Goal: Task Accomplishment & Management: Use online tool/utility

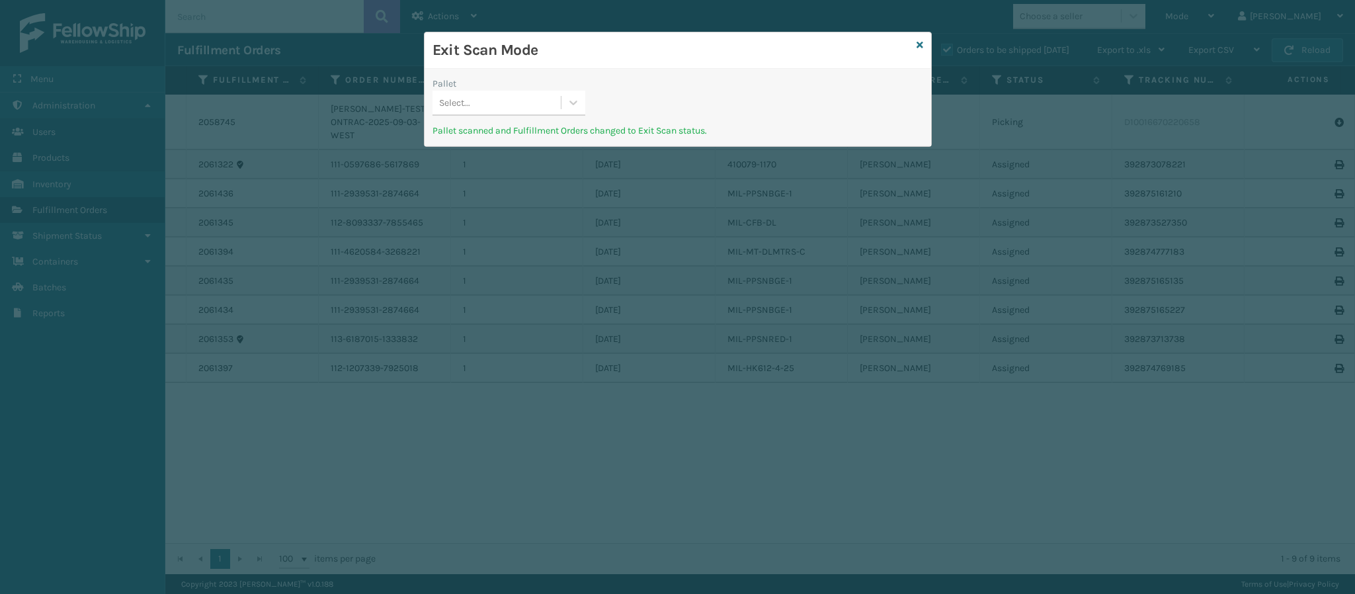
click at [913, 48] on div "Exit Scan Mode" at bounding box center [678, 50] width 507 height 36
click at [915, 44] on div "Exit Scan Mode" at bounding box center [678, 50] width 507 height 36
drag, startPoint x: 927, startPoint y: 46, endPoint x: 917, endPoint y: 46, distance: 9.3
click at [919, 46] on div "Exit Scan Mode Pallet Select... Pallet scanned and Fulfillment Orders changed t…" at bounding box center [678, 89] width 508 height 115
click at [917, 46] on icon at bounding box center [920, 44] width 7 height 9
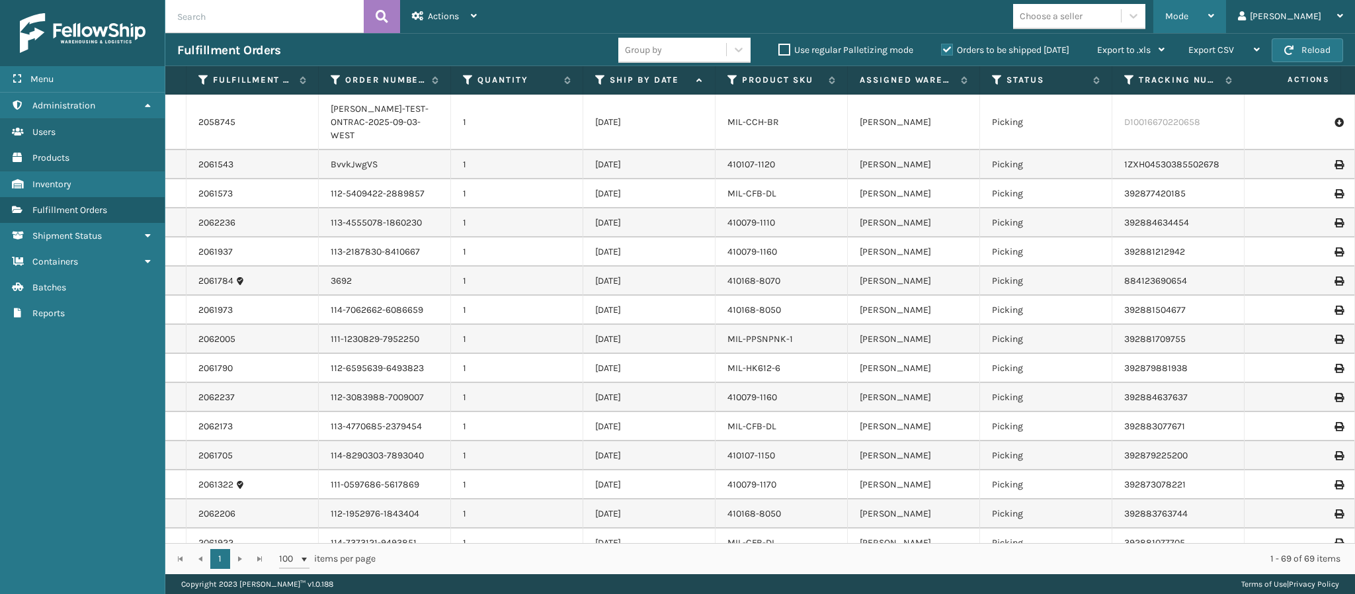
click at [1214, 11] on div "Mode" at bounding box center [1189, 16] width 49 height 33
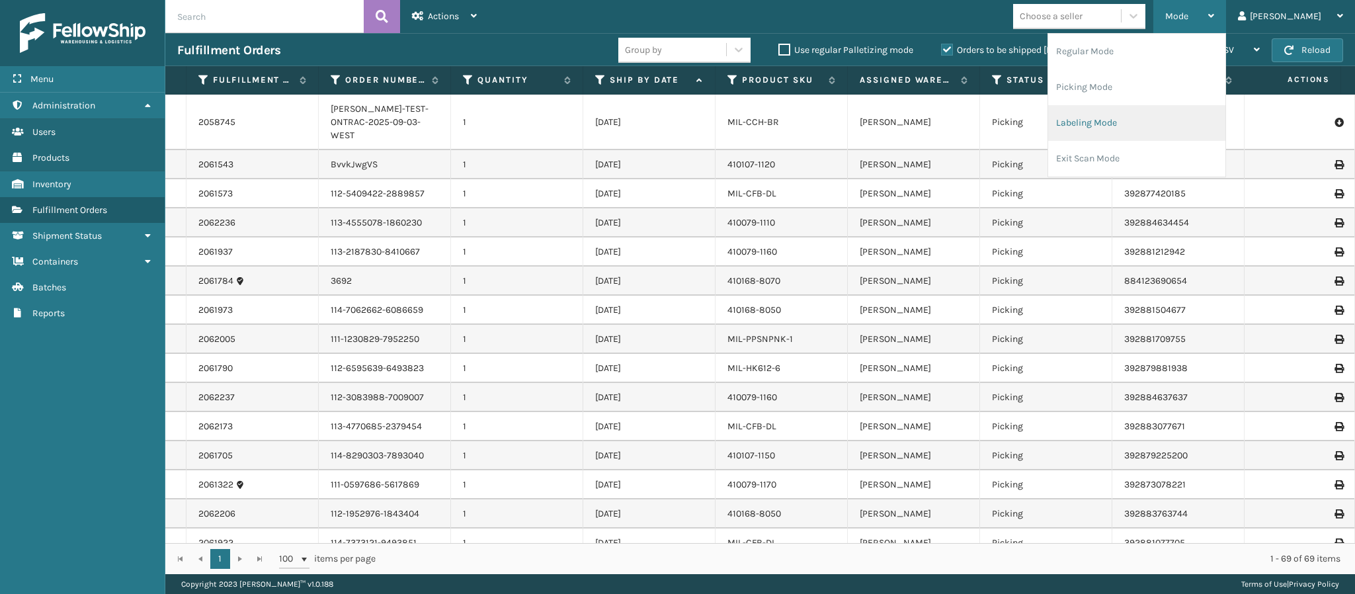
click at [1179, 128] on li "Labeling Mode" at bounding box center [1136, 123] width 177 height 36
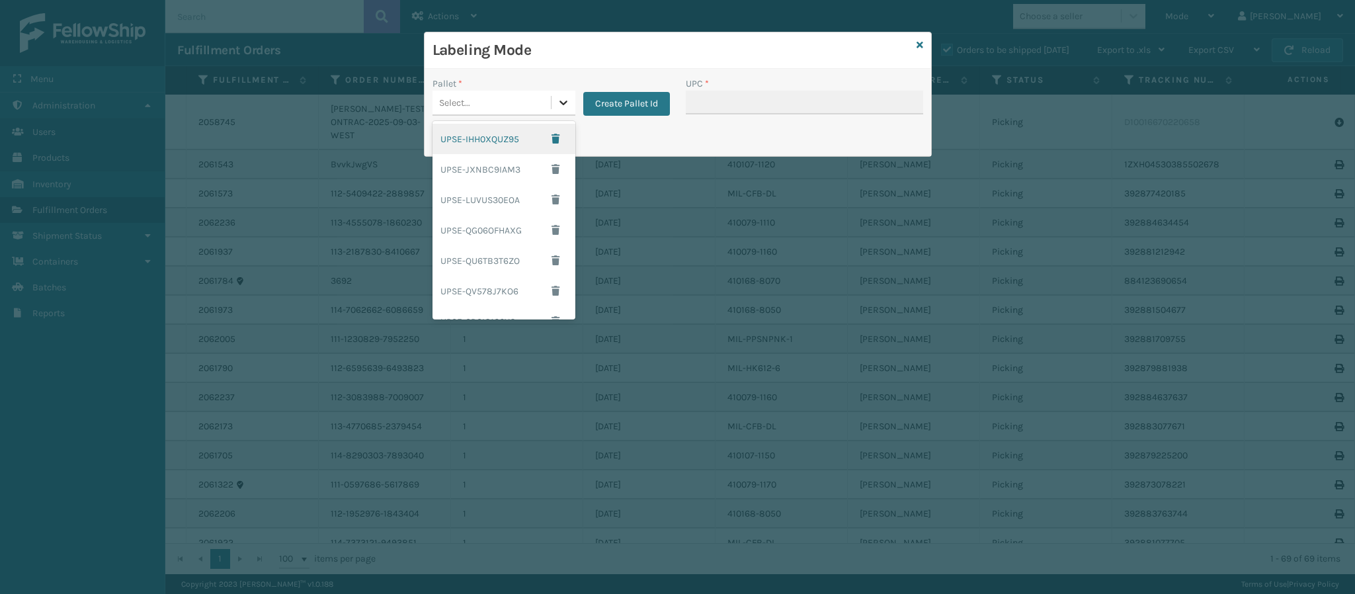
click at [561, 104] on icon at bounding box center [563, 103] width 8 height 5
click at [641, 104] on button "Create Pallet Id" at bounding box center [626, 104] width 87 height 24
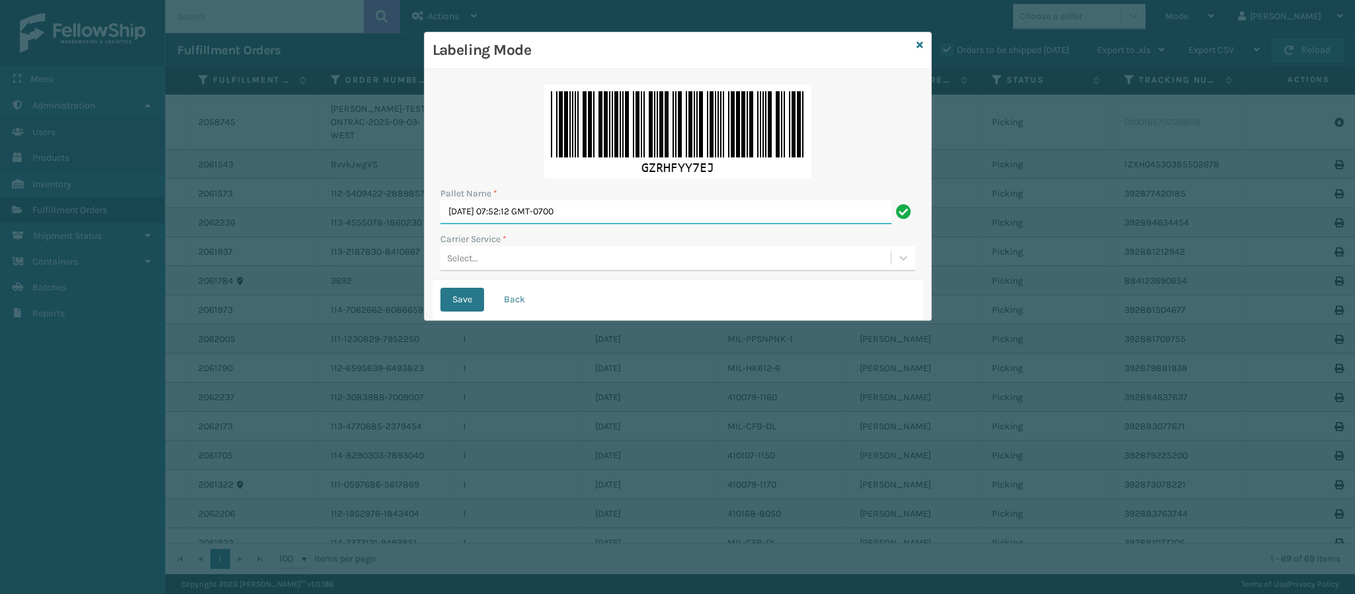
click at [603, 214] on input "Fri Sep 05 2025 07:52:12 GMT-0700" at bounding box center [665, 212] width 451 height 24
type input "FedEx Ground T568965"
click at [440, 288] on button "Save" at bounding box center [462, 300] width 44 height 24
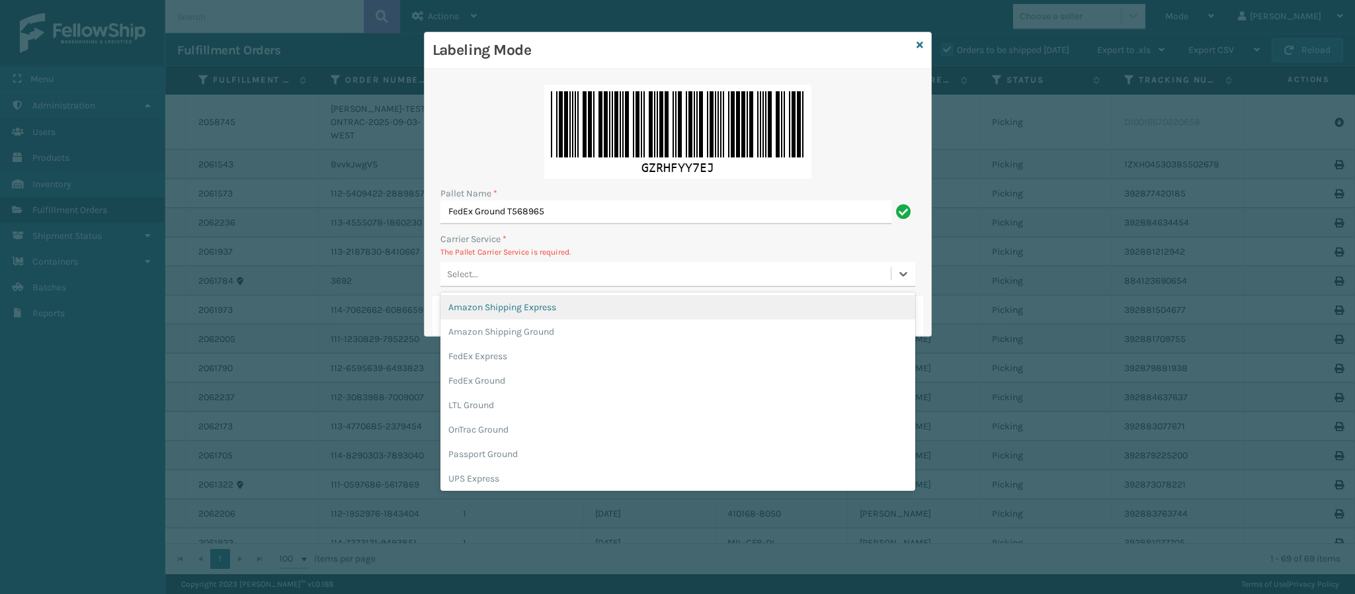
click at [514, 274] on div "Select..." at bounding box center [665, 274] width 450 height 22
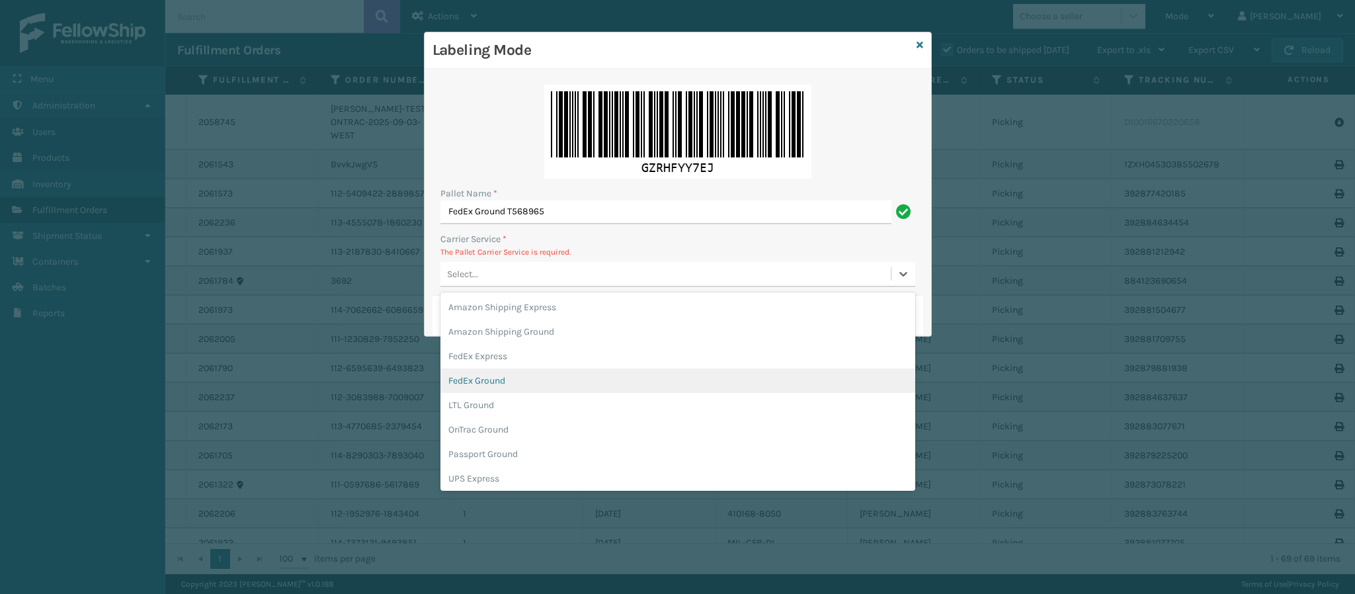
click at [542, 382] on div "FedEx Ground" at bounding box center [677, 380] width 475 height 24
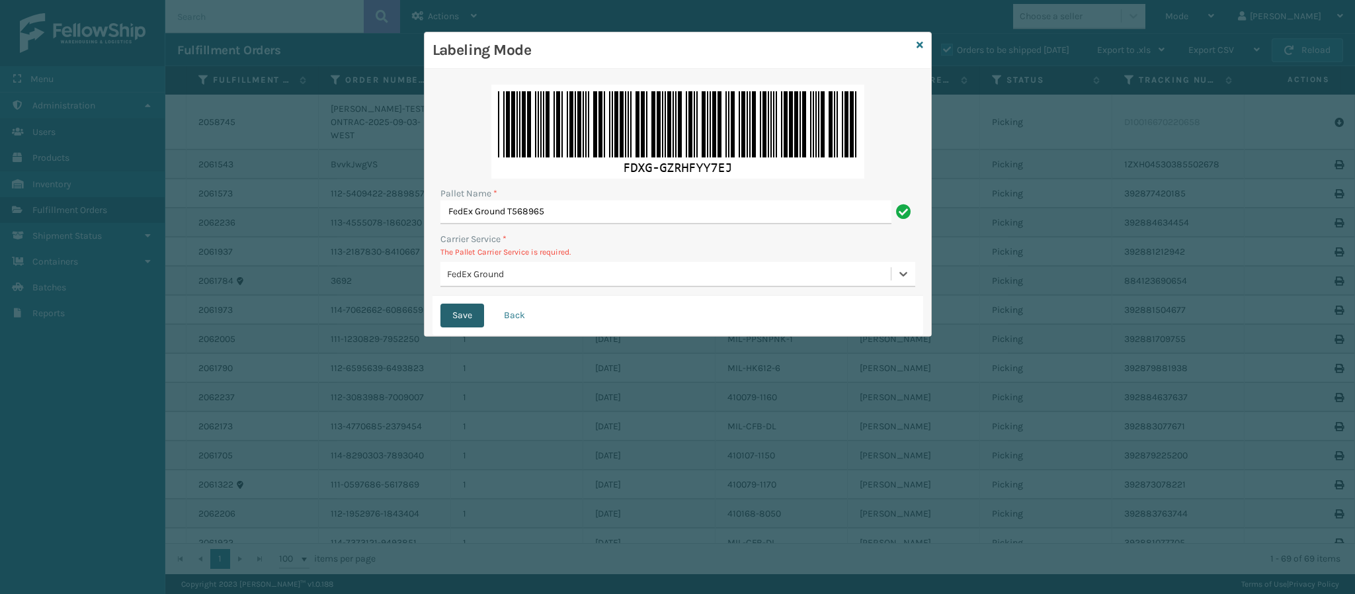
click at [468, 318] on button "Save" at bounding box center [462, 316] width 44 height 24
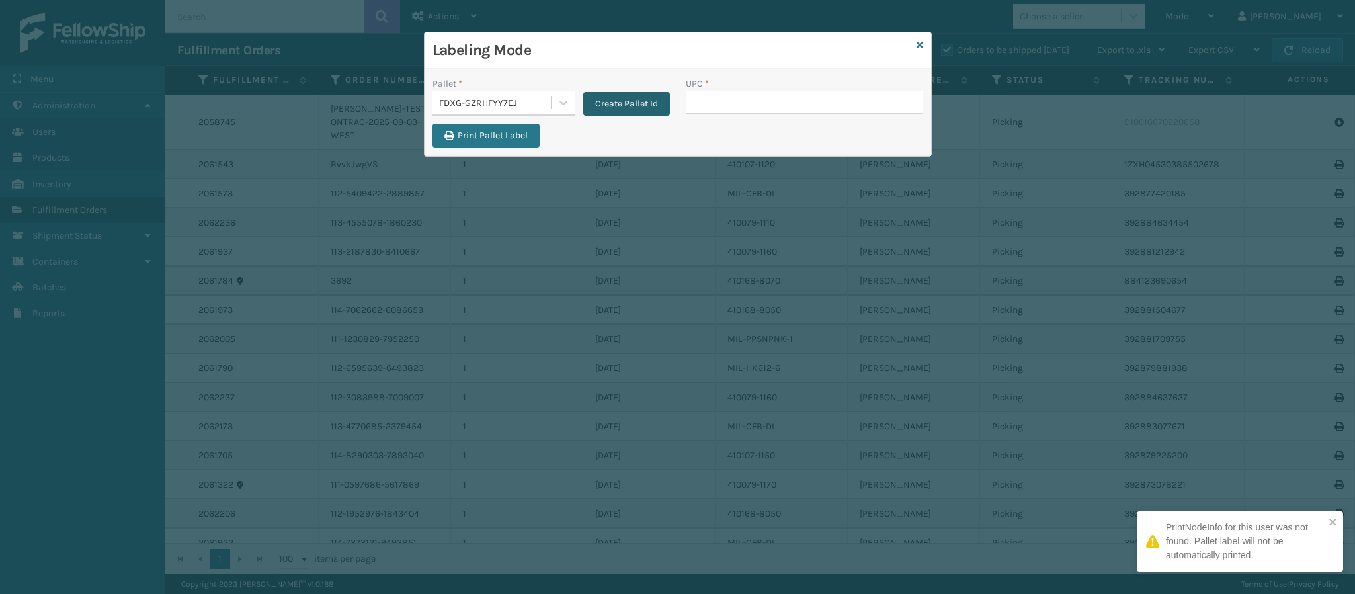
click at [641, 103] on button "Create Pallet Id" at bounding box center [626, 104] width 87 height 24
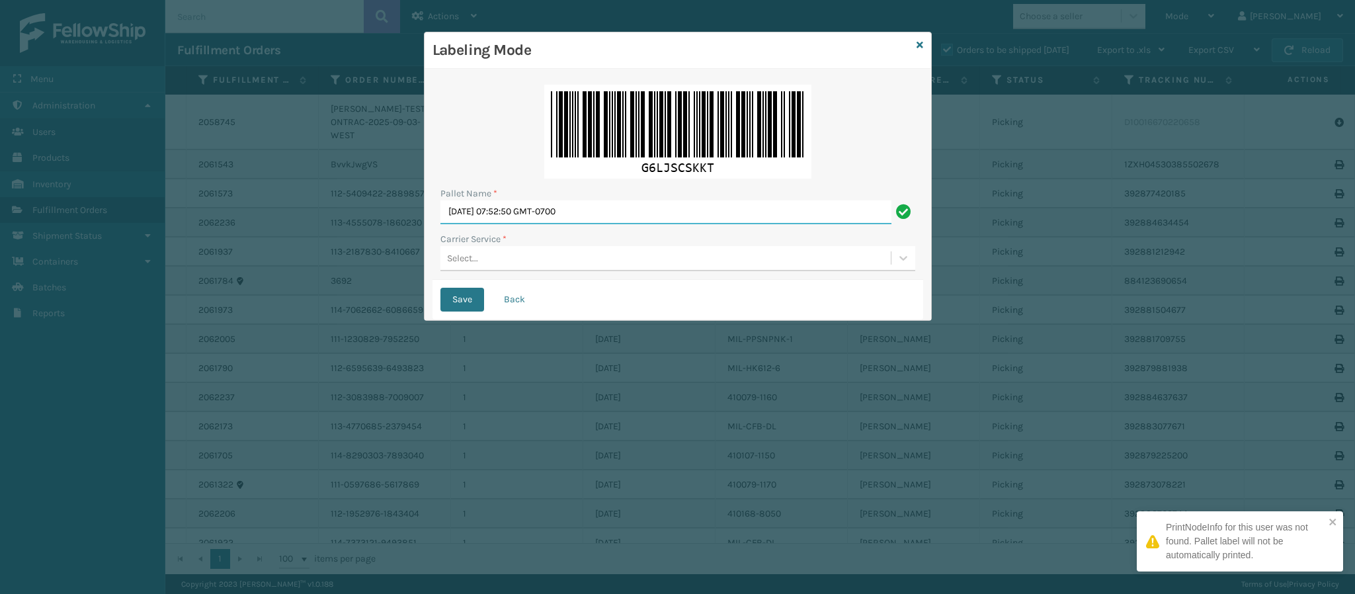
click at [612, 214] on input "Fri Sep 05 2025 07:52:50 GMT-0700" at bounding box center [665, 212] width 451 height 24
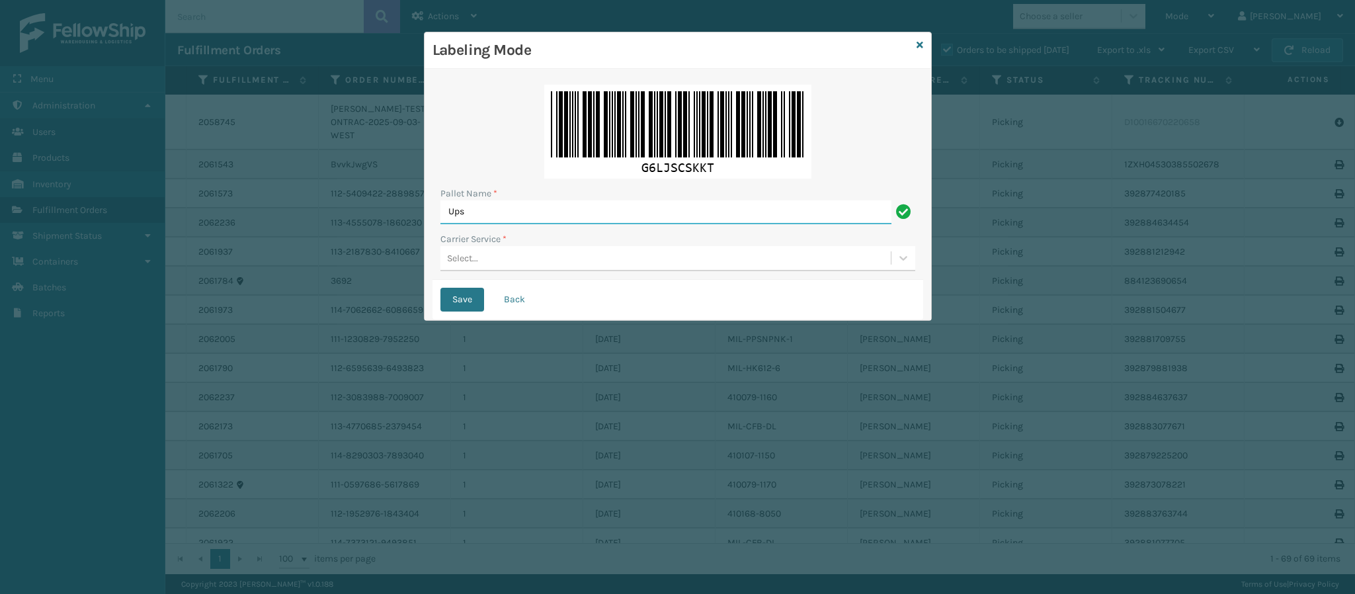
type input "Ups Ground Box Truck"
click at [597, 259] on div "Select..." at bounding box center [665, 258] width 450 height 22
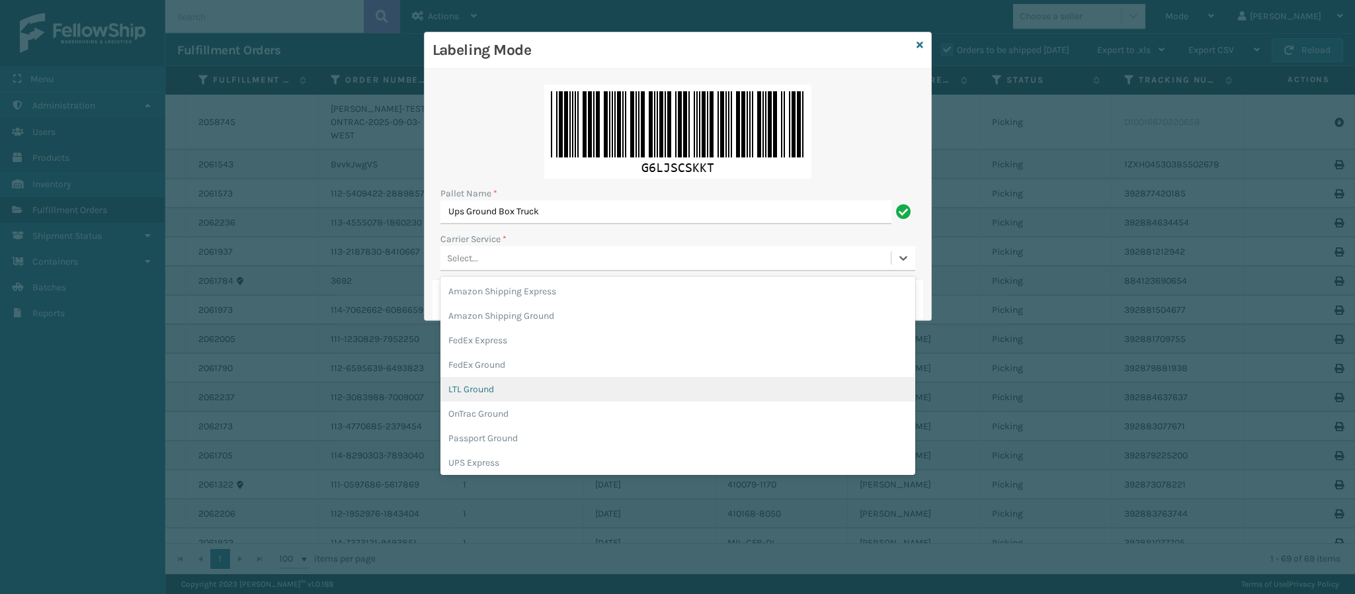
scroll to position [75, 0]
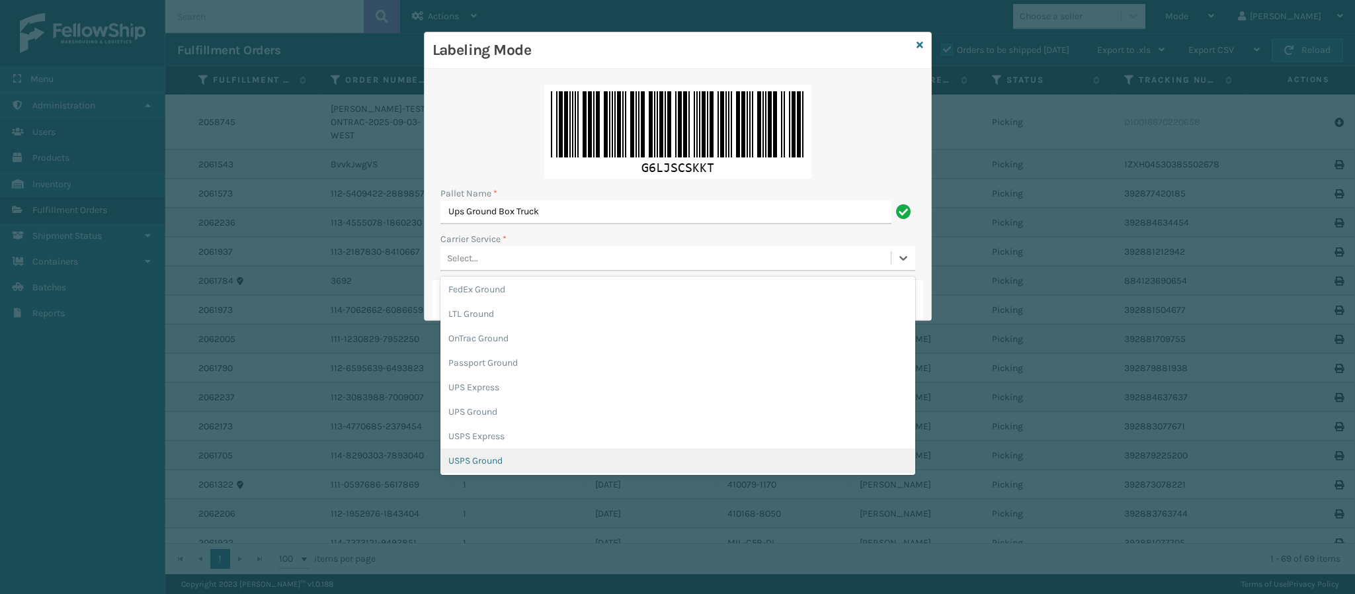
click at [591, 455] on div "USPS Ground" at bounding box center [677, 460] width 475 height 24
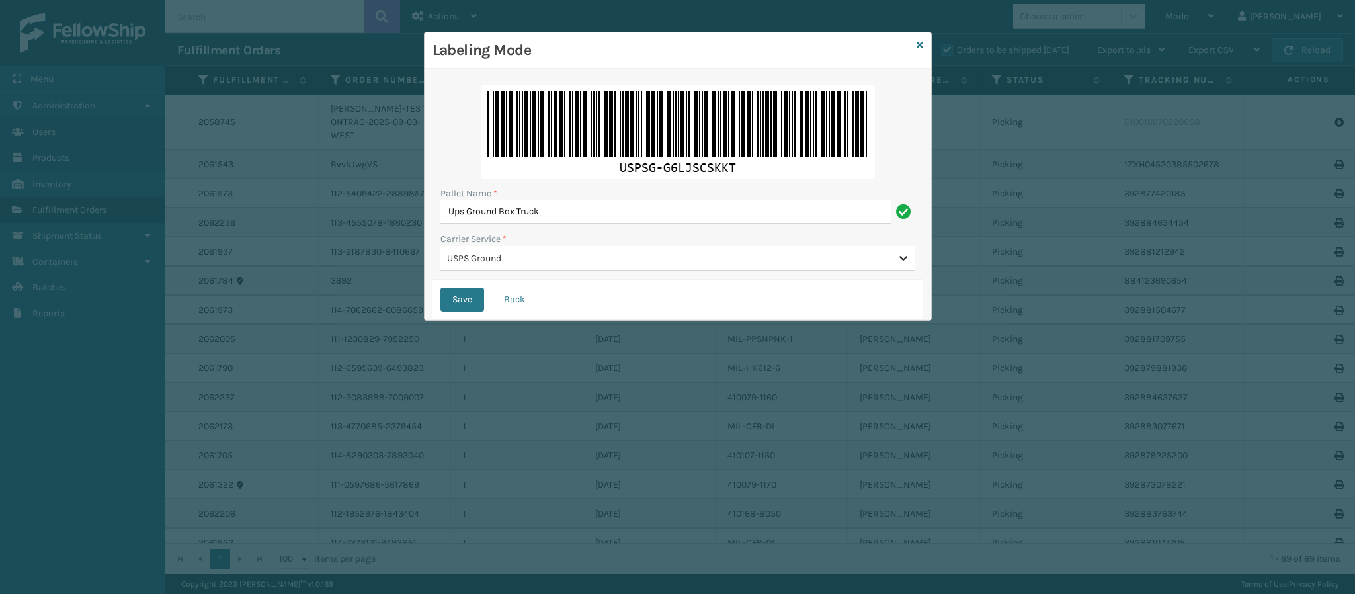
click at [905, 261] on icon at bounding box center [903, 257] width 13 height 13
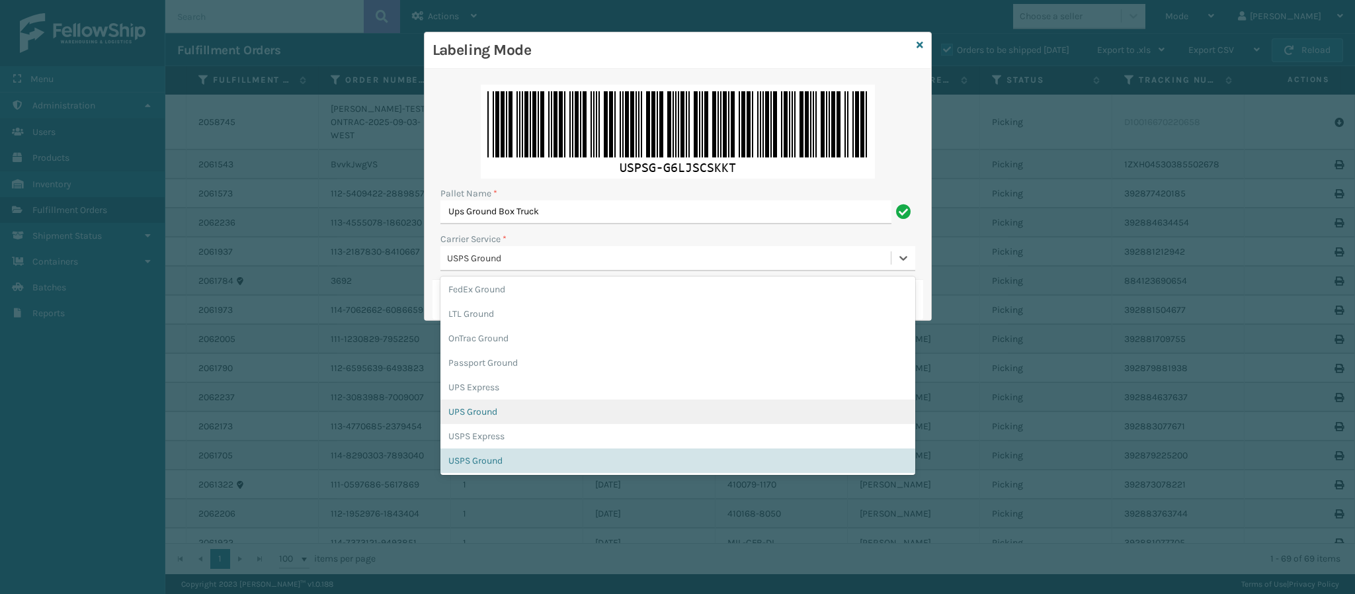
click at [512, 415] on div "UPS Ground" at bounding box center [677, 411] width 475 height 24
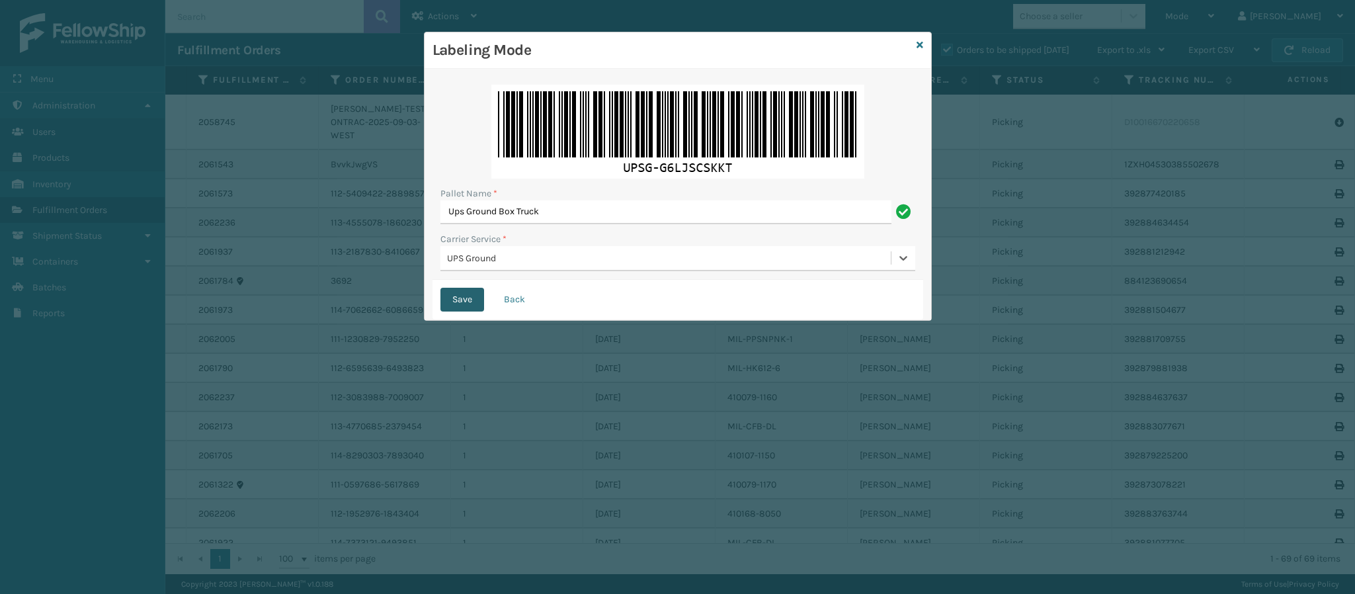
click at [467, 298] on button "Save" at bounding box center [462, 300] width 44 height 24
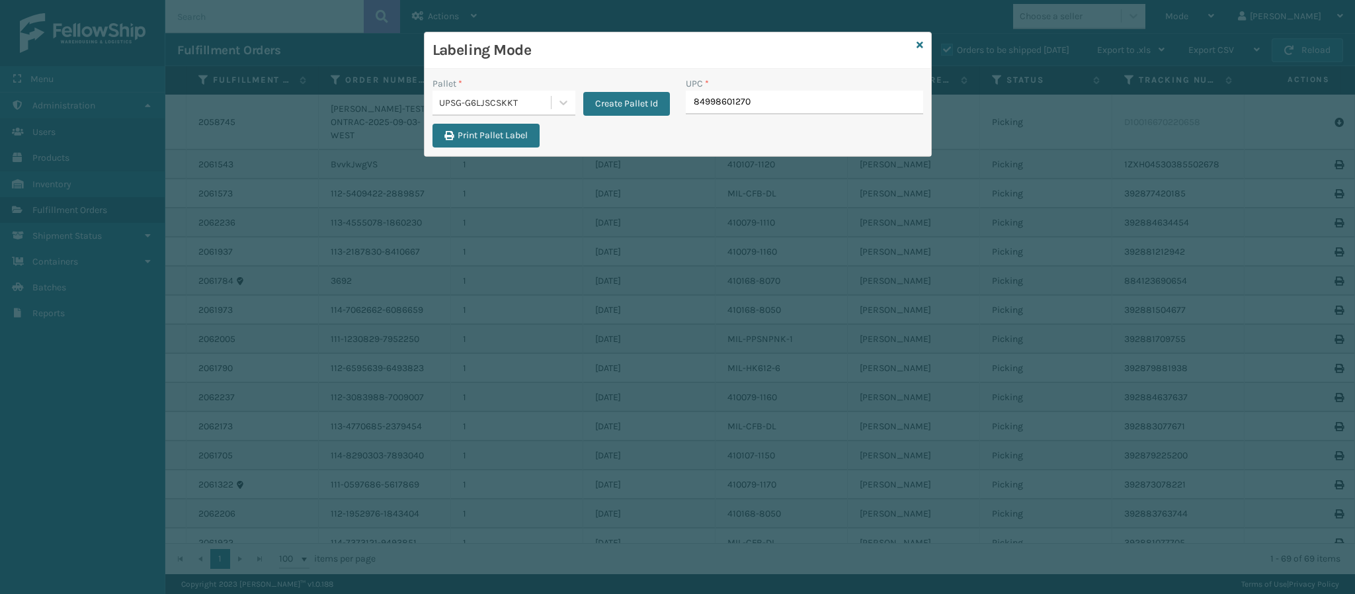
type input "849986012702"
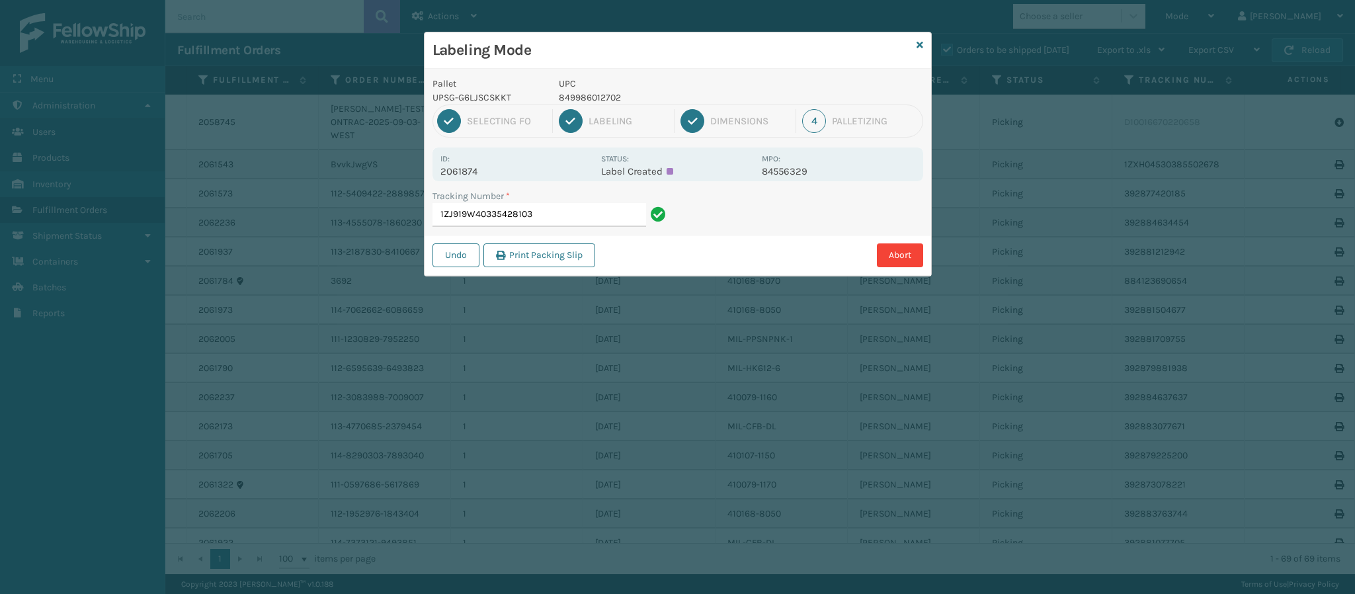
click at [467, 173] on p "2061874" at bounding box center [516, 171] width 153 height 12
copy p "2061874"
click at [561, 218] on input "1ZJ919W40335428103" at bounding box center [540, 215] width 214 height 24
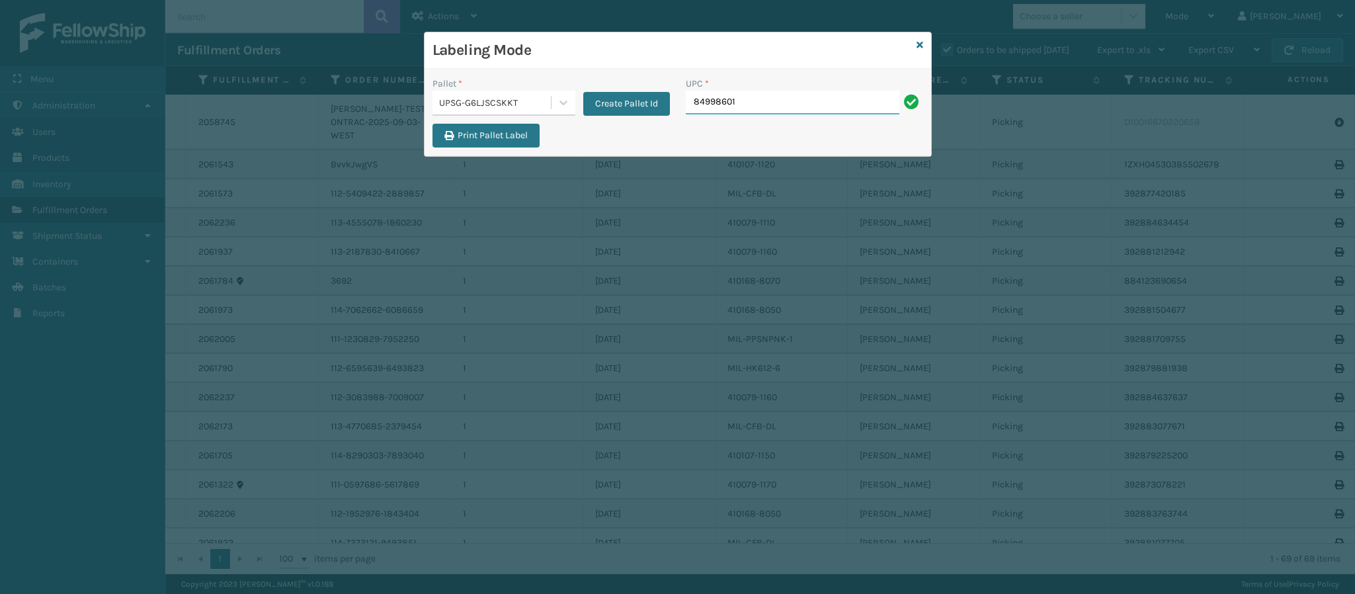
type input "849986014"
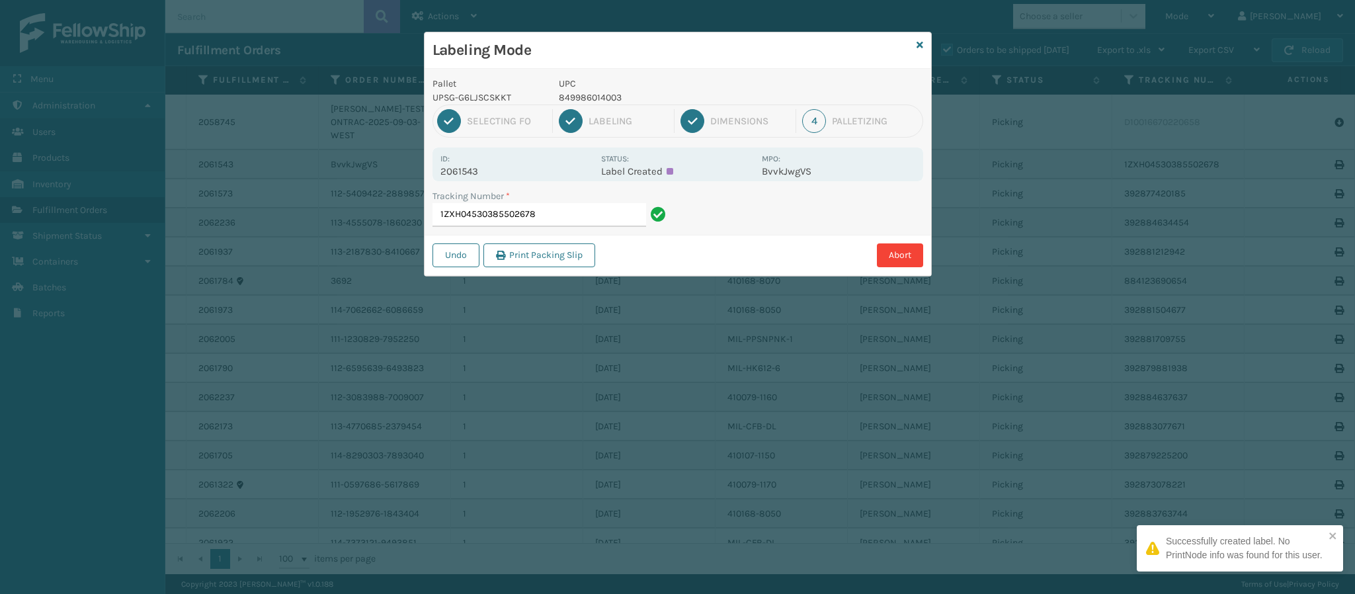
click at [472, 167] on p "2061543" at bounding box center [516, 171] width 153 height 12
copy p "2061543"
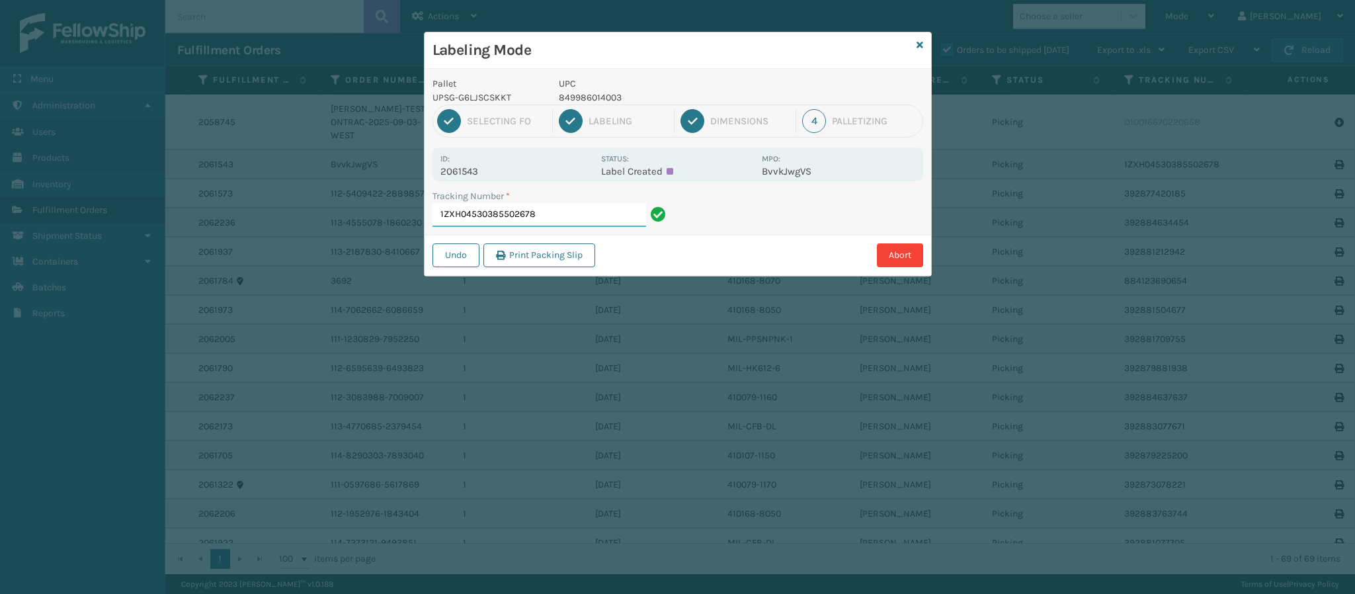
click at [570, 210] on input "1ZXH04530385502678" at bounding box center [540, 215] width 214 height 24
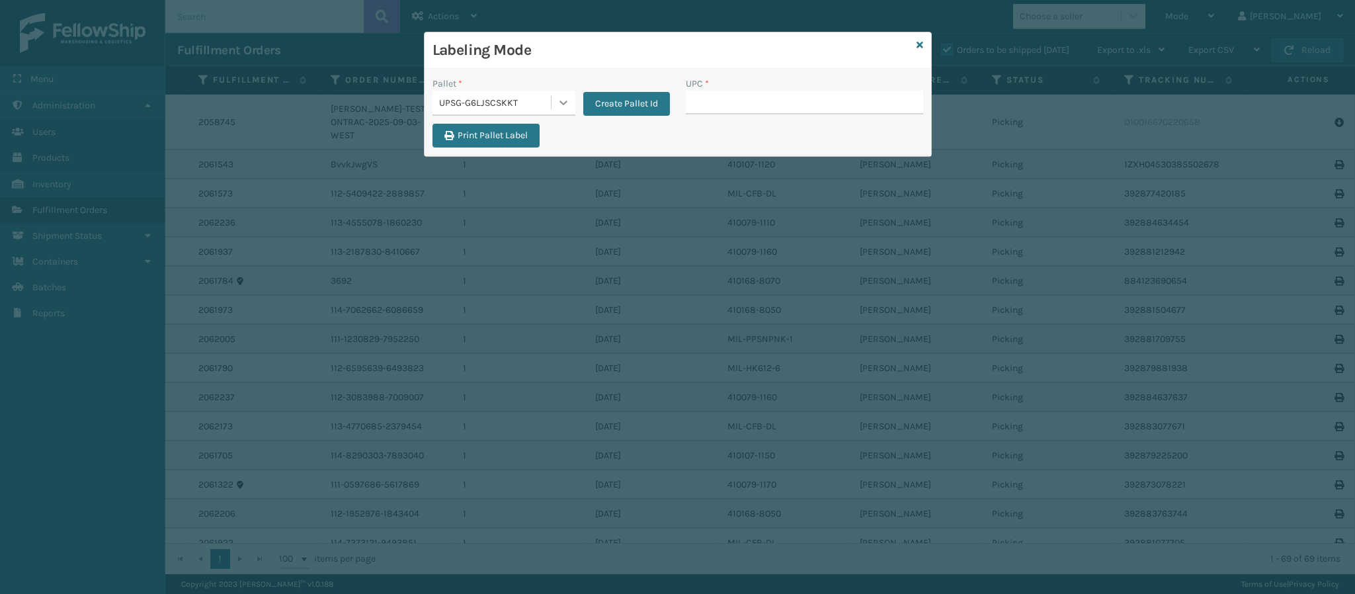
click at [566, 103] on icon at bounding box center [563, 102] width 13 height 13
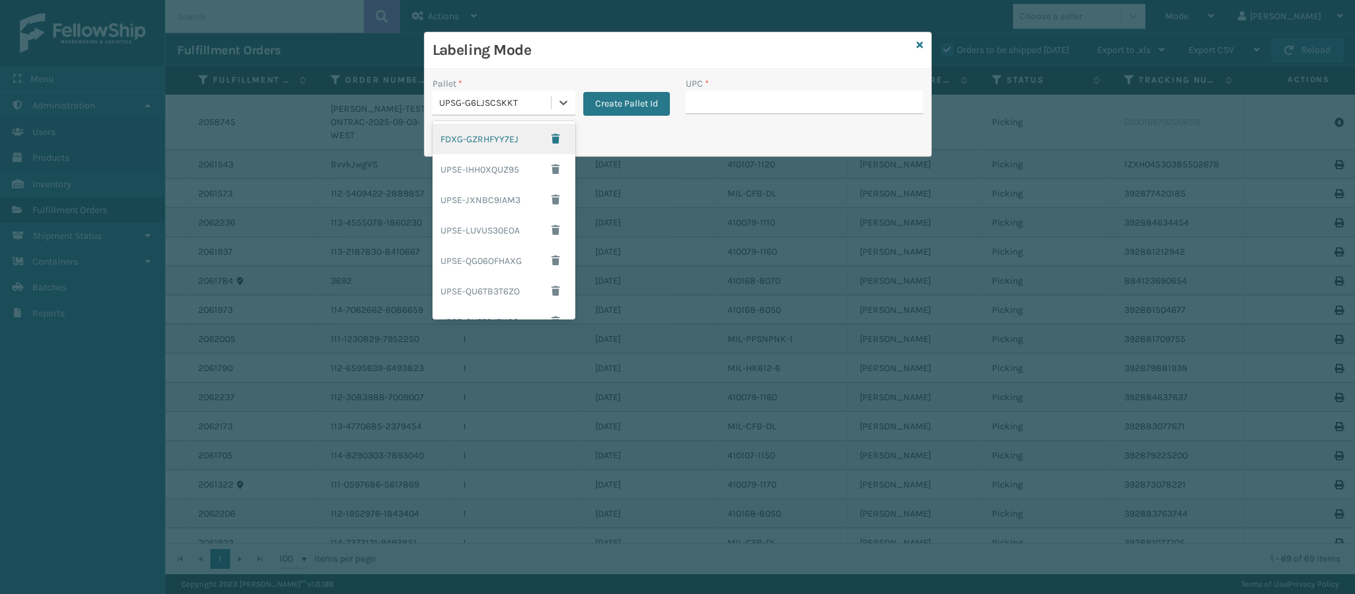
click at [491, 134] on div "FDXG-GZRHFYY7EJ" at bounding box center [504, 139] width 143 height 30
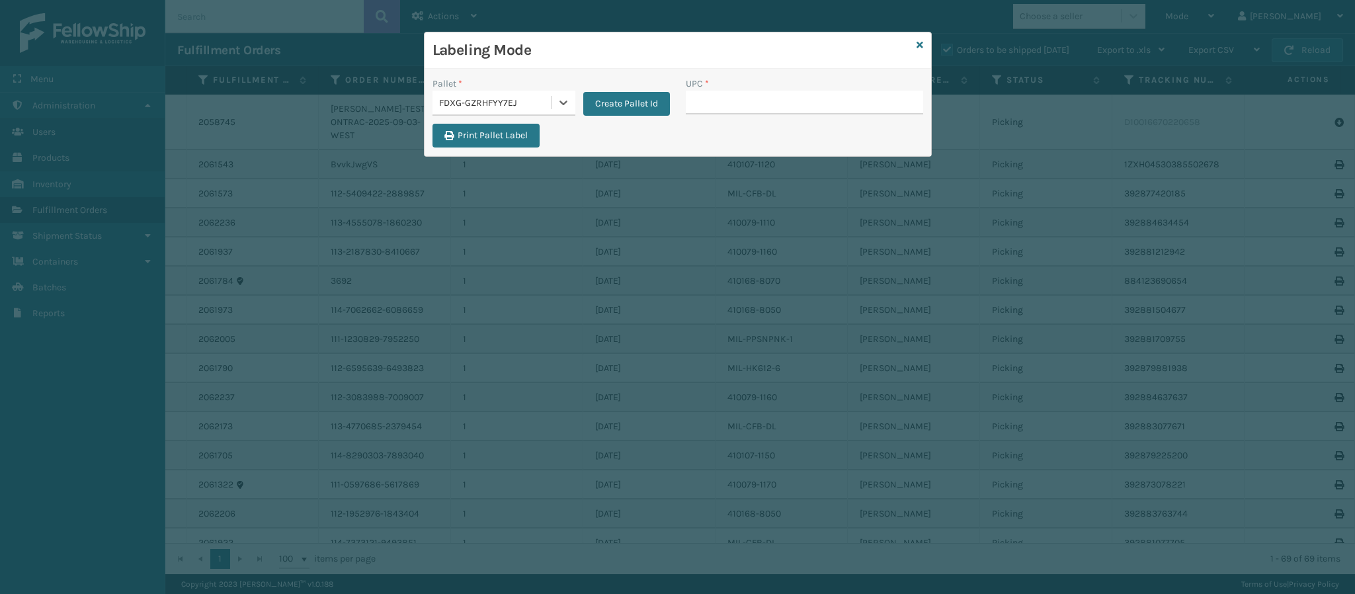
drag, startPoint x: 723, startPoint y: 116, endPoint x: 729, endPoint y: 103, distance: 13.9
click at [725, 112] on div "UPC *" at bounding box center [804, 100] width 253 height 47
click at [730, 103] on input "UPC *" at bounding box center [804, 103] width 237 height 24
click at [730, 129] on div "Print Pallet Label" at bounding box center [678, 140] width 507 height 32
click at [735, 108] on input "UPC *" at bounding box center [804, 103] width 237 height 24
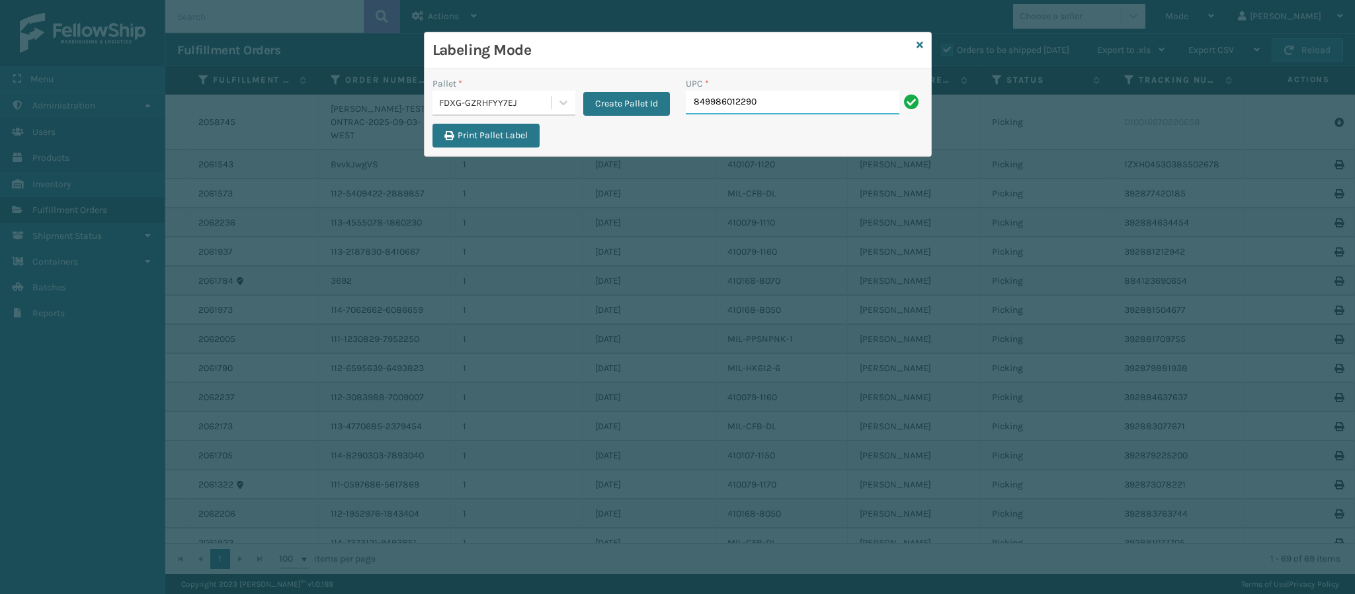
type input "849986012290"
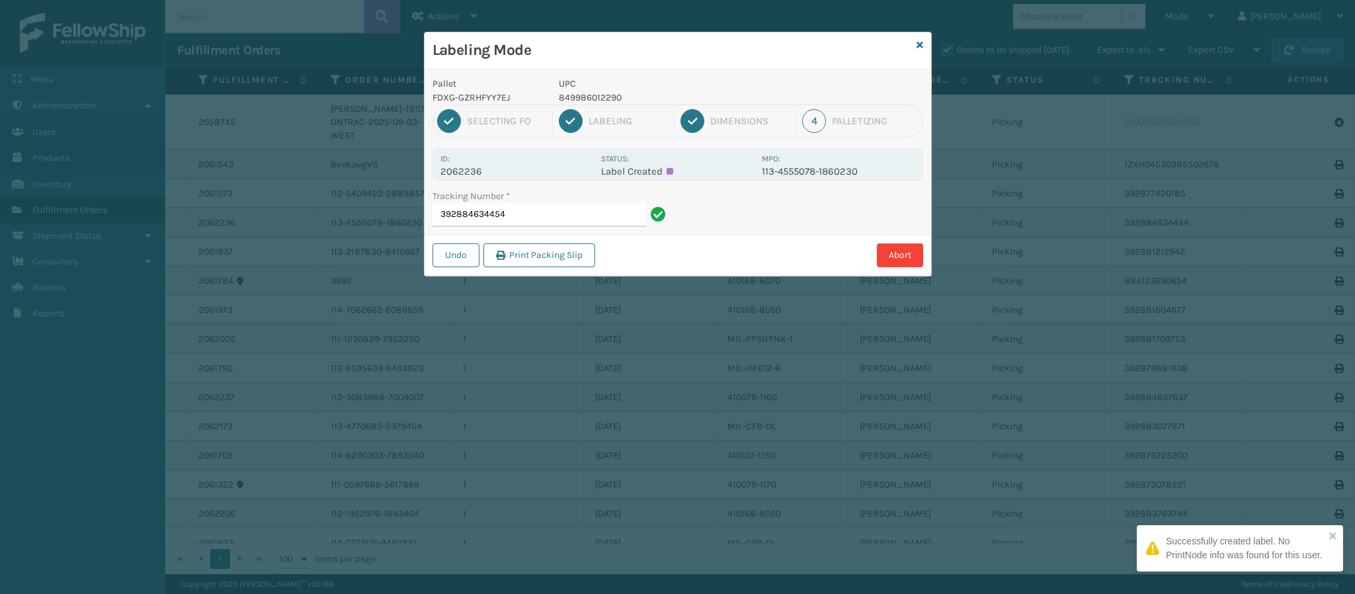
click at [488, 173] on p "2062236" at bounding box center [516, 171] width 153 height 12
click at [478, 173] on p "2062236" at bounding box center [516, 171] width 153 height 12
copy p "2062236"
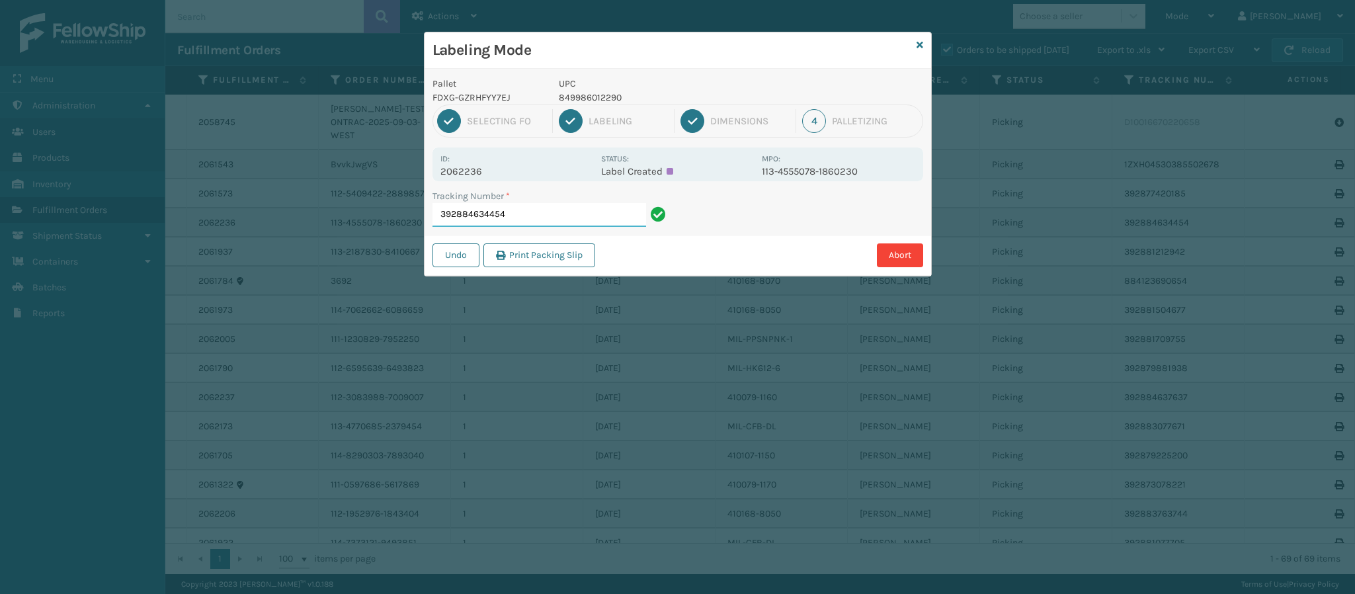
drag, startPoint x: 528, startPoint y: 211, endPoint x: 532, endPoint y: 223, distance: 12.5
click at [530, 219] on input "392884634454" at bounding box center [540, 215] width 214 height 24
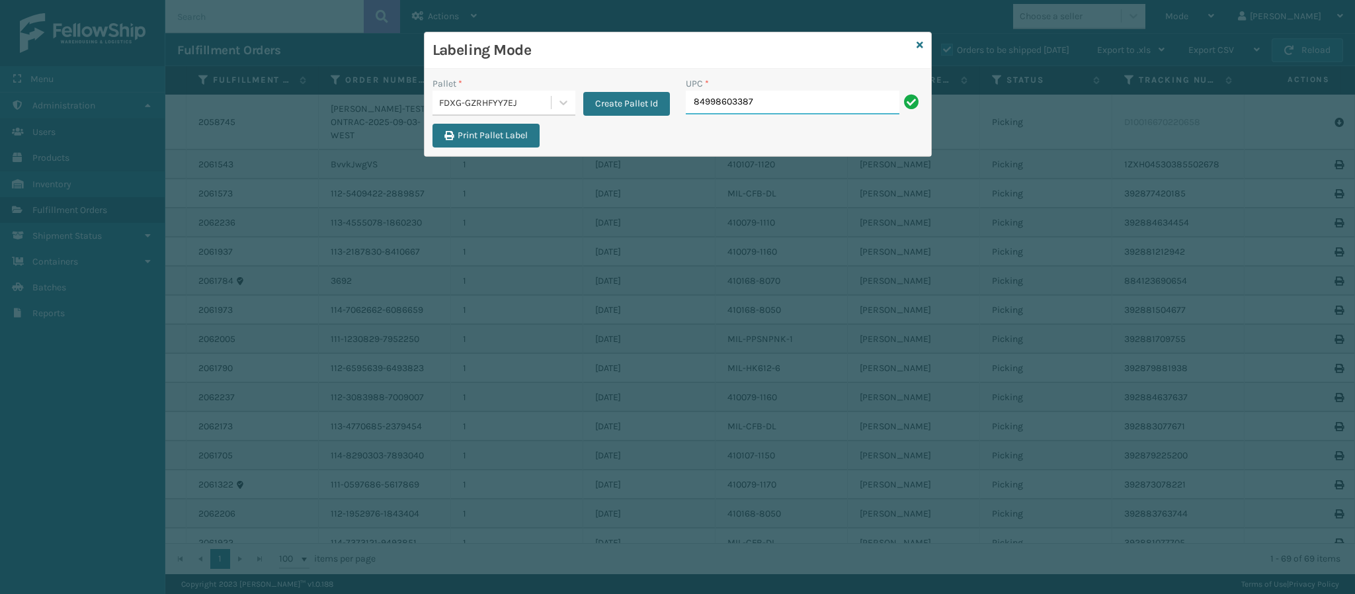
type input "849986033875"
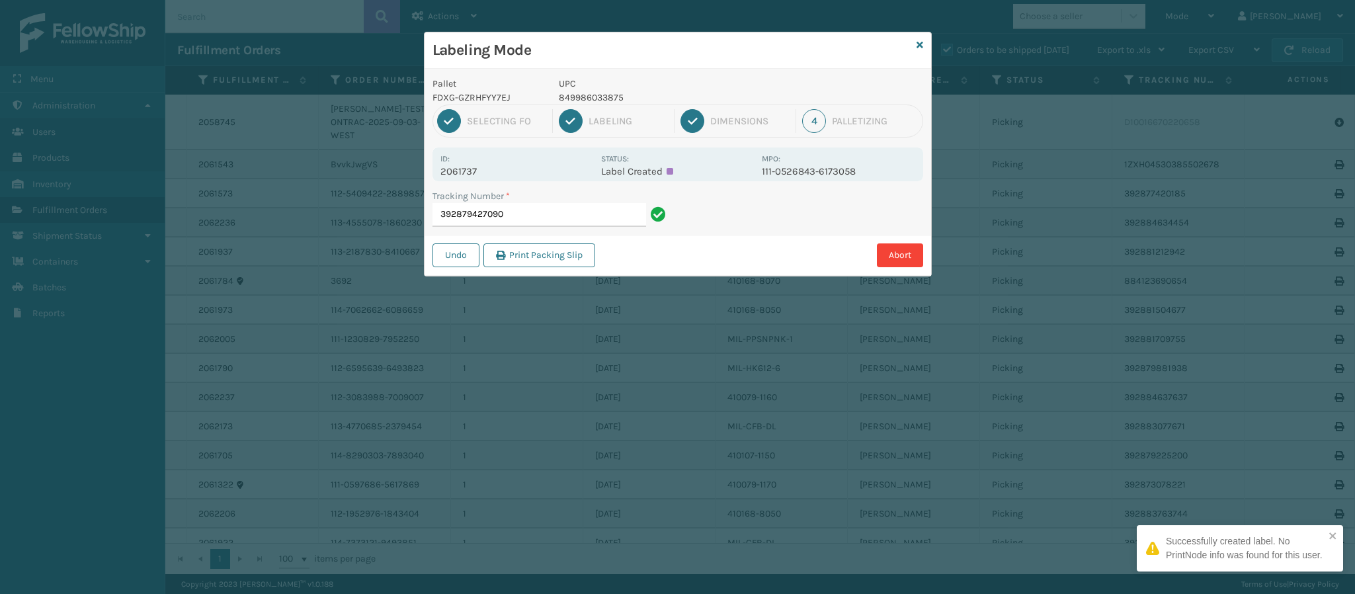
click at [476, 169] on p "2061737" at bounding box center [516, 171] width 153 height 12
copy p "2061737"
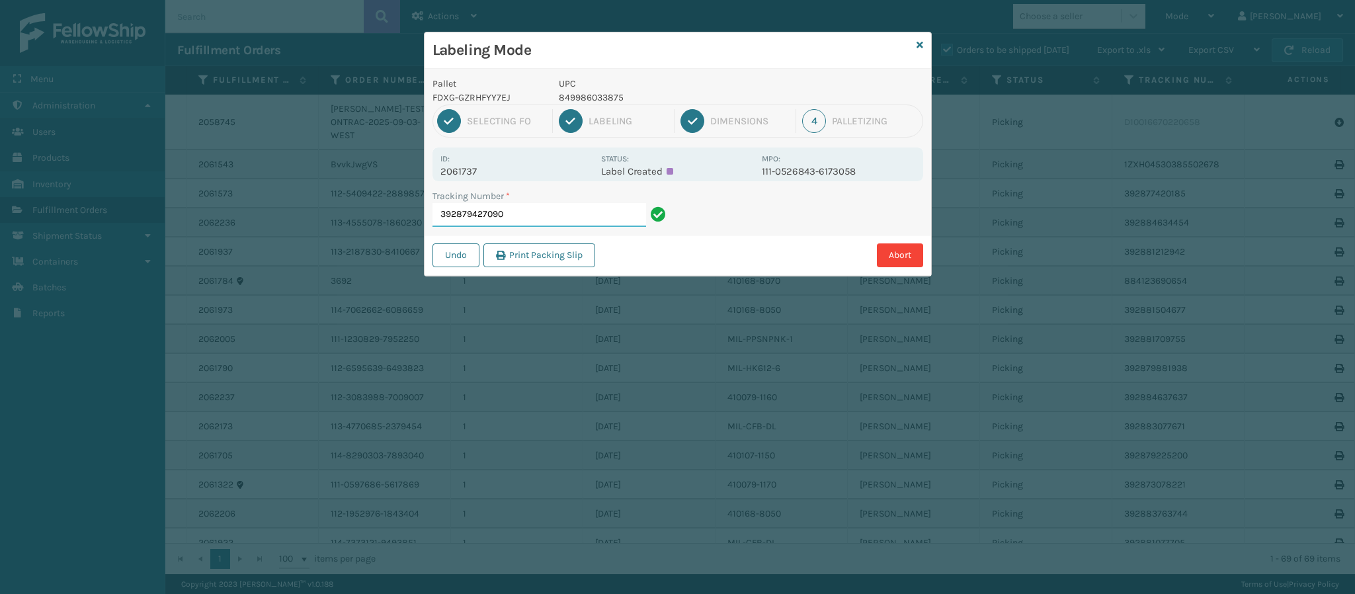
click at [528, 206] on input "392879427090" at bounding box center [540, 215] width 214 height 24
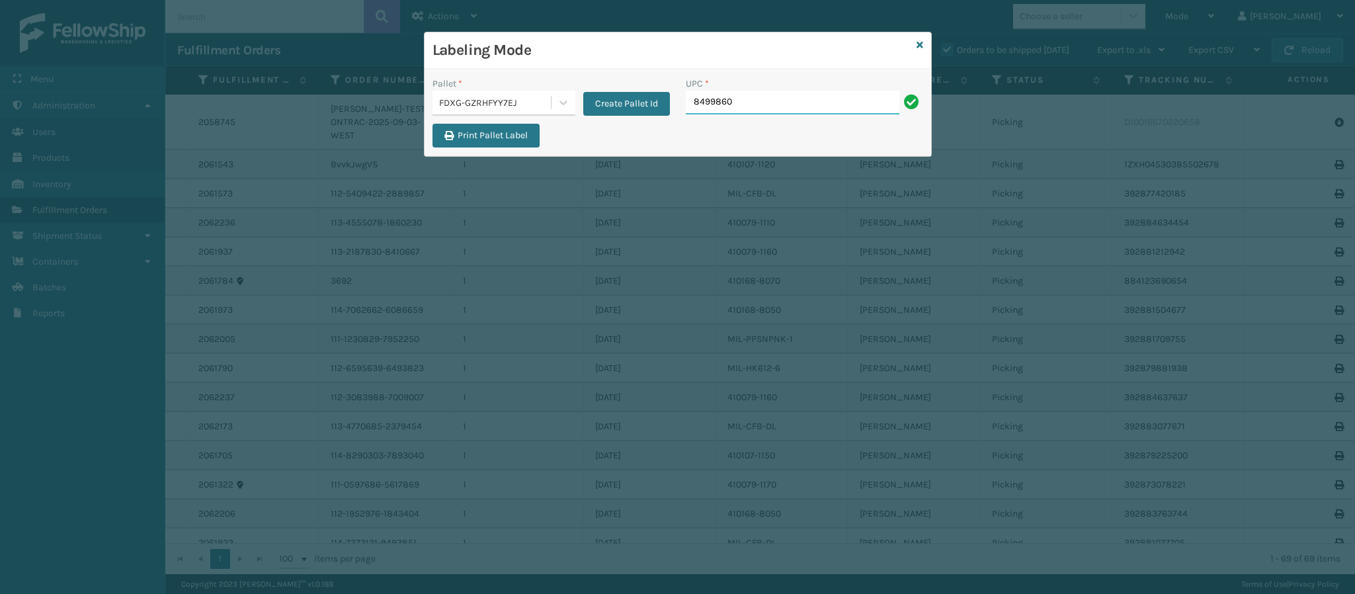
type input "84998603"
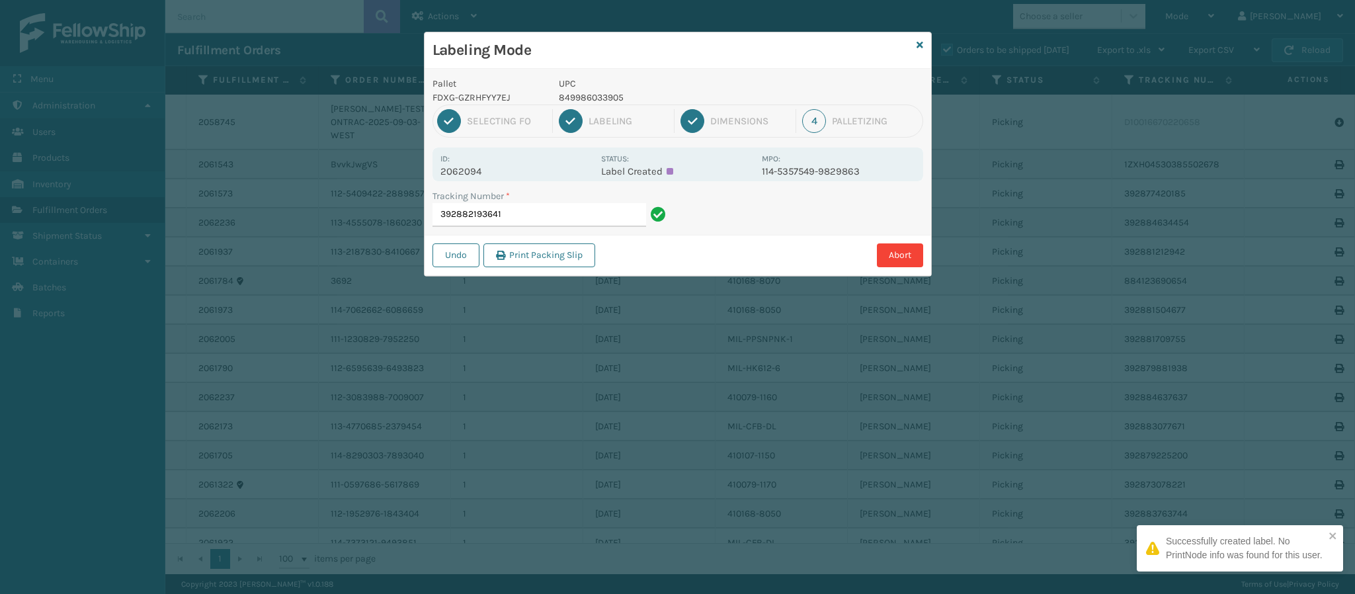
click at [483, 171] on p "2062094" at bounding box center [516, 171] width 153 height 12
copy p "2062094"
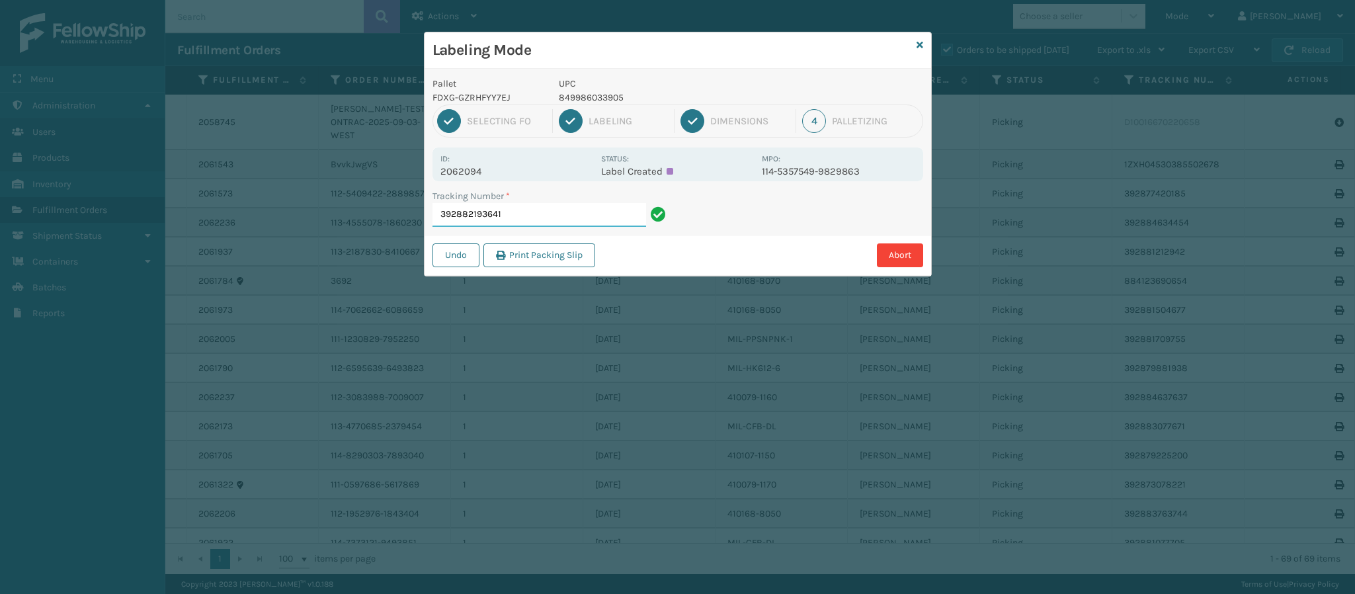
click at [534, 222] on input "392882193641" at bounding box center [540, 215] width 214 height 24
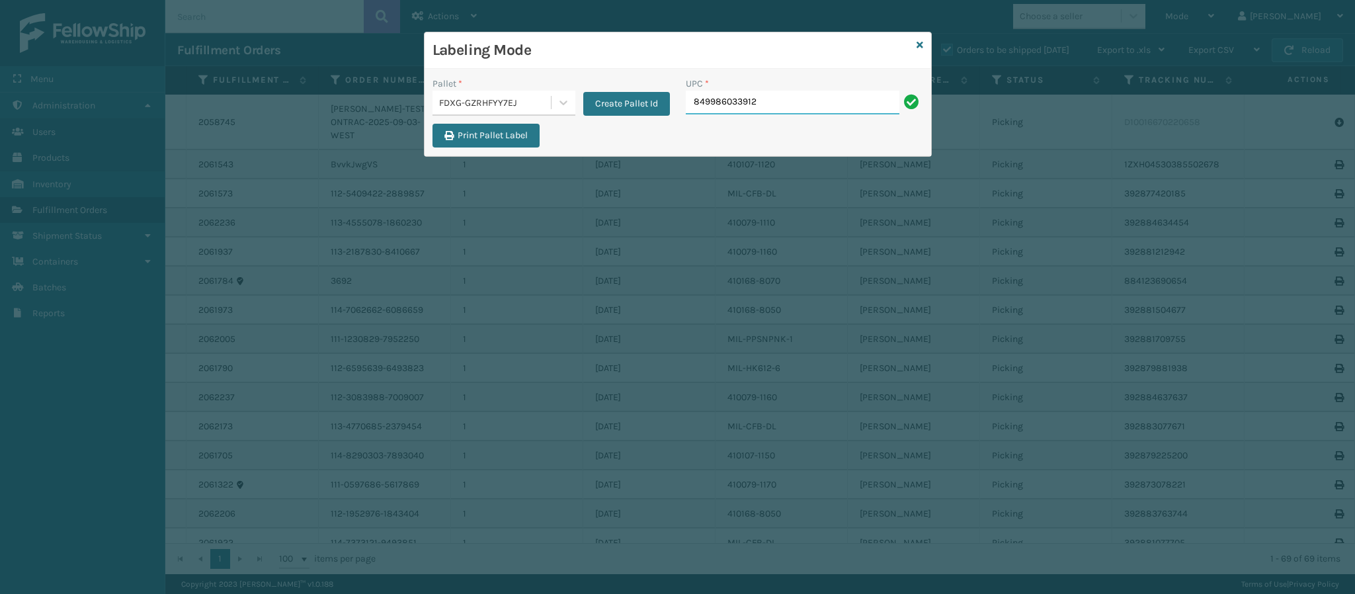
type input "849986033912"
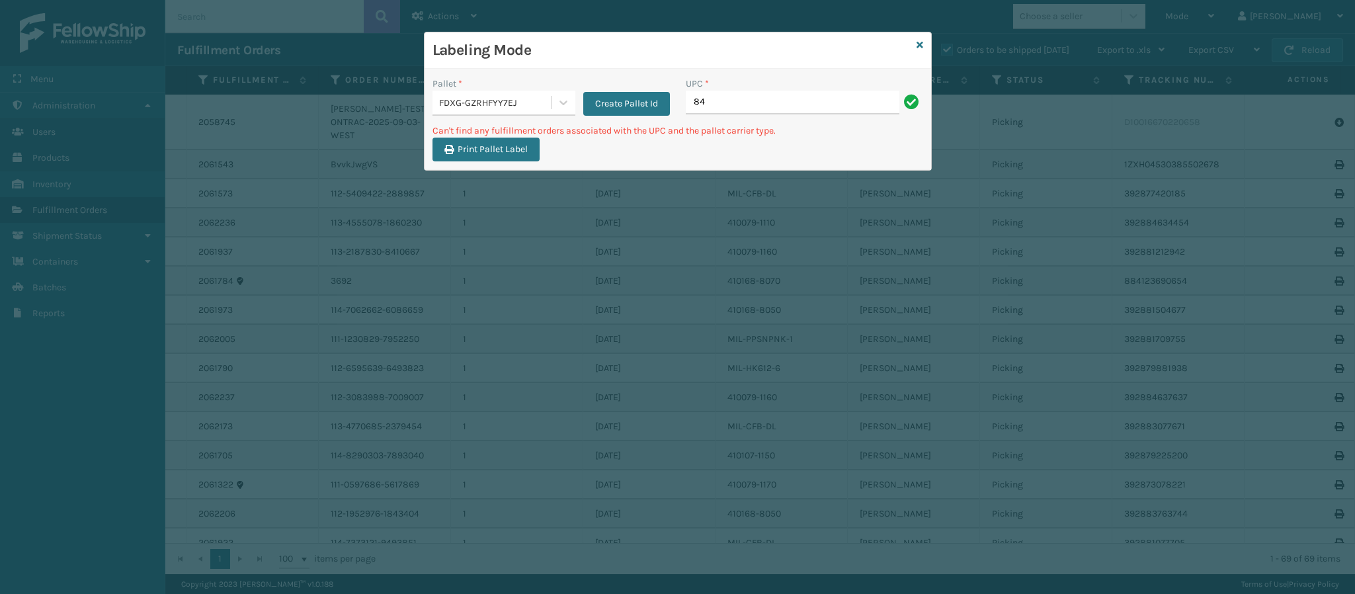
type input "8"
type input "410168-8070"
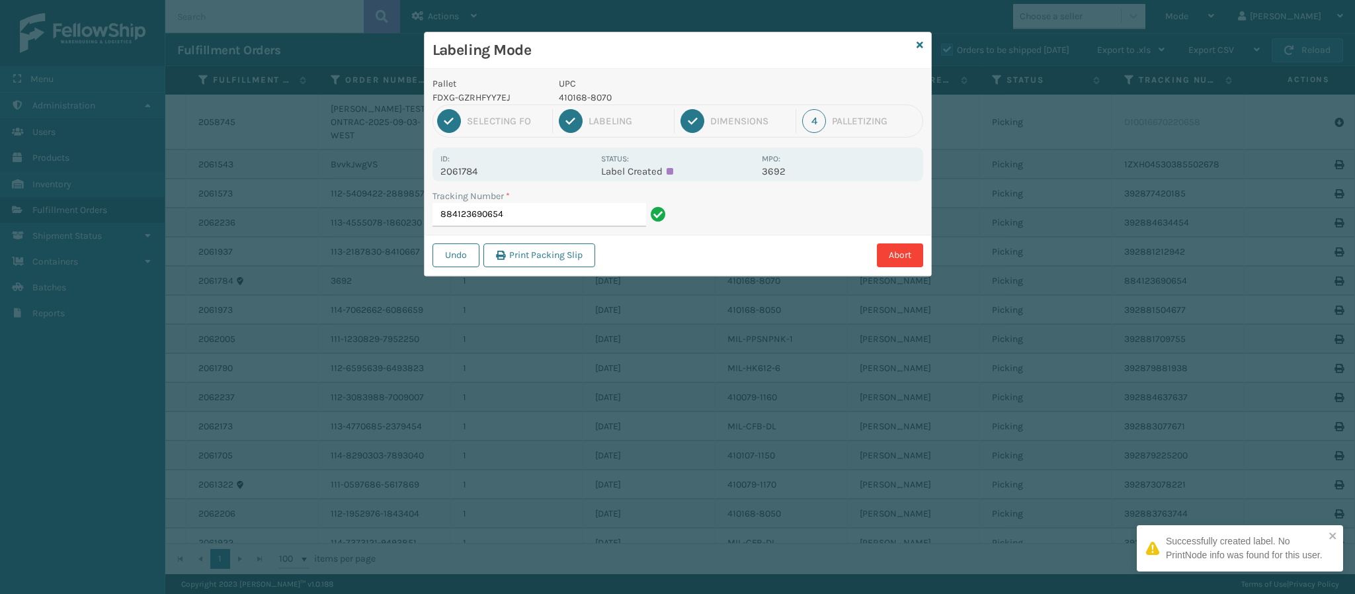
click at [479, 171] on p "2061784" at bounding box center [516, 171] width 153 height 12
copy p "2061784"
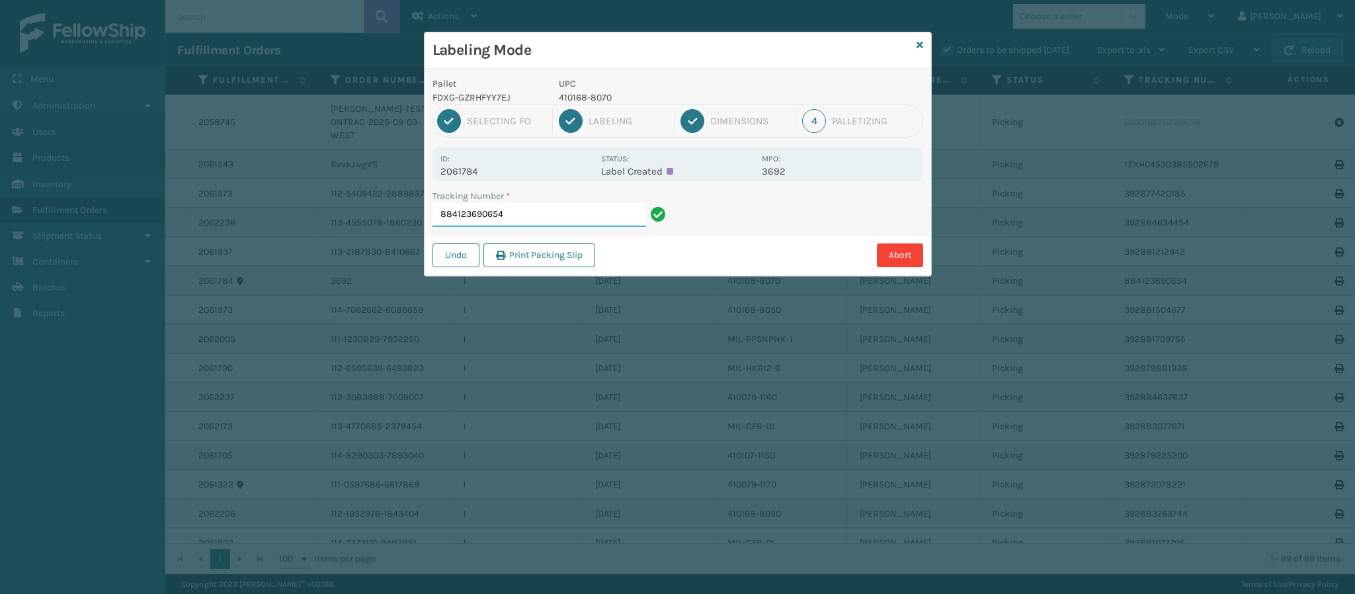
click at [542, 214] on input "884123690654" at bounding box center [540, 215] width 214 height 24
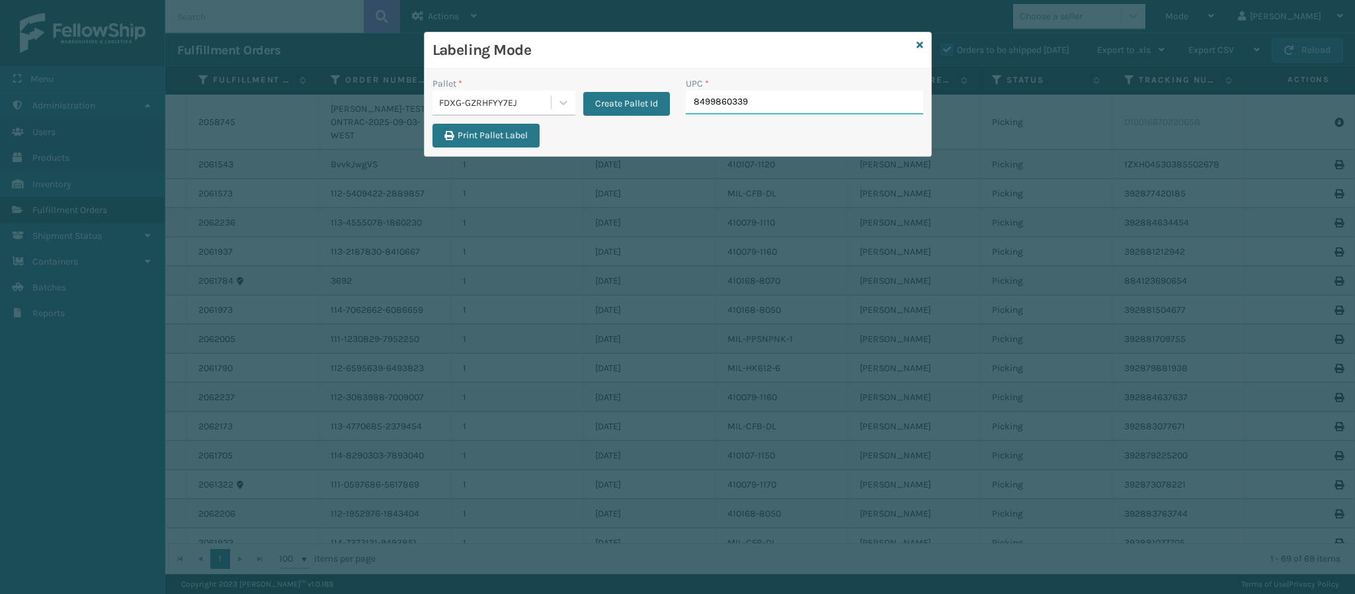
type input "84998603390"
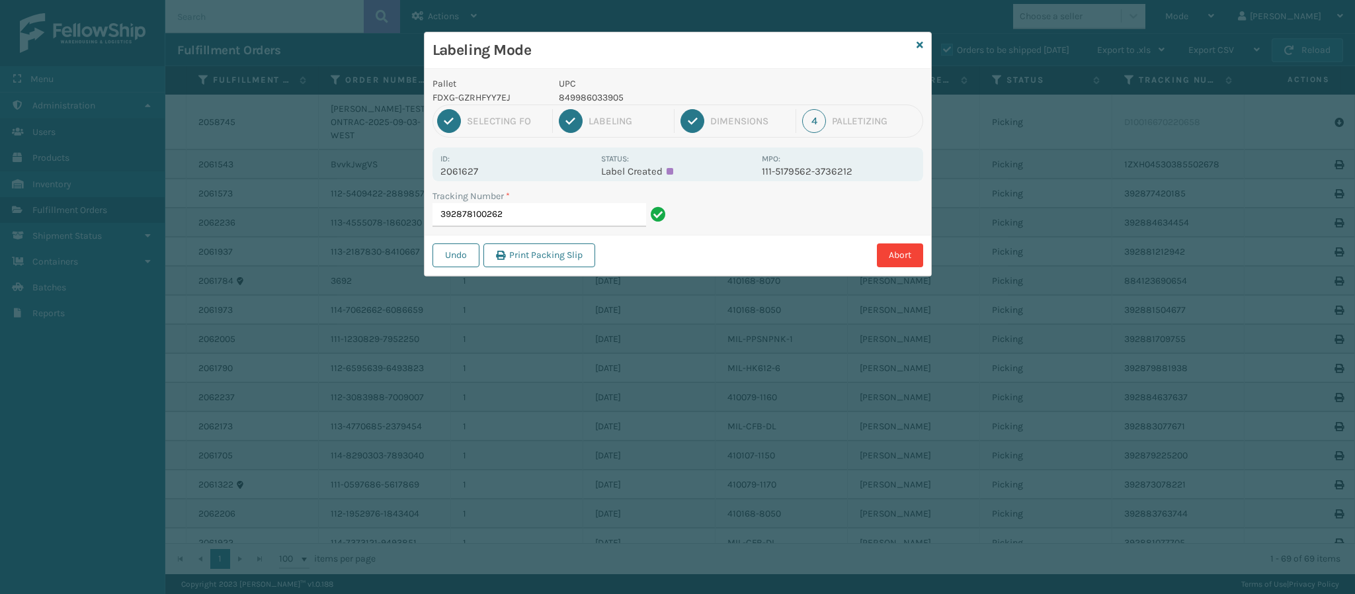
click at [476, 171] on p "2061627" at bounding box center [516, 171] width 153 height 12
copy p "2061627"
click at [542, 225] on input "392878100262" at bounding box center [540, 215] width 214 height 24
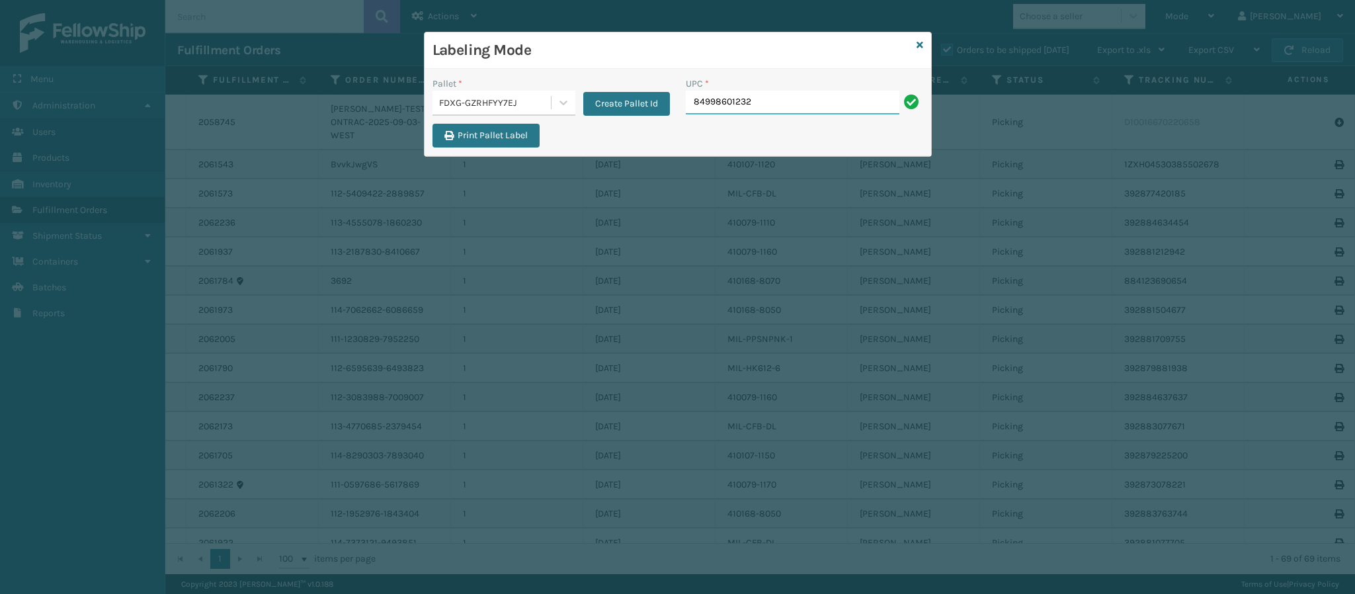
type input "849986012320"
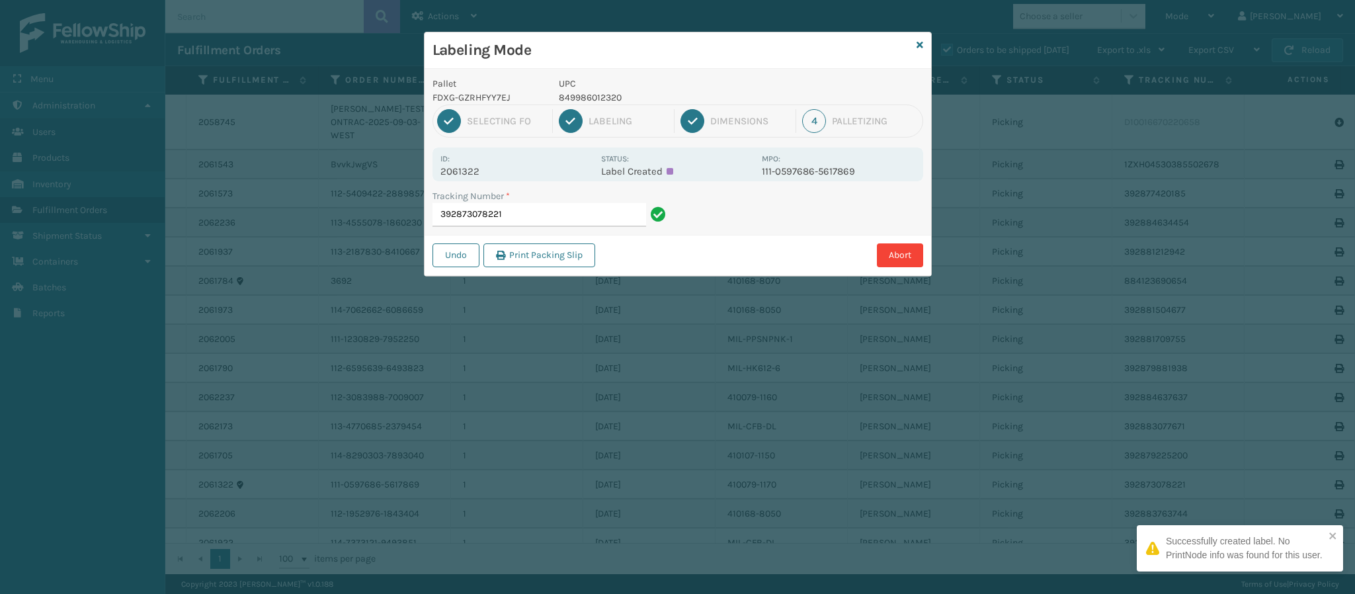
click at [478, 171] on p "2061322" at bounding box center [516, 171] width 153 height 12
copy p "2061322"
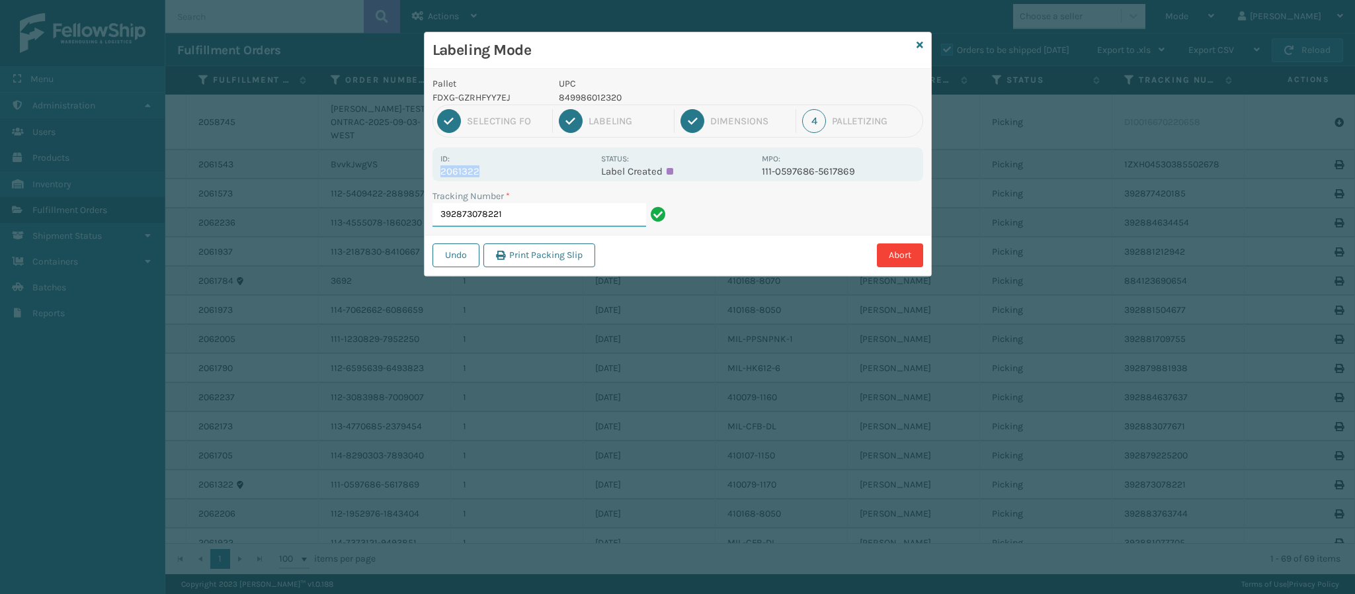
click at [567, 227] on input "392873078221" at bounding box center [540, 215] width 214 height 24
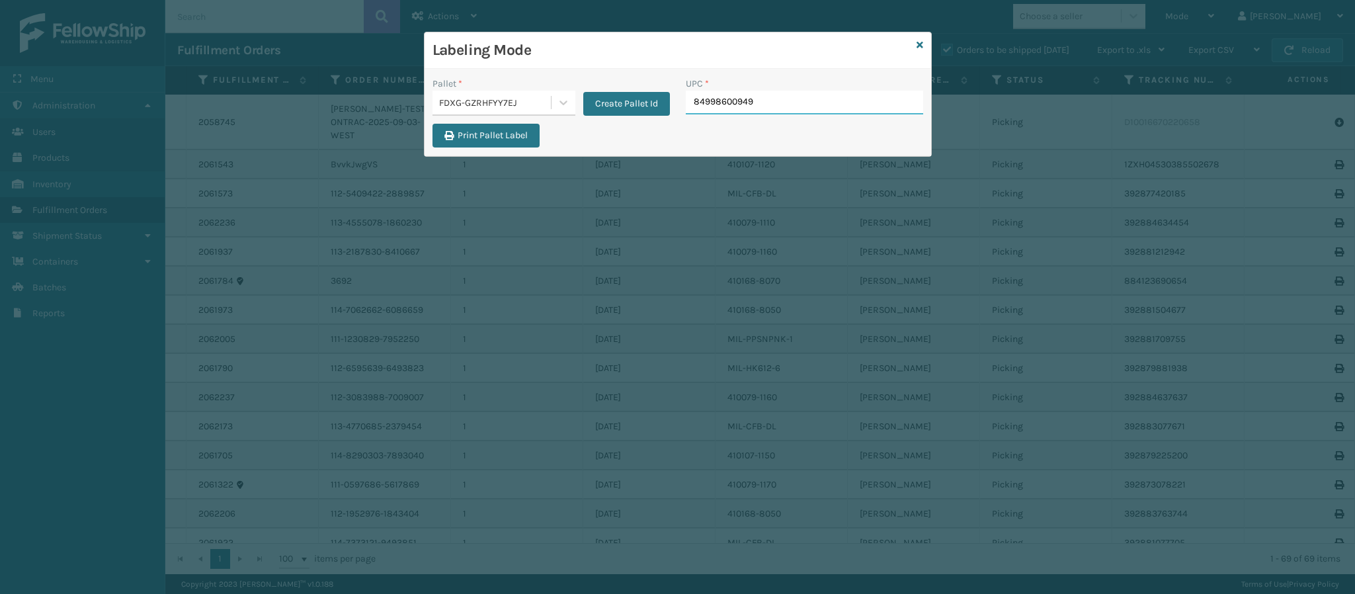
type input "849986009498"
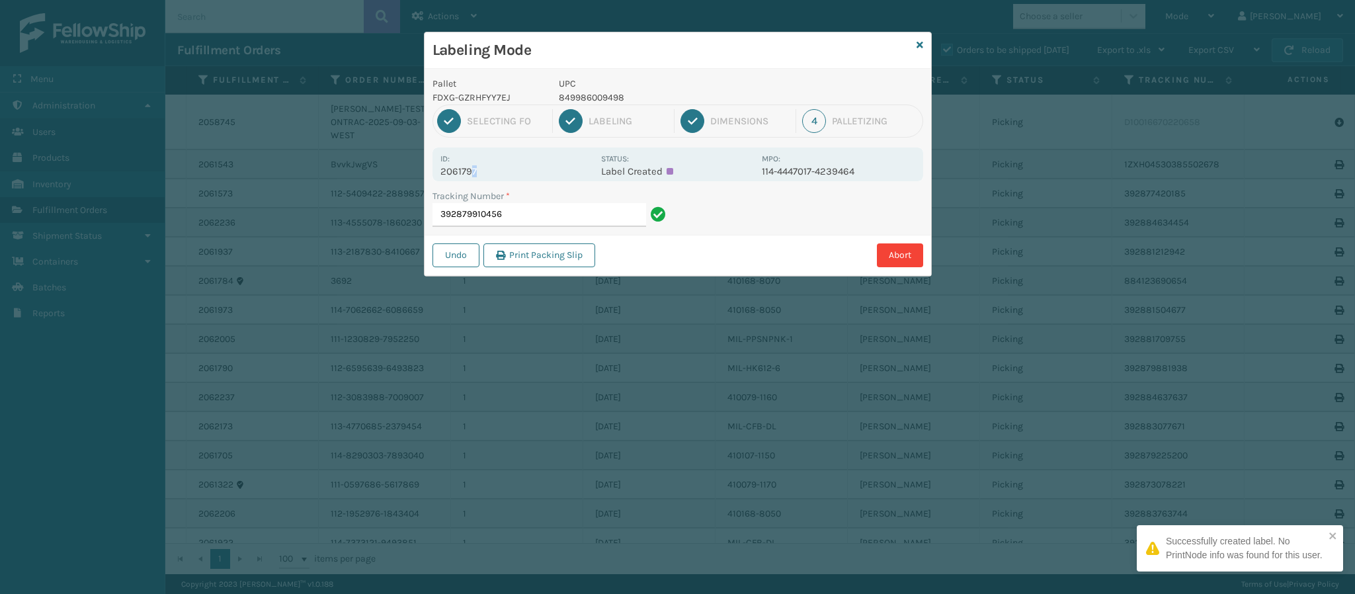
click at [475, 173] on p "2061797" at bounding box center [516, 171] width 153 height 12
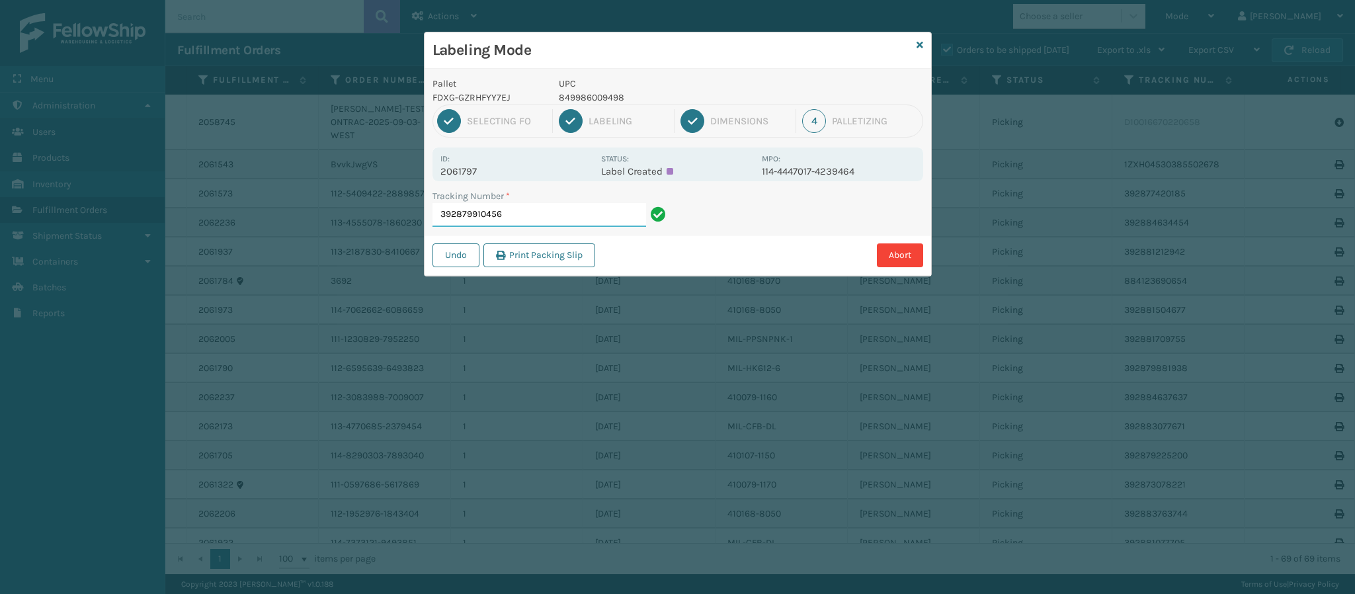
click at [516, 215] on input "392879910456" at bounding box center [540, 215] width 214 height 24
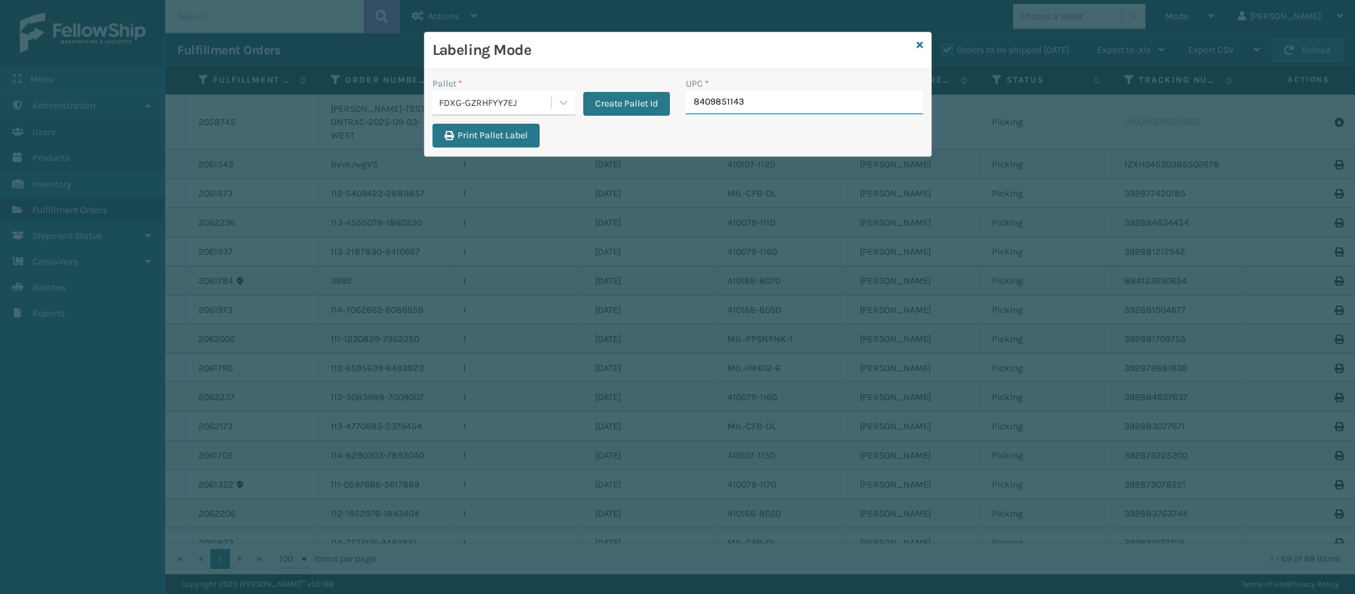
type input "84098511432"
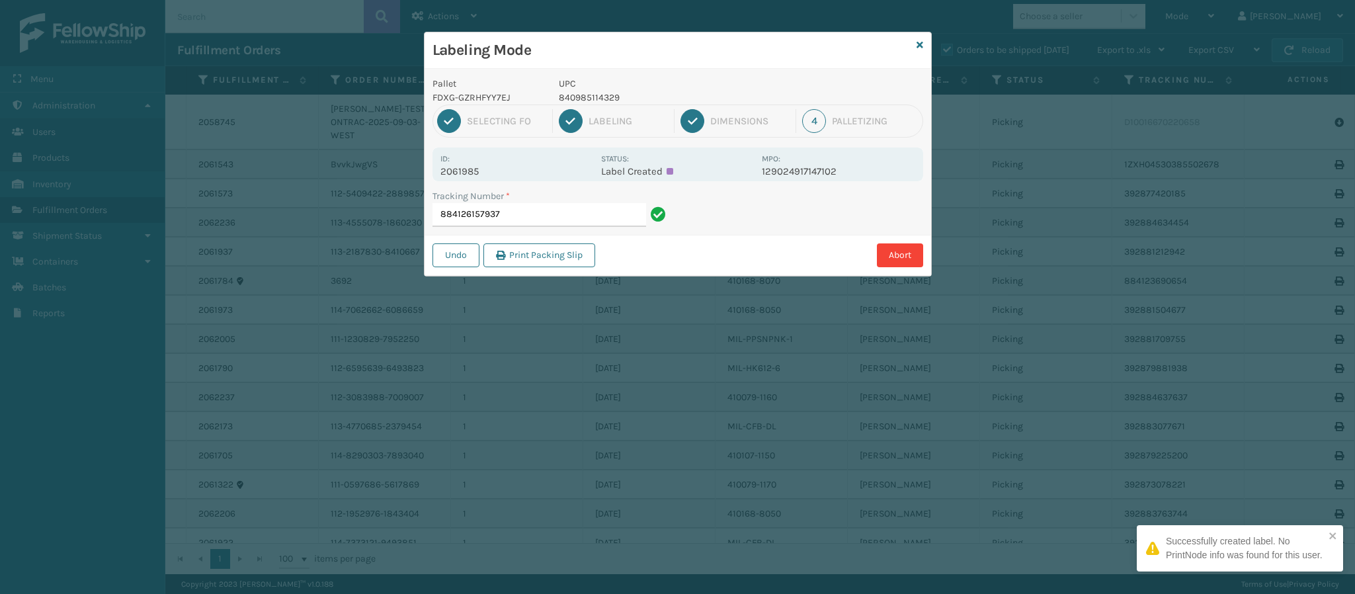
click at [472, 169] on p "2061985" at bounding box center [516, 171] width 153 height 12
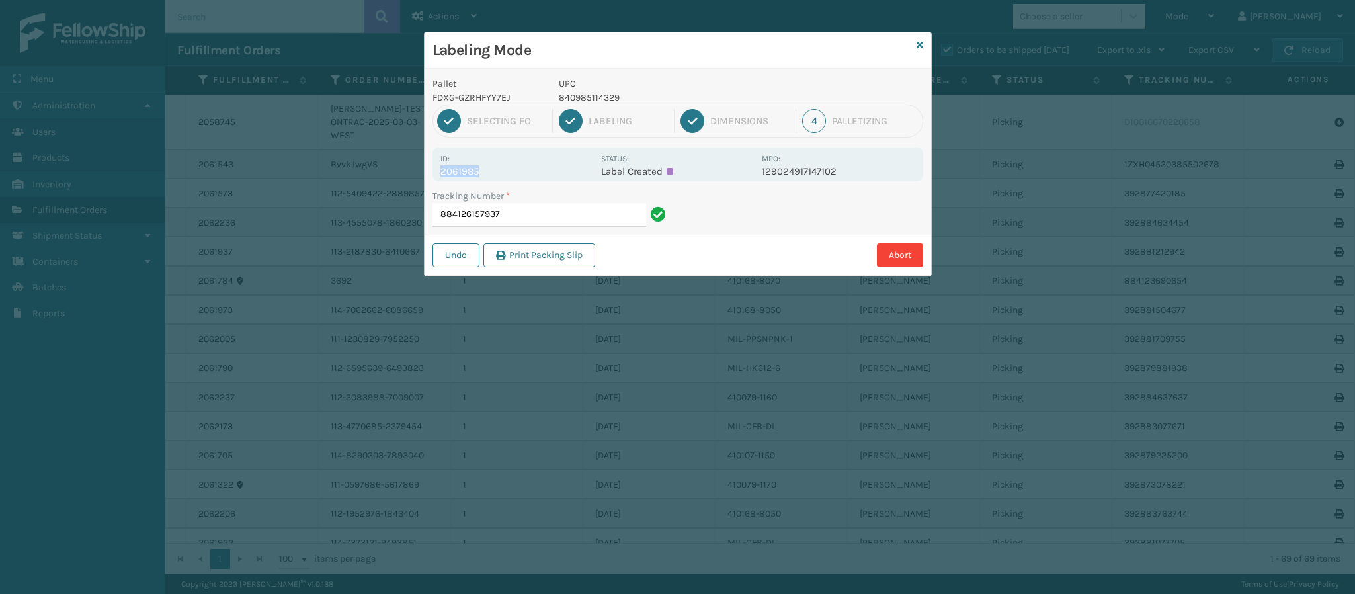
copy p "2061985"
click at [538, 212] on input "884126157937" at bounding box center [540, 215] width 214 height 24
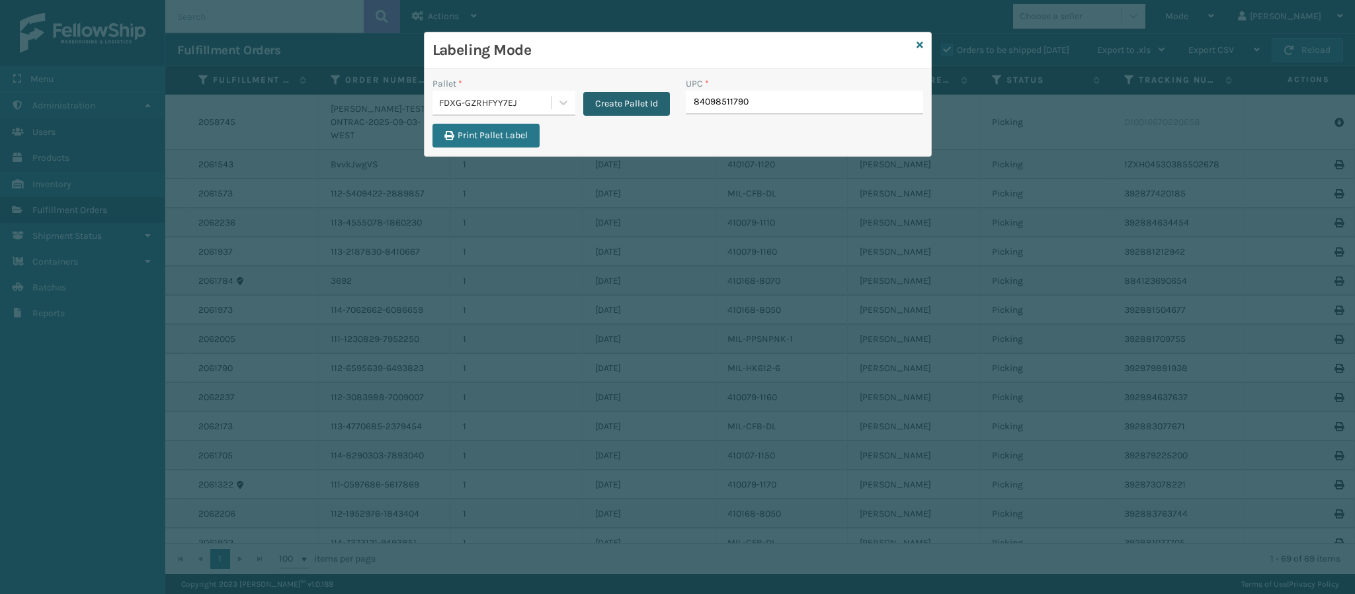
type input "840985117900"
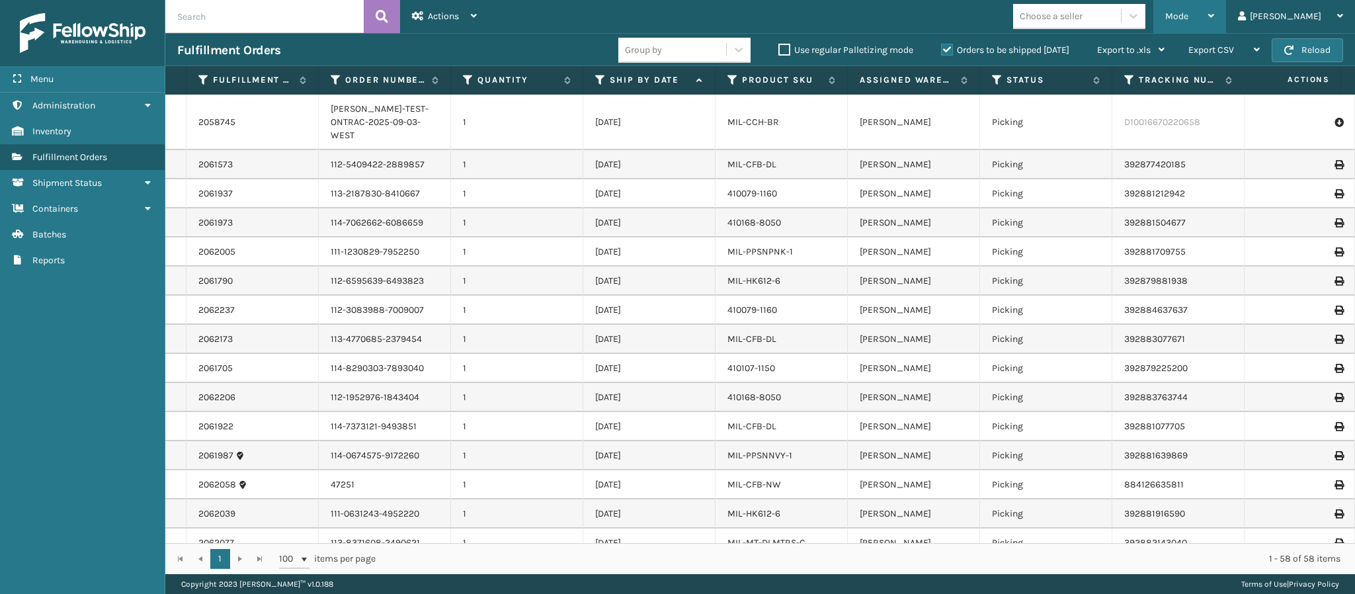
click at [1214, 11] on div "Mode" at bounding box center [1189, 16] width 49 height 33
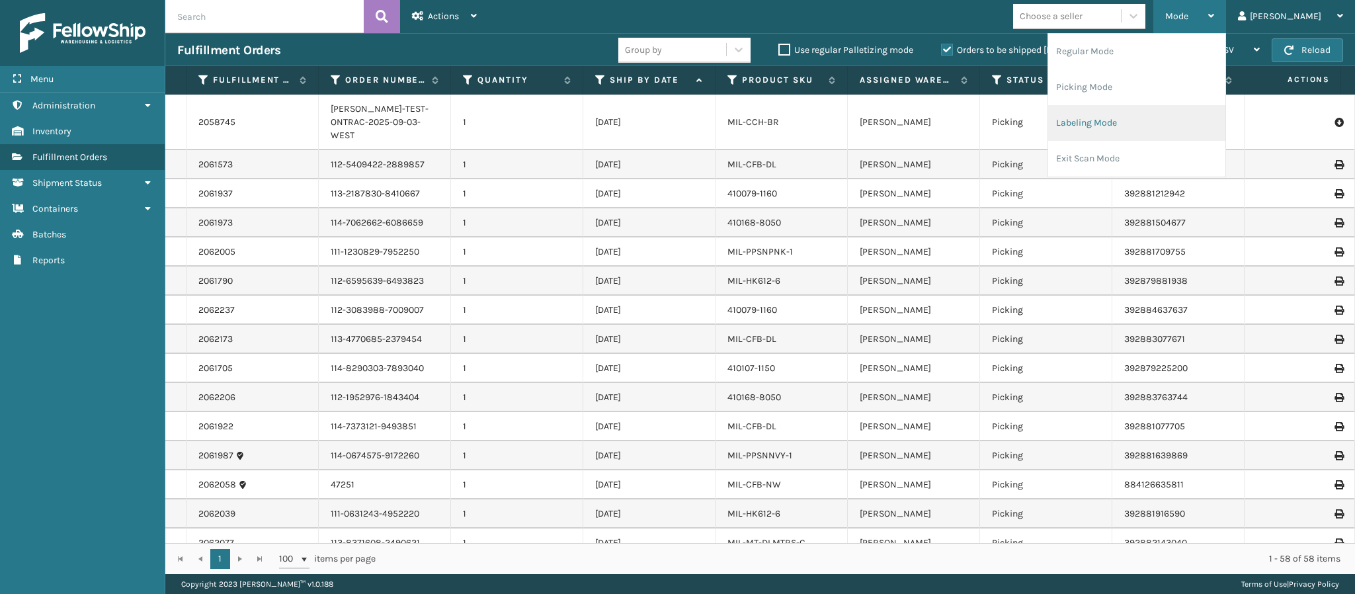
click at [1161, 124] on li "Labeling Mode" at bounding box center [1136, 123] width 177 height 36
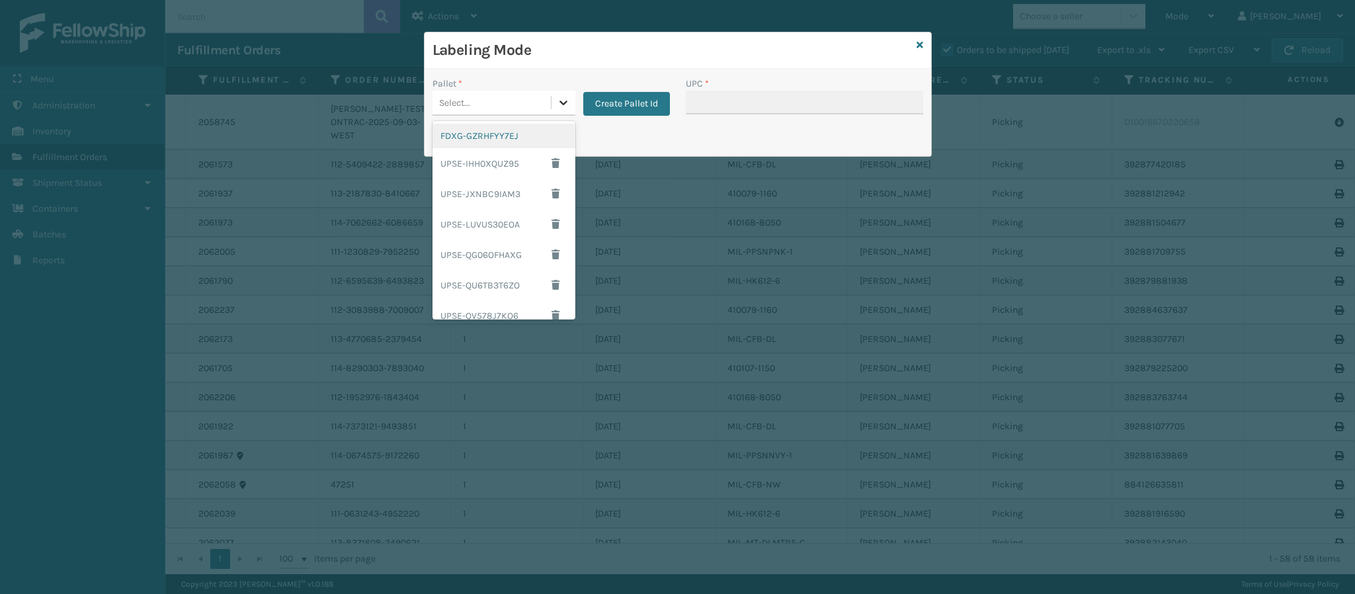
click at [566, 100] on icon at bounding box center [563, 102] width 13 height 13
click at [500, 139] on div "FDXG-GZRHFYY7EJ" at bounding box center [504, 136] width 143 height 24
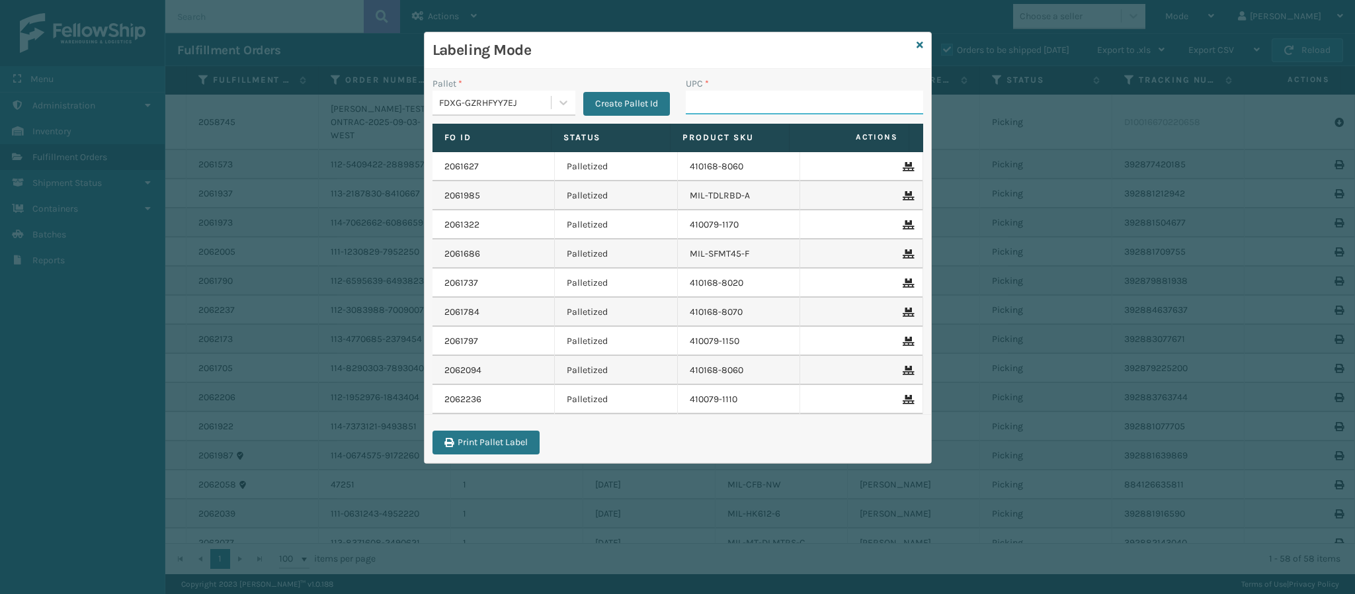
click at [776, 110] on input "UPC *" at bounding box center [804, 103] width 237 height 24
type input "840985126889"
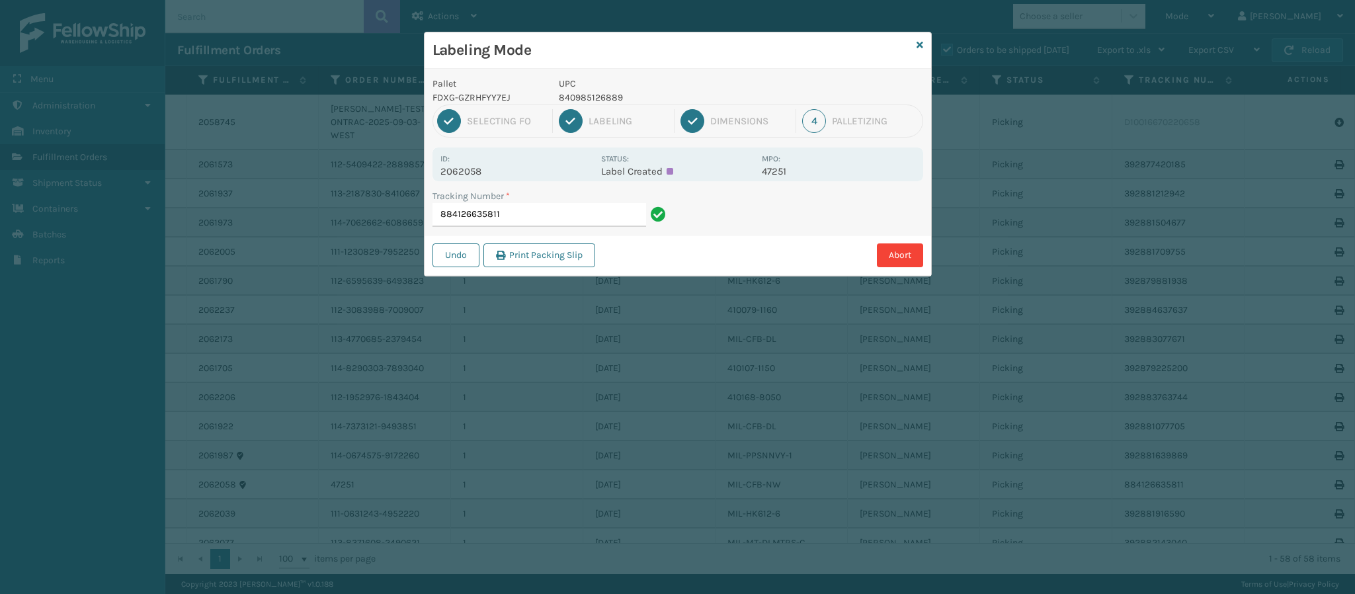
click at [469, 179] on div "Id: 2062058 Status: Label Created MPO: 47251" at bounding box center [678, 164] width 491 height 34
click at [470, 177] on p "2062058" at bounding box center [516, 171] width 153 height 12
click at [470, 175] on p "2062058" at bounding box center [516, 171] width 153 height 12
copy p "2062058"
click at [566, 223] on input "884126635811" at bounding box center [540, 215] width 214 height 24
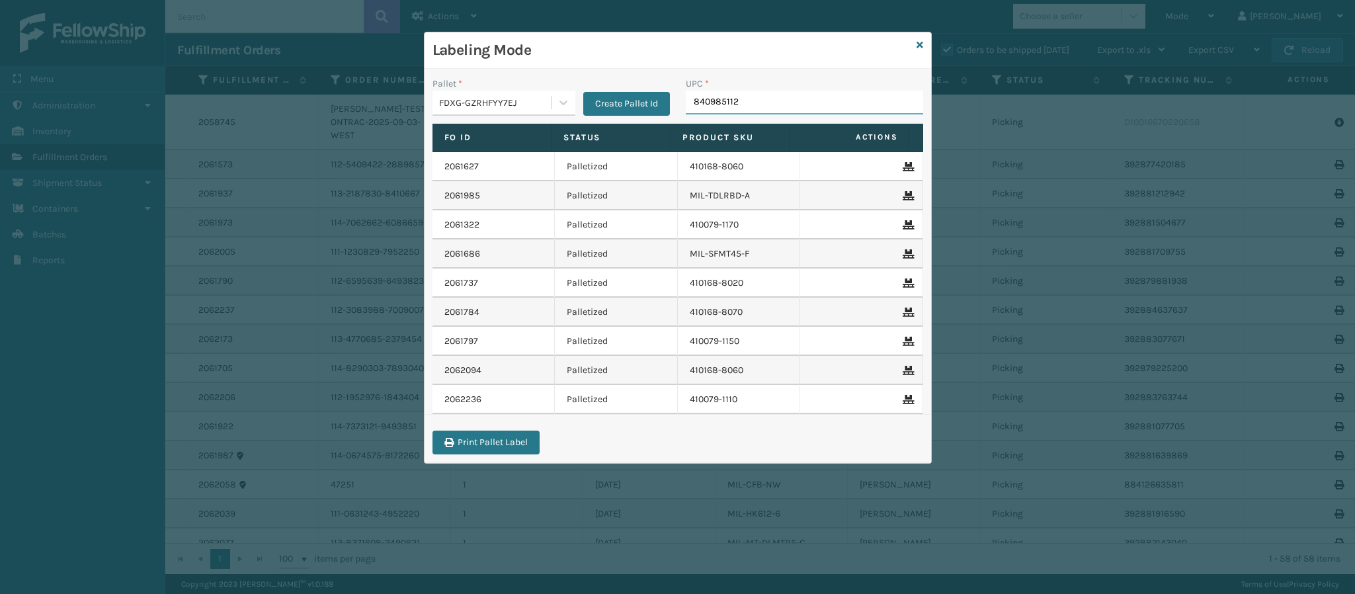
type input "8409851126"
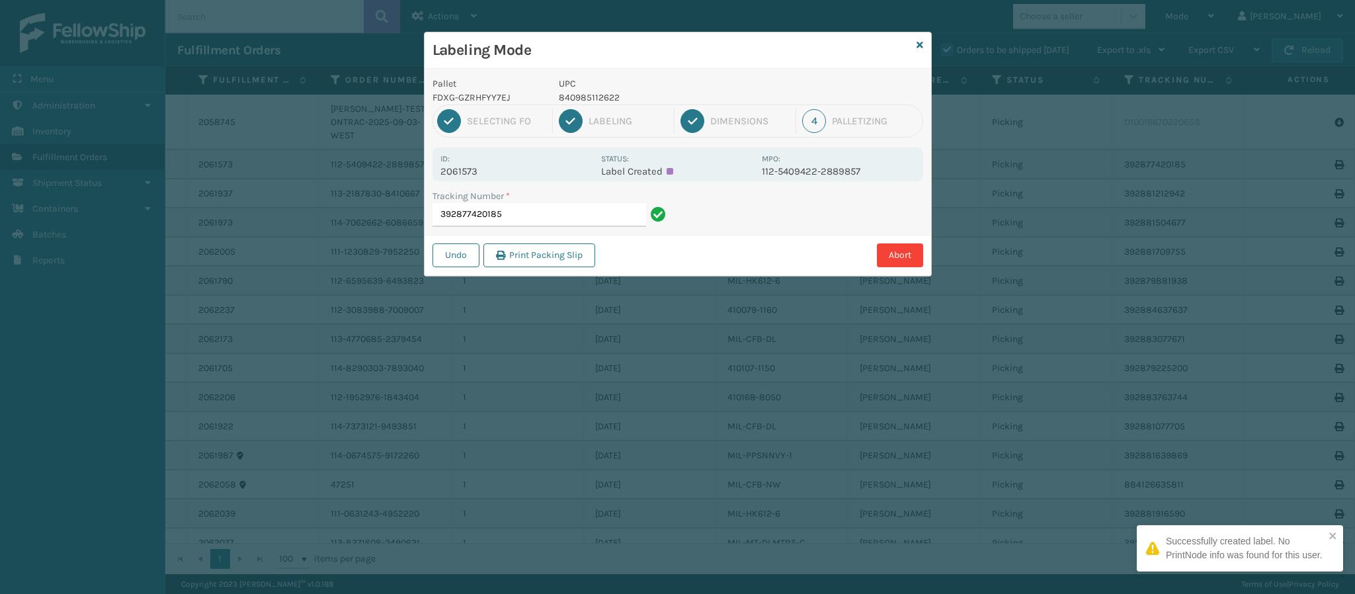
click at [456, 175] on p "2061573" at bounding box center [516, 171] width 153 height 12
copy p "2061573"
click at [562, 211] on input "392877420185" at bounding box center [540, 215] width 214 height 24
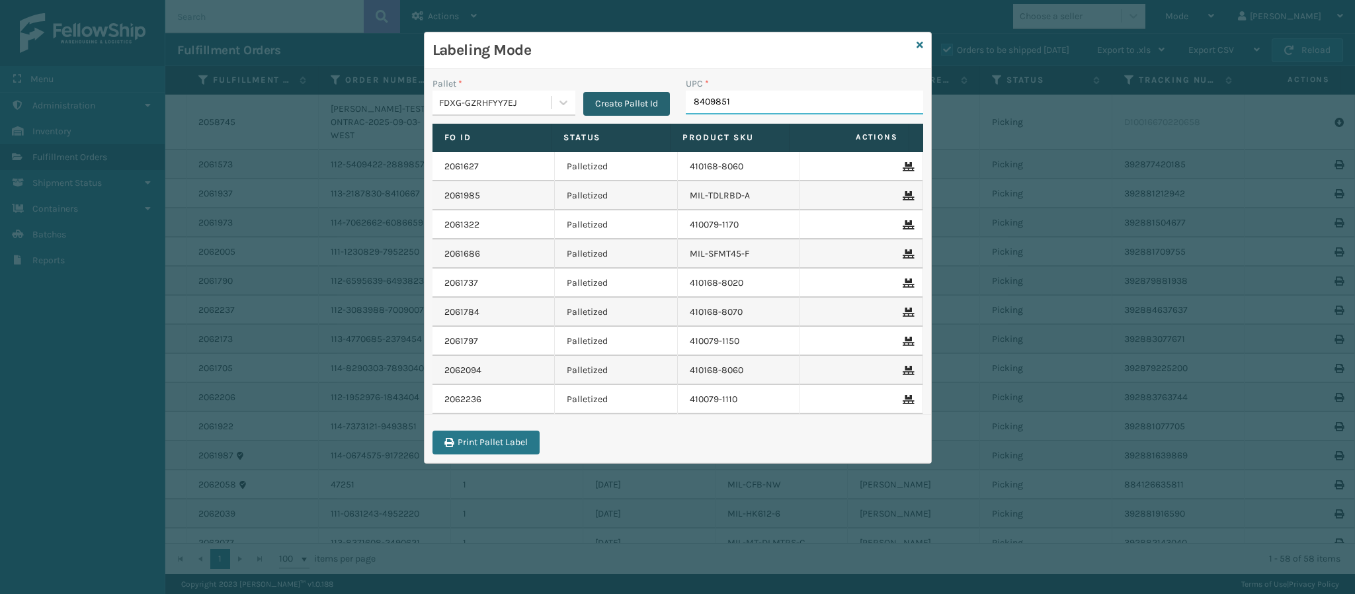
type input "84098511"
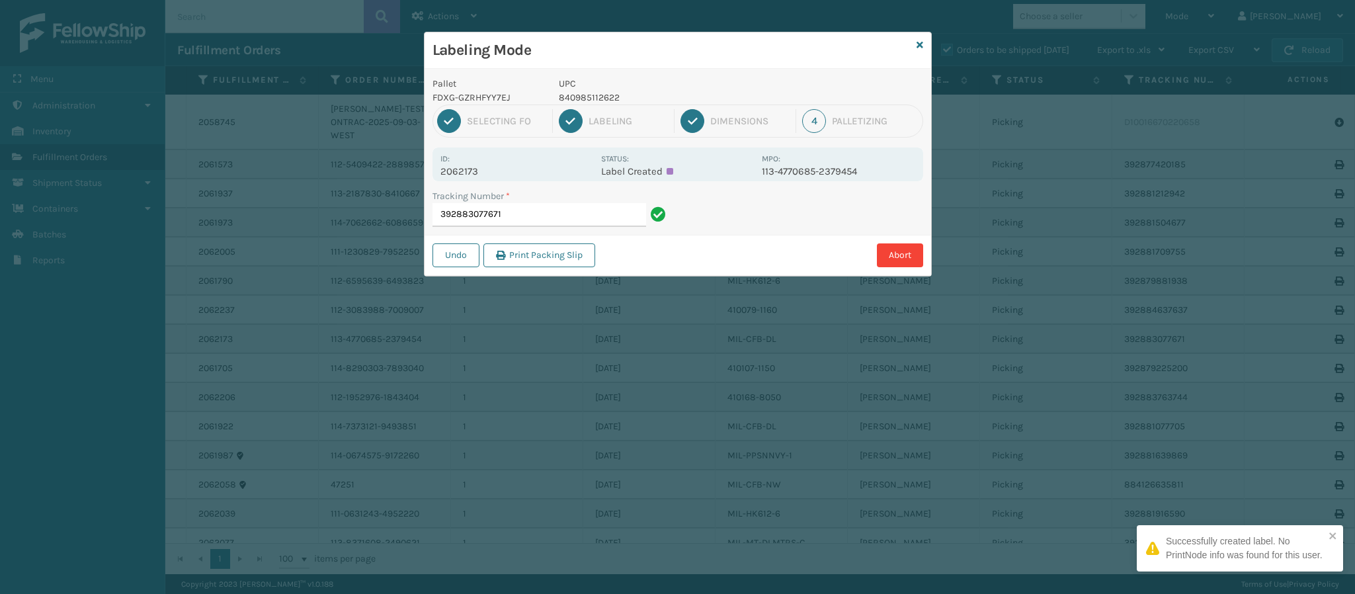
click at [496, 165] on div "Id: 2062173" at bounding box center [516, 164] width 153 height 26
click at [496, 165] on p "2062173" at bounding box center [516, 171] width 153 height 12
click at [487, 169] on p "2062173" at bounding box center [516, 171] width 153 height 12
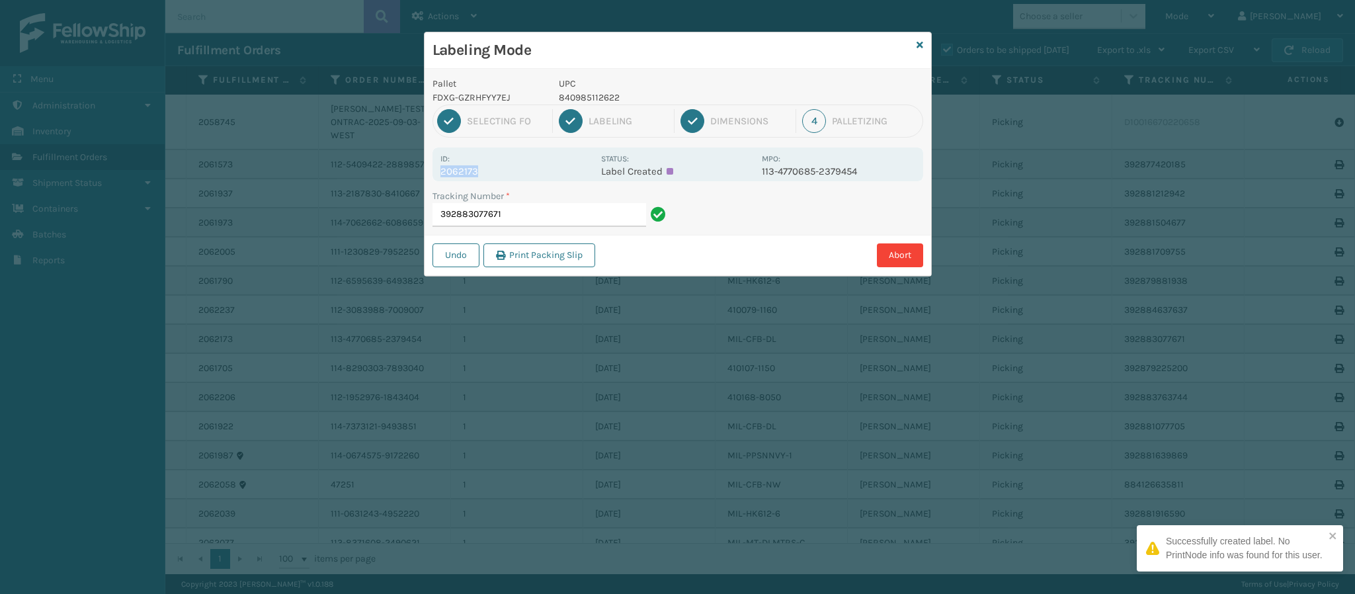
click at [487, 169] on p "2062173" at bounding box center [516, 171] width 153 height 12
copy p "2062173"
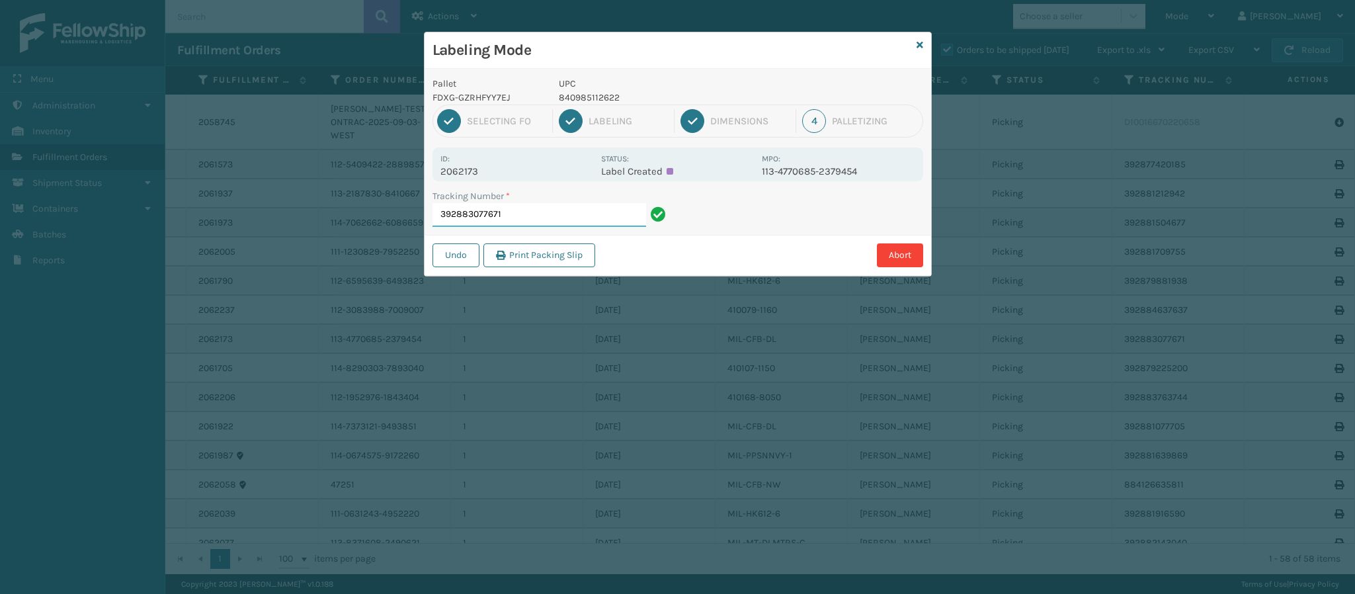
click at [560, 212] on input "392883077671" at bounding box center [540, 215] width 214 height 24
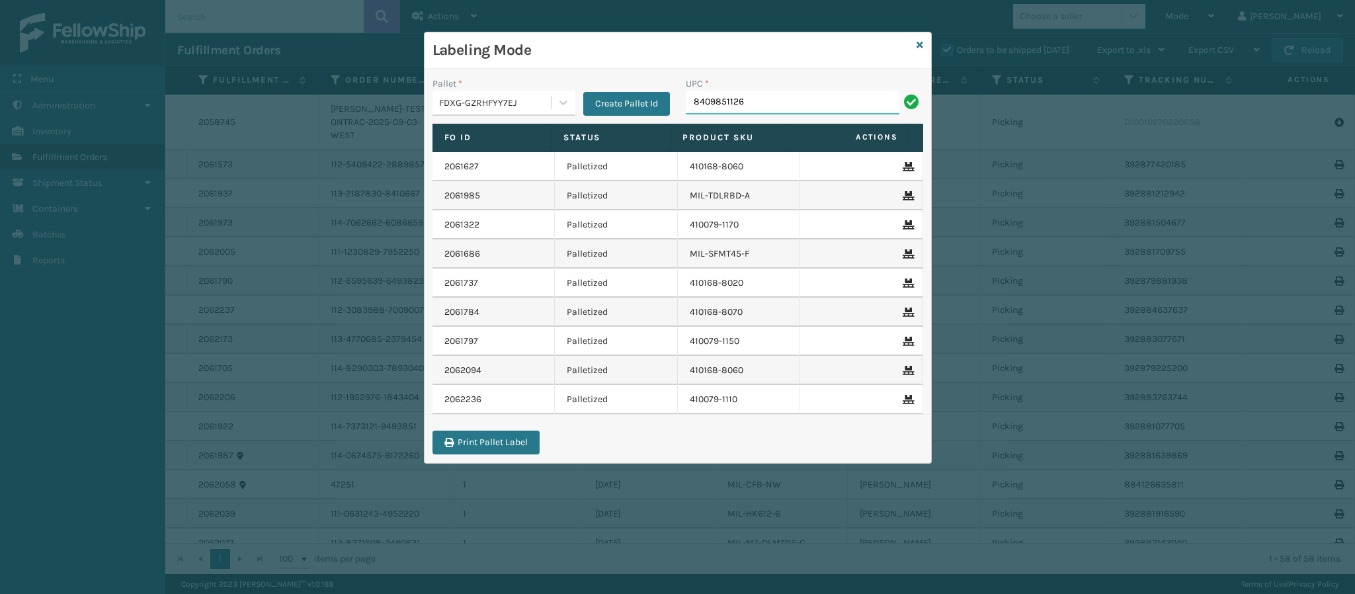
type input "84098511262"
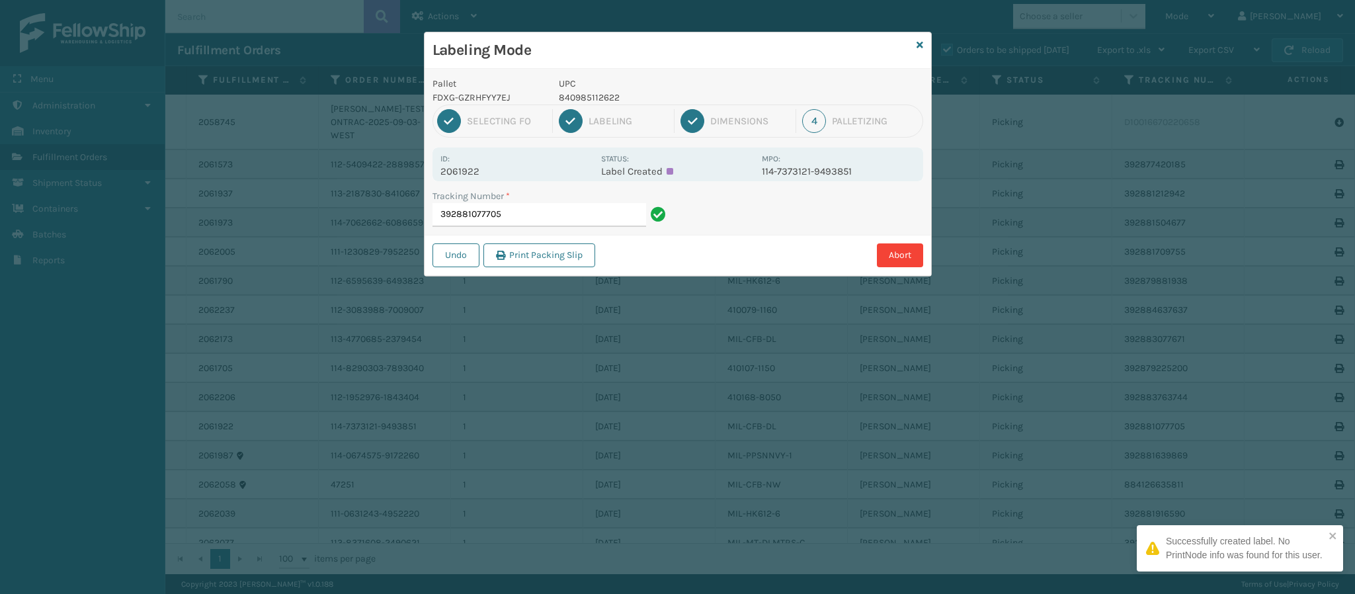
click at [477, 165] on p "2061922" at bounding box center [516, 171] width 153 height 12
copy p "2061922"
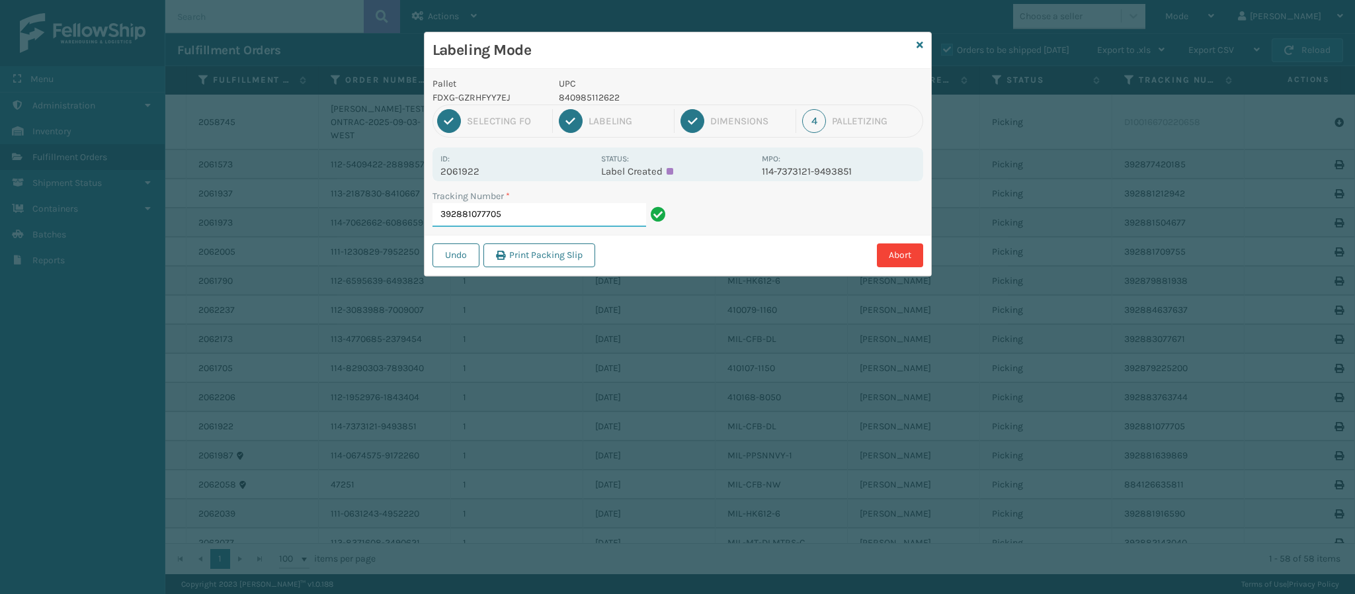
click at [536, 216] on input "392881077705" at bounding box center [540, 215] width 214 height 24
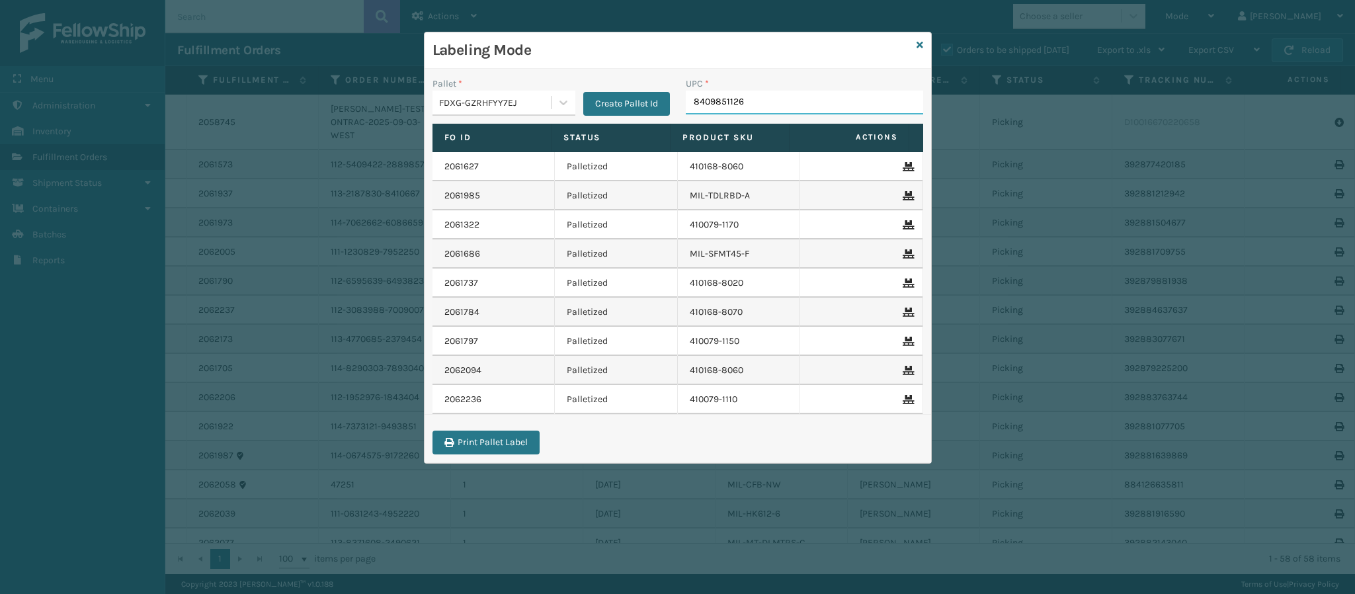
type input "84098511262"
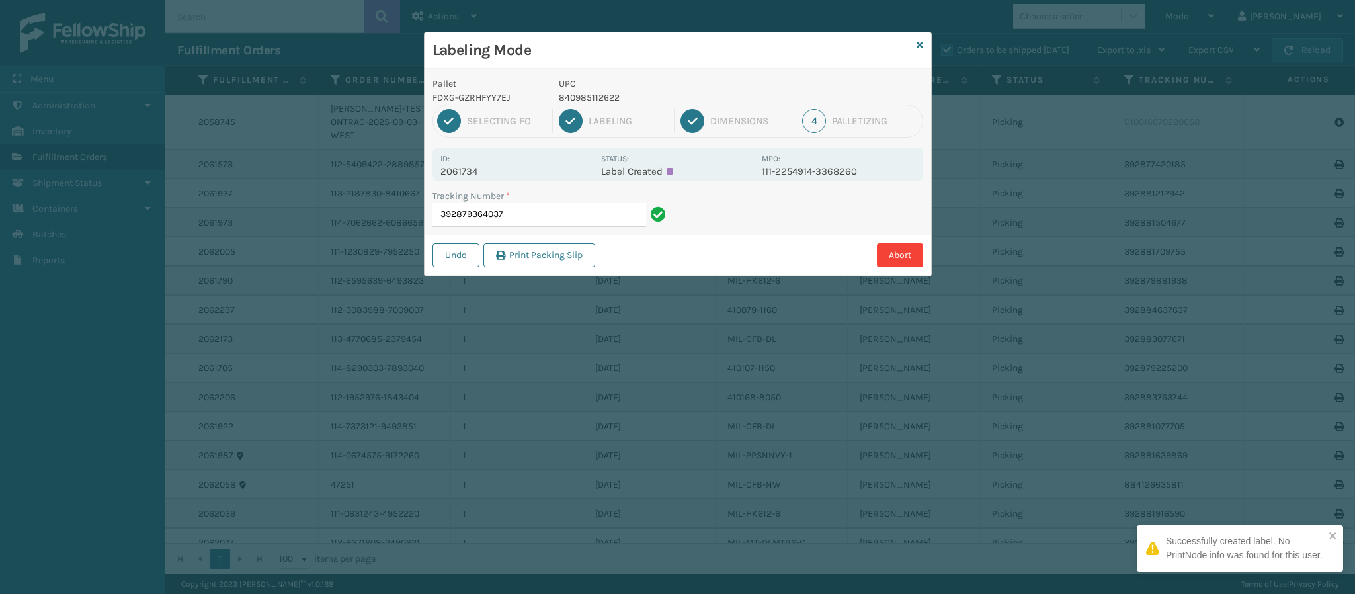
click at [466, 169] on p "2061734" at bounding box center [516, 171] width 153 height 12
copy p "2061734"
click at [532, 219] on input "392879364037" at bounding box center [540, 215] width 214 height 24
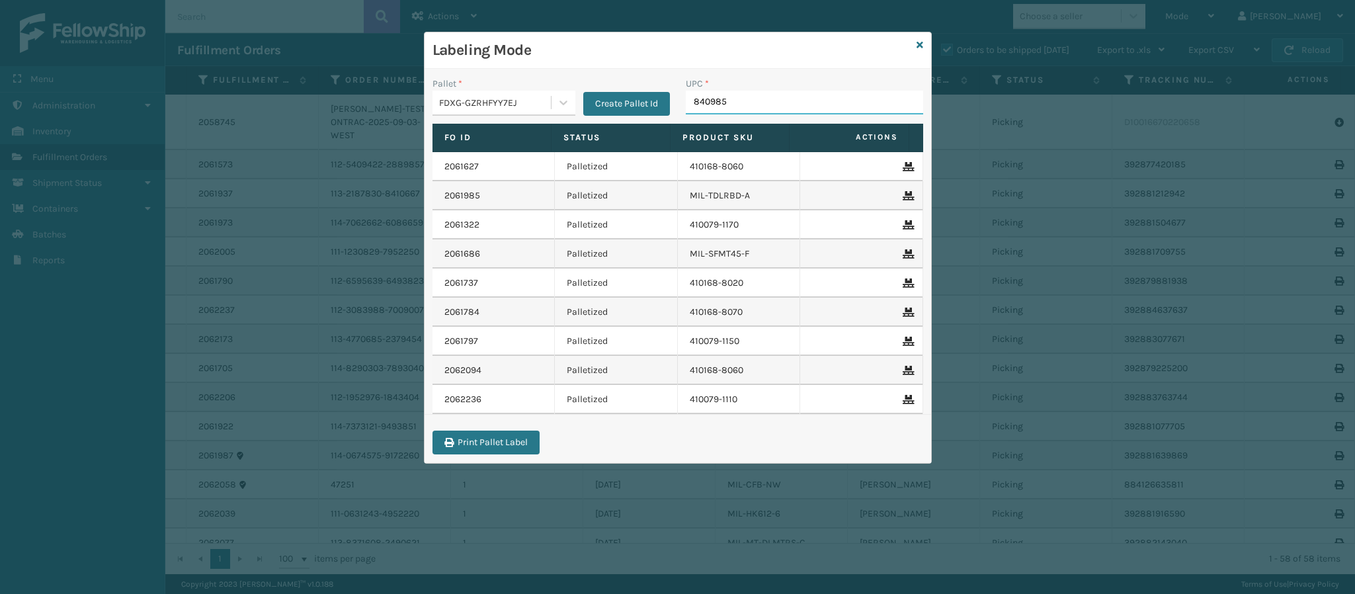
type input "8409851"
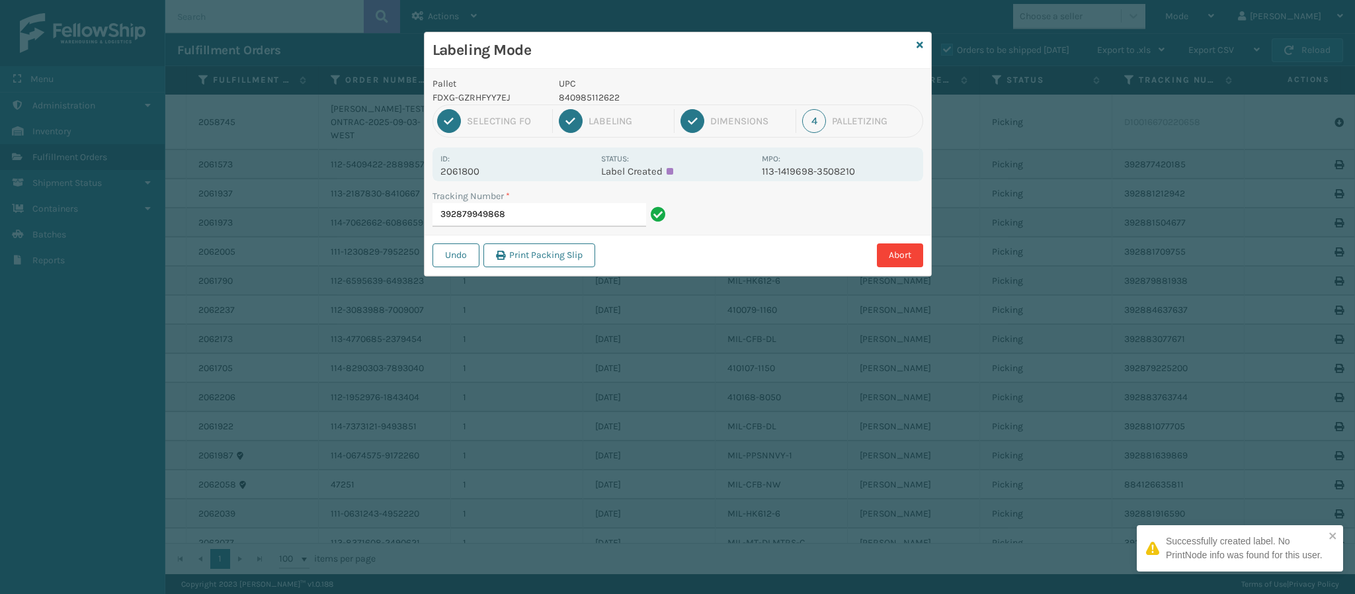
click at [477, 163] on div "Id: 2061800" at bounding box center [516, 164] width 153 height 26
click at [478, 175] on p "2061800" at bounding box center [516, 171] width 153 height 12
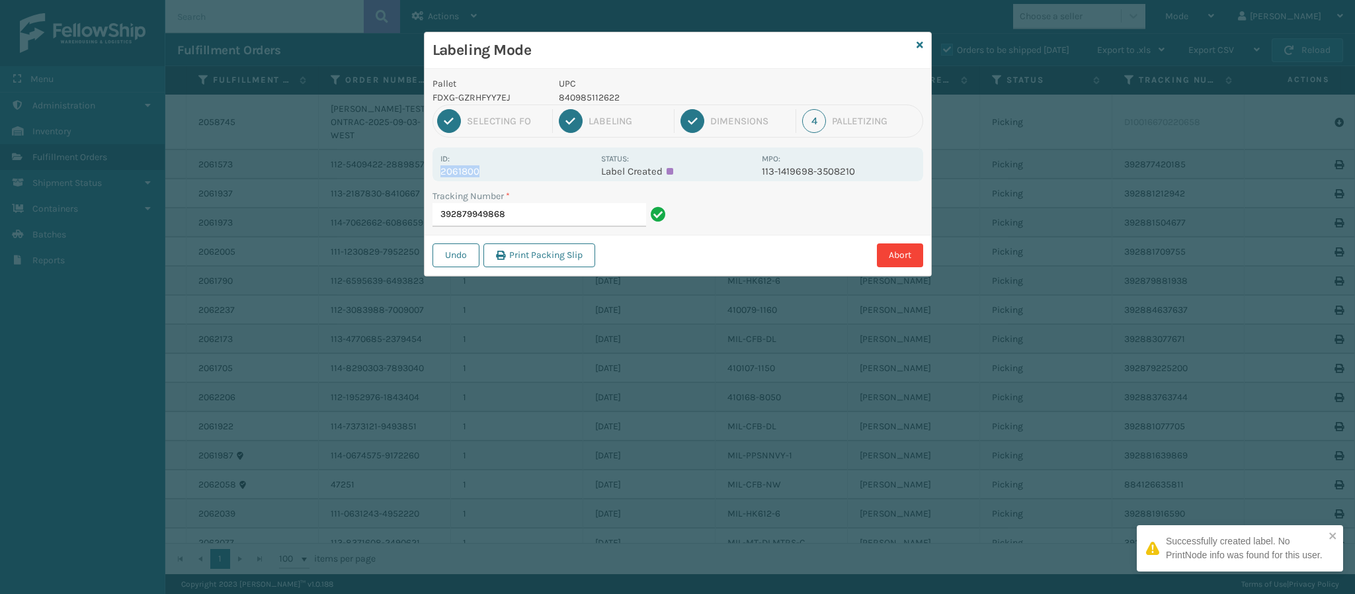
click at [478, 175] on p "2061800" at bounding box center [516, 171] width 153 height 12
copy p "2061800"
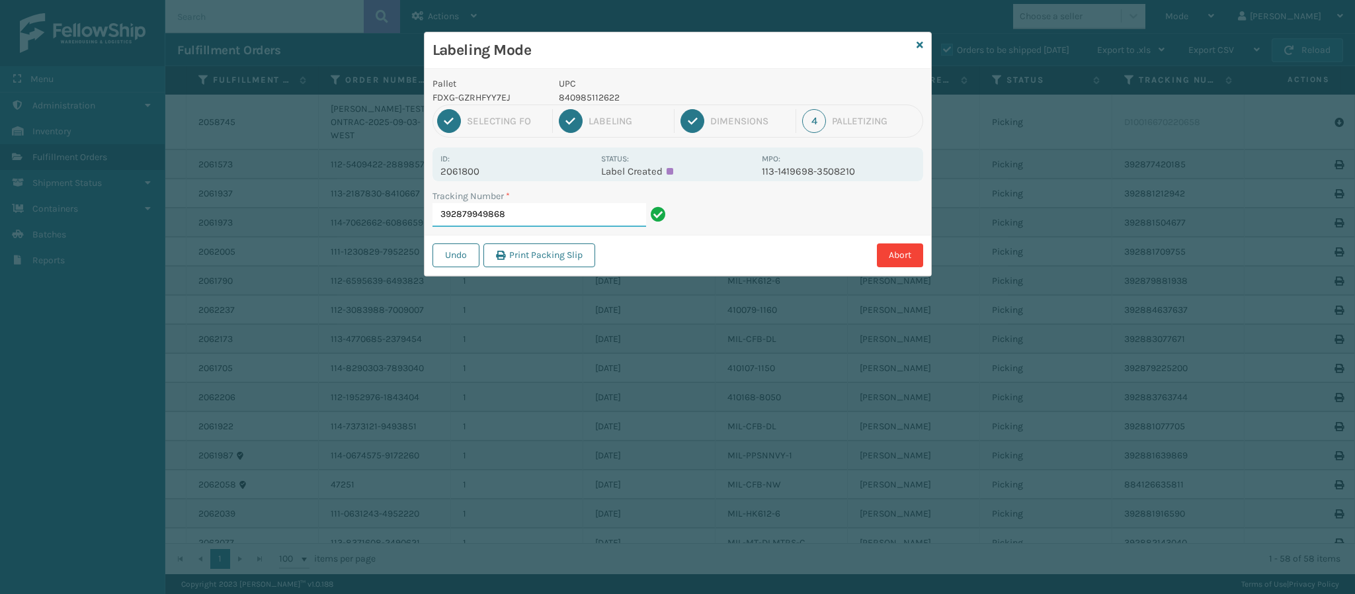
click at [526, 217] on input "392879949868" at bounding box center [540, 215] width 214 height 24
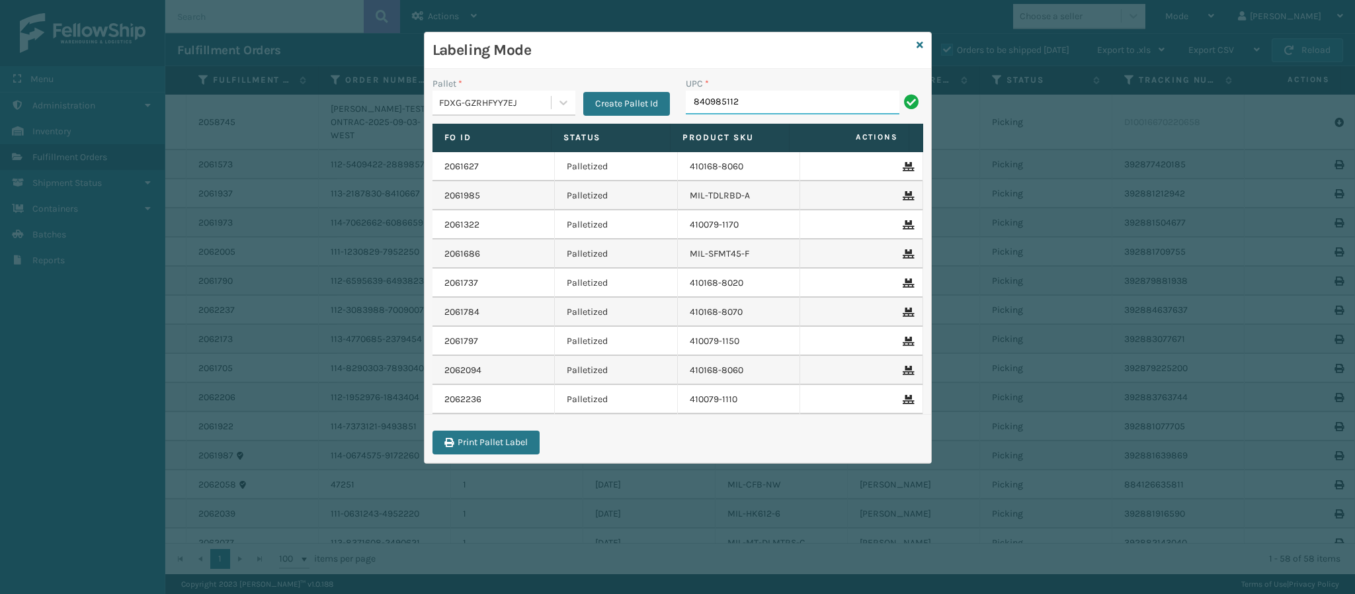
type input "8409851126"
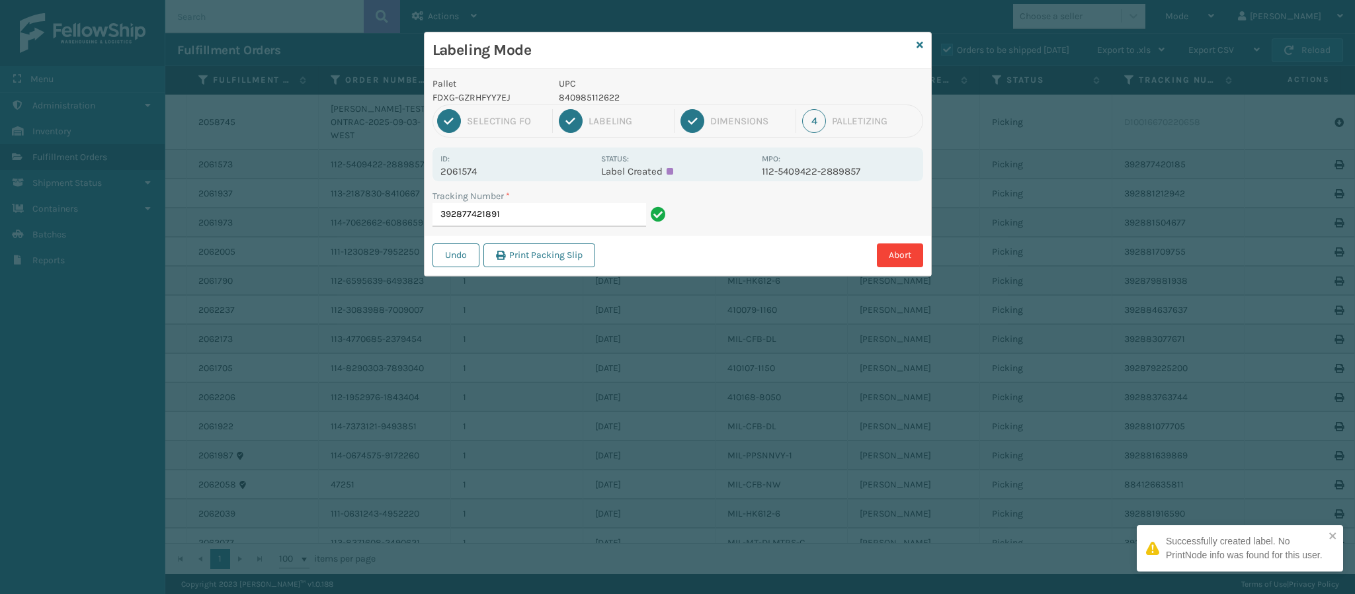
click at [483, 167] on p "2061574" at bounding box center [516, 171] width 153 height 12
click at [485, 175] on p "2061574" at bounding box center [516, 171] width 153 height 12
copy p "2061574"
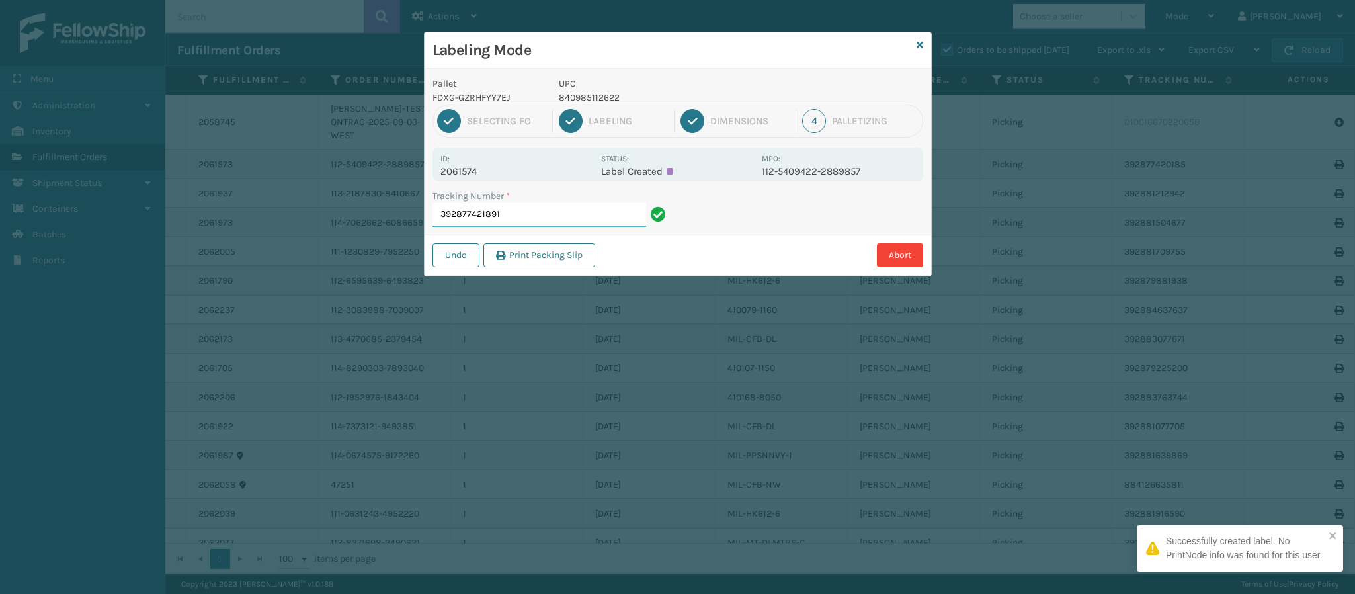
click at [546, 225] on input "392877421891" at bounding box center [540, 215] width 214 height 24
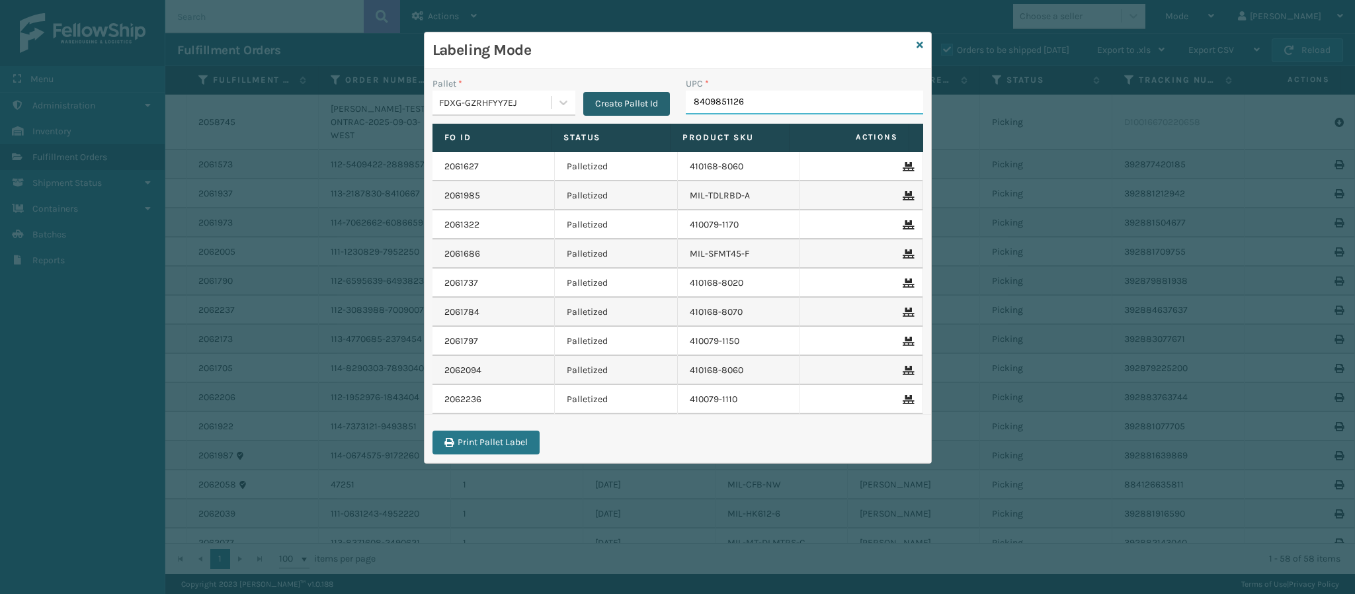
type input "84098511262"
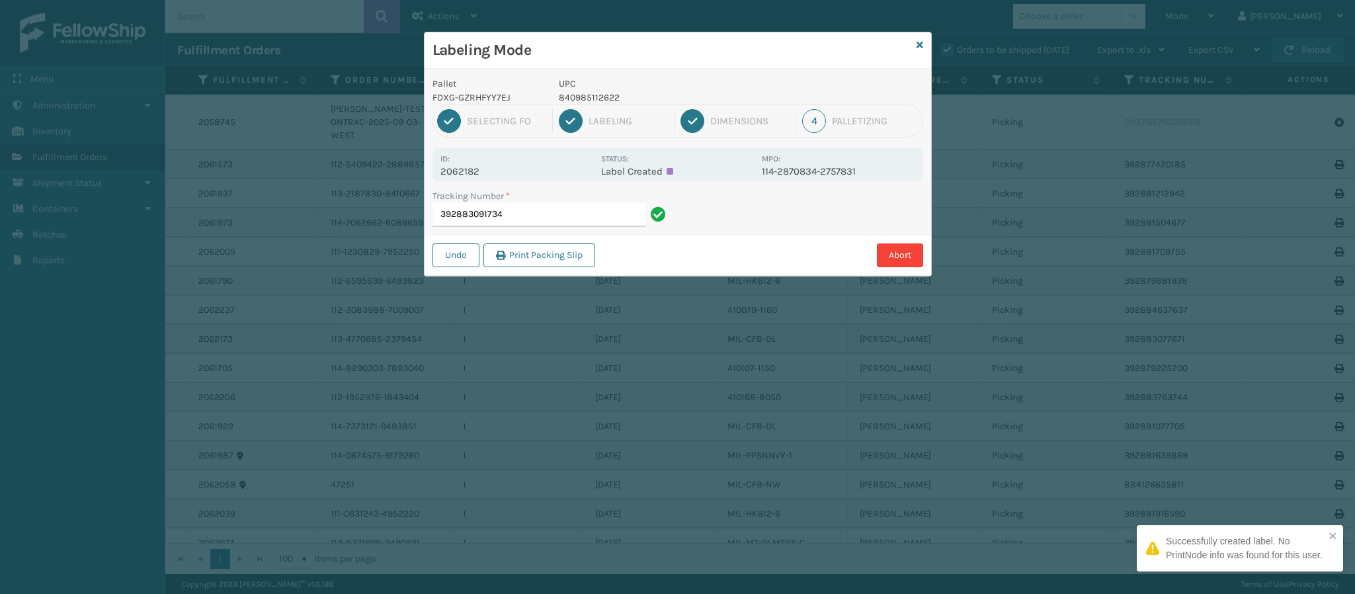
click at [479, 173] on p "2062182" at bounding box center [516, 171] width 153 height 12
copy p "2062182"
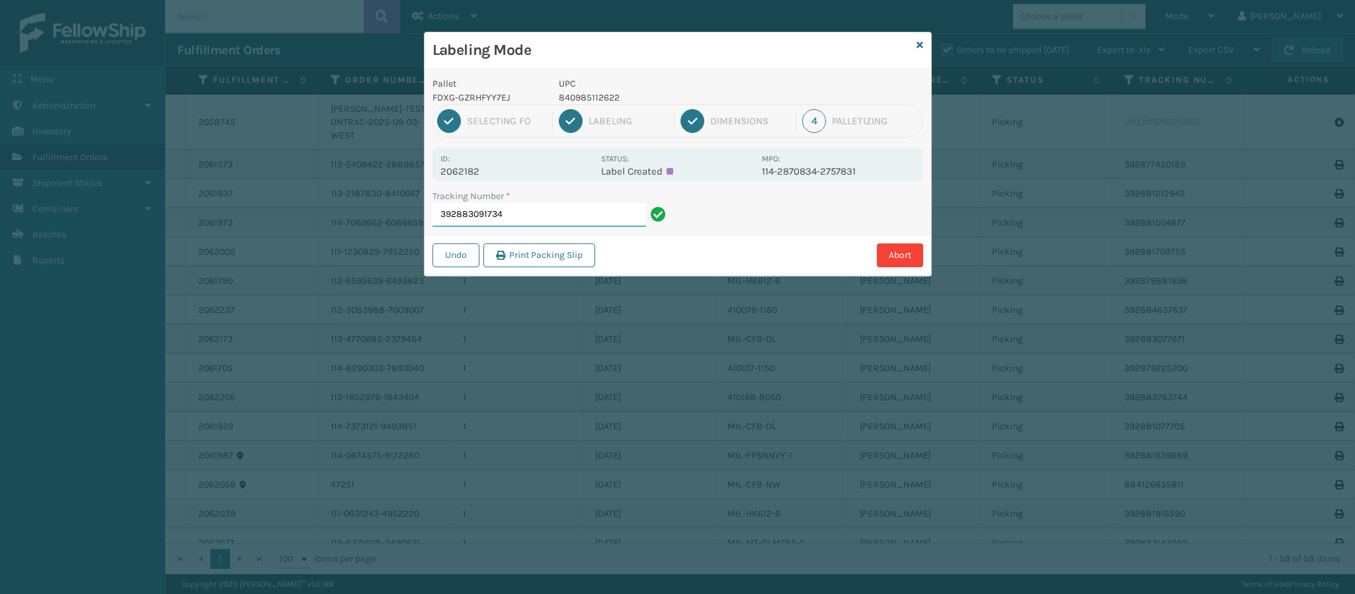
click at [508, 211] on input "392883091734" at bounding box center [540, 215] width 214 height 24
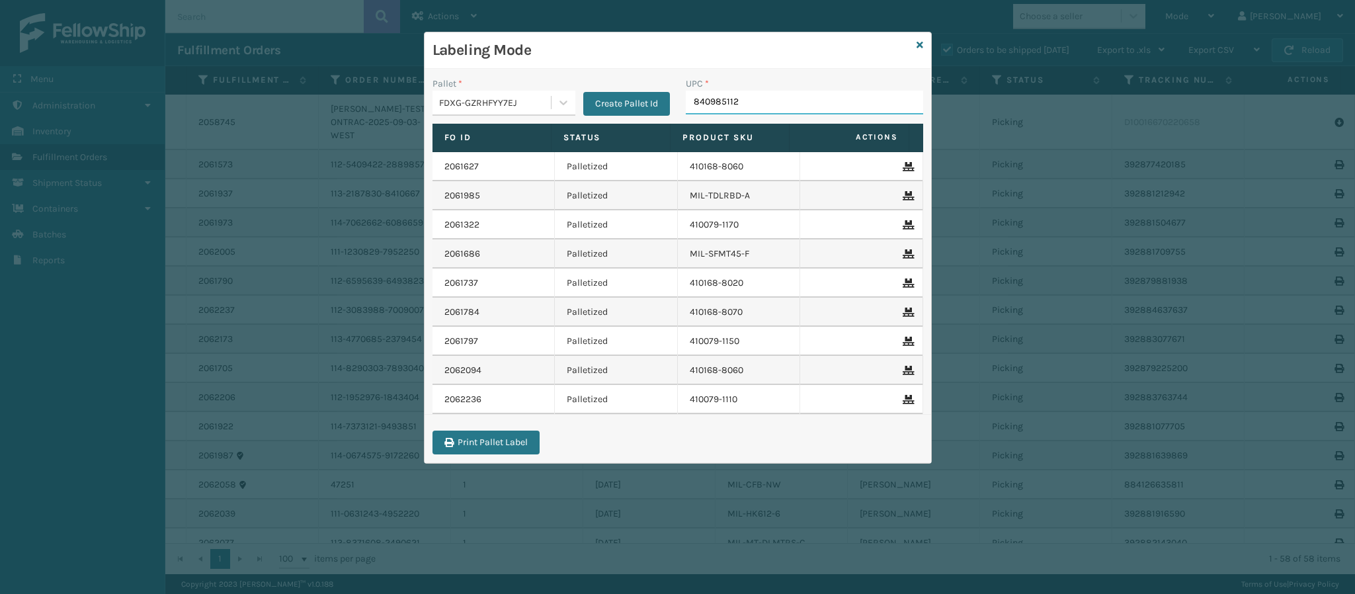
type input "8409851126"
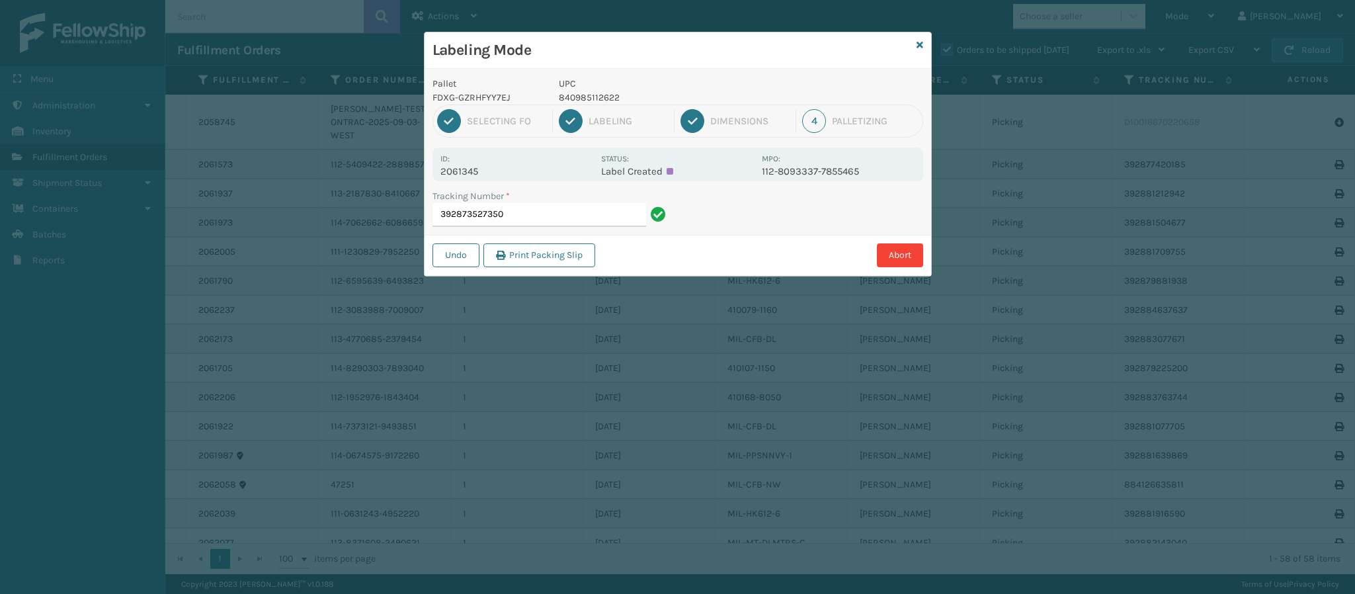
click at [489, 175] on p "2061345" at bounding box center [516, 171] width 153 height 12
copy p "2061345"
click at [534, 216] on input "392873527350" at bounding box center [540, 215] width 214 height 24
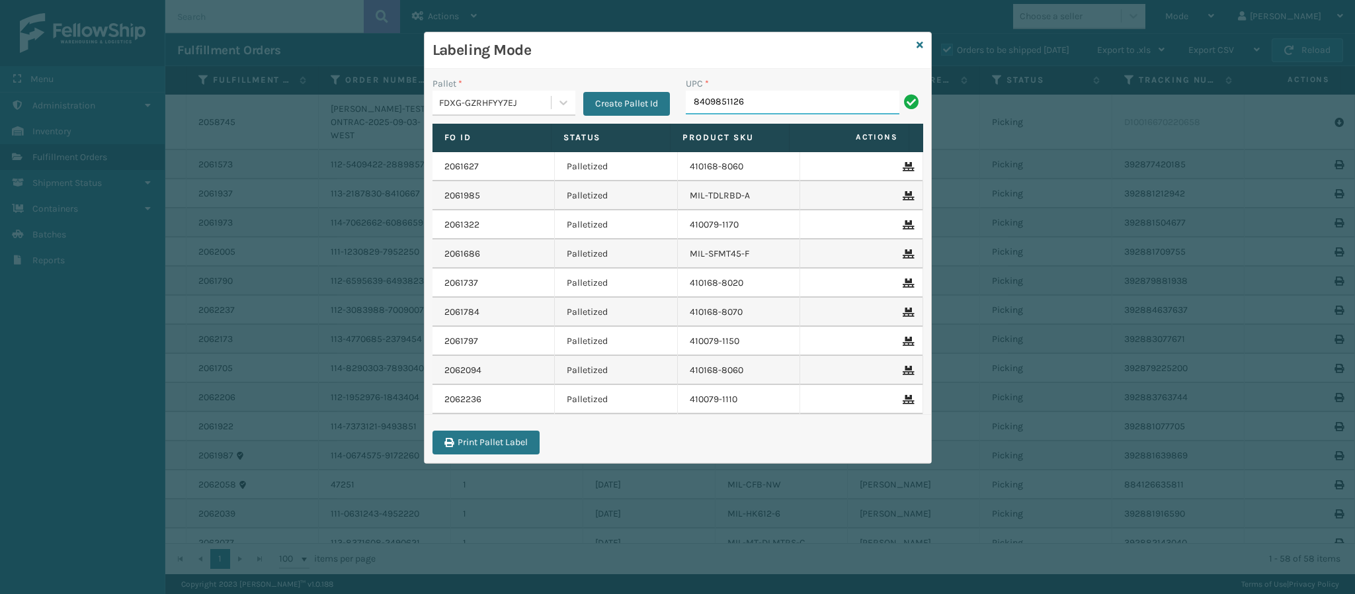
type input "84098511262"
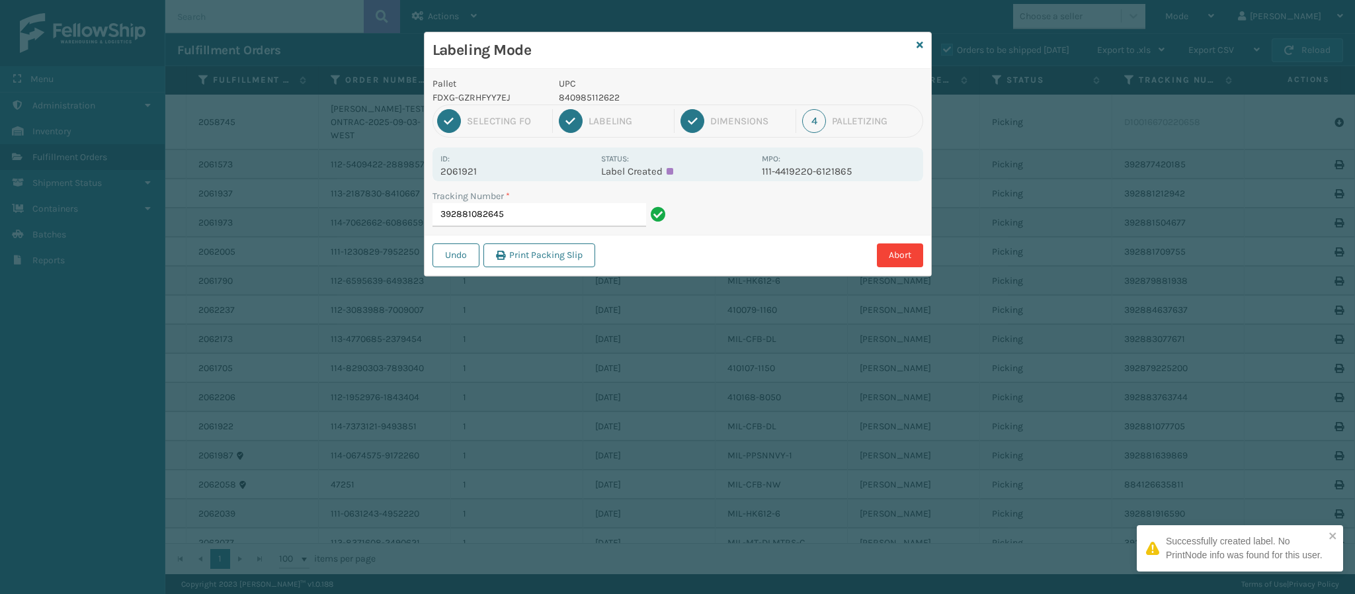
click at [488, 169] on p "2061921" at bounding box center [516, 171] width 153 height 12
click at [486, 173] on p "2061921" at bounding box center [516, 171] width 153 height 12
click at [485, 173] on p "2061921" at bounding box center [516, 171] width 153 height 12
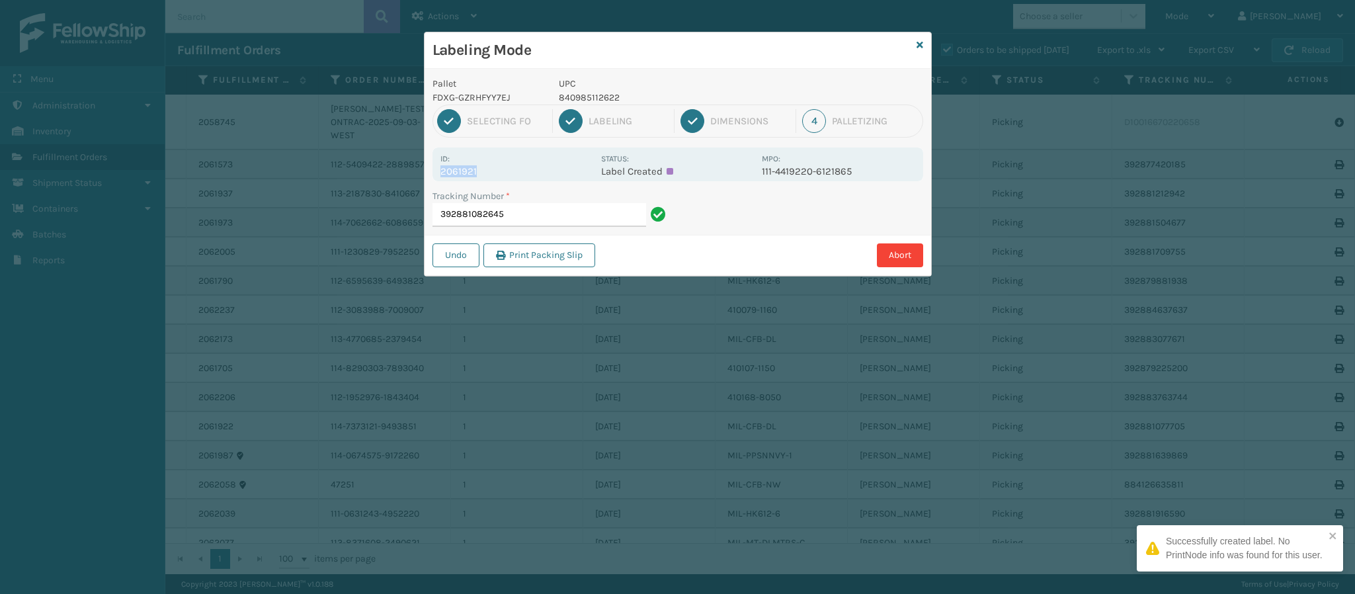
click at [485, 173] on p "2061921" at bounding box center [516, 171] width 153 height 12
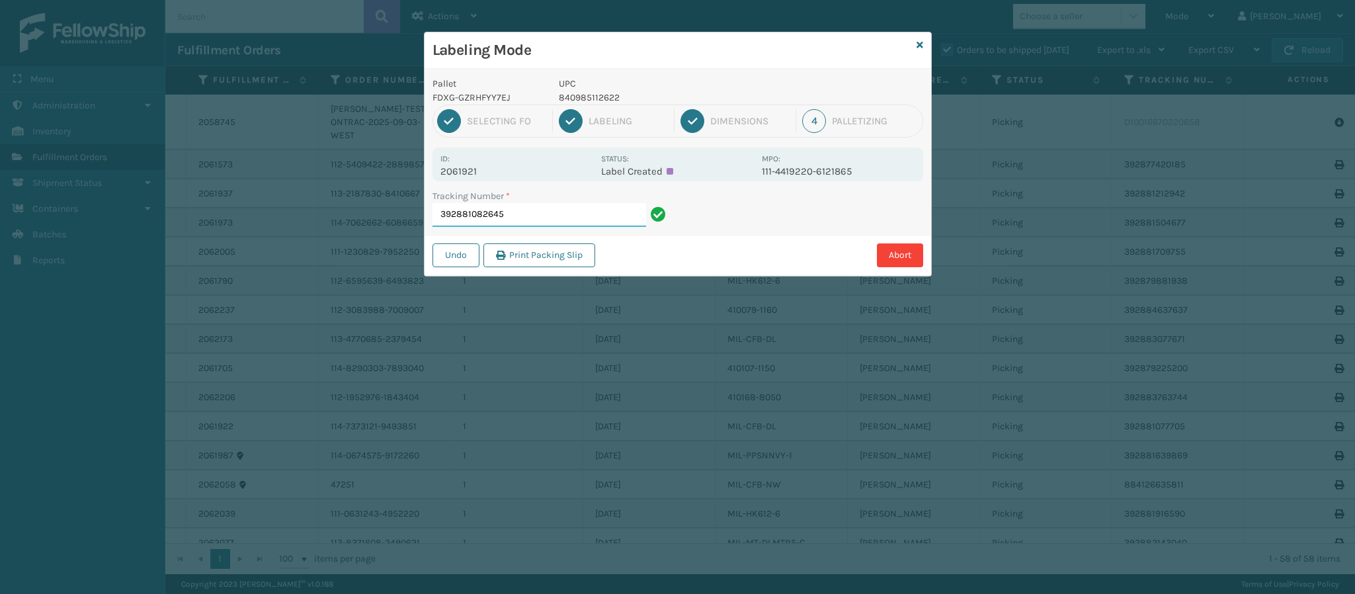
click at [522, 210] on input "392881082645" at bounding box center [540, 215] width 214 height 24
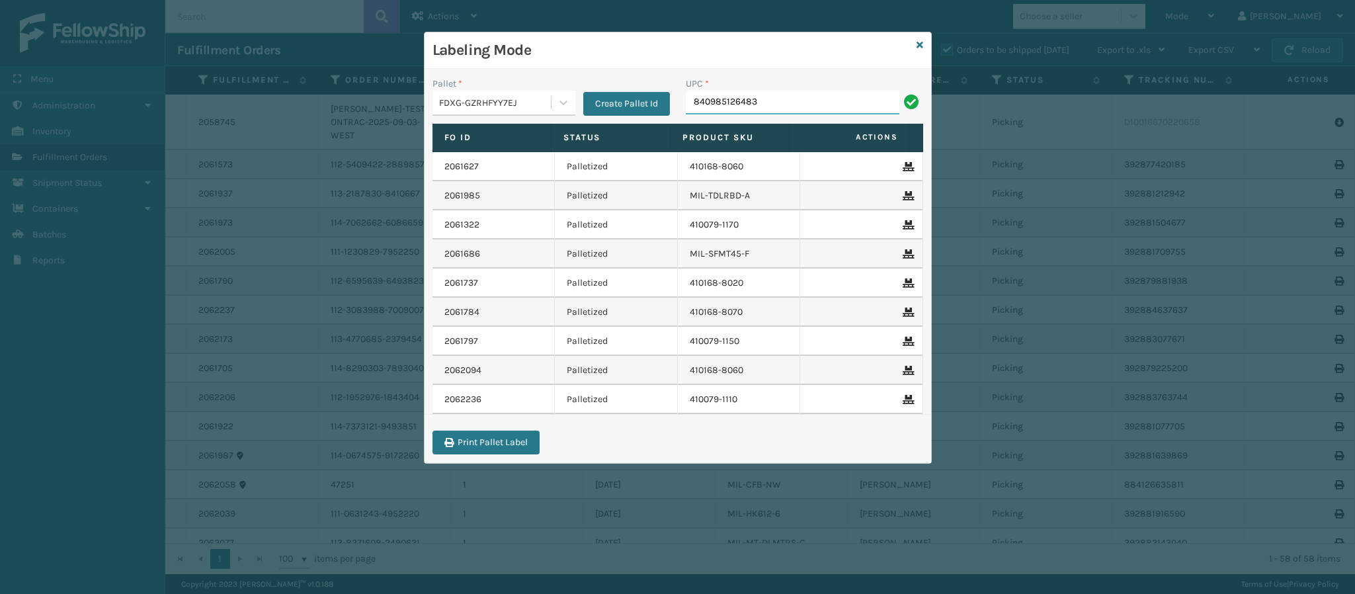
type input "840985126483"
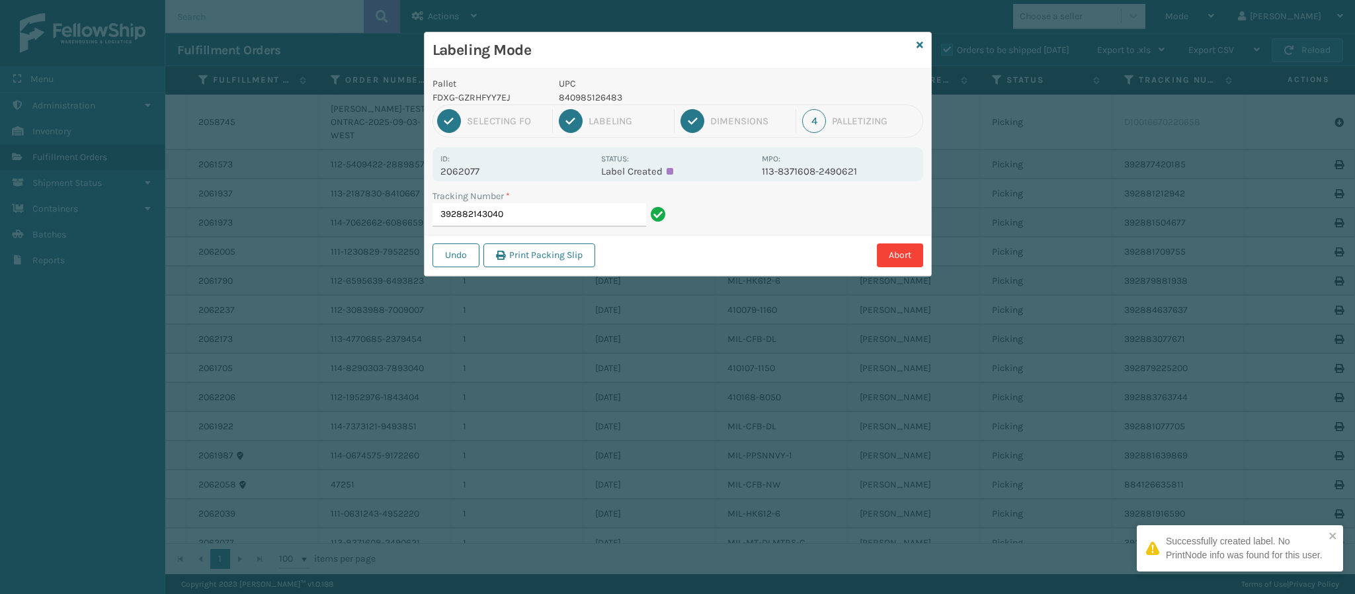
click at [475, 171] on p "2062077" at bounding box center [516, 171] width 153 height 12
copy p "2062077"
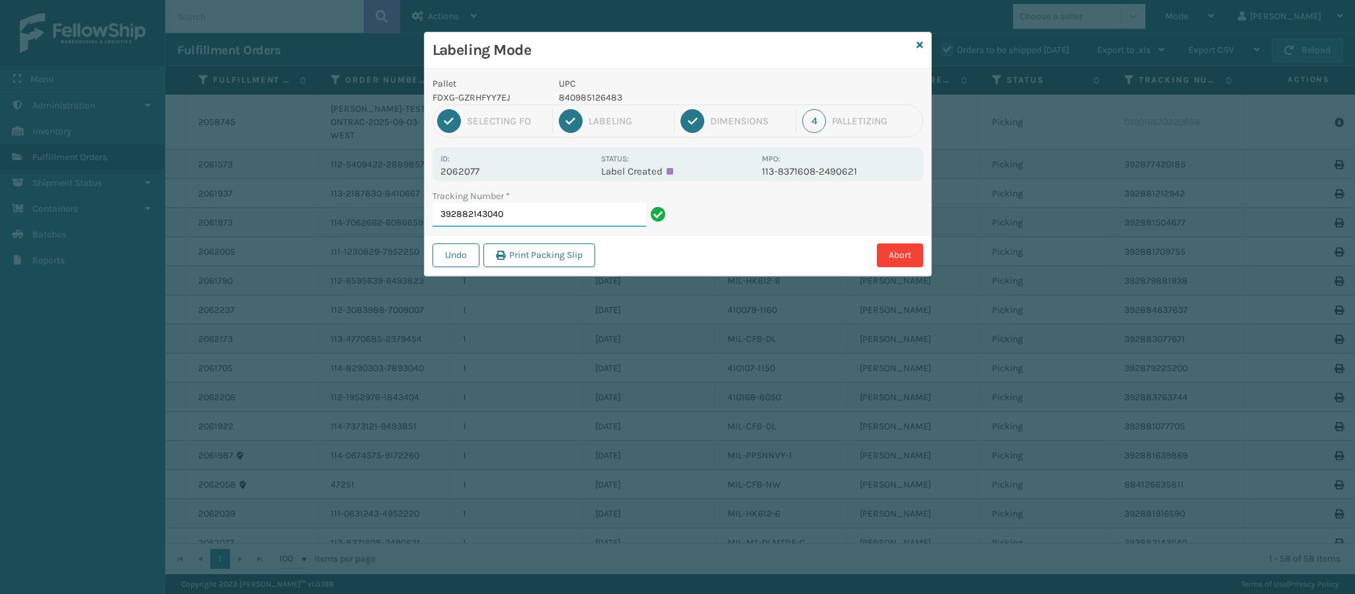
click at [528, 217] on input "392882143040" at bounding box center [540, 215] width 214 height 24
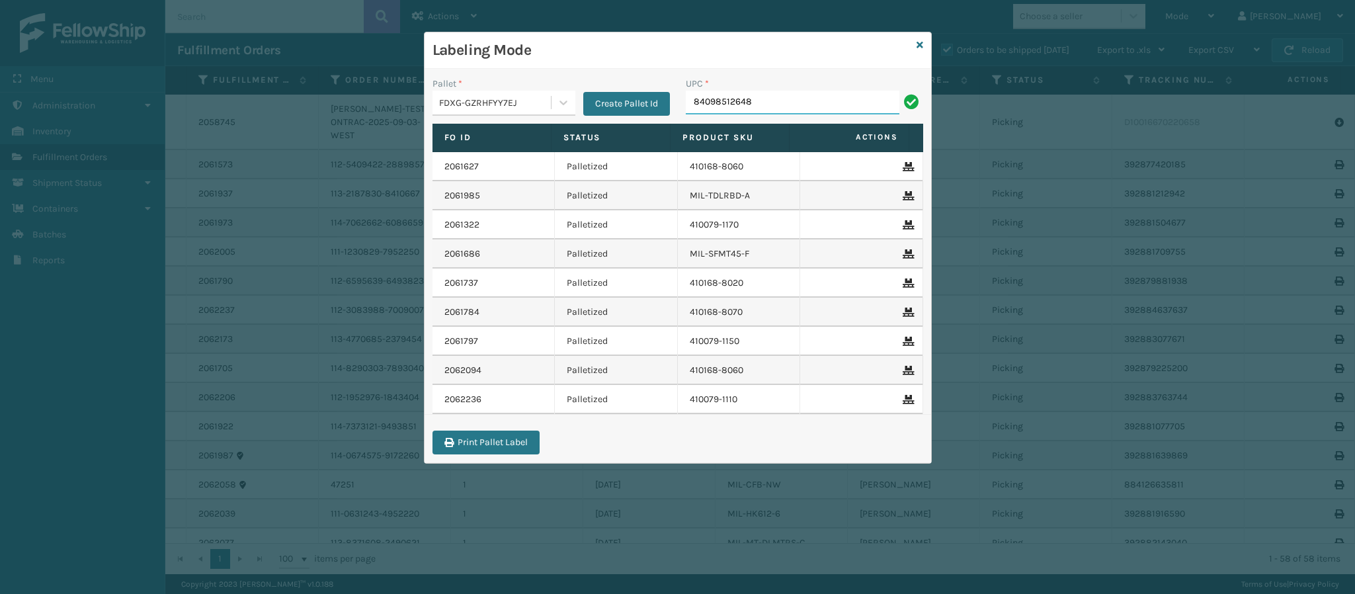
type input "840985126483"
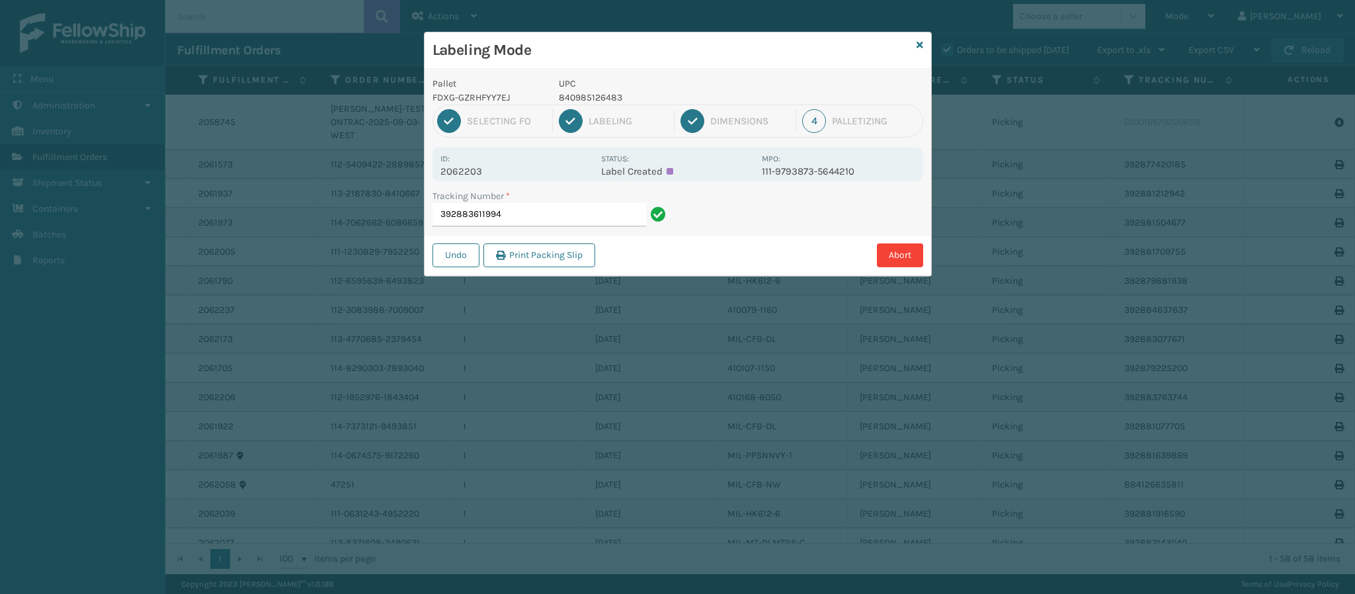
click at [485, 169] on p "2062203" at bounding box center [516, 171] width 153 height 12
click at [526, 224] on div "Tracking Number * 392883611994" at bounding box center [551, 212] width 253 height 46
click at [526, 224] on input "392883611994" at bounding box center [540, 215] width 214 height 24
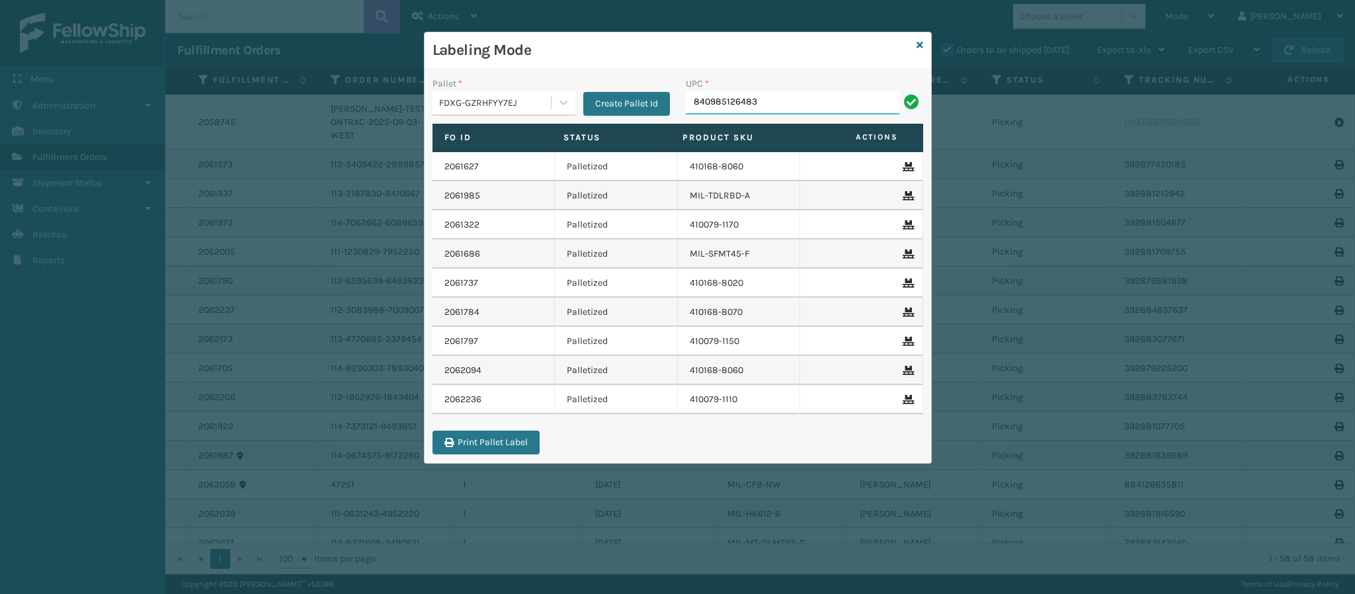
type input "840985126483"
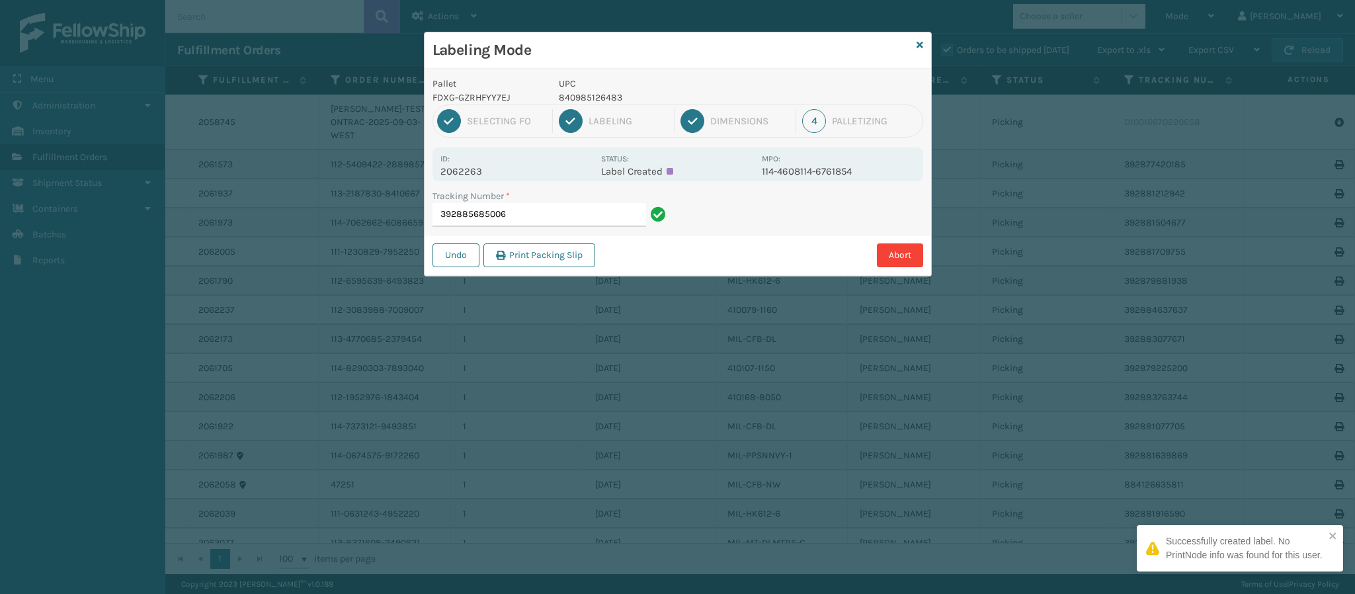
click at [482, 173] on p "2062263" at bounding box center [516, 171] width 153 height 12
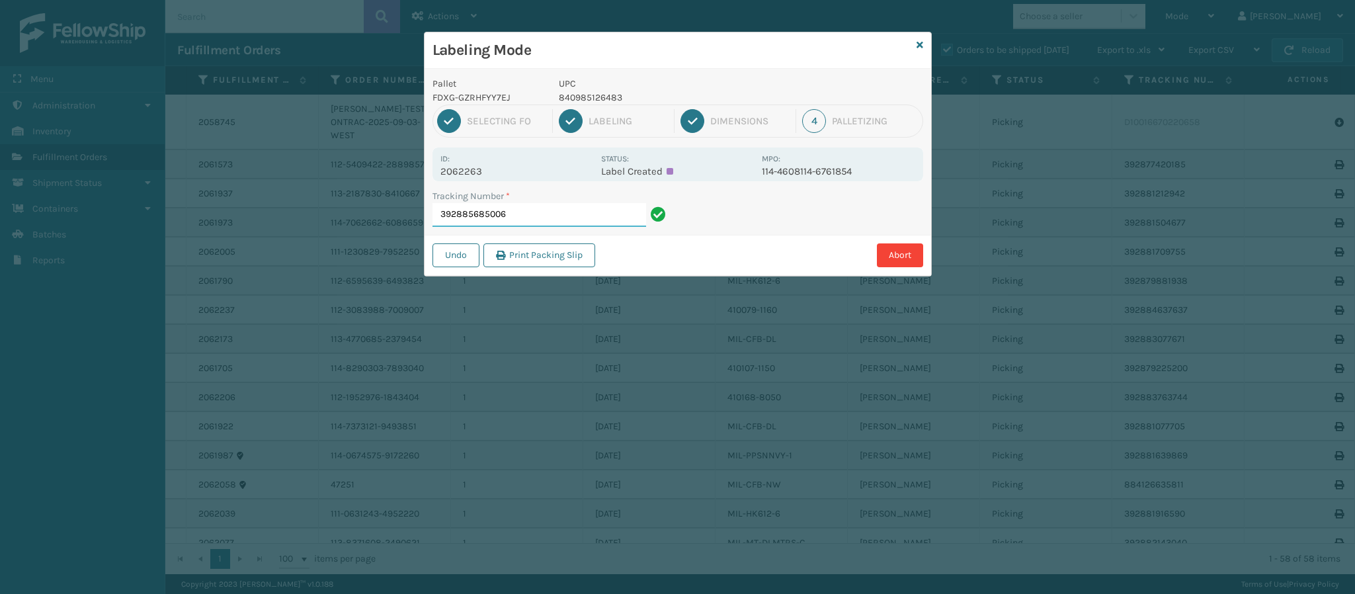
click at [564, 217] on input "392885685006" at bounding box center [540, 215] width 214 height 24
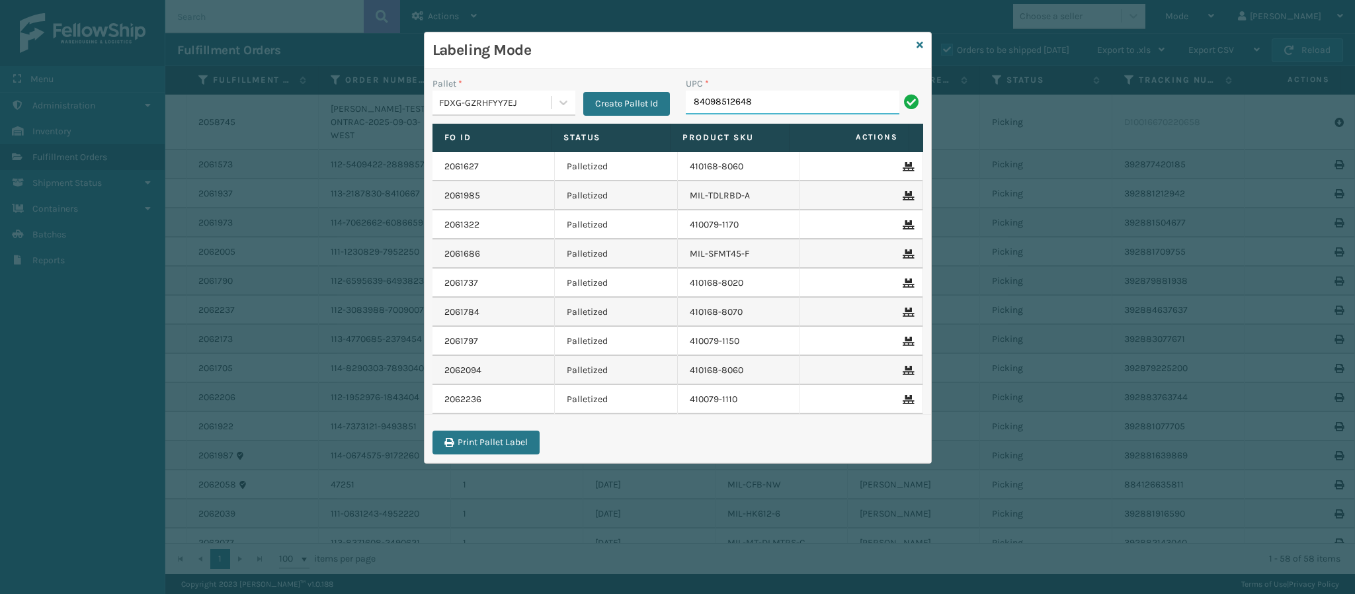
type input "840985126483"
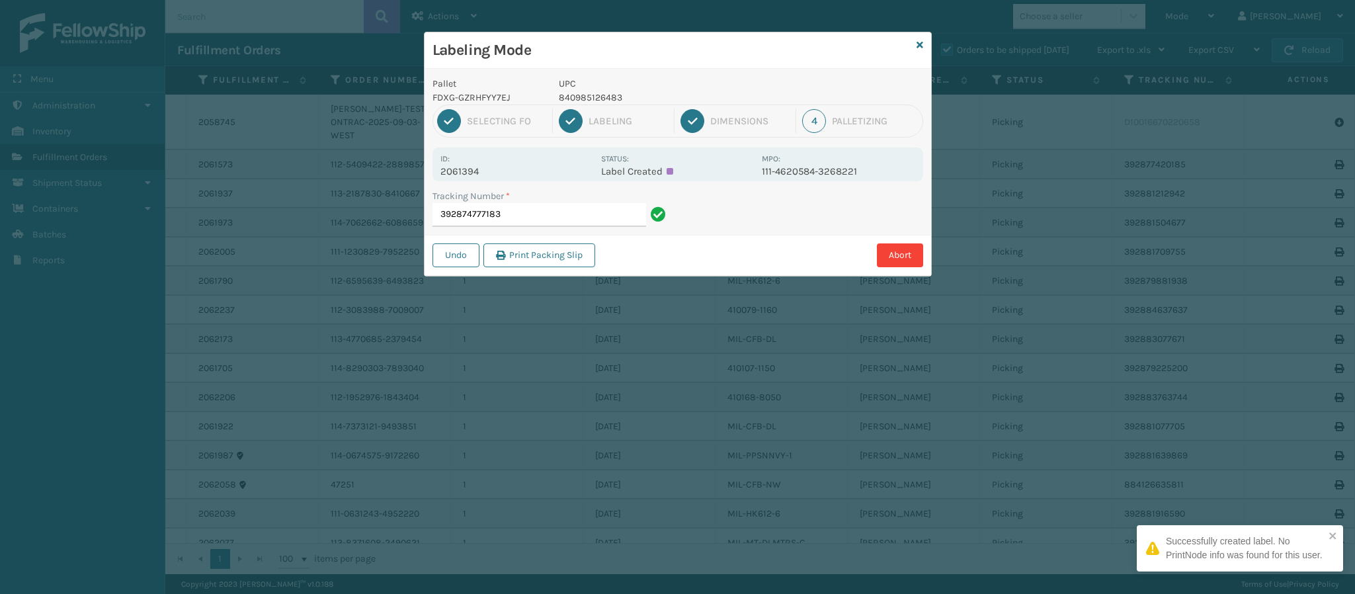
click at [479, 173] on p "2061394" at bounding box center [516, 171] width 153 height 12
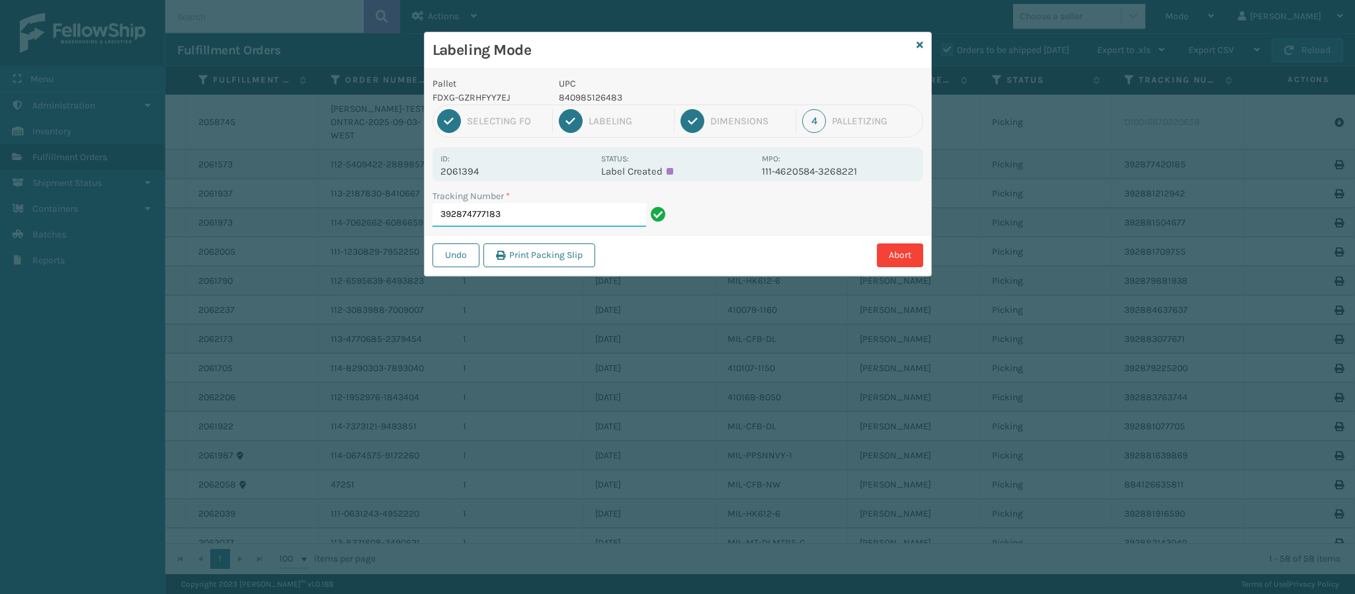
click at [528, 217] on input "392874777183" at bounding box center [540, 215] width 214 height 24
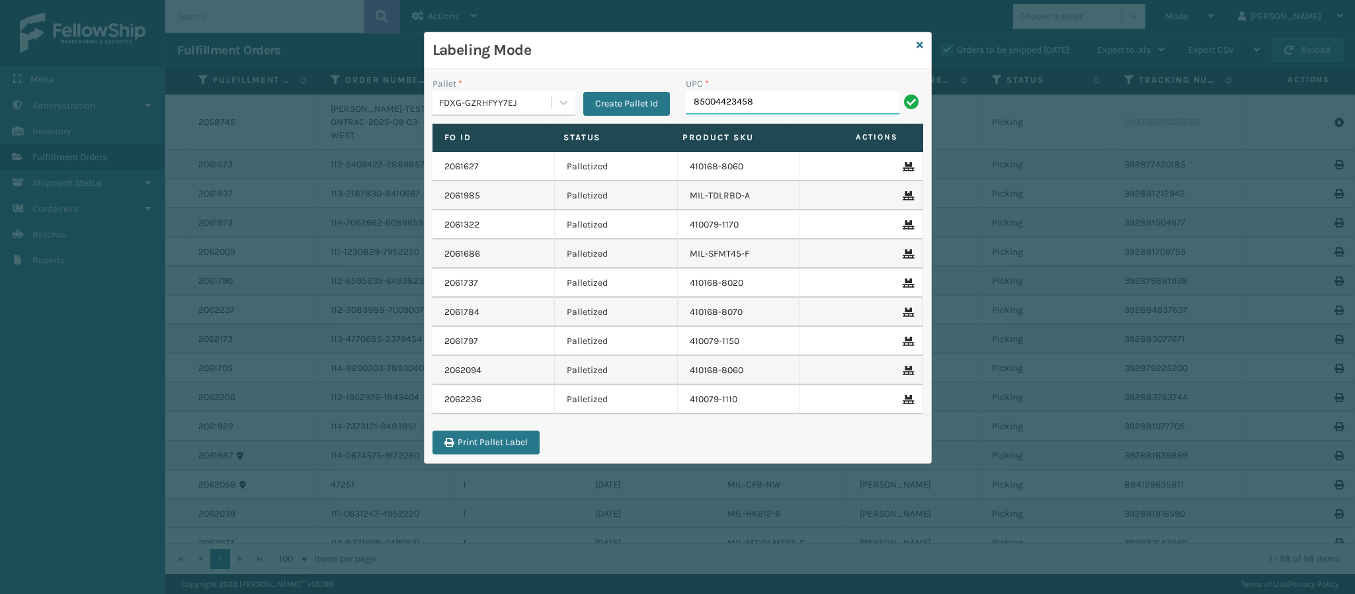
type input "850044234585"
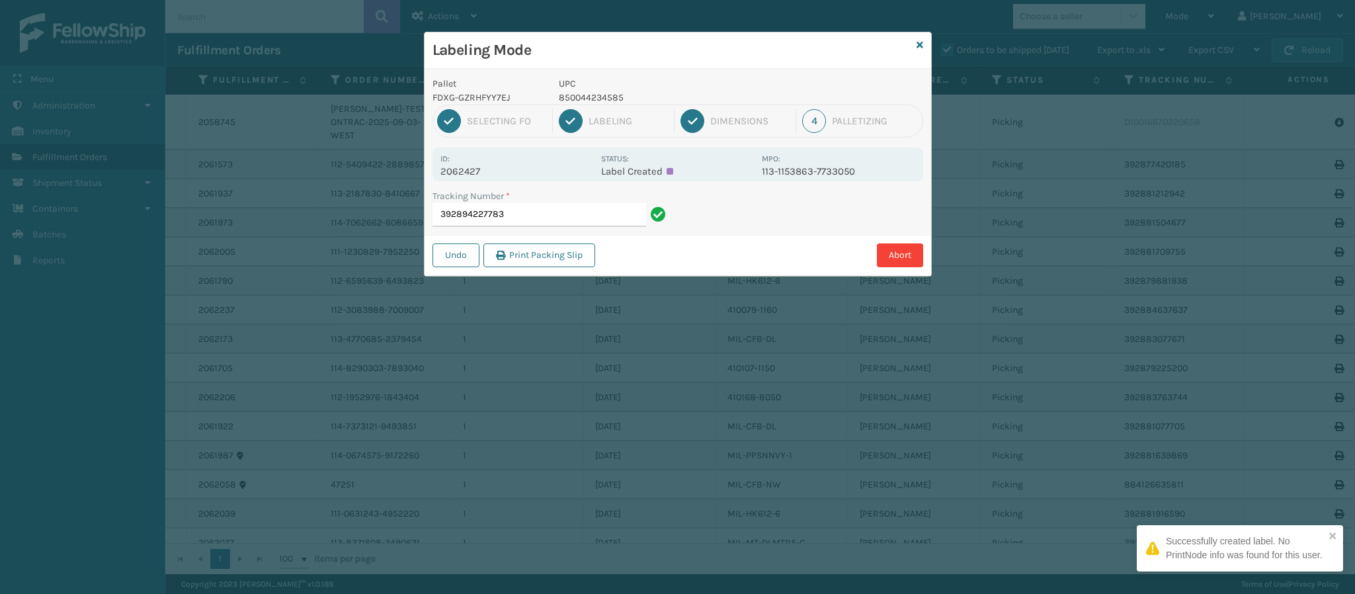
click at [473, 169] on p "2062427" at bounding box center [516, 171] width 153 height 12
click at [542, 215] on input "392894227783" at bounding box center [540, 215] width 214 height 24
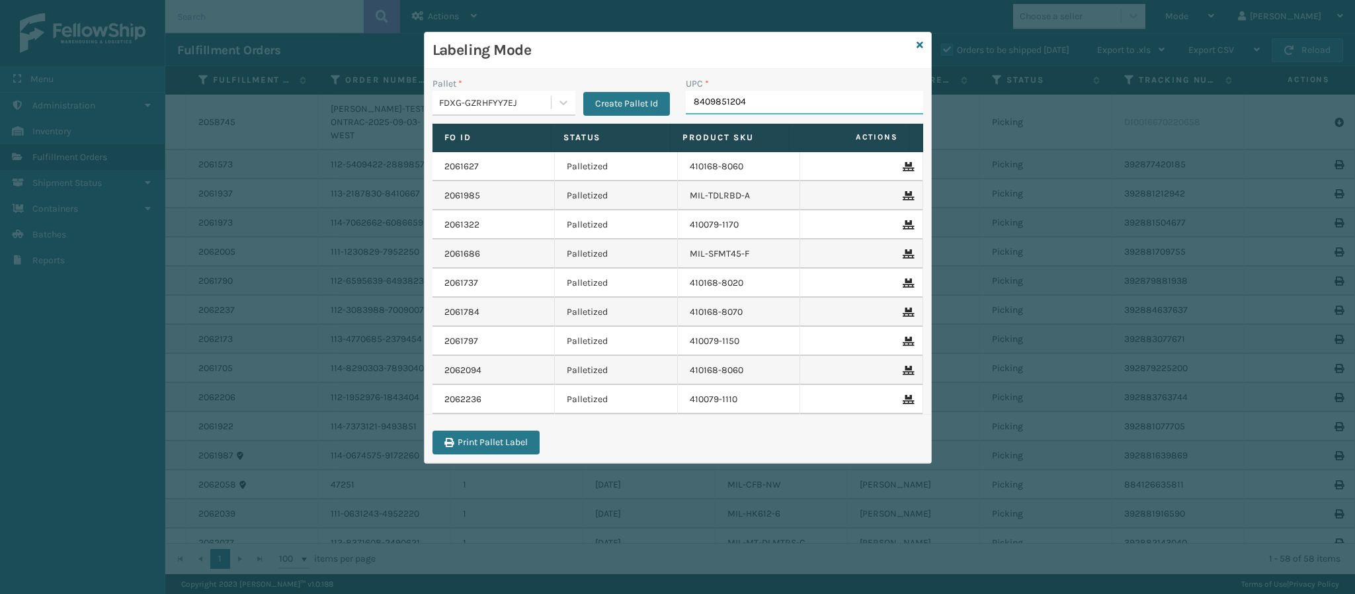
type input "84098512044"
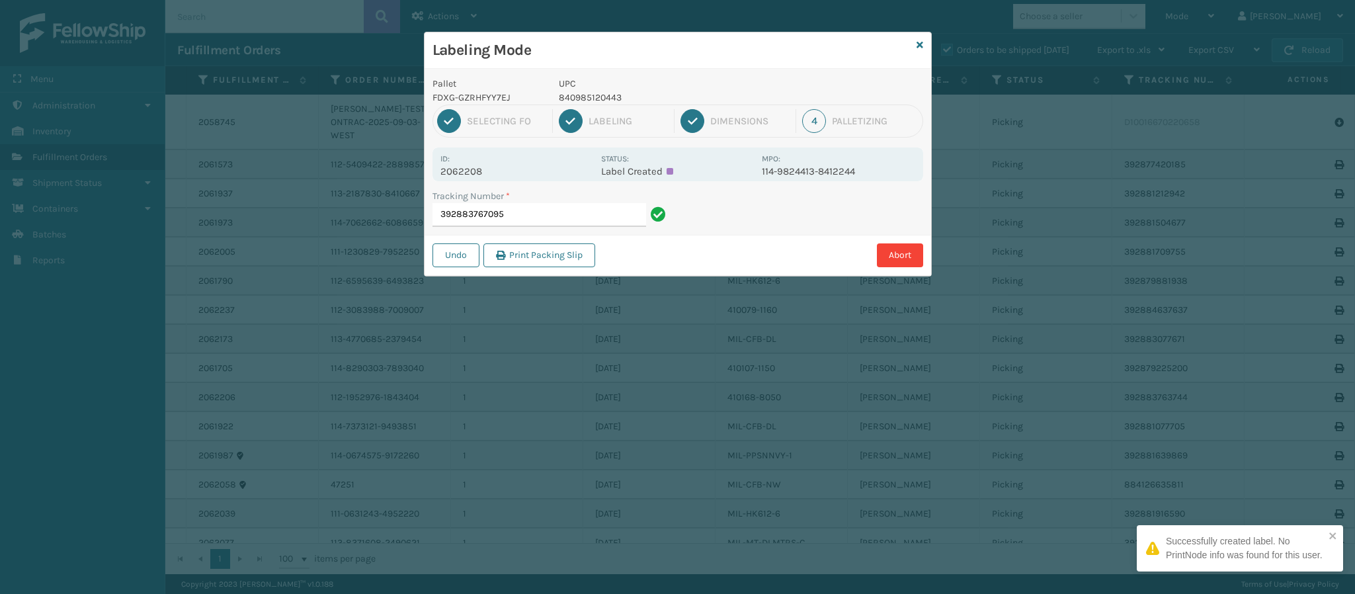
click at [482, 167] on p "2062208" at bounding box center [516, 171] width 153 height 12
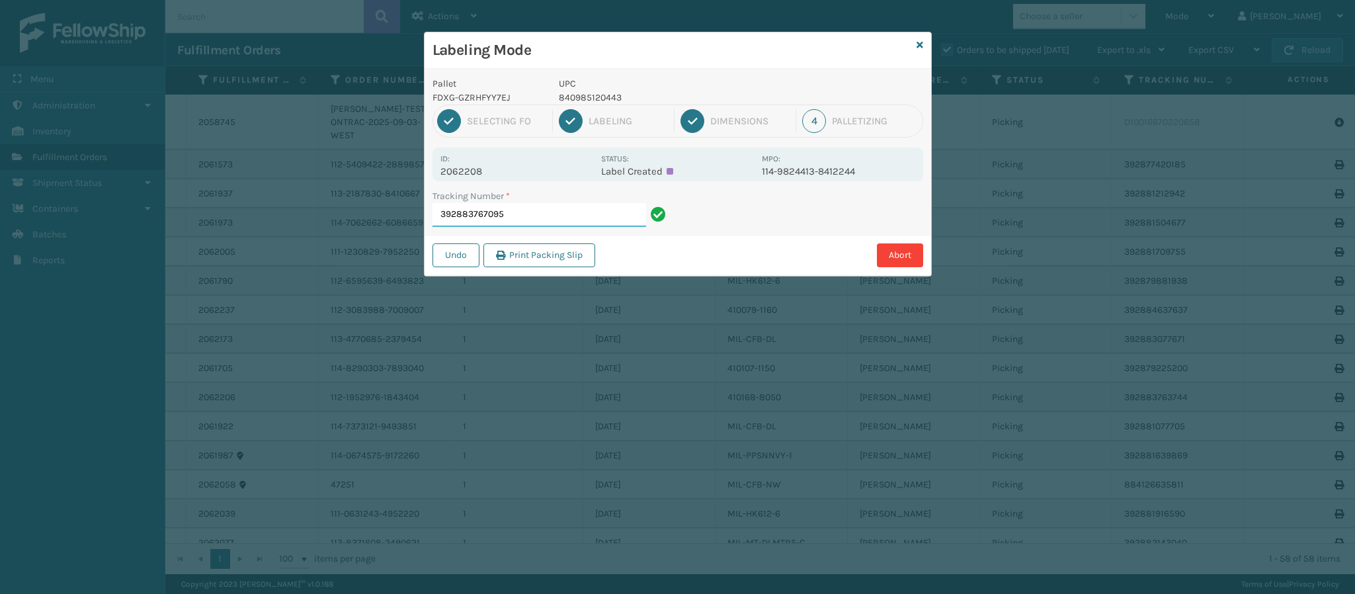
click at [532, 214] on input "392883767095" at bounding box center [540, 215] width 214 height 24
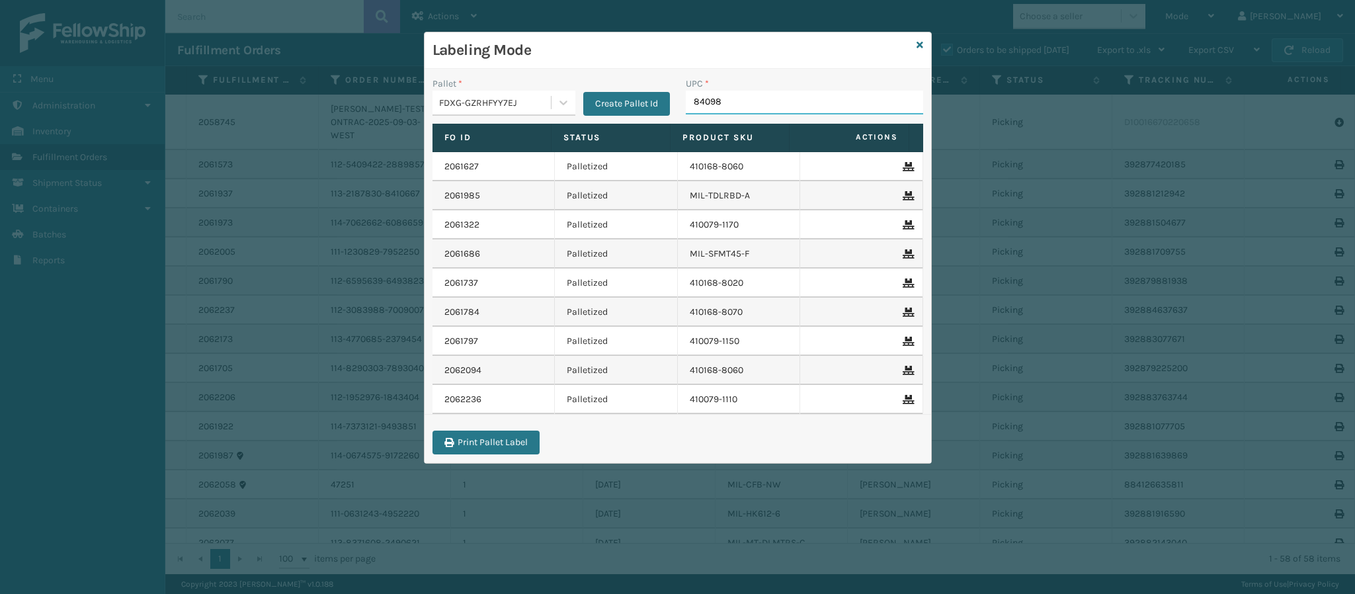
type input "840985"
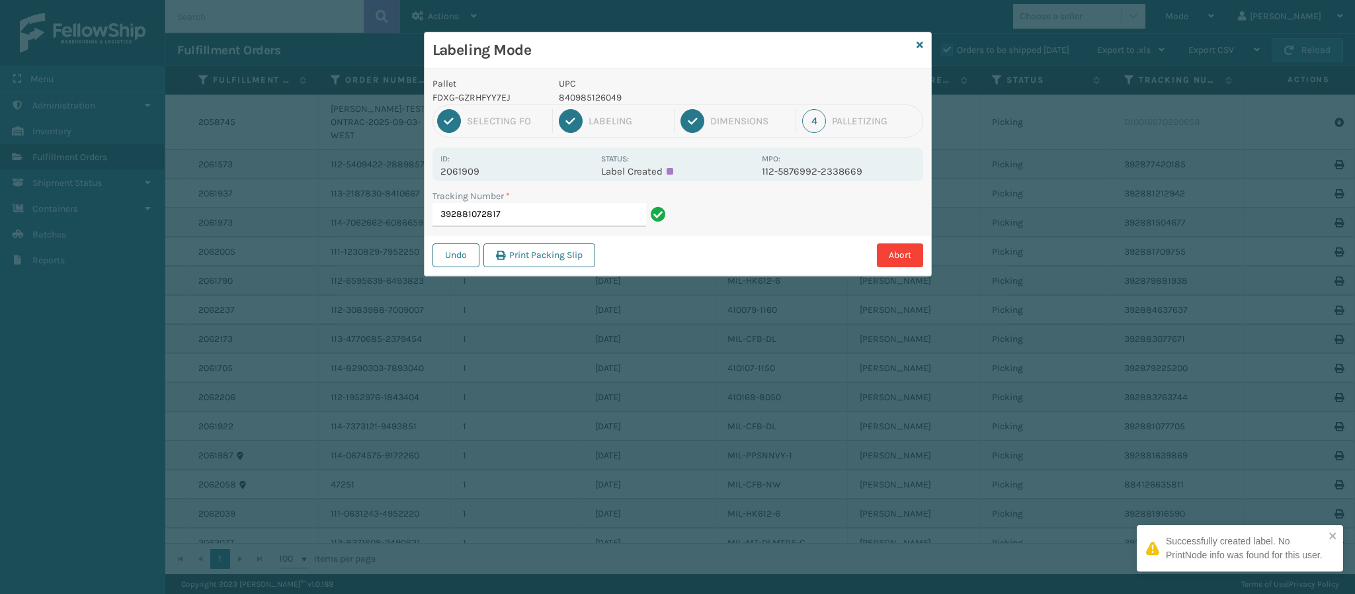
click at [466, 173] on p "2061909" at bounding box center [516, 171] width 153 height 12
click at [544, 219] on input "392881072817" at bounding box center [540, 215] width 214 height 24
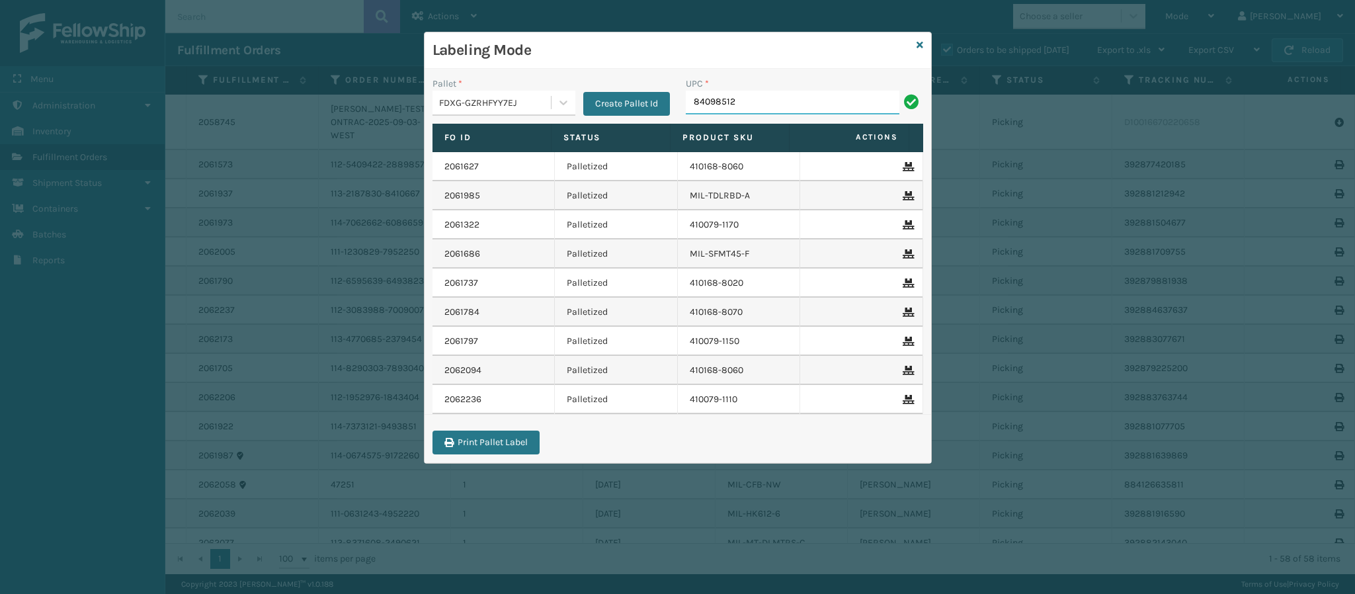
type input "840985126"
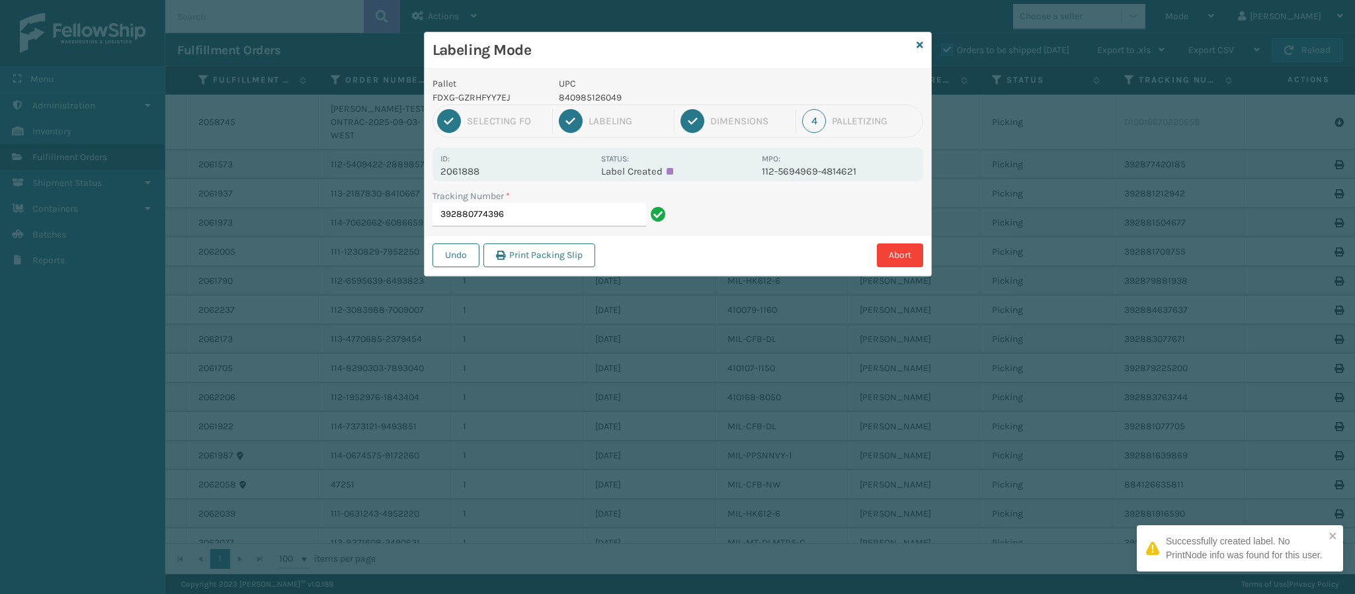
click at [482, 169] on p "2061888" at bounding box center [516, 171] width 153 height 12
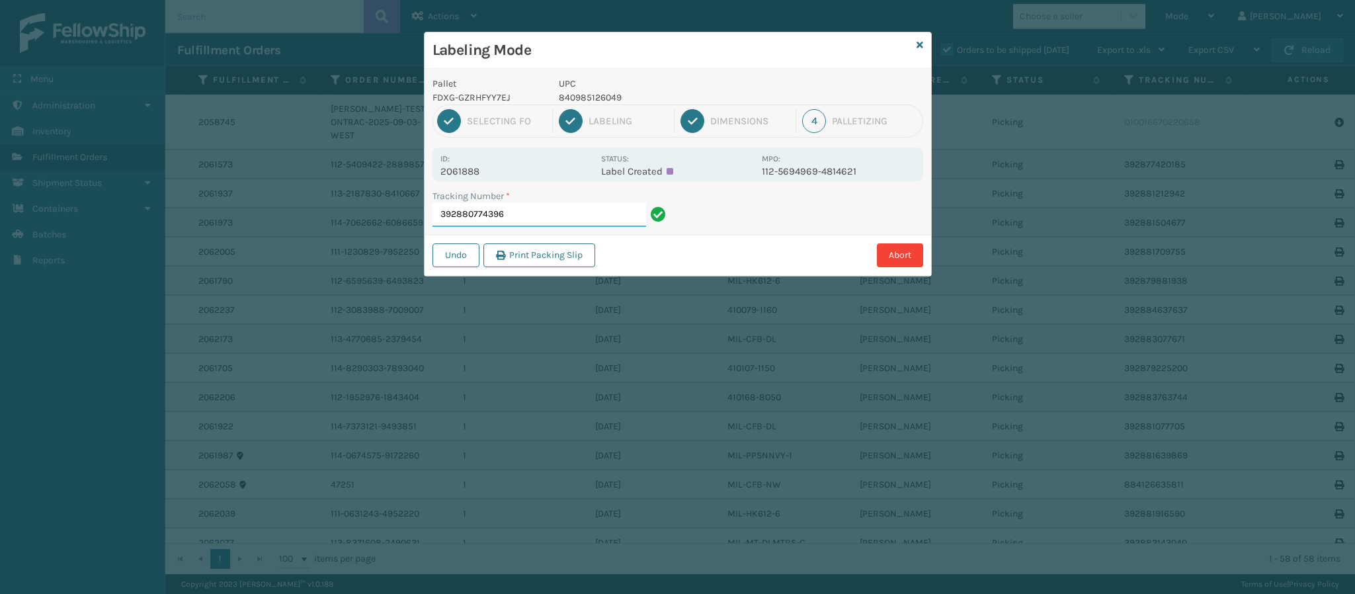
click at [579, 222] on input "392880774396" at bounding box center [540, 215] width 214 height 24
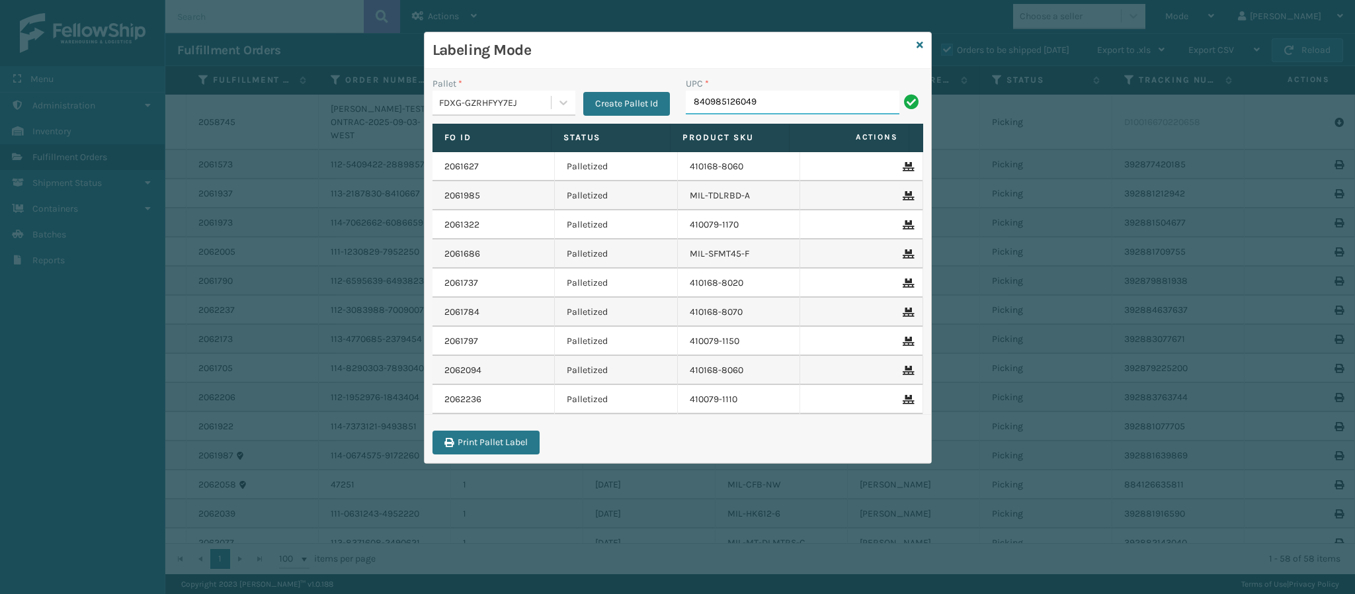
type input "840985126049"
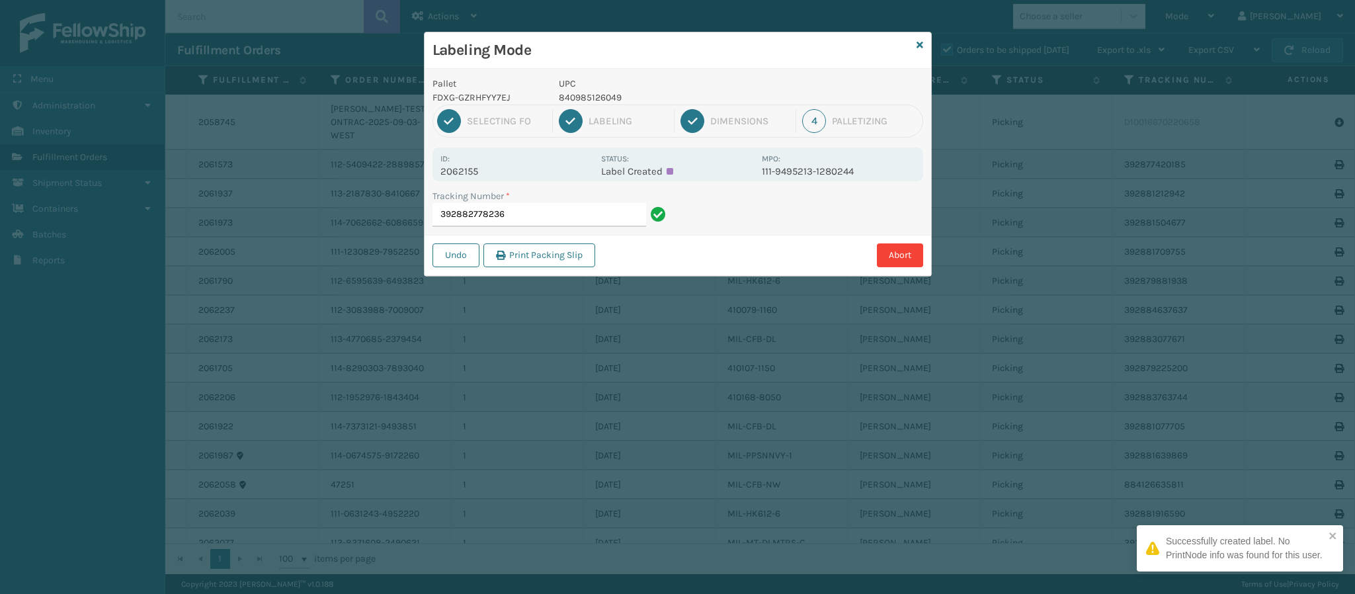
click at [472, 173] on p "2062155" at bounding box center [516, 171] width 153 height 12
click at [528, 213] on input "392882778236" at bounding box center [540, 215] width 214 height 24
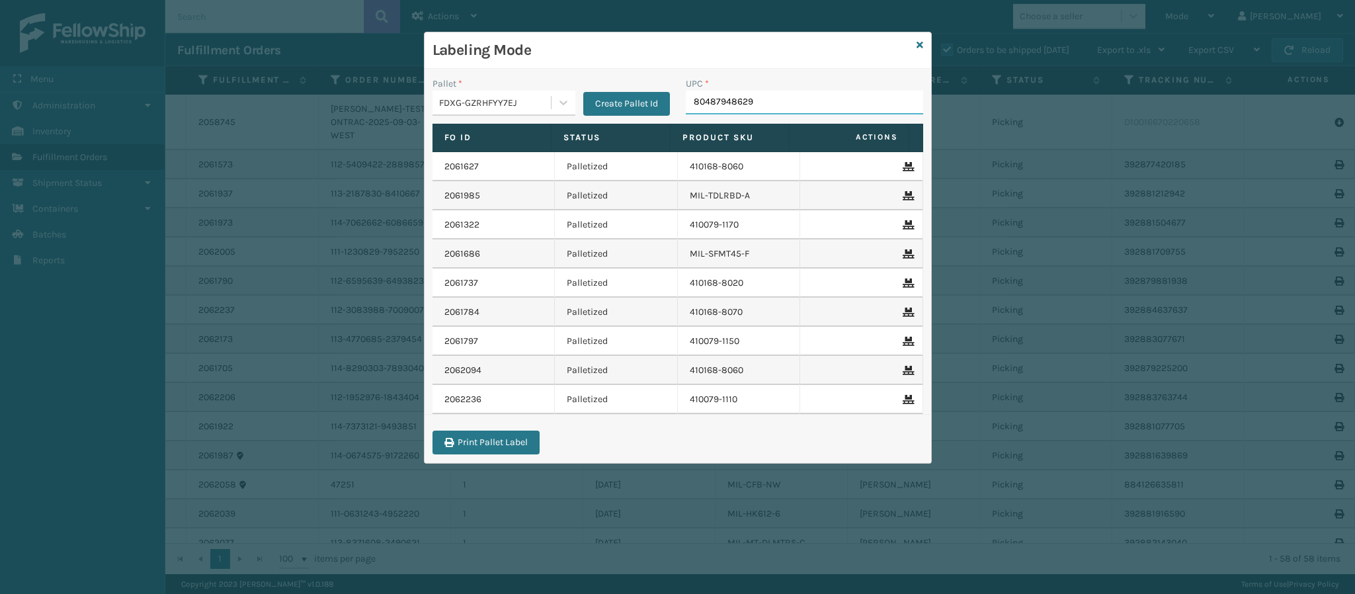
type input "804879486299"
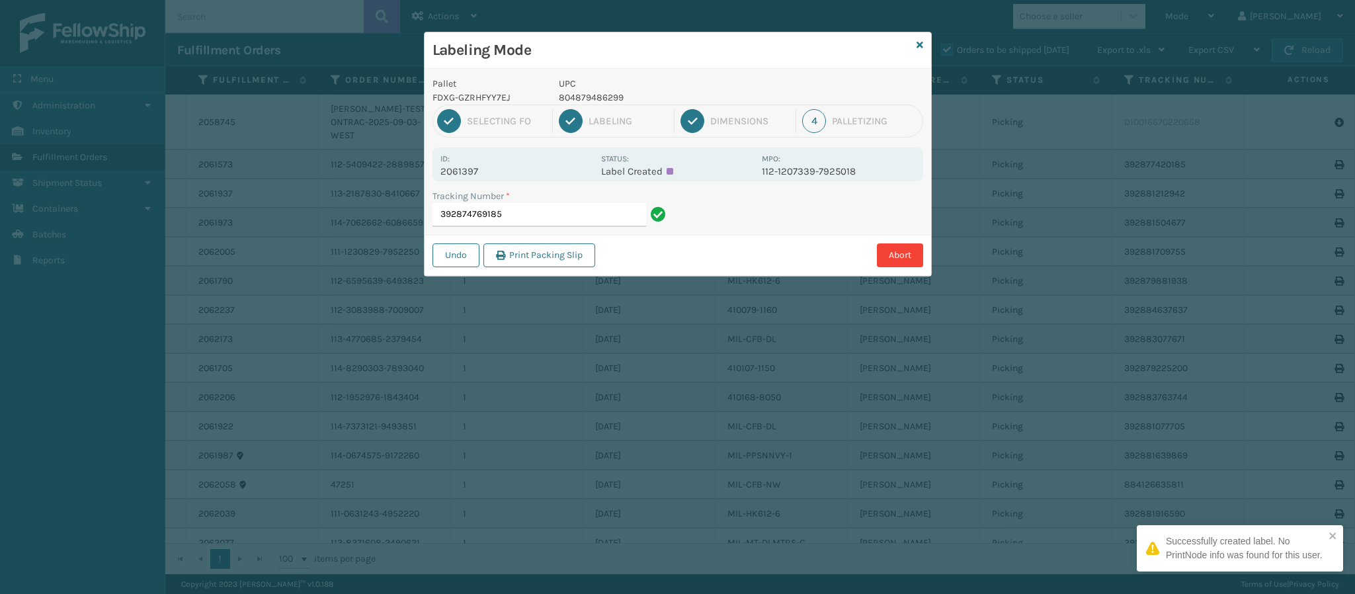
click at [473, 173] on p "2061397" at bounding box center [516, 171] width 153 height 12
click at [562, 219] on input "392874769185" at bounding box center [540, 215] width 214 height 24
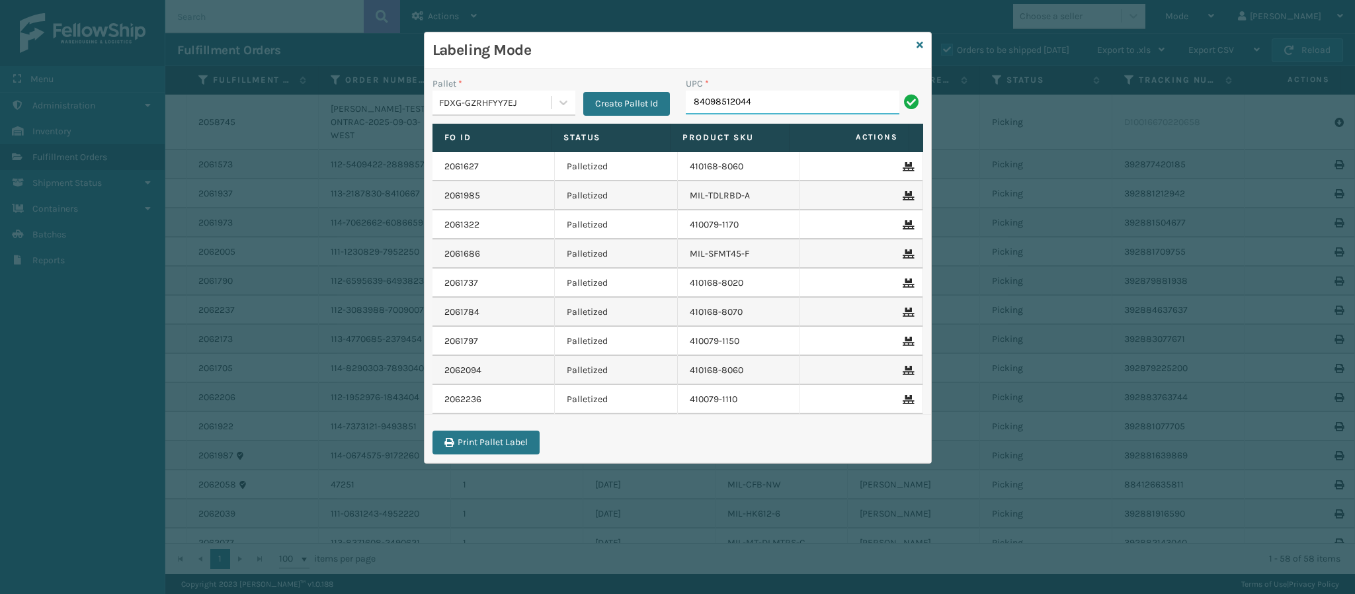
type input "840985120443"
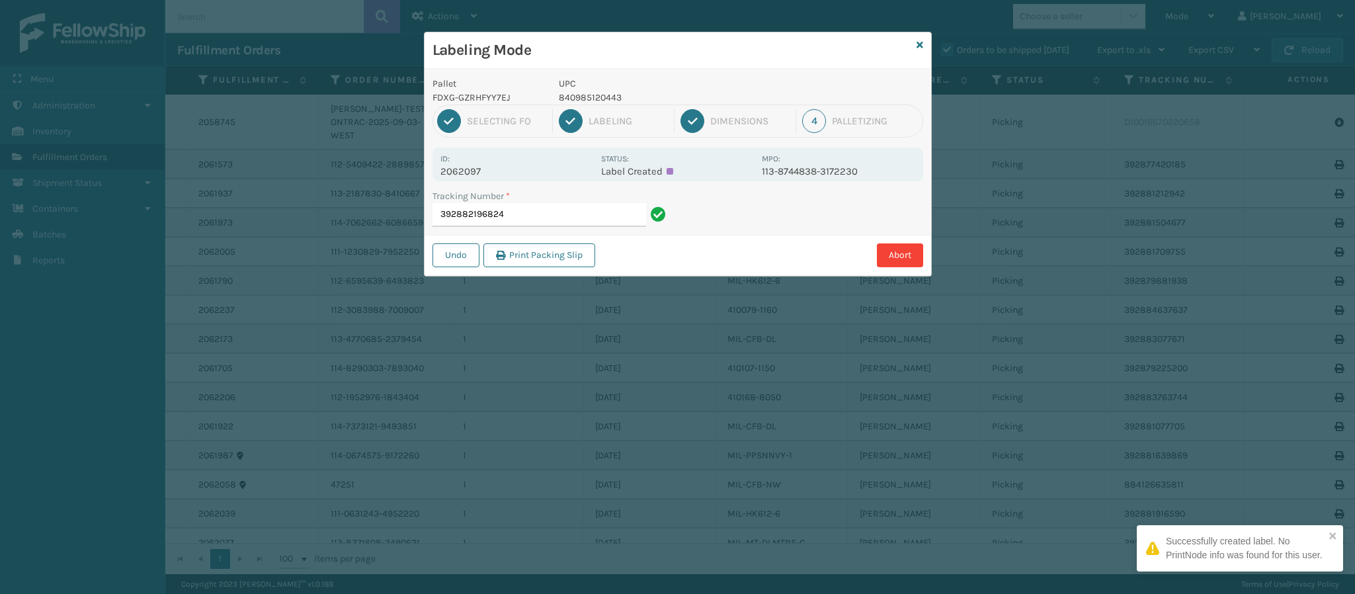
click at [478, 169] on p "2062097" at bounding box center [516, 171] width 153 height 12
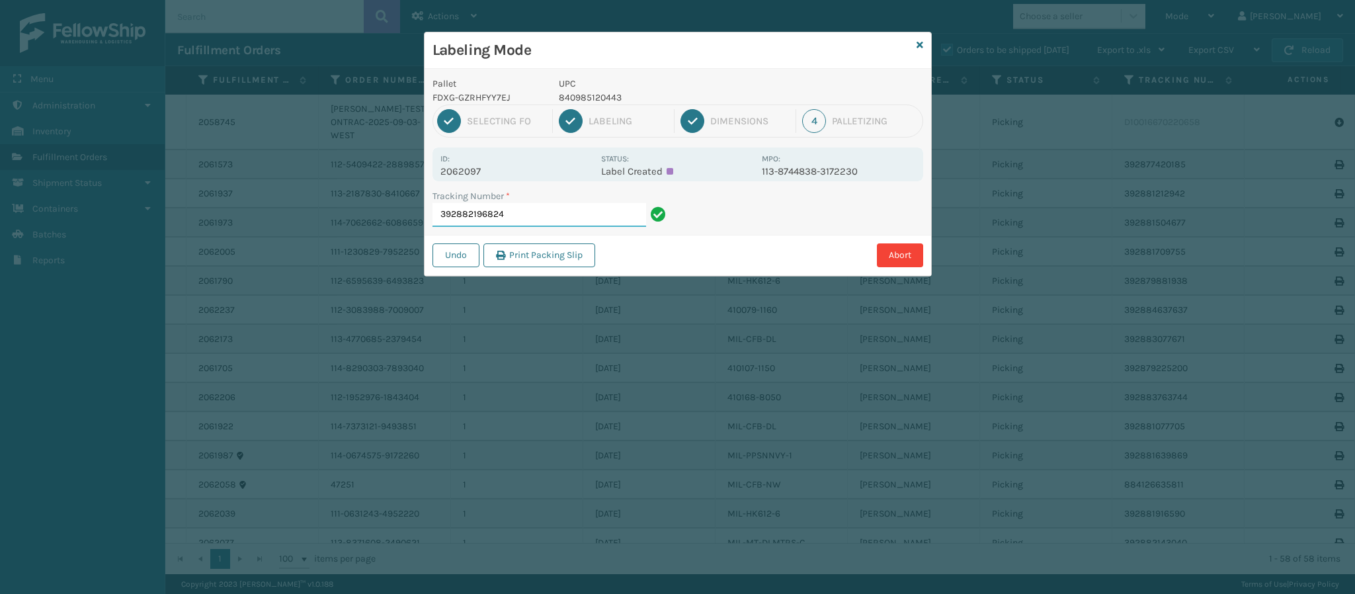
click at [560, 217] on input "392882196824" at bounding box center [540, 215] width 214 height 24
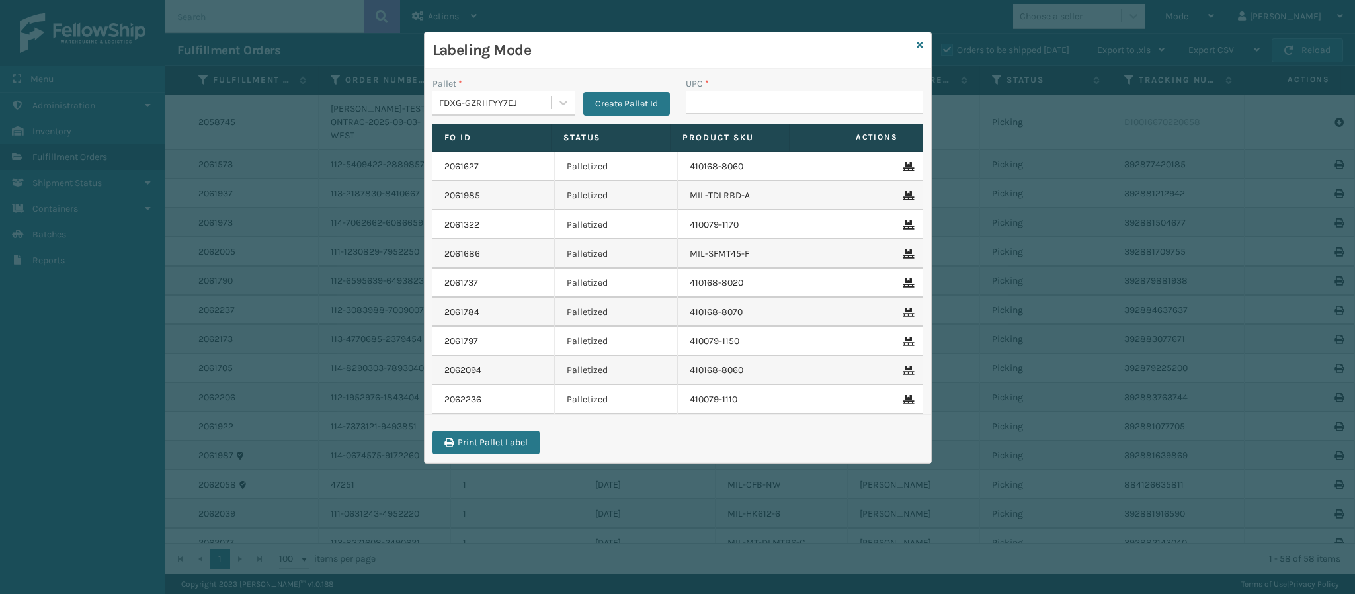
click at [905, 44] on h3 "Labeling Mode" at bounding box center [672, 50] width 479 height 20
click at [921, 44] on icon at bounding box center [920, 44] width 7 height 9
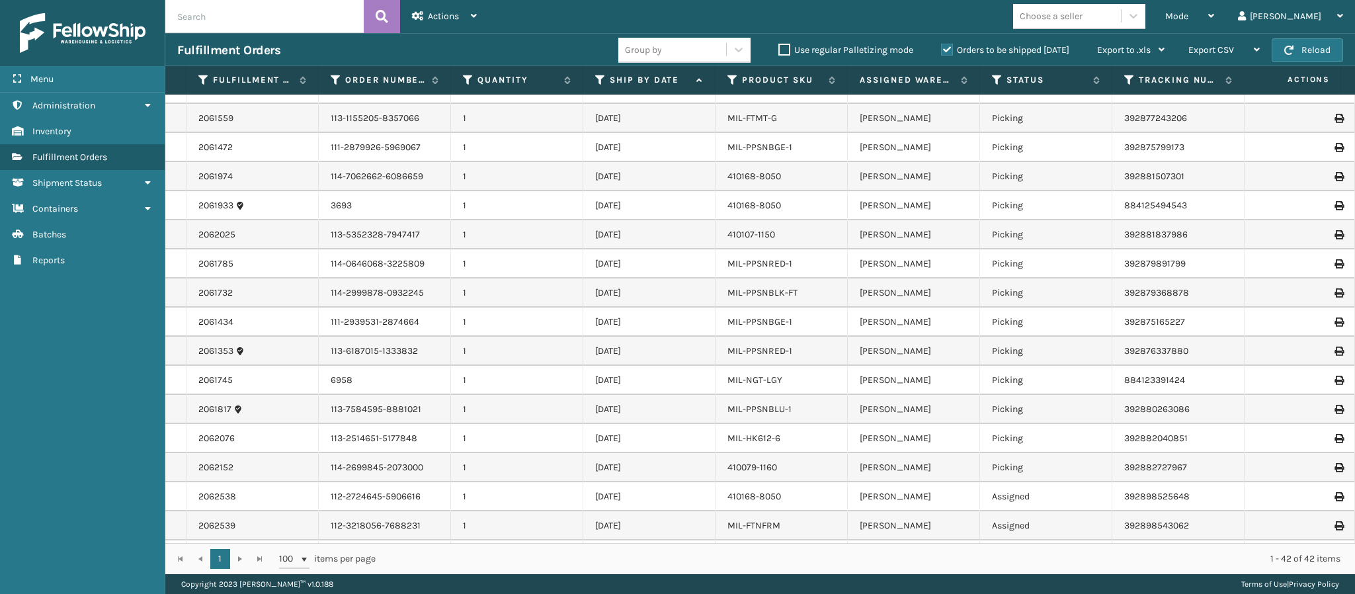
scroll to position [468, 0]
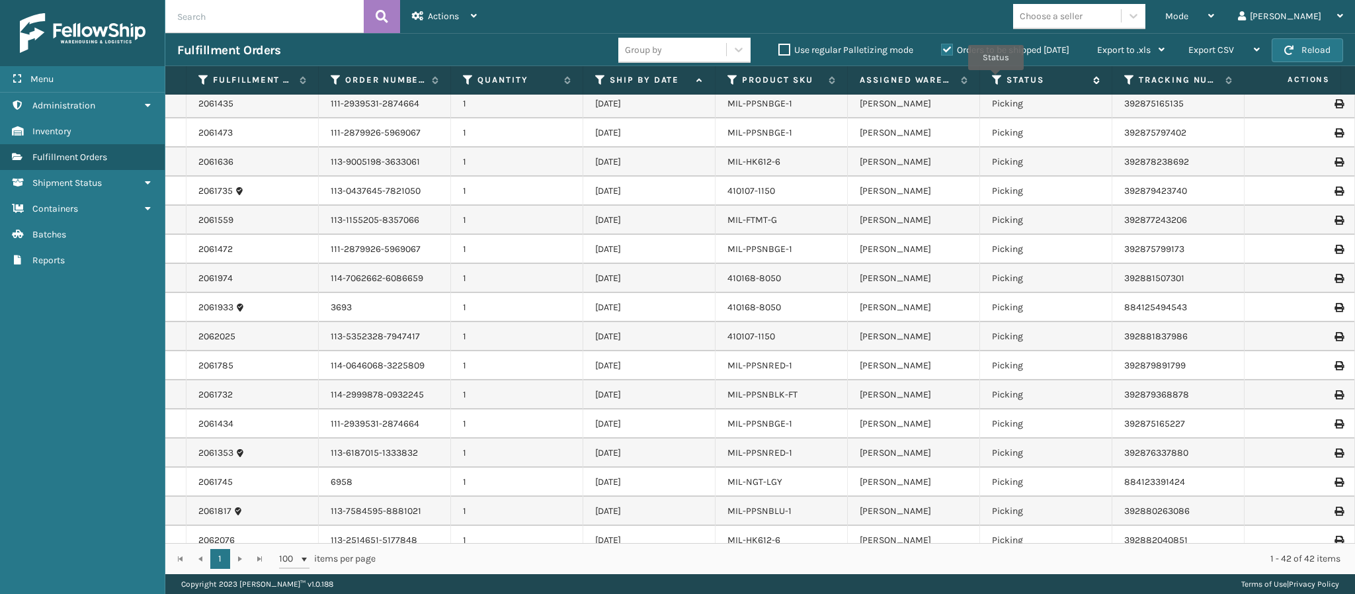
click at [996, 78] on icon at bounding box center [997, 80] width 11 height 12
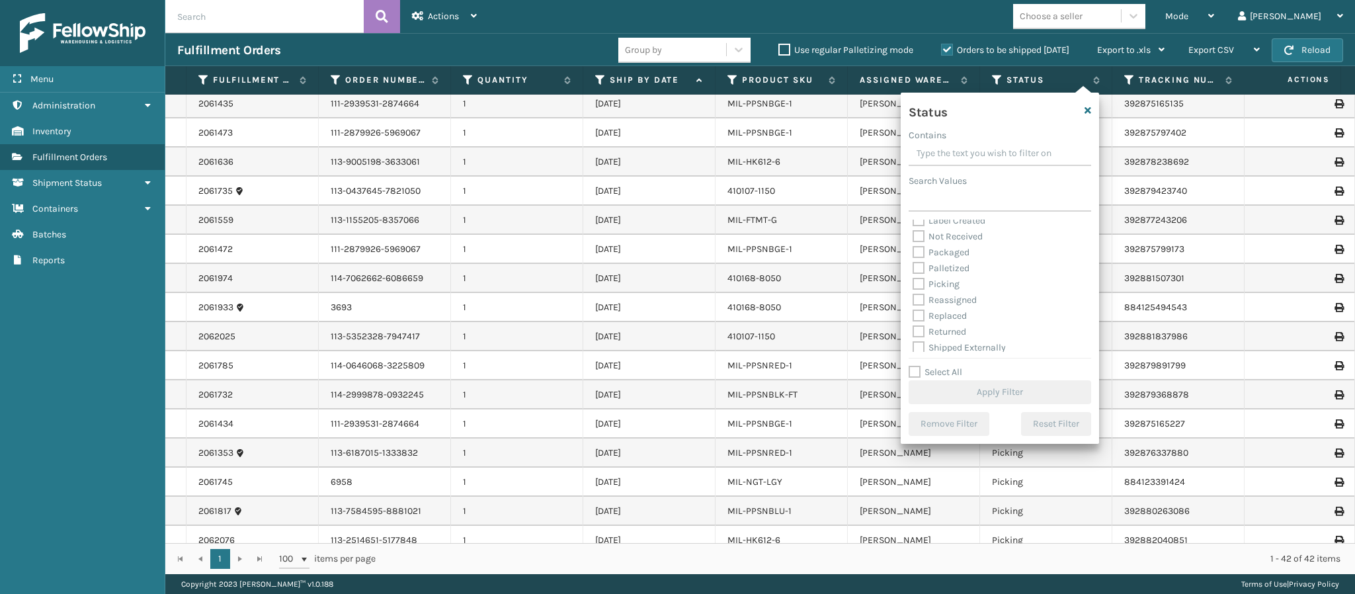
scroll to position [73, 0]
click at [917, 280] on label "Picking" at bounding box center [936, 280] width 47 height 11
click at [913, 280] on input "Picking" at bounding box center [913, 277] width 1 height 9
checkbox input "true"
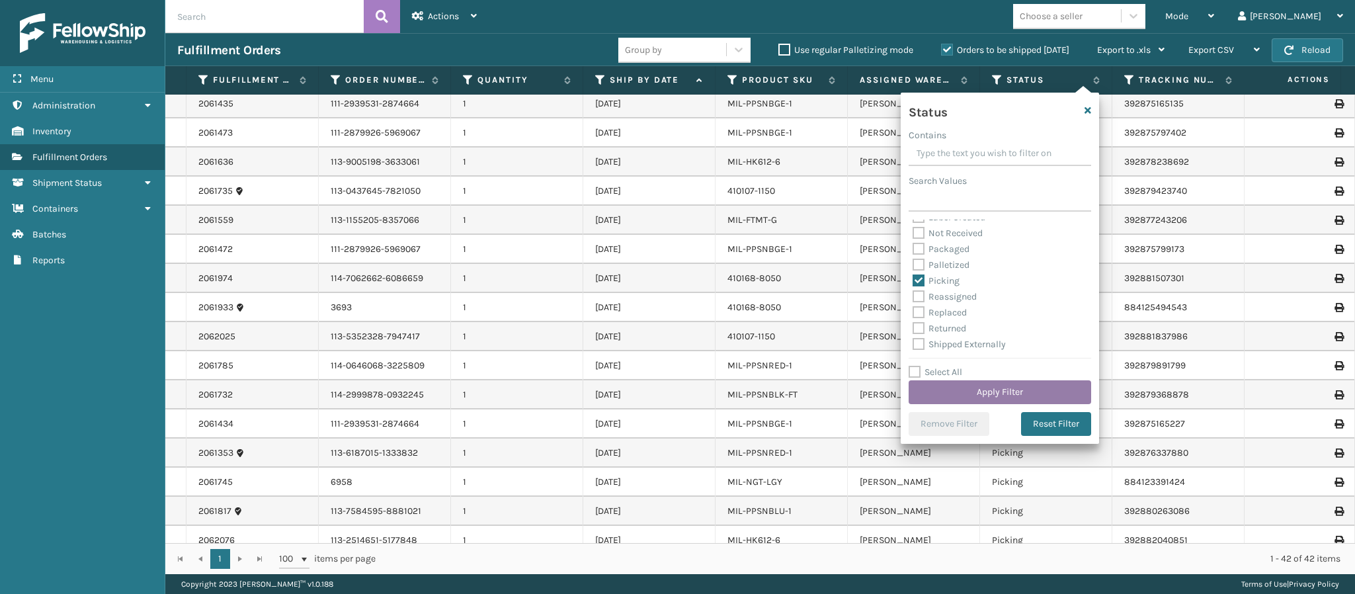
click at [1007, 389] on button "Apply Filter" at bounding box center [1000, 392] width 183 height 24
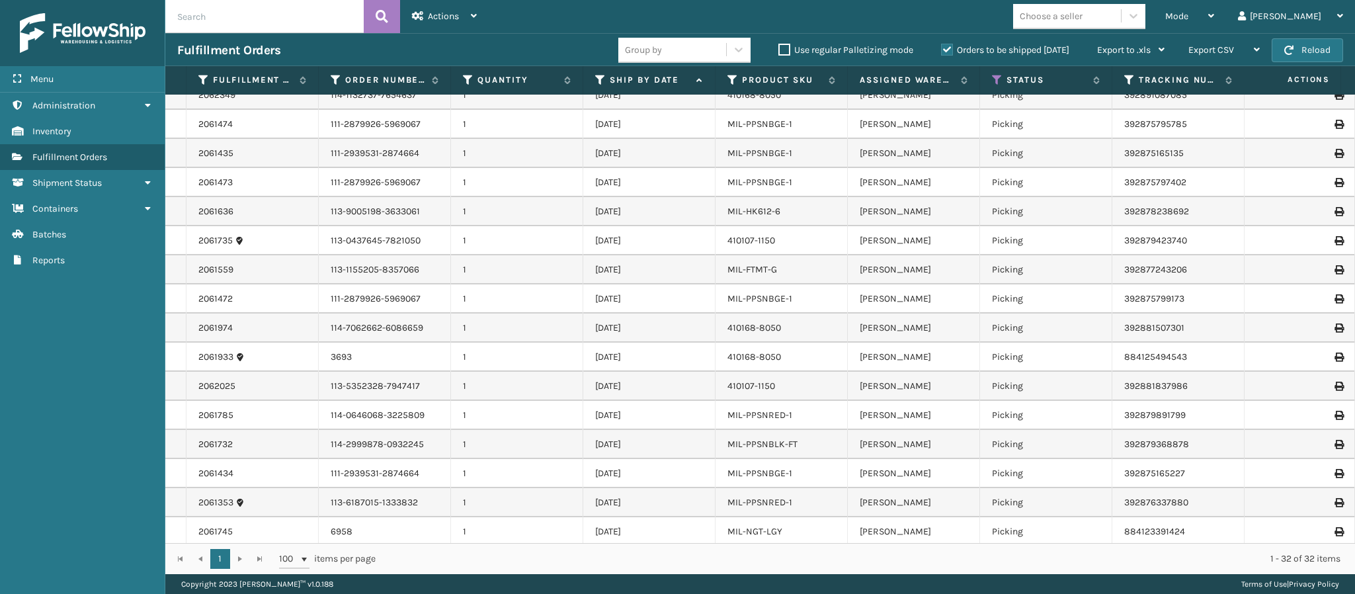
scroll to position [427, 0]
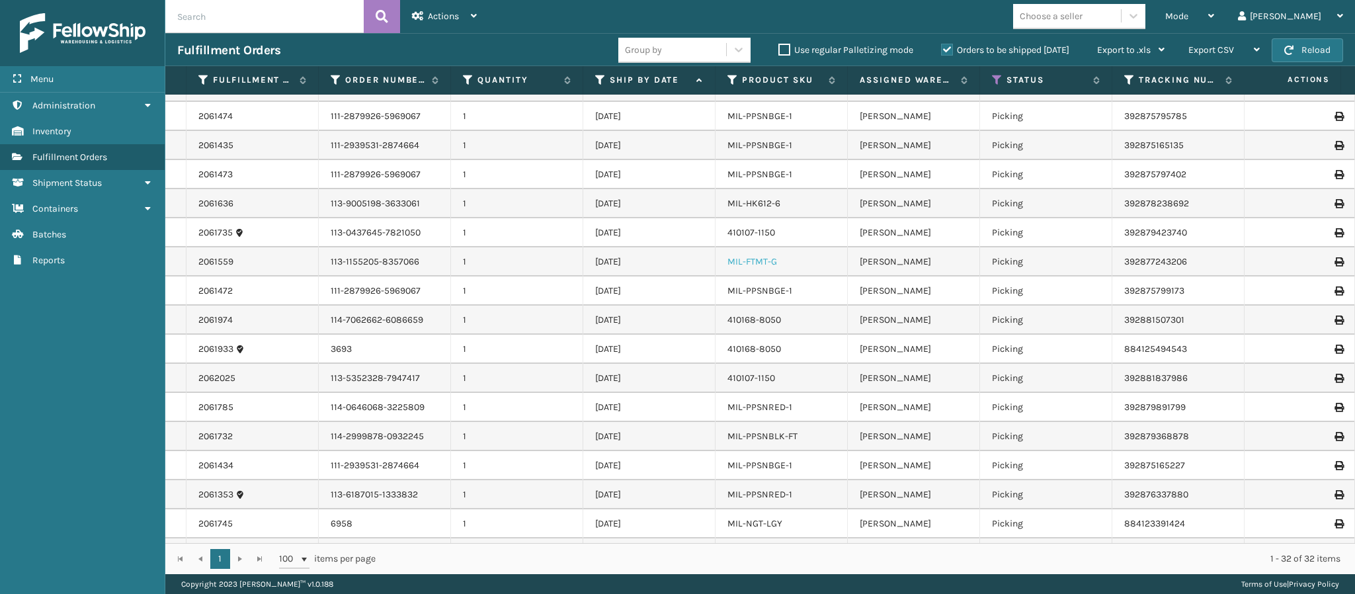
click at [758, 256] on link "MIL-FTMT-G" at bounding box center [752, 261] width 50 height 11
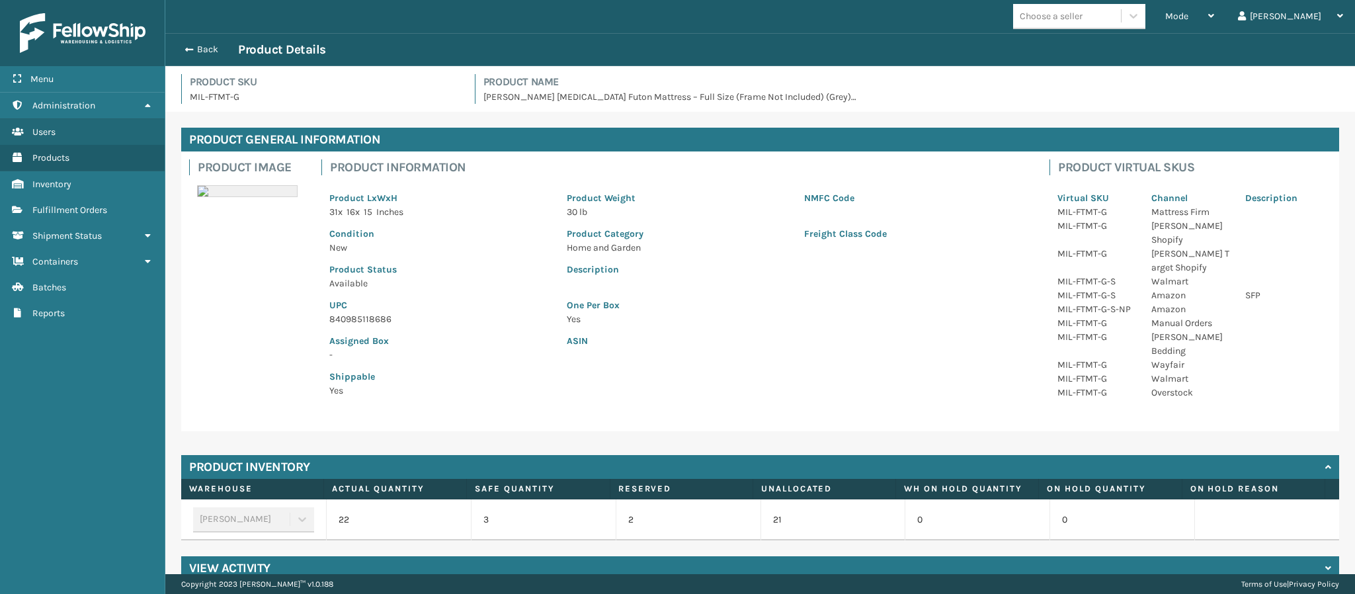
click at [384, 319] on p "840985118686" at bounding box center [440, 319] width 222 height 14
click at [204, 44] on button "Back" at bounding box center [207, 50] width 61 height 12
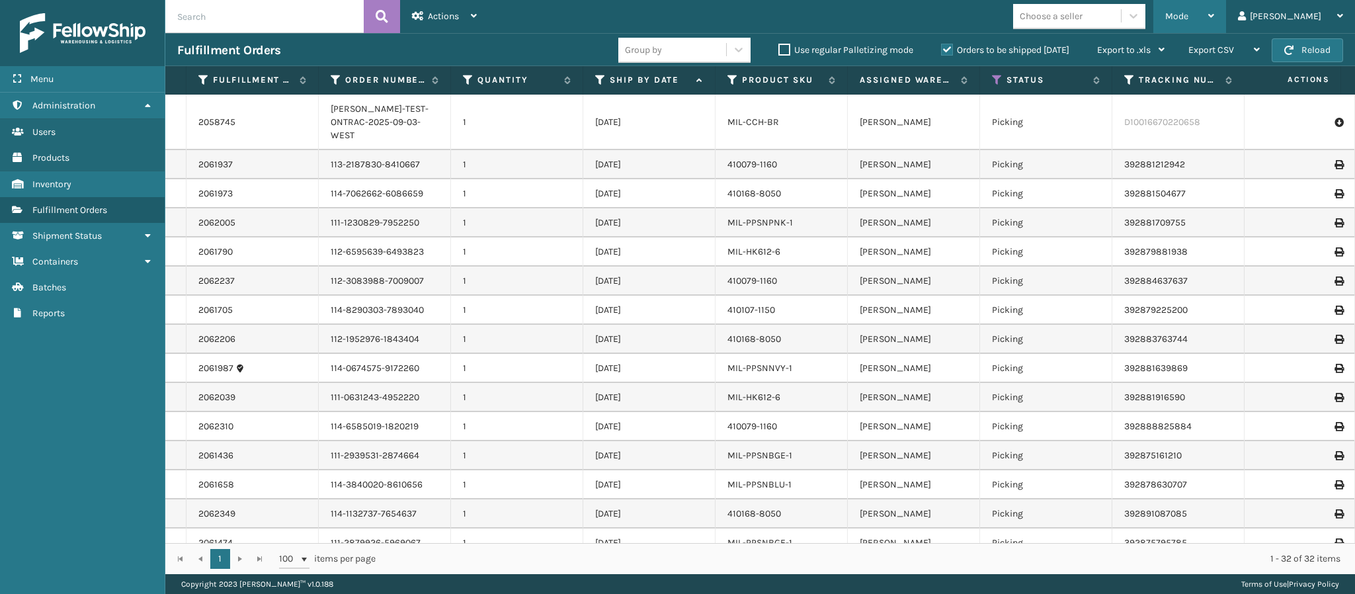
click at [1214, 14] on div "Mode" at bounding box center [1189, 16] width 49 height 33
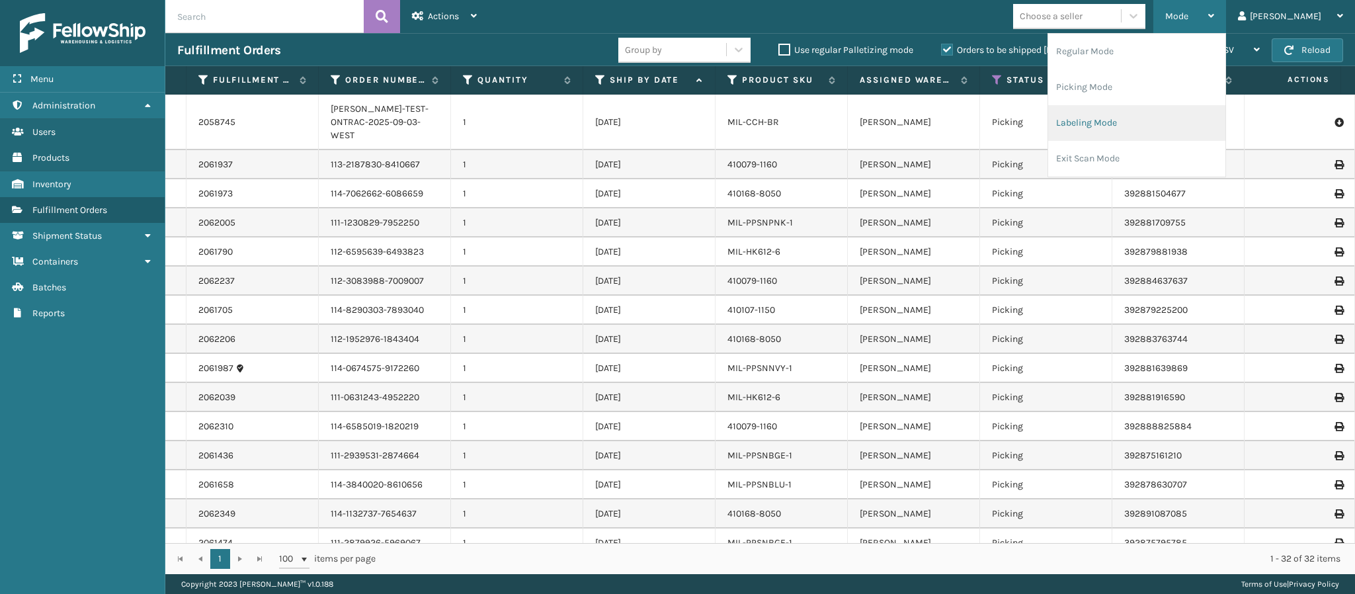
click at [1155, 109] on li "Labeling Mode" at bounding box center [1136, 123] width 177 height 36
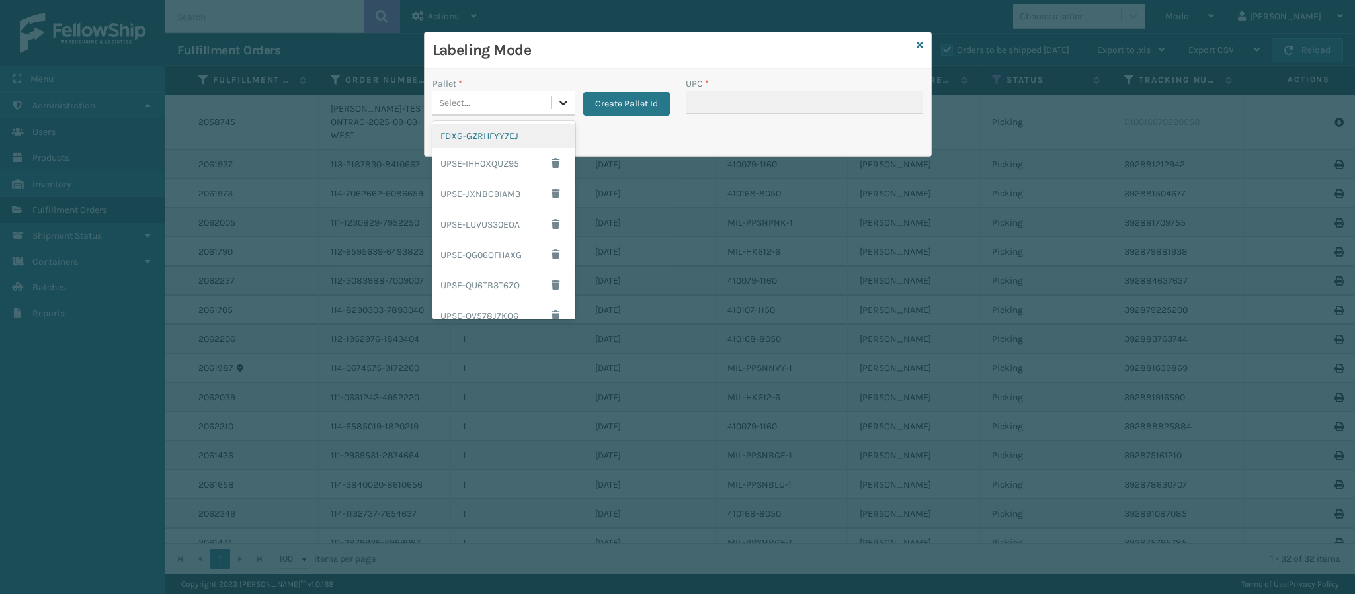
click at [561, 104] on icon at bounding box center [563, 102] width 13 height 13
click at [508, 131] on div "FDXG-GZRHFYY7EJ" at bounding box center [504, 136] width 143 height 24
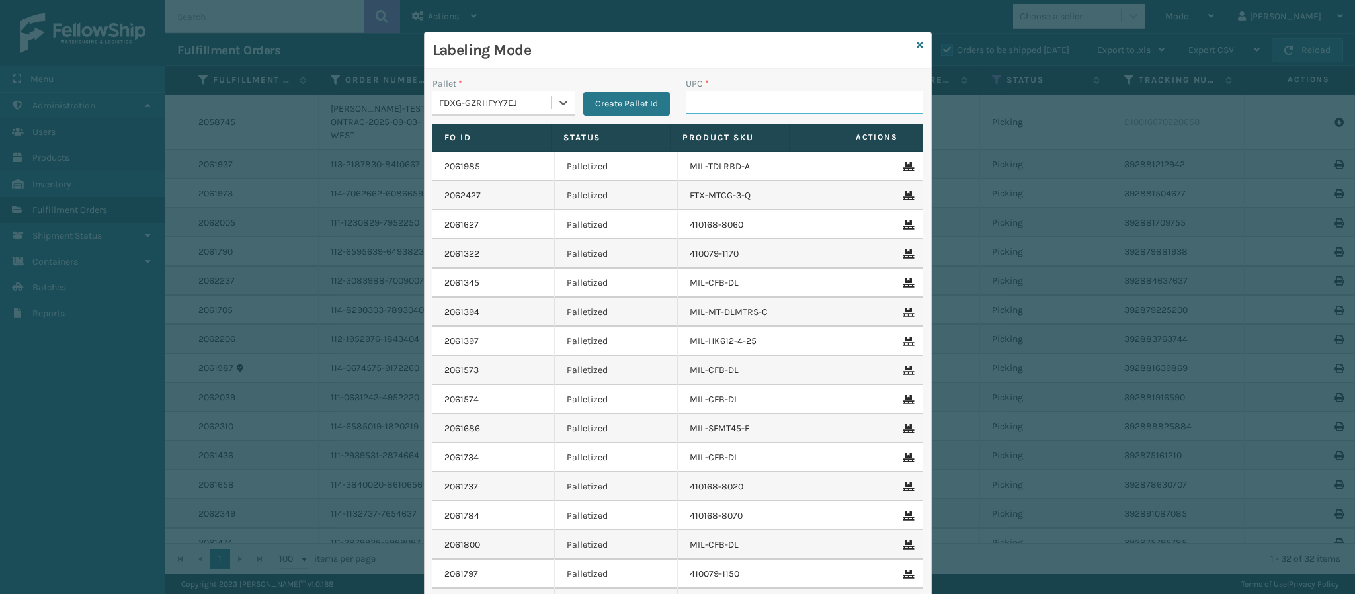
click at [752, 99] on input "UPC *" at bounding box center [804, 103] width 237 height 24
paste input "840985118686"
type input "840985118686"
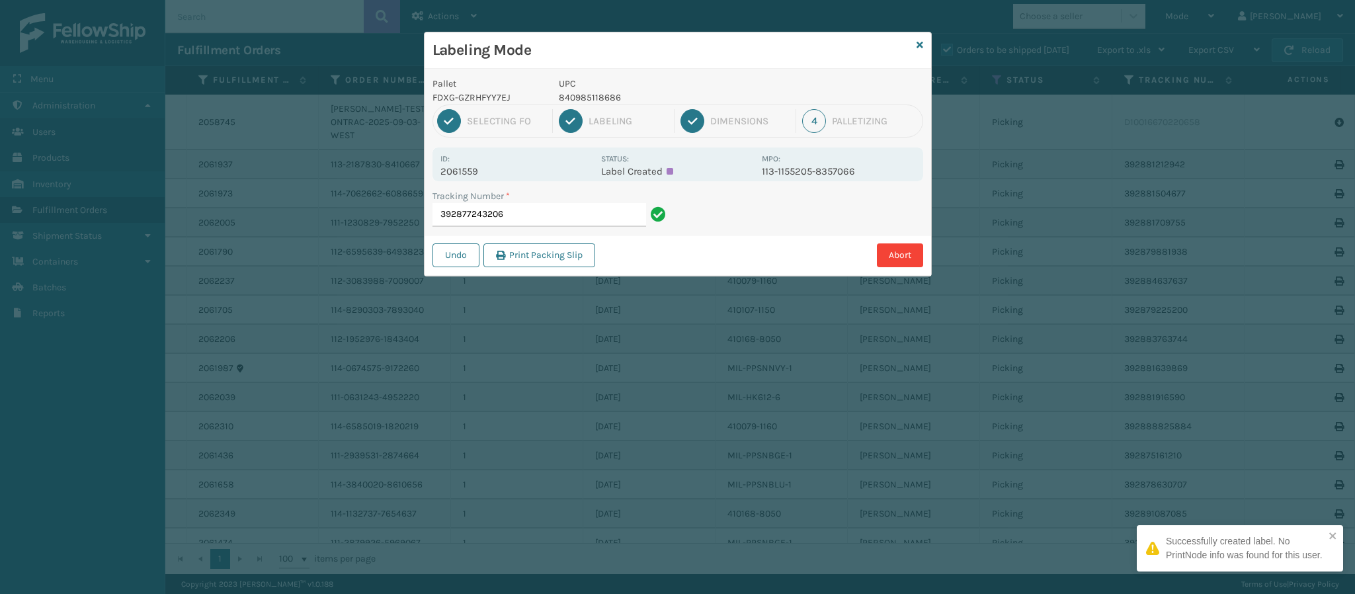
click at [482, 175] on p "2061559" at bounding box center [516, 171] width 153 height 12
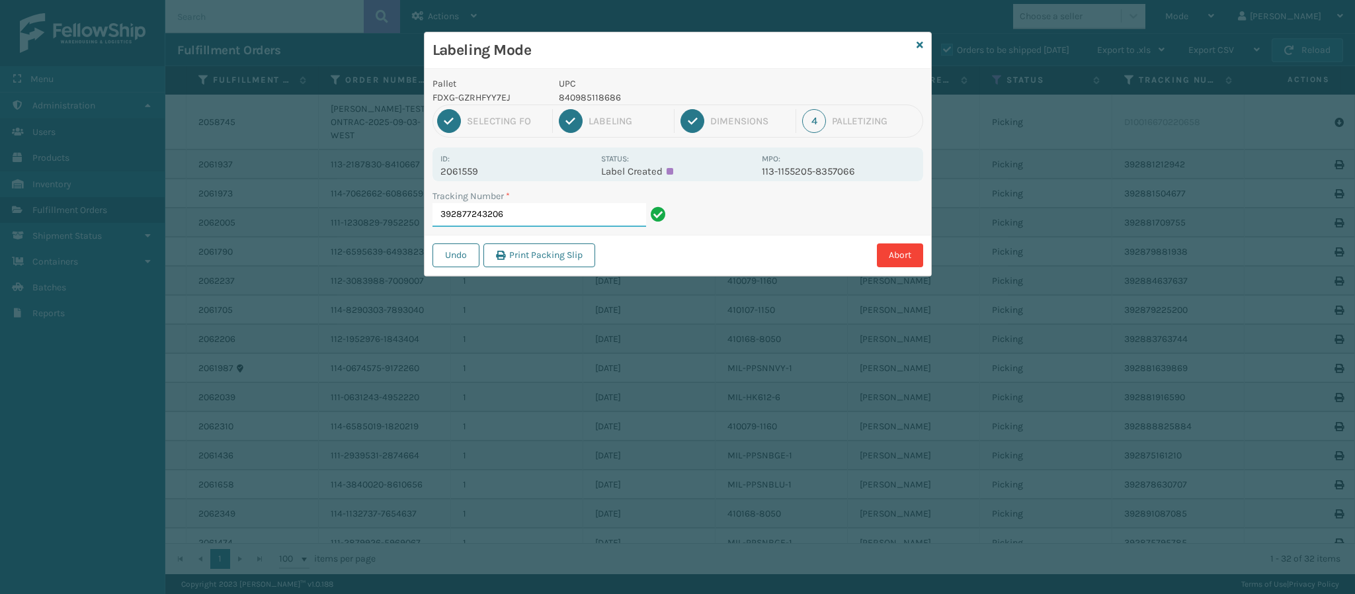
click at [526, 211] on input "392877243206" at bounding box center [540, 215] width 214 height 24
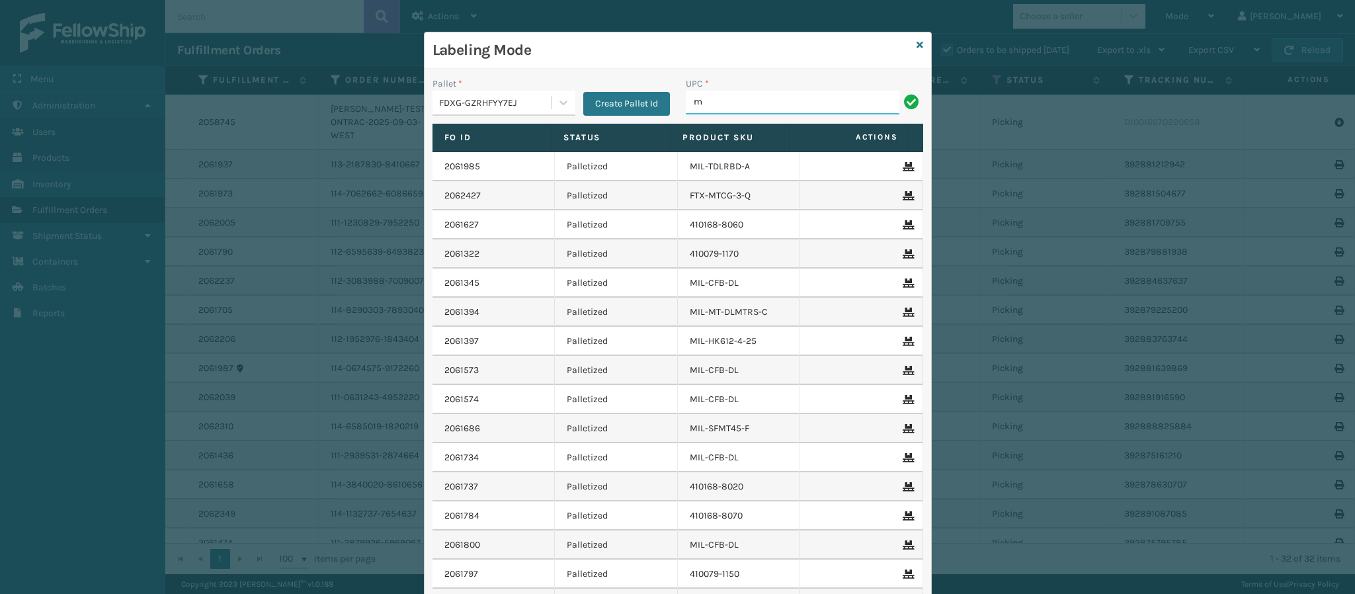
type input "MIL-HK612-6"
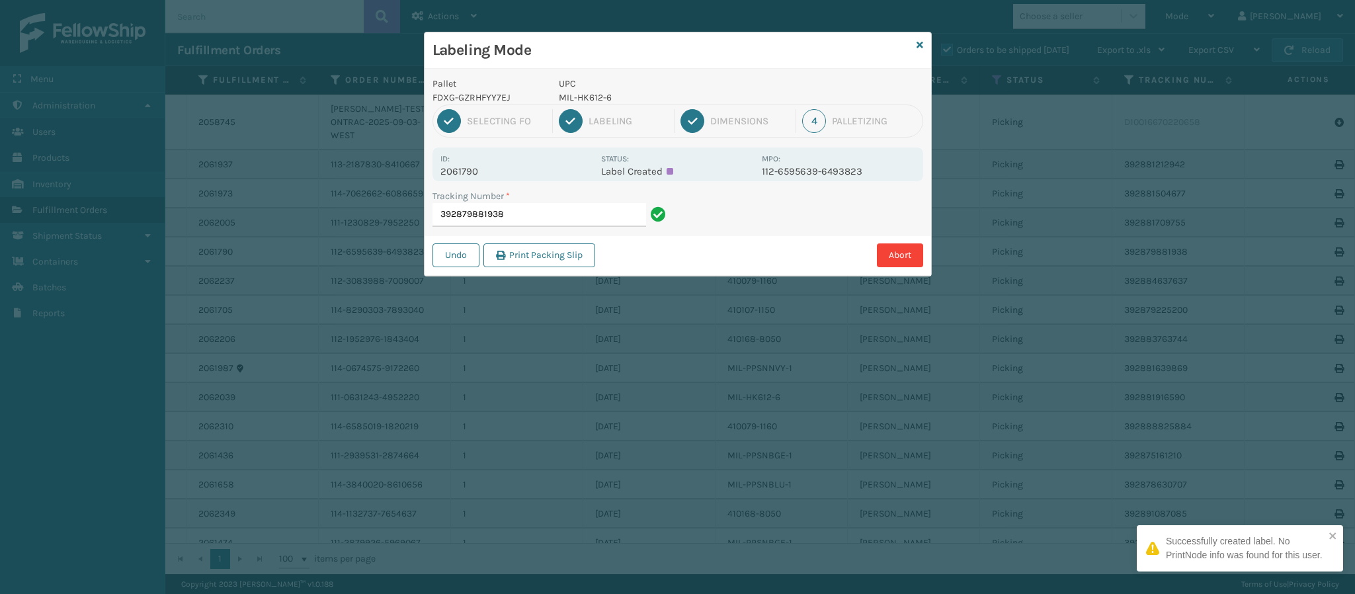
click at [471, 167] on p "2061790" at bounding box center [516, 171] width 153 height 12
click at [536, 212] on input "392879881938" at bounding box center [540, 215] width 214 height 24
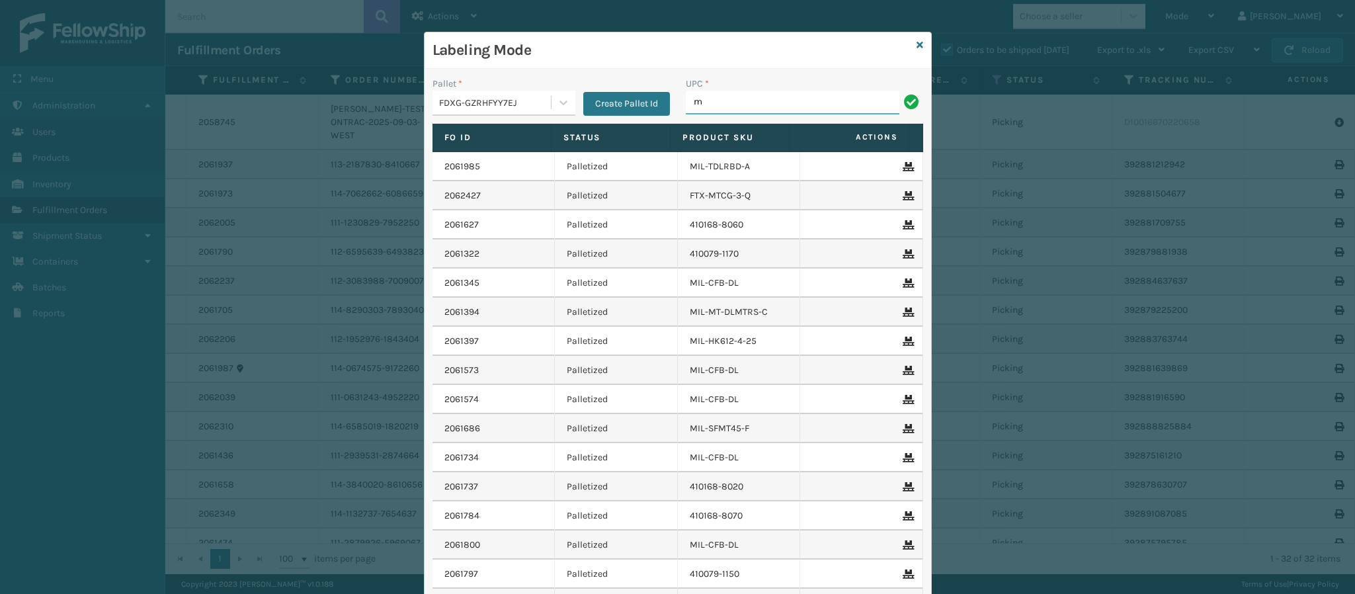
type input "MIL-HK612-6"
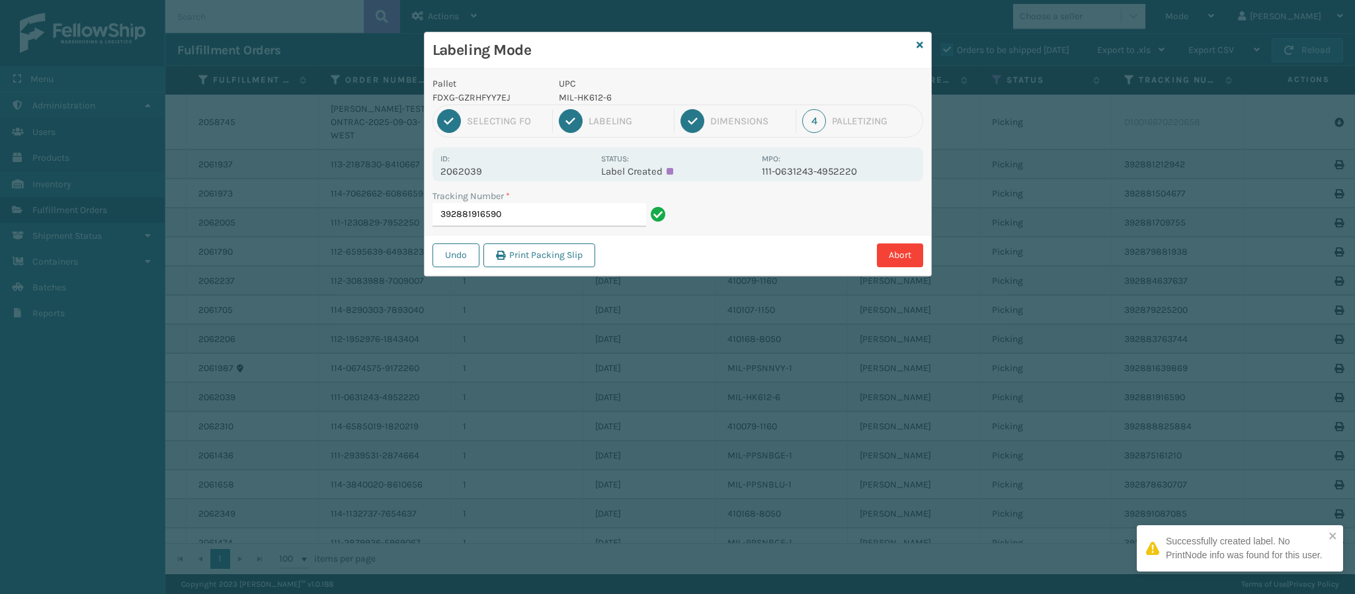
click at [481, 169] on p "2062039" at bounding box center [516, 171] width 153 height 12
click at [530, 212] on input "392881916590" at bounding box center [540, 215] width 214 height 24
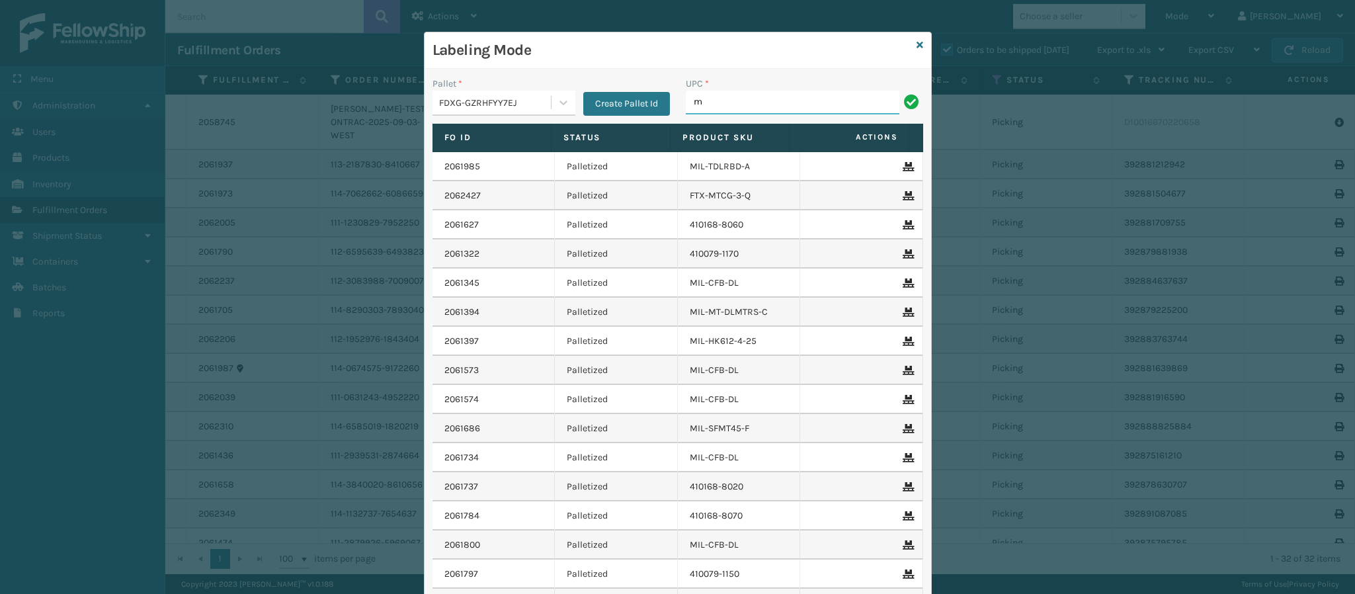
type input "MIL-HK612-6"
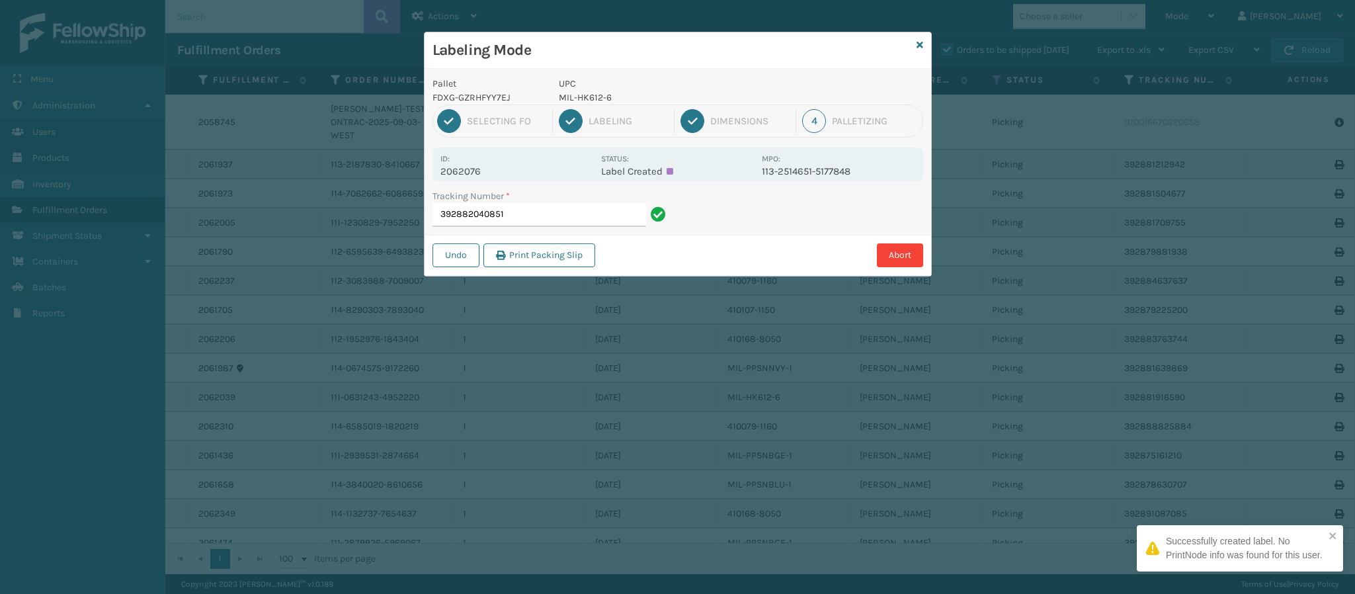
click at [482, 175] on p "2062076" at bounding box center [516, 171] width 153 height 12
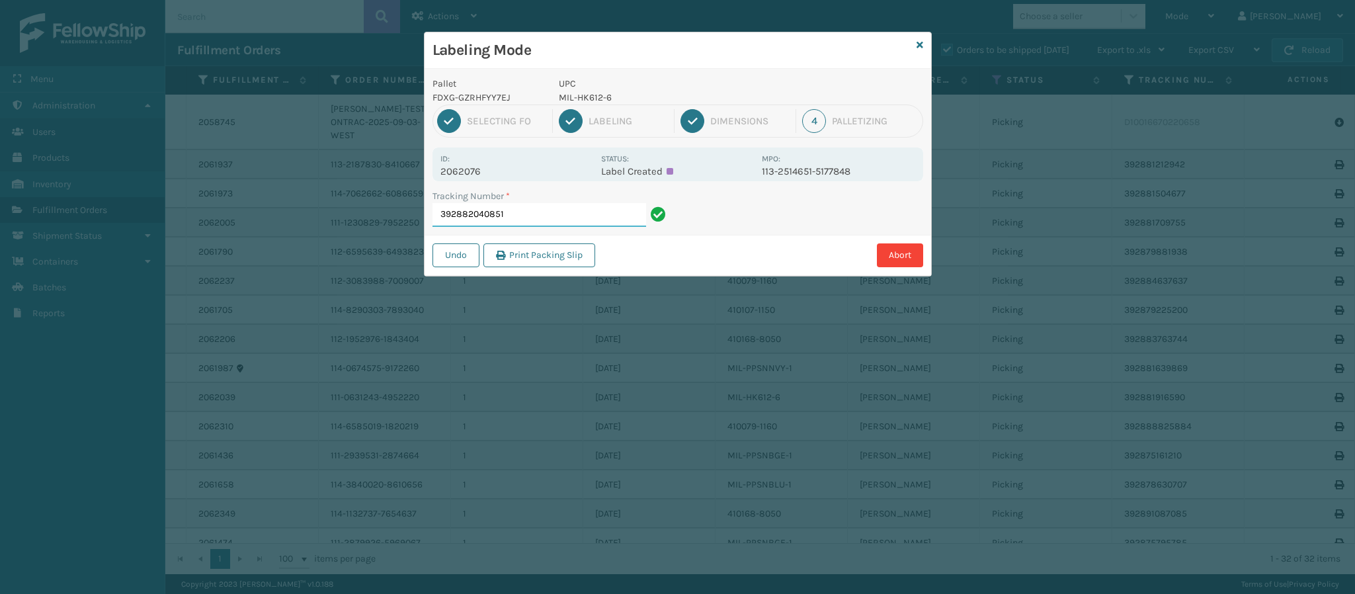
click at [542, 217] on input "392882040851" at bounding box center [540, 215] width 214 height 24
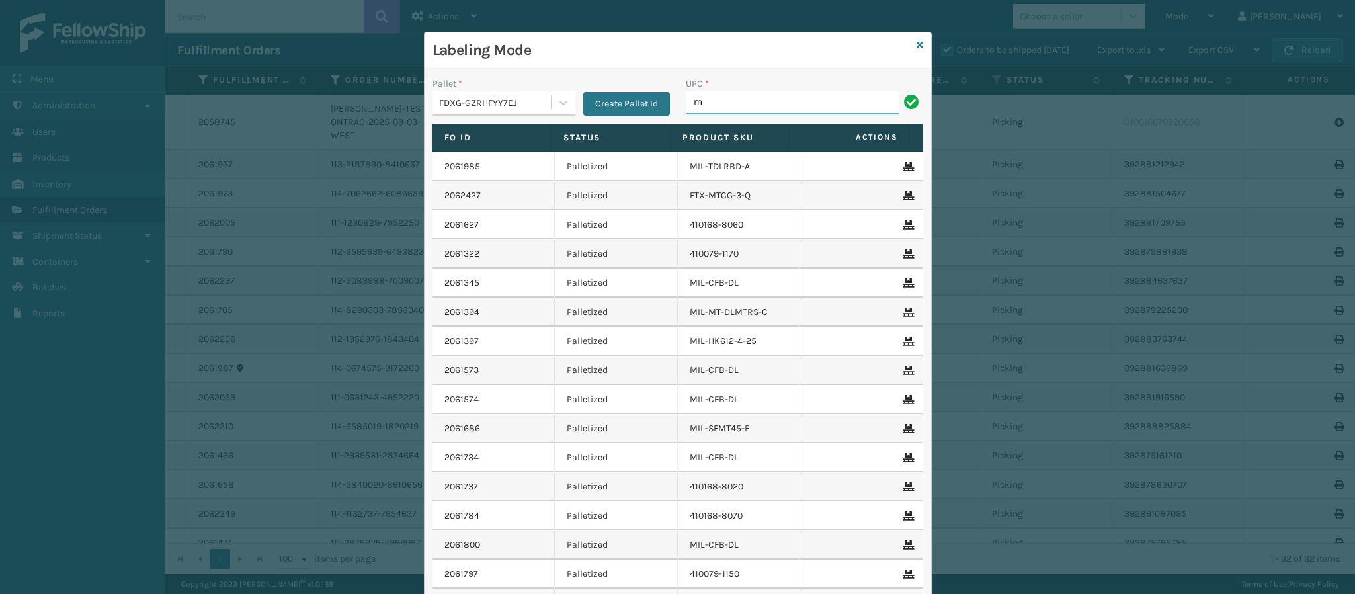
type input "MIL-HK612-6"
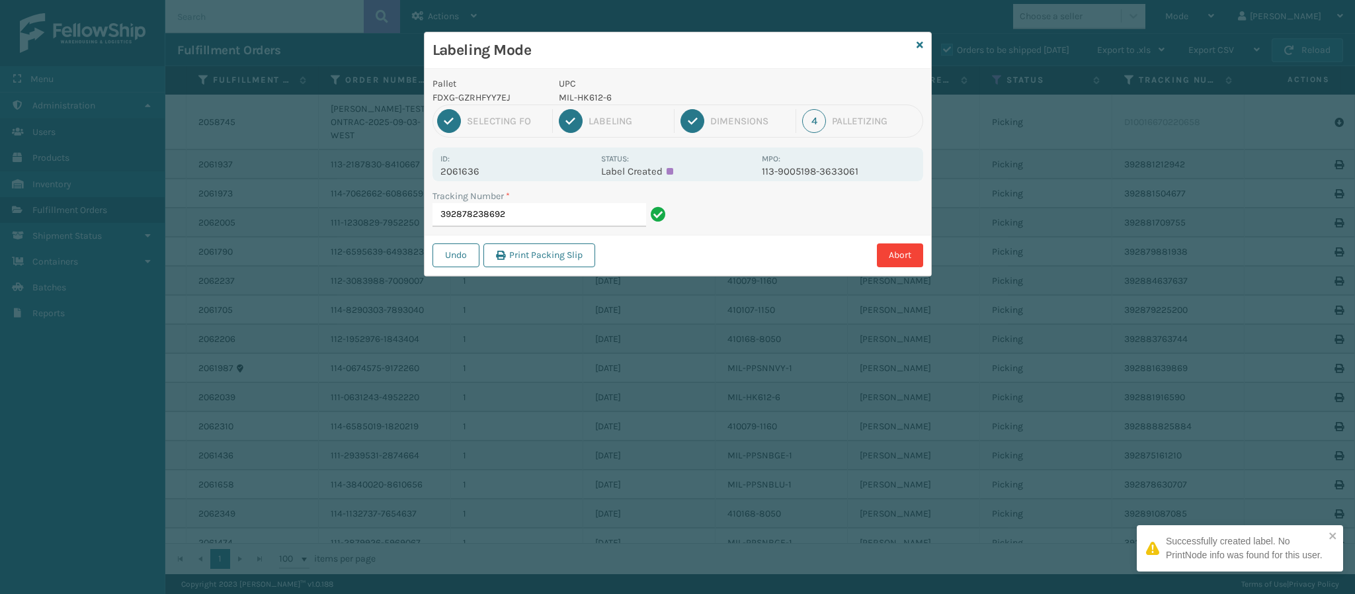
click at [478, 175] on p "2061636" at bounding box center [516, 171] width 153 height 12
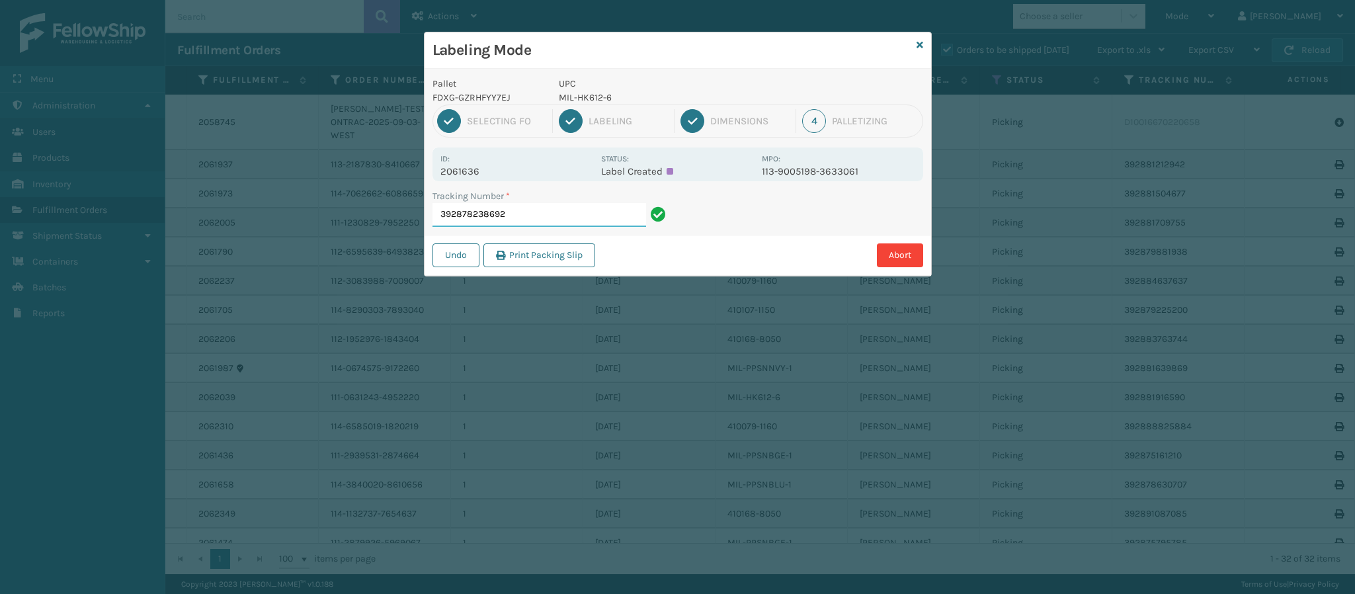
click at [528, 215] on input "392878238692" at bounding box center [540, 215] width 214 height 24
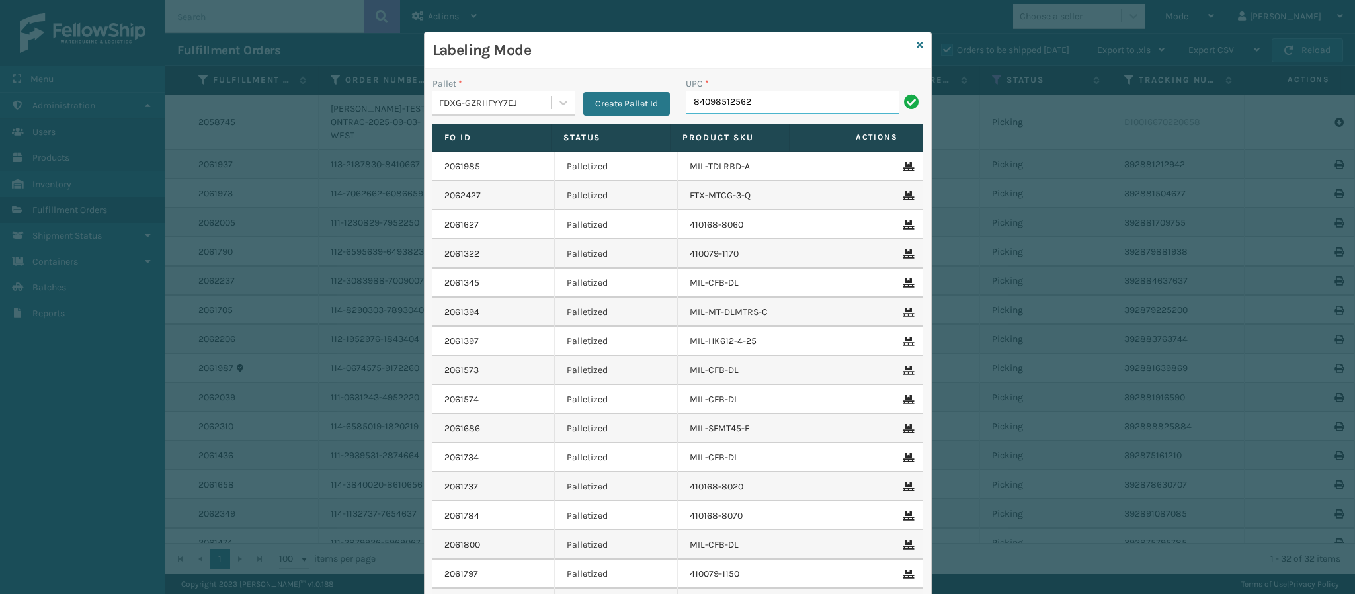
type input "840985125622"
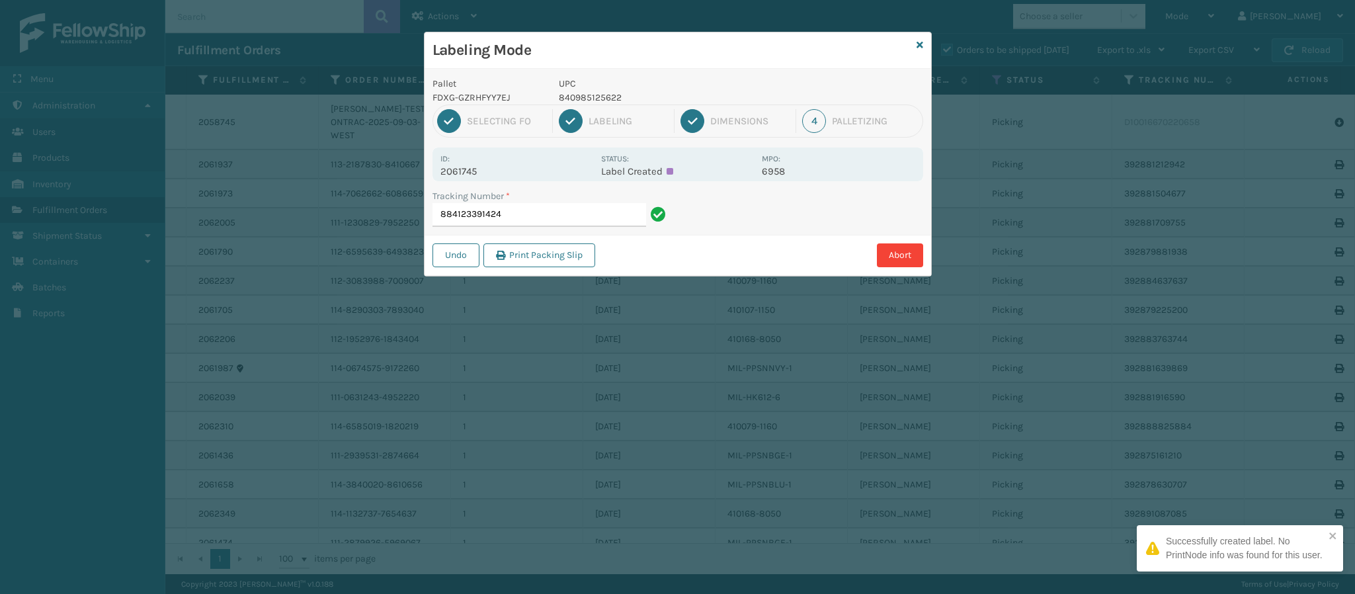
click at [477, 169] on p "2061745" at bounding box center [516, 171] width 153 height 12
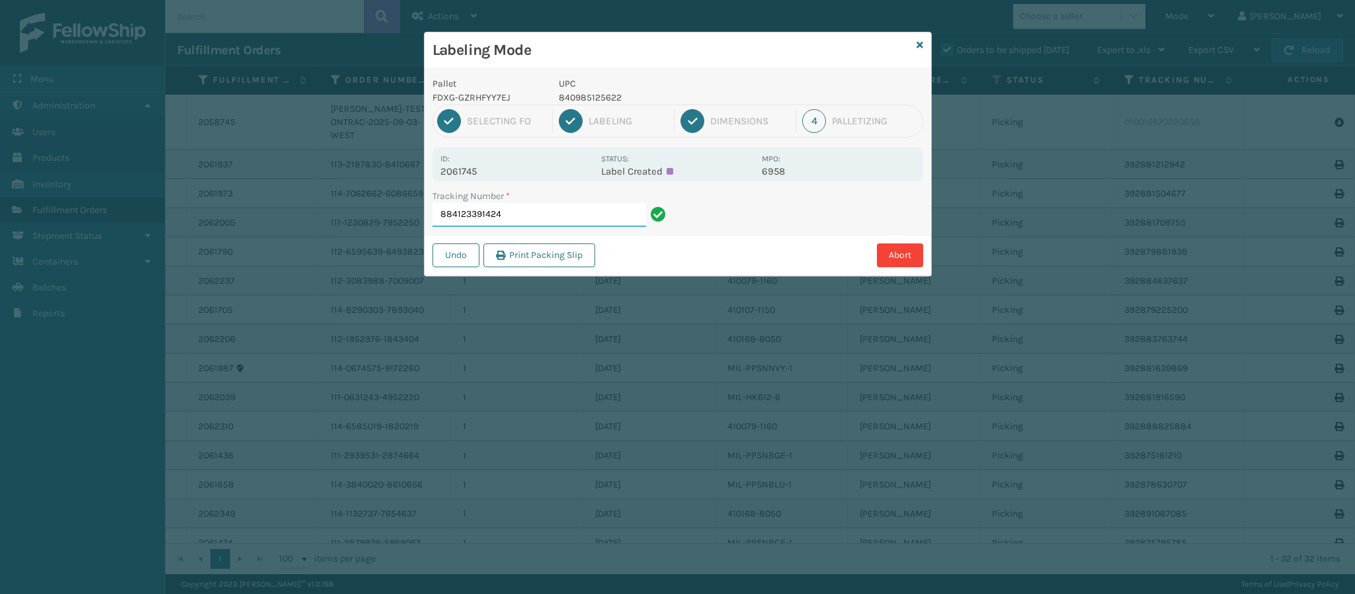
click at [532, 216] on input "884123391424" at bounding box center [540, 215] width 214 height 24
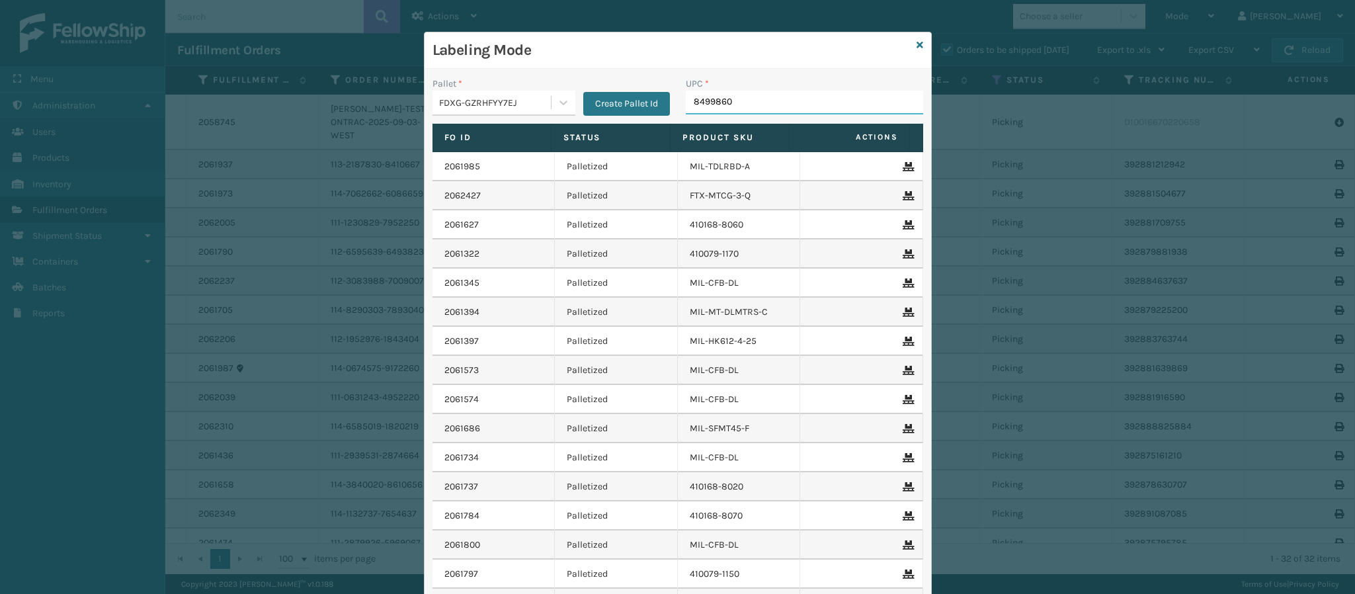
type input "84998601"
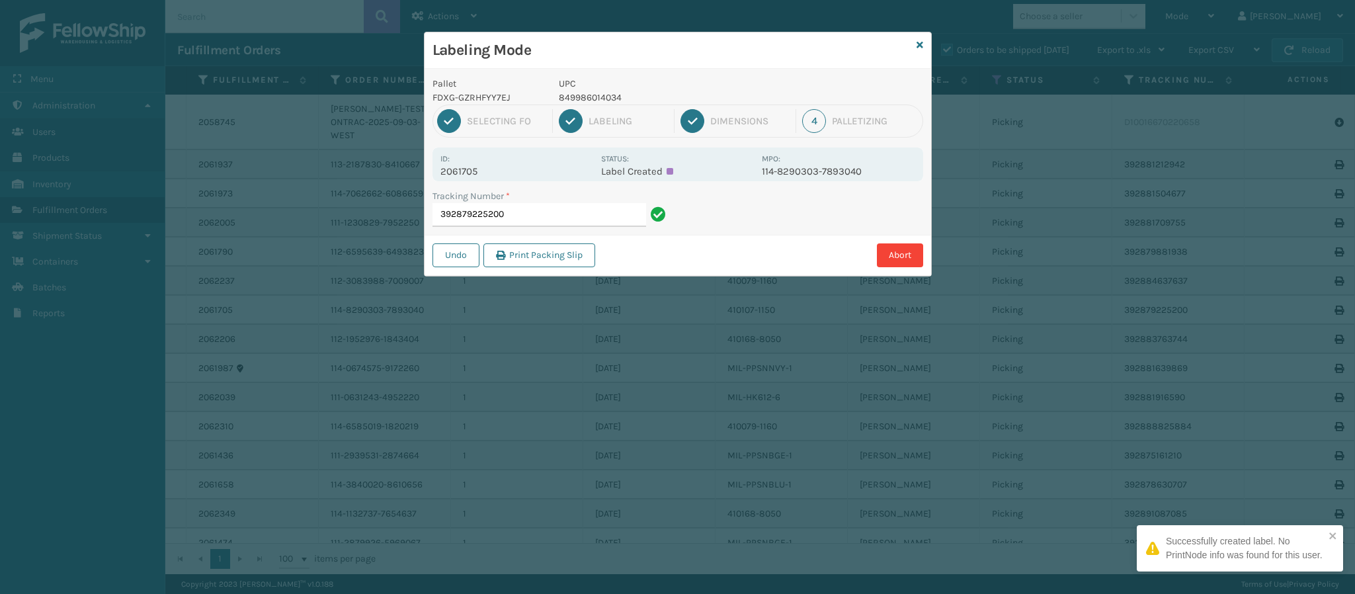
click at [478, 171] on p "2061705" at bounding box center [516, 171] width 153 height 12
click at [538, 221] on input "392879225200" at bounding box center [540, 215] width 214 height 24
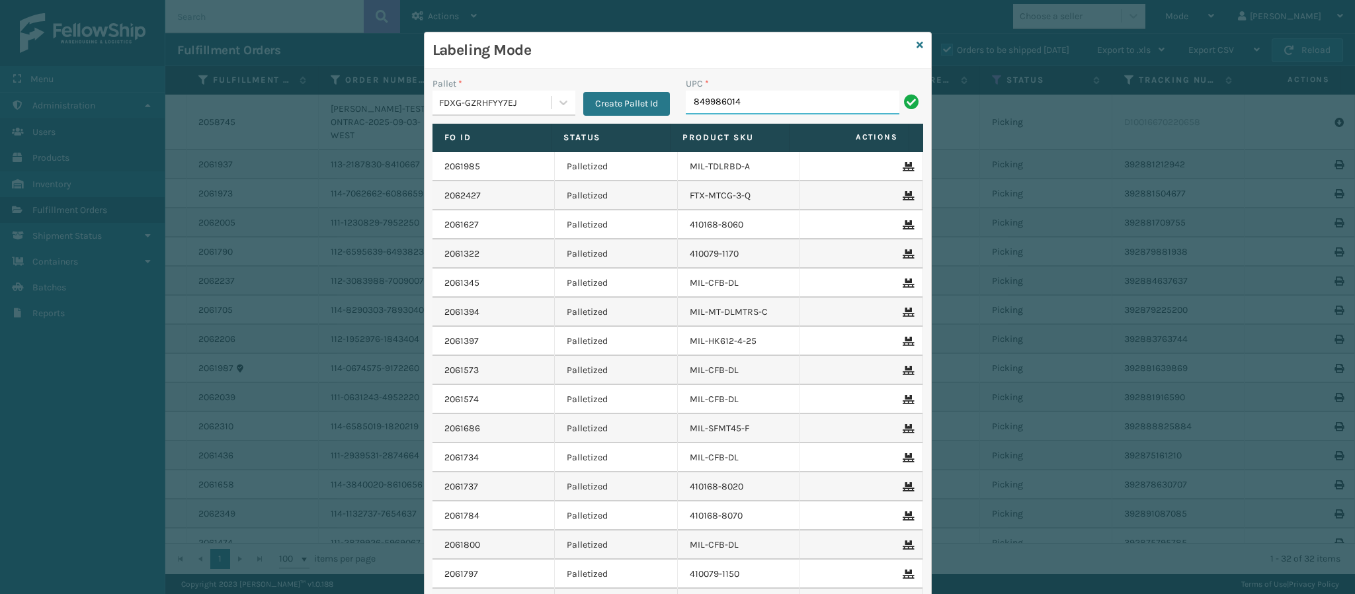
type input "8499860140"
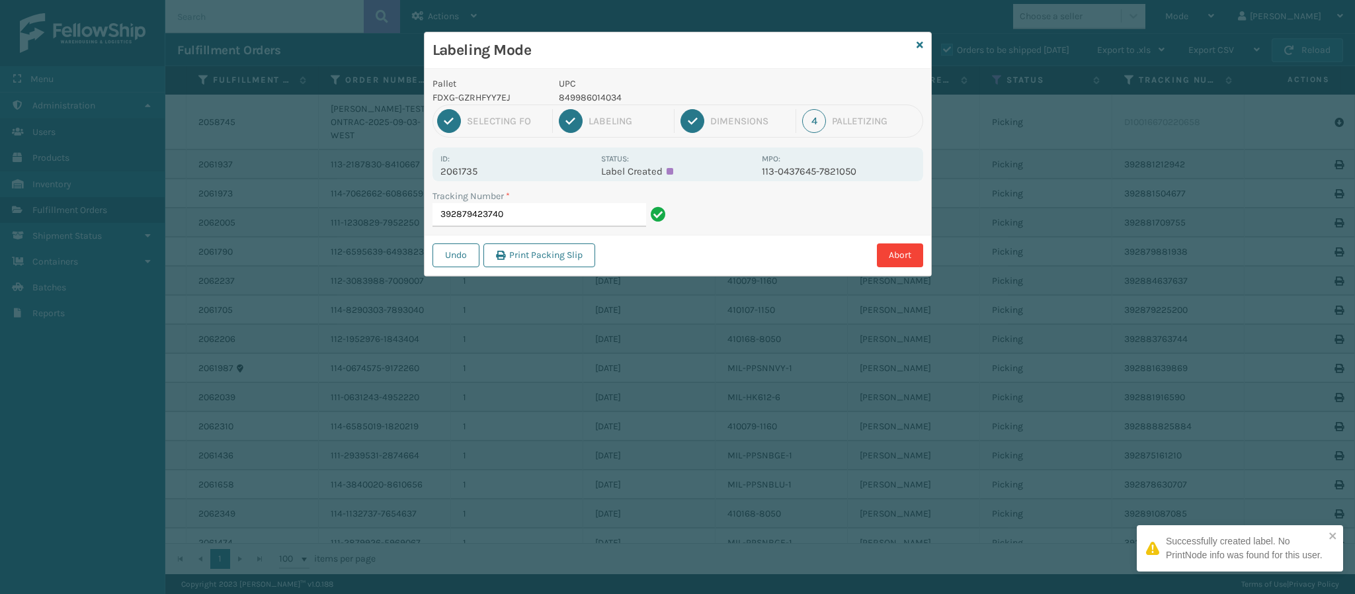
click at [471, 159] on div "Id: 2061735" at bounding box center [516, 164] width 153 height 26
click at [473, 173] on p "2061735" at bounding box center [516, 171] width 153 height 12
click at [546, 212] on input "392879423740" at bounding box center [540, 215] width 214 height 24
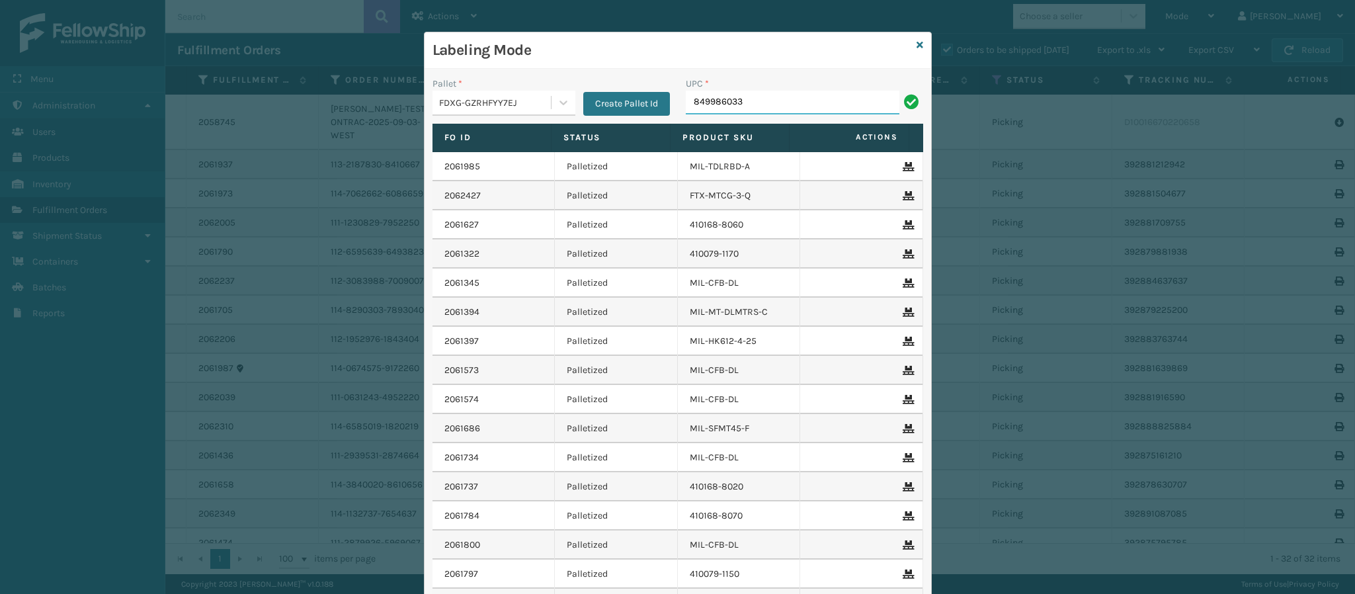
type input "8499860338"
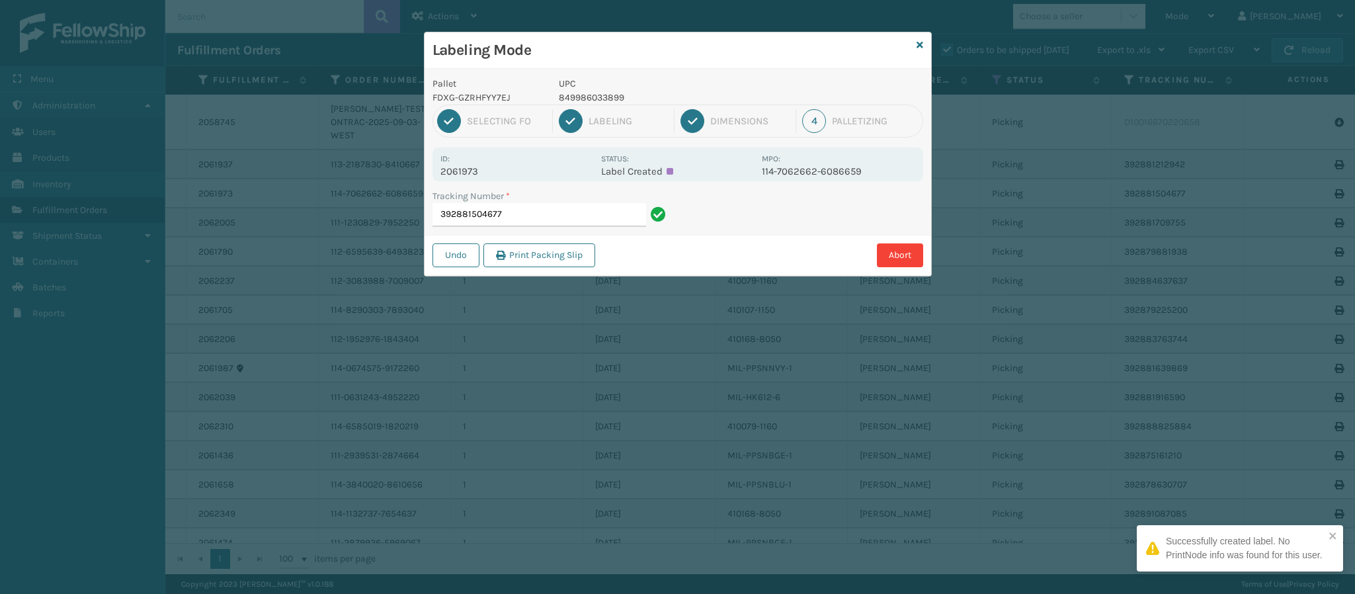
click at [462, 167] on p "2061973" at bounding box center [516, 171] width 153 height 12
click at [513, 215] on input "392881504677" at bounding box center [540, 215] width 214 height 24
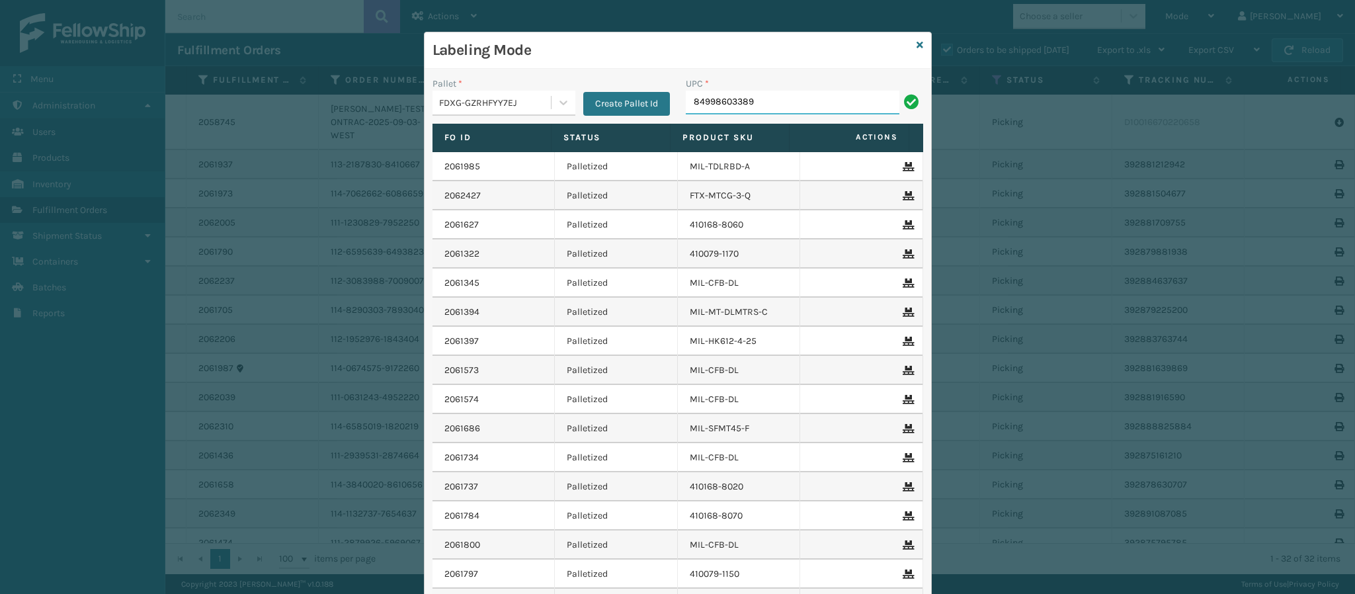
type input "849986033899"
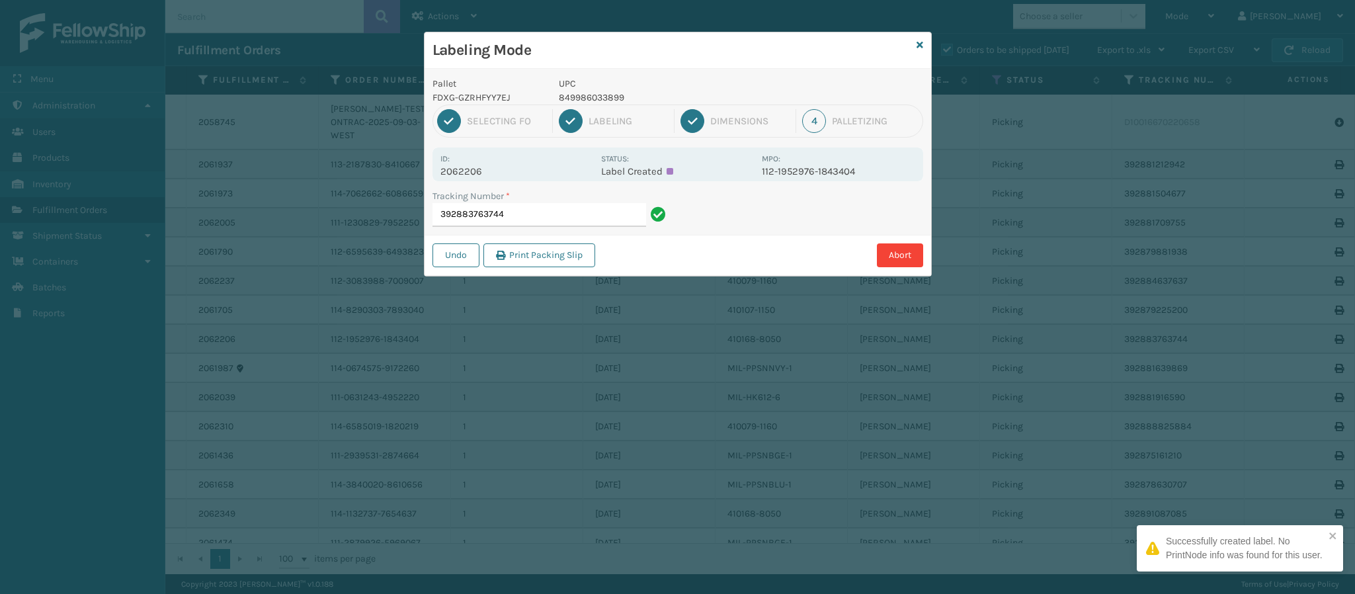
click at [479, 173] on p "2062206" at bounding box center [516, 171] width 153 height 12
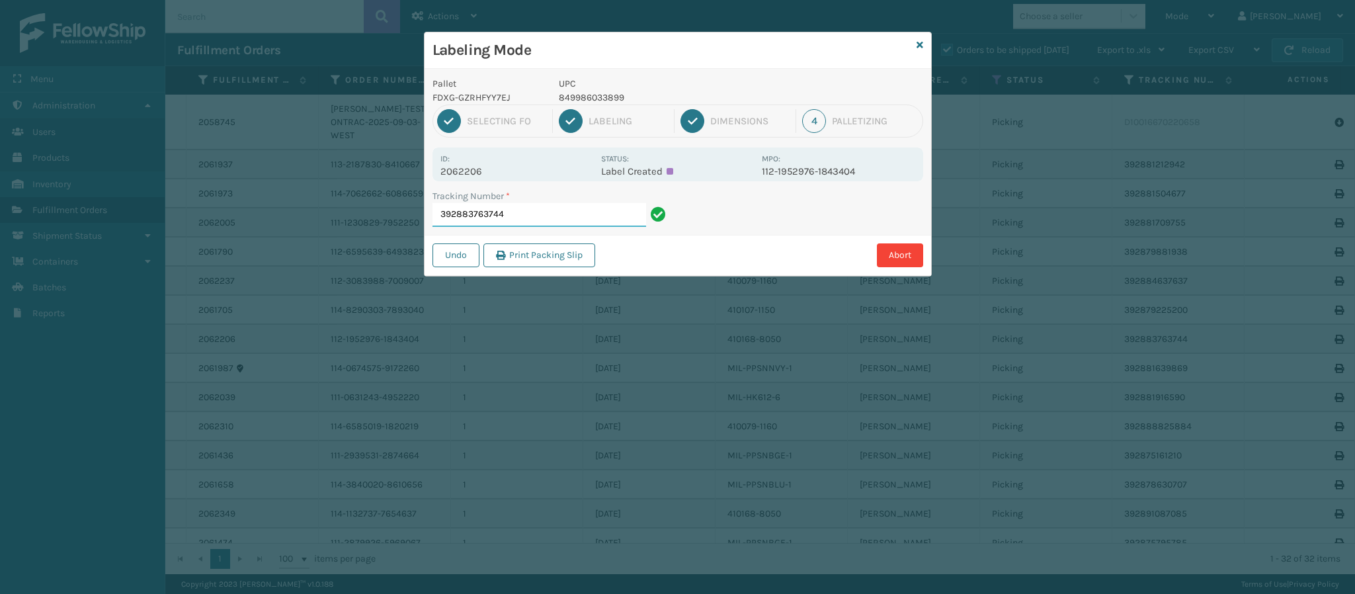
click at [538, 221] on input "392883763744" at bounding box center [540, 215] width 214 height 24
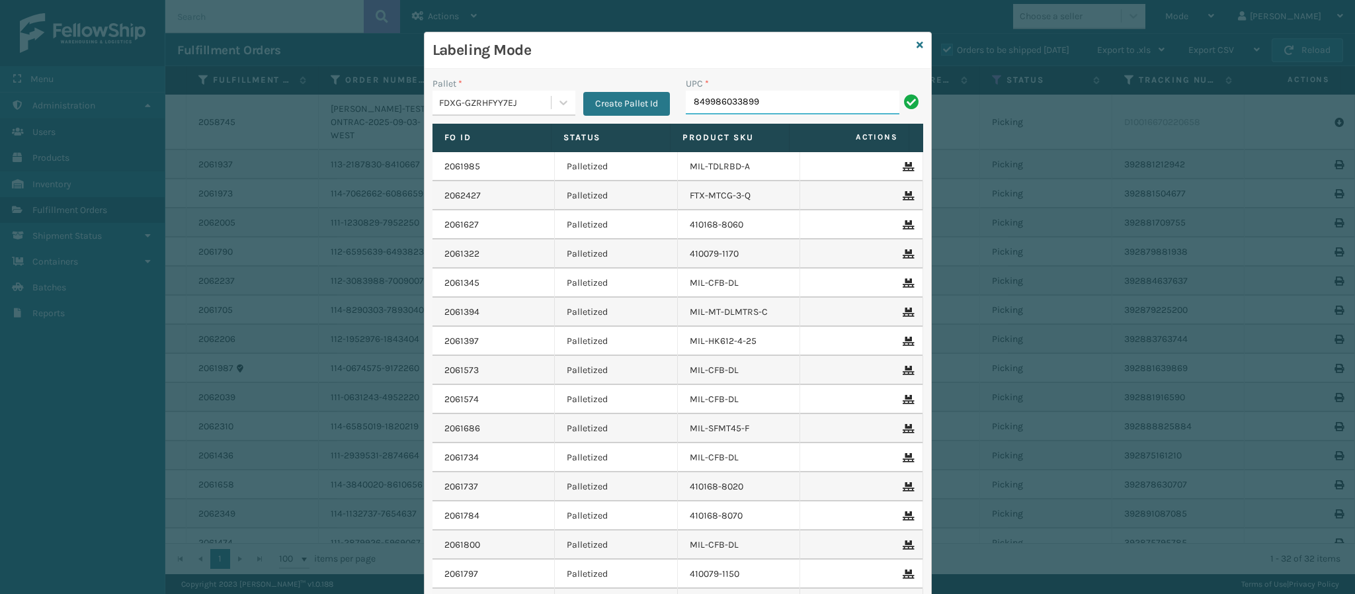
type input "849986033899"
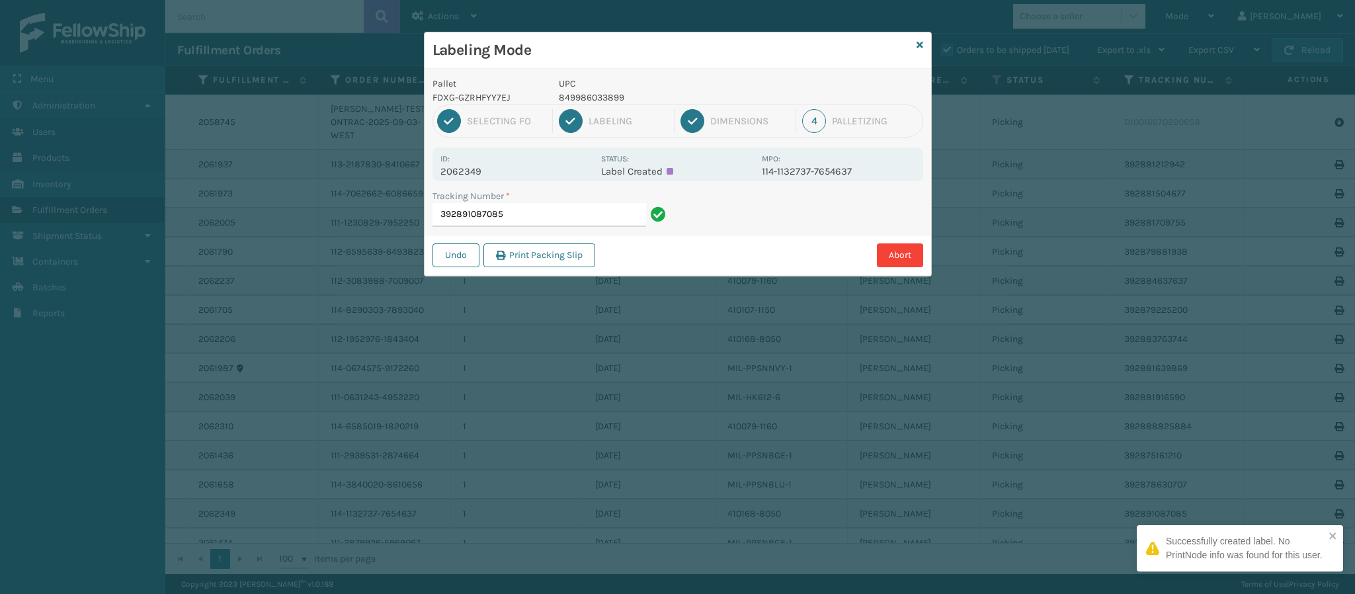
click at [462, 175] on p "2062349" at bounding box center [516, 171] width 153 height 12
click at [534, 221] on input "392891087085" at bounding box center [540, 215] width 214 height 24
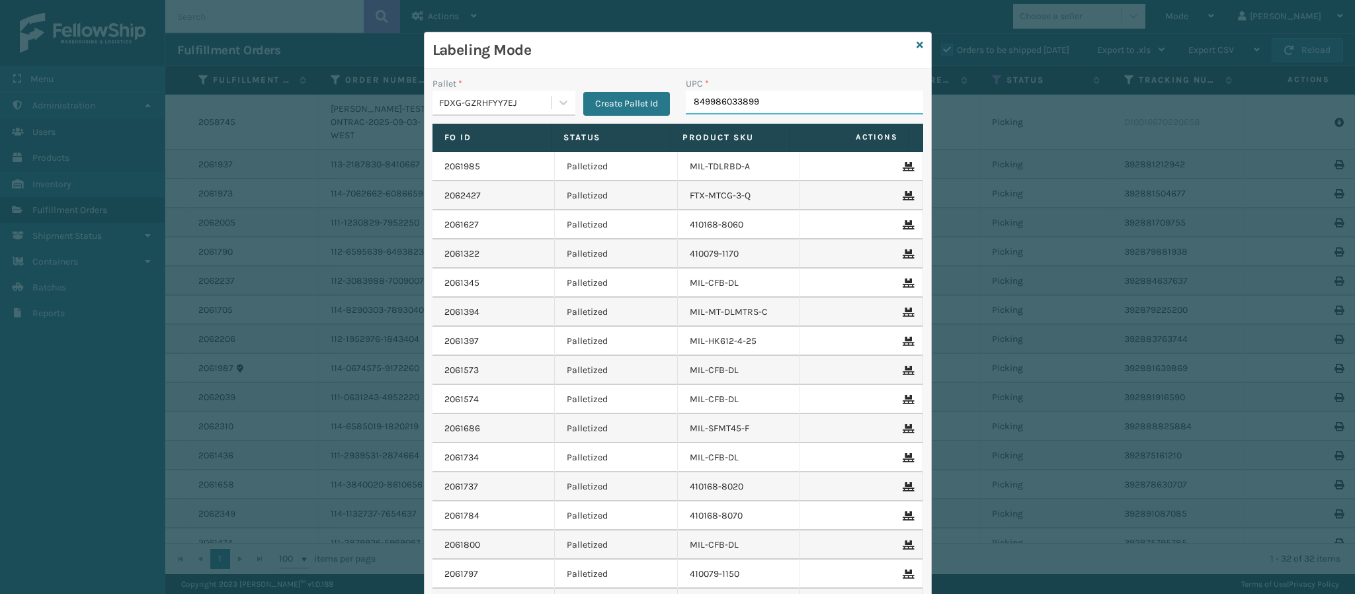
type input "849986033899"
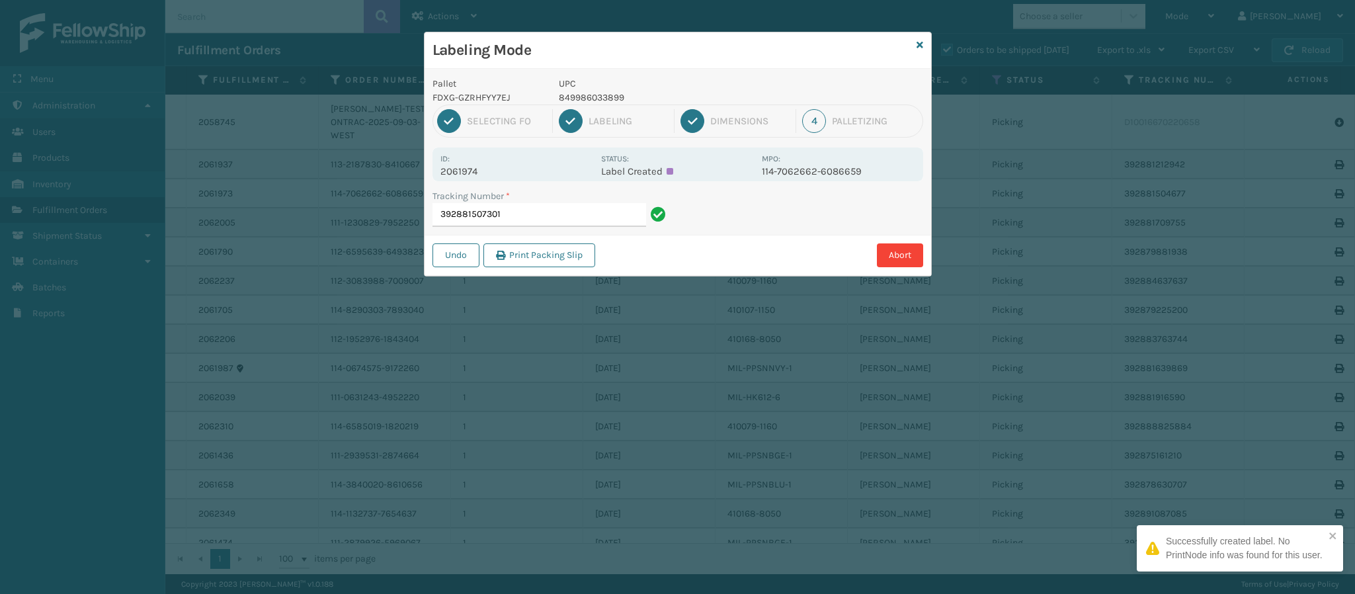
click at [477, 186] on div "Pallet FDXG-GZRHFYY7EJ UPC 849986033899 1 Selecting FO 2 Labeling 3 Dimensions …" at bounding box center [678, 172] width 507 height 207
click at [475, 173] on p "2061974" at bounding box center [516, 171] width 153 height 12
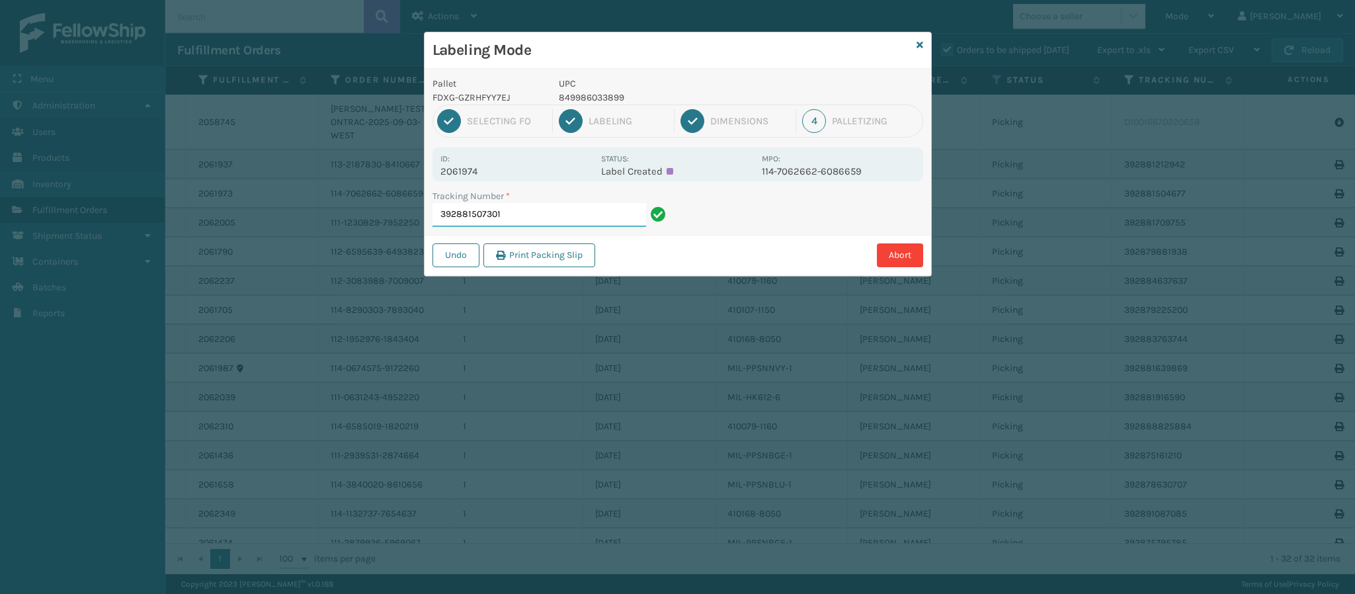
click at [542, 220] on input "392881507301" at bounding box center [540, 215] width 214 height 24
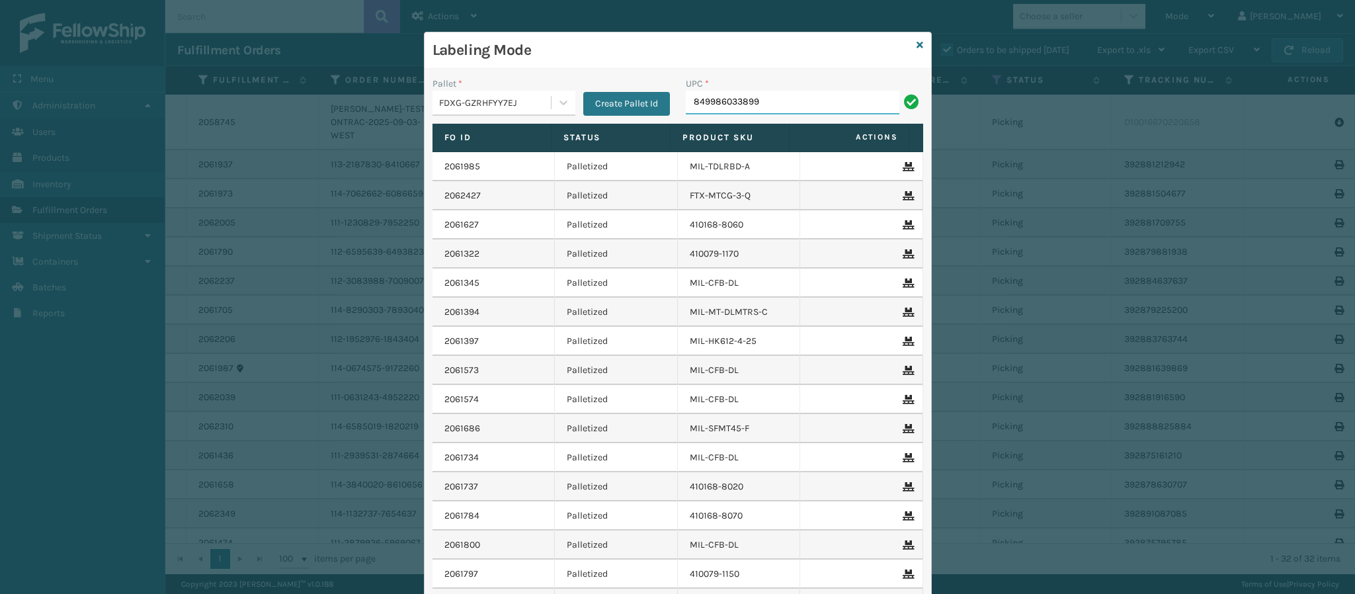
type input "849986033899"
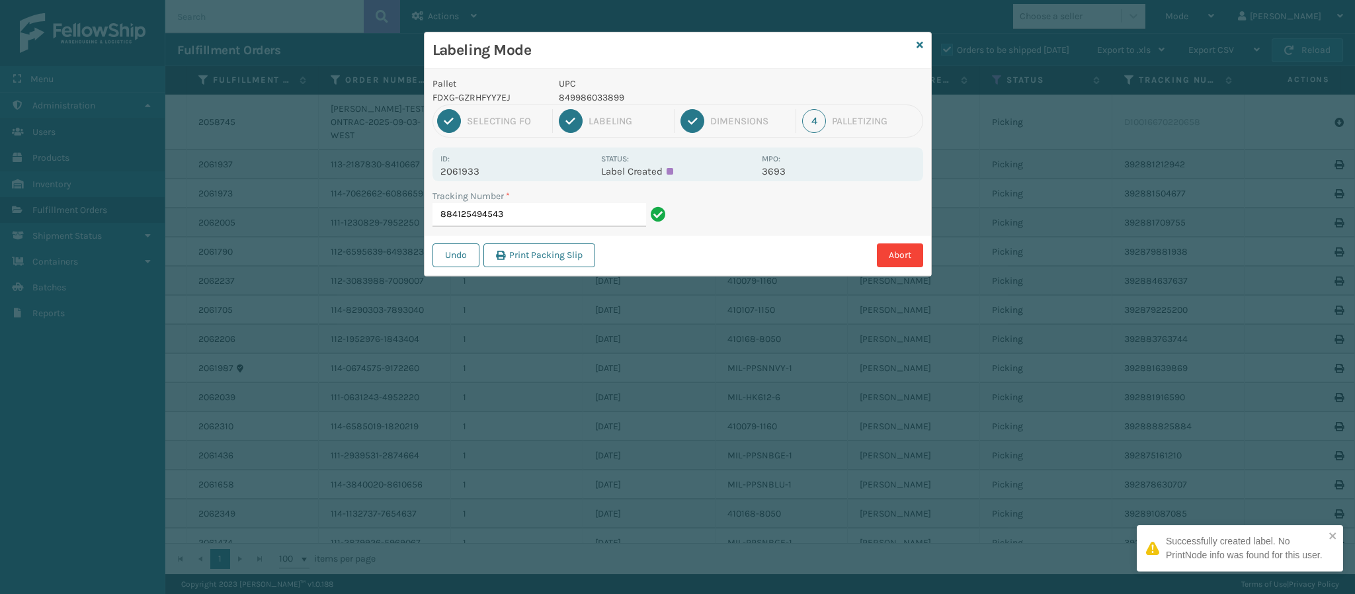
click at [479, 173] on p "2061933" at bounding box center [516, 171] width 153 height 12
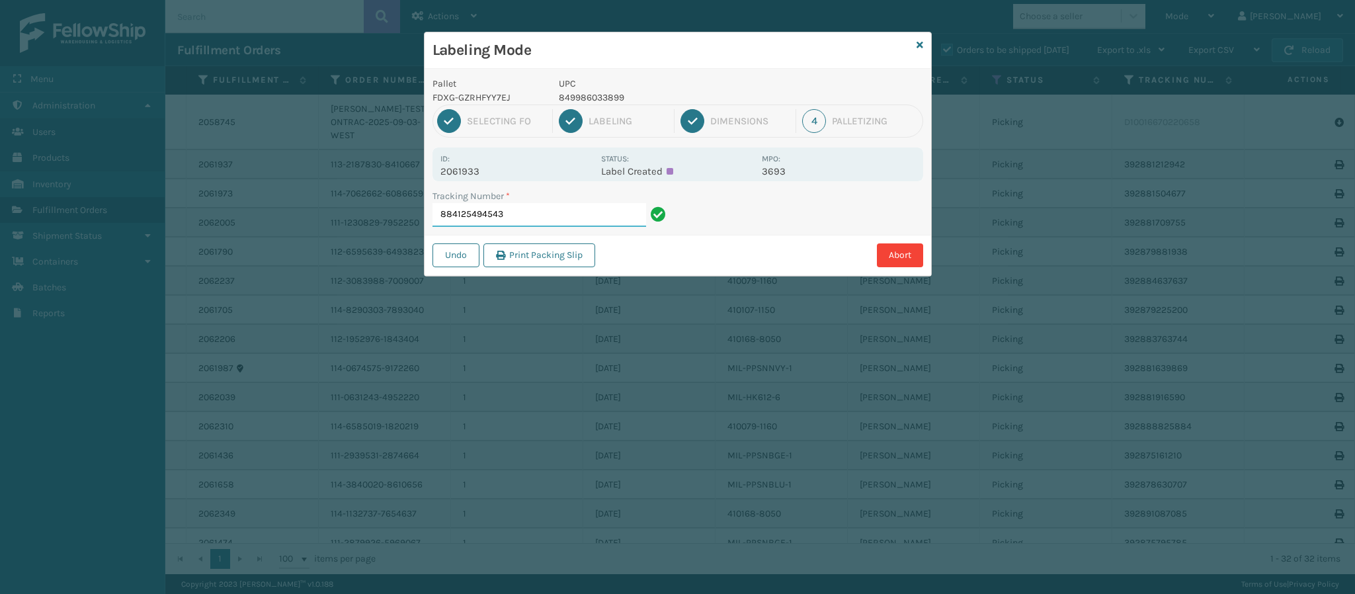
click at [522, 223] on input "884125494543" at bounding box center [540, 215] width 214 height 24
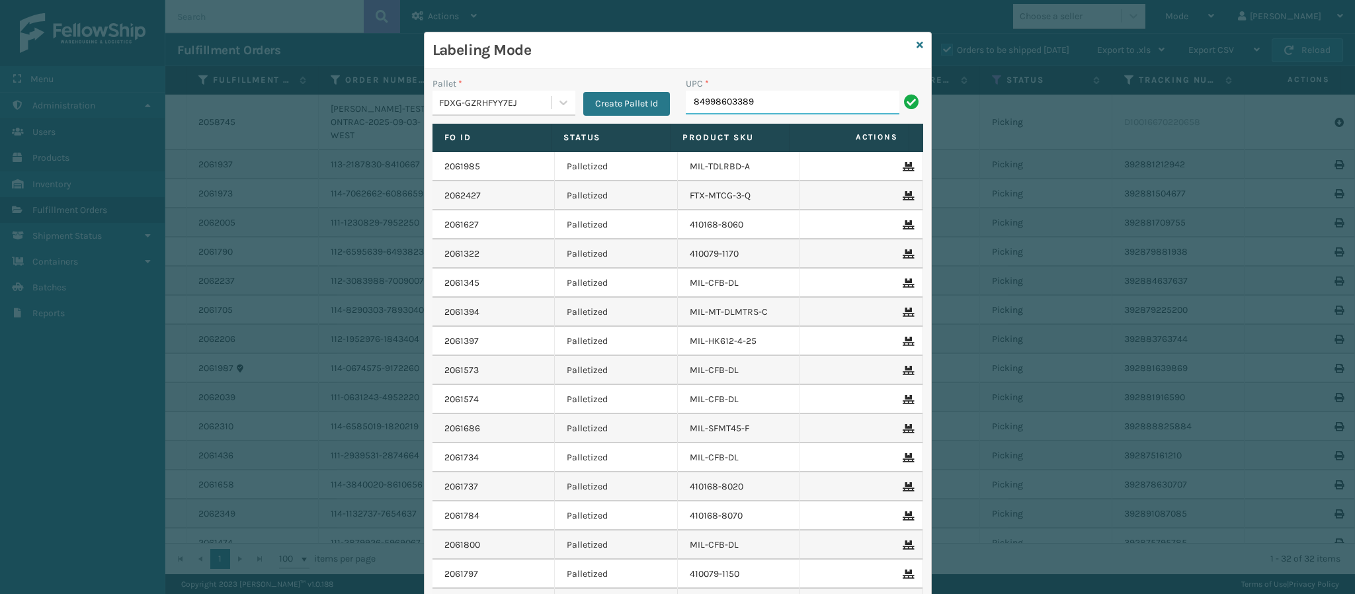
type input "849986033899"
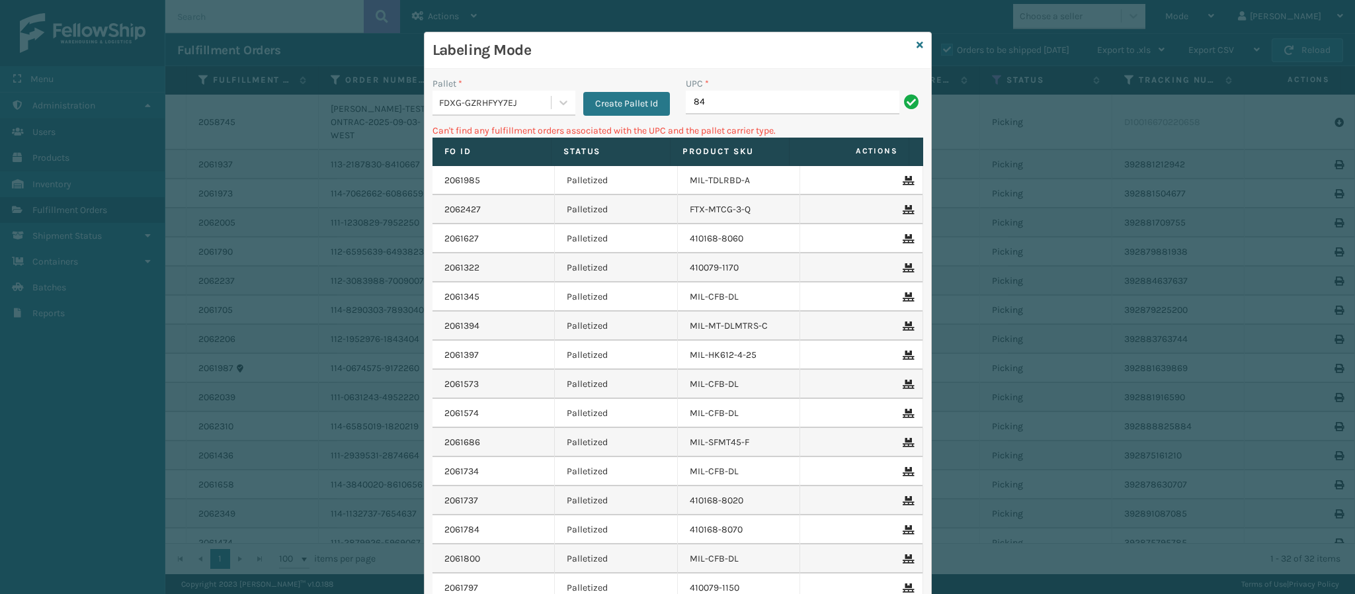
type input "8"
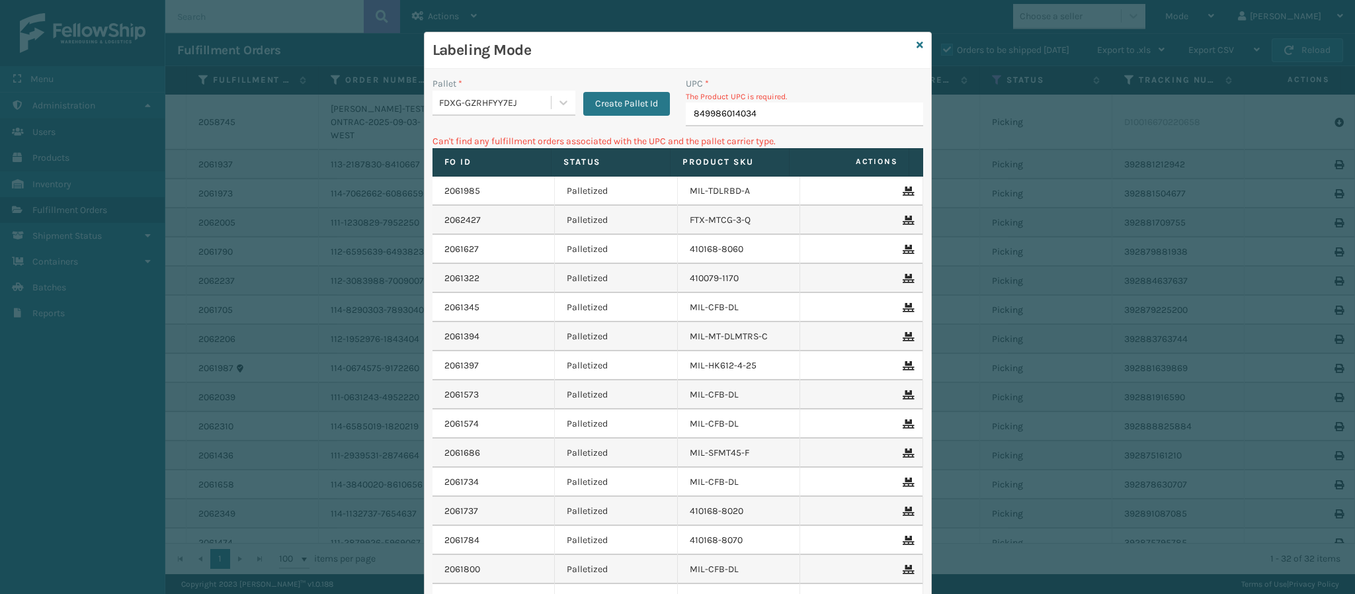
type input "849986014034"
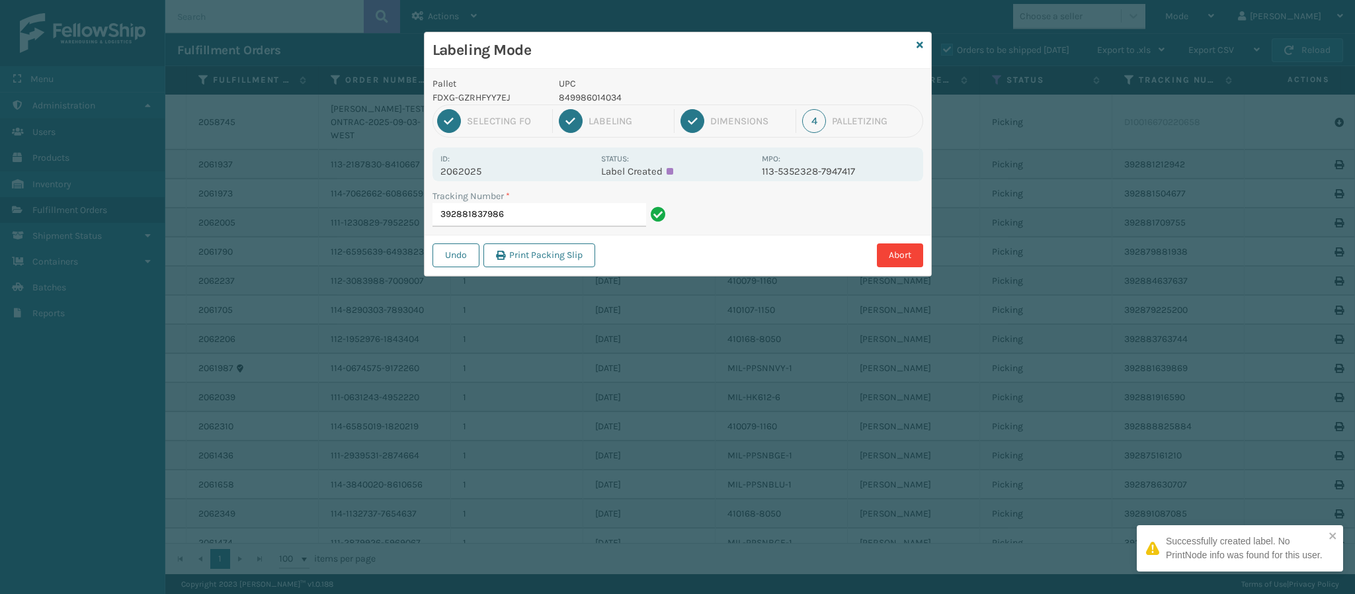
click at [482, 173] on p "2062025" at bounding box center [516, 171] width 153 height 12
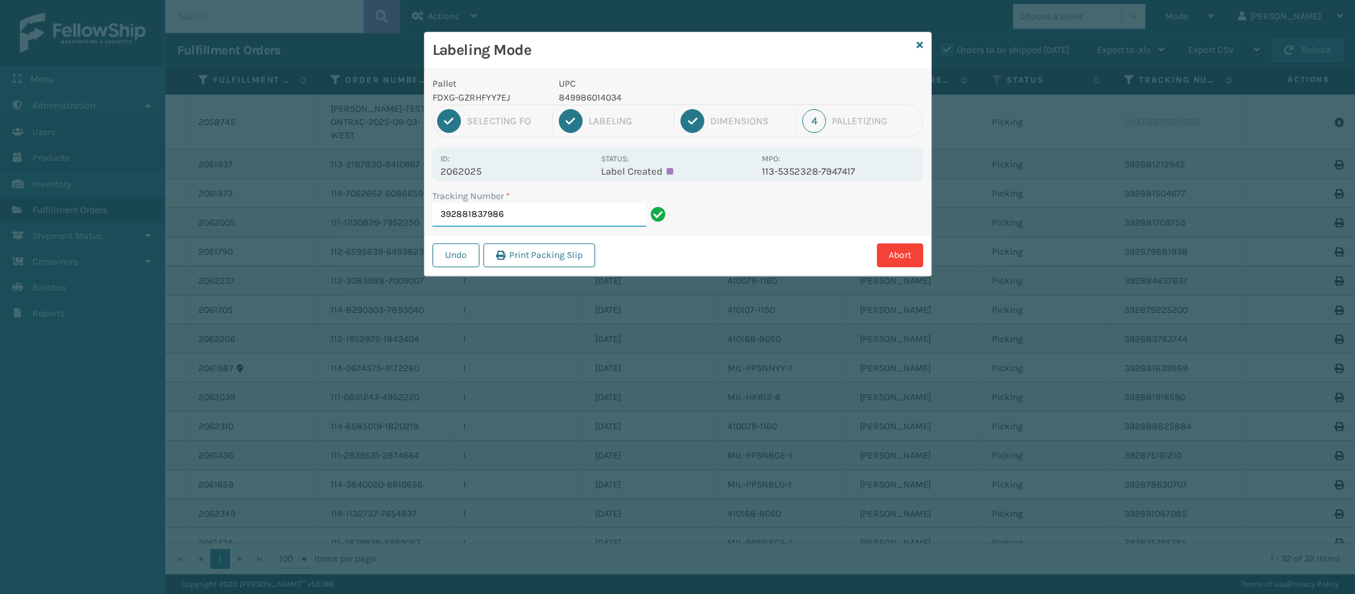
click at [542, 222] on input "392881837986" at bounding box center [540, 215] width 214 height 24
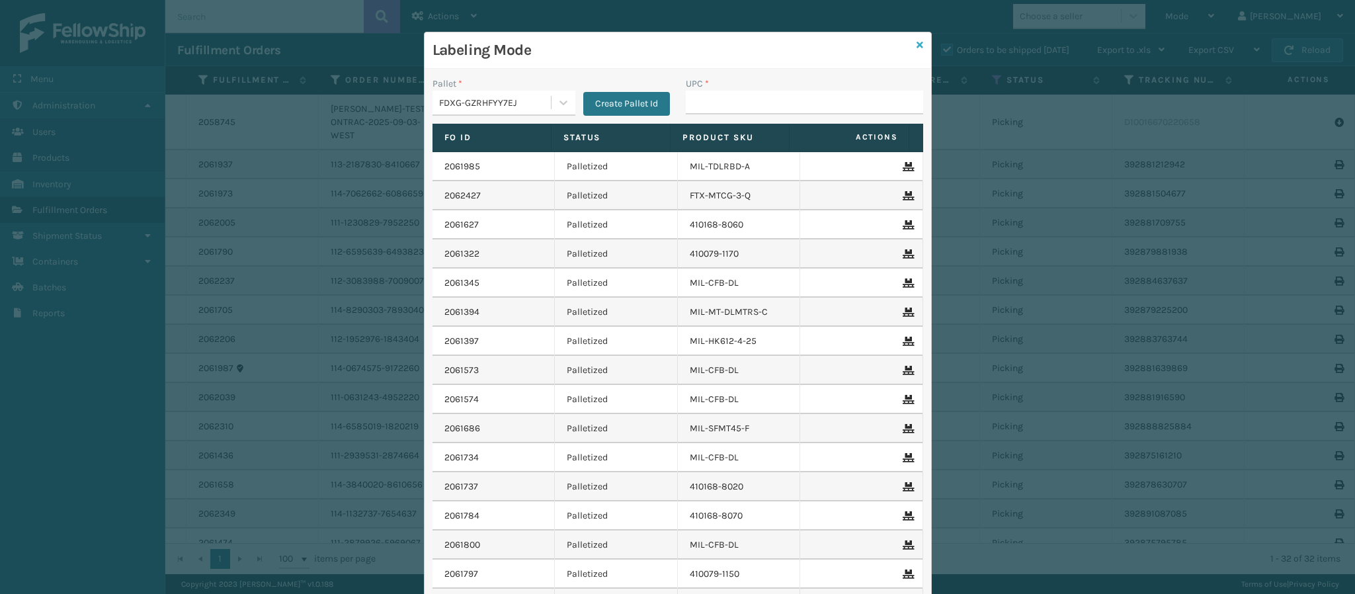
click at [917, 40] on icon at bounding box center [920, 44] width 7 height 9
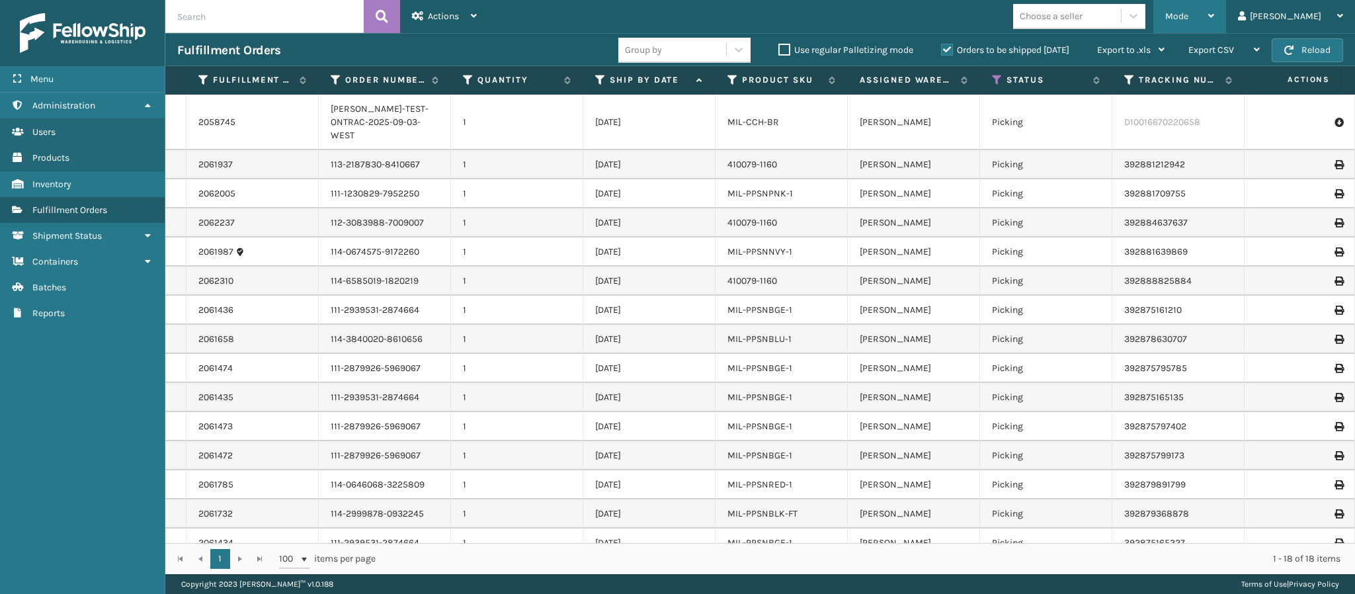
click at [1214, 19] on icon at bounding box center [1211, 15] width 6 height 9
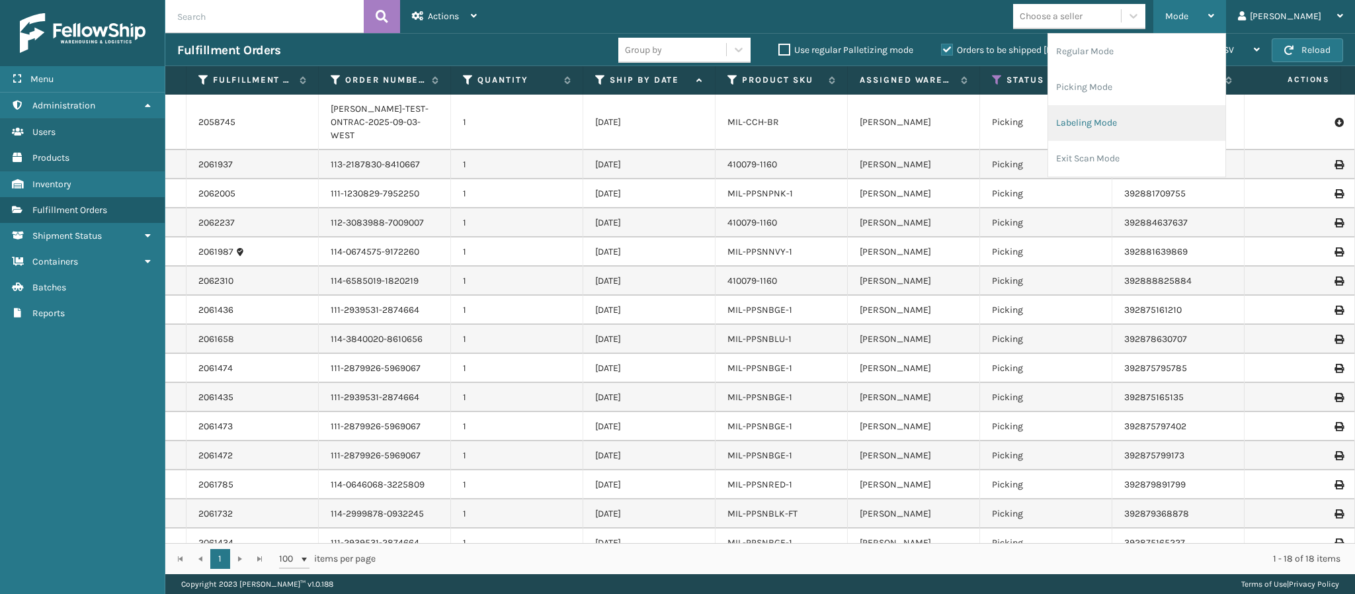
click at [1147, 109] on li "Labeling Mode" at bounding box center [1136, 123] width 177 height 36
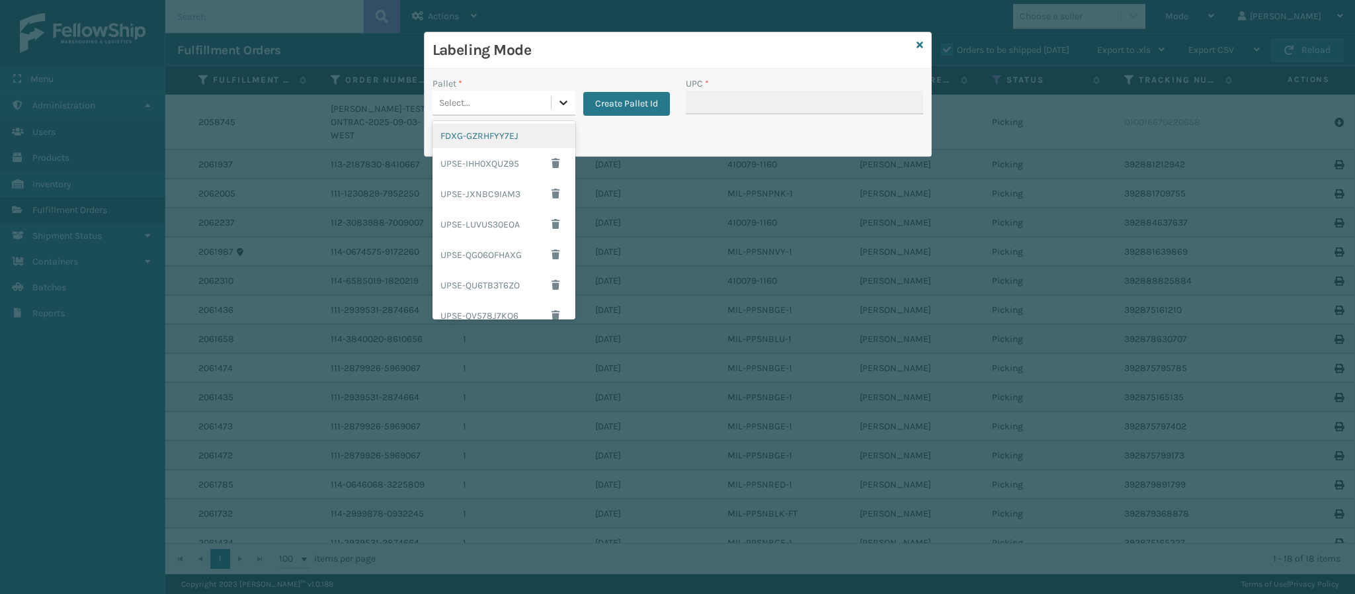
click at [570, 99] on div at bounding box center [564, 103] width 24 height 24
click at [509, 140] on div "FDXG-GZRHFYY7EJ" at bounding box center [504, 136] width 143 height 24
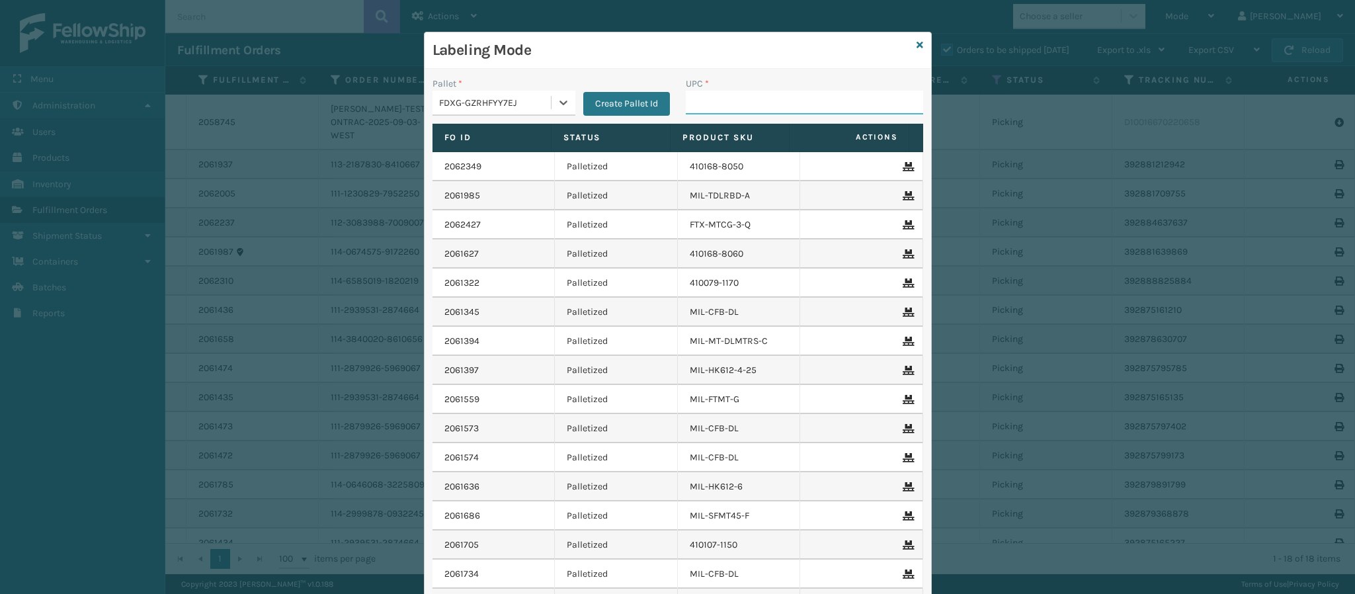
click at [739, 110] on input "UPC *" at bounding box center [804, 103] width 237 height 24
type input "8499860095"
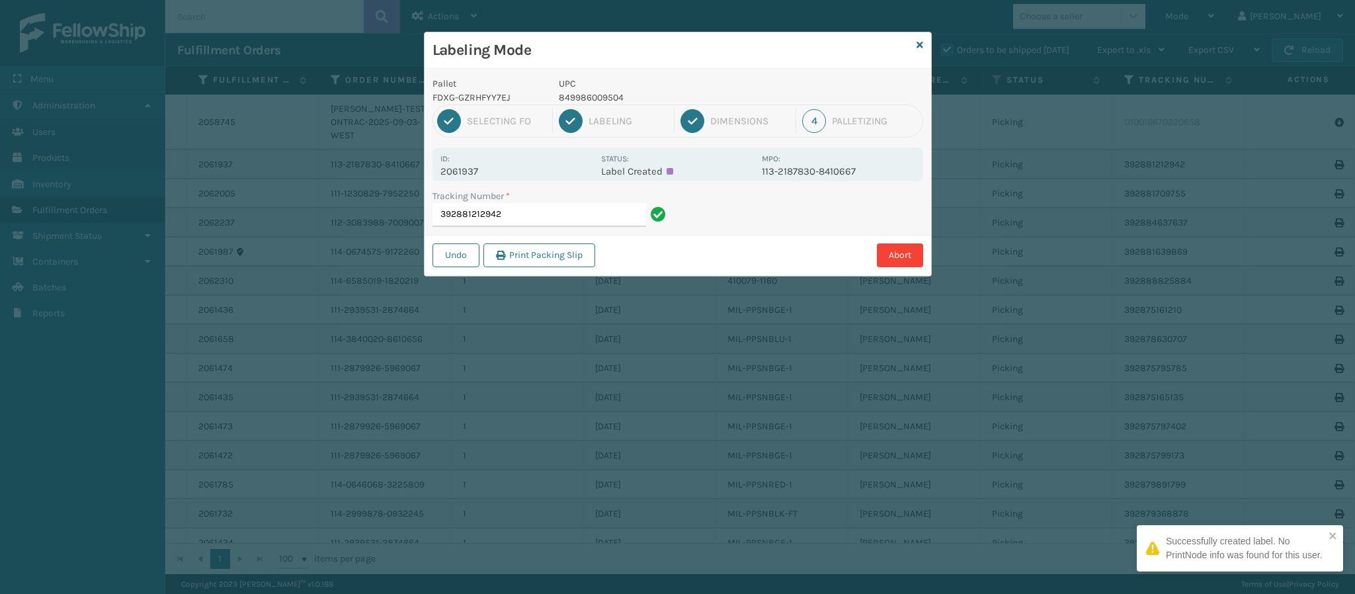
click at [471, 173] on p "2061937" at bounding box center [516, 171] width 153 height 12
click at [568, 223] on input "392881212942" at bounding box center [540, 215] width 214 height 24
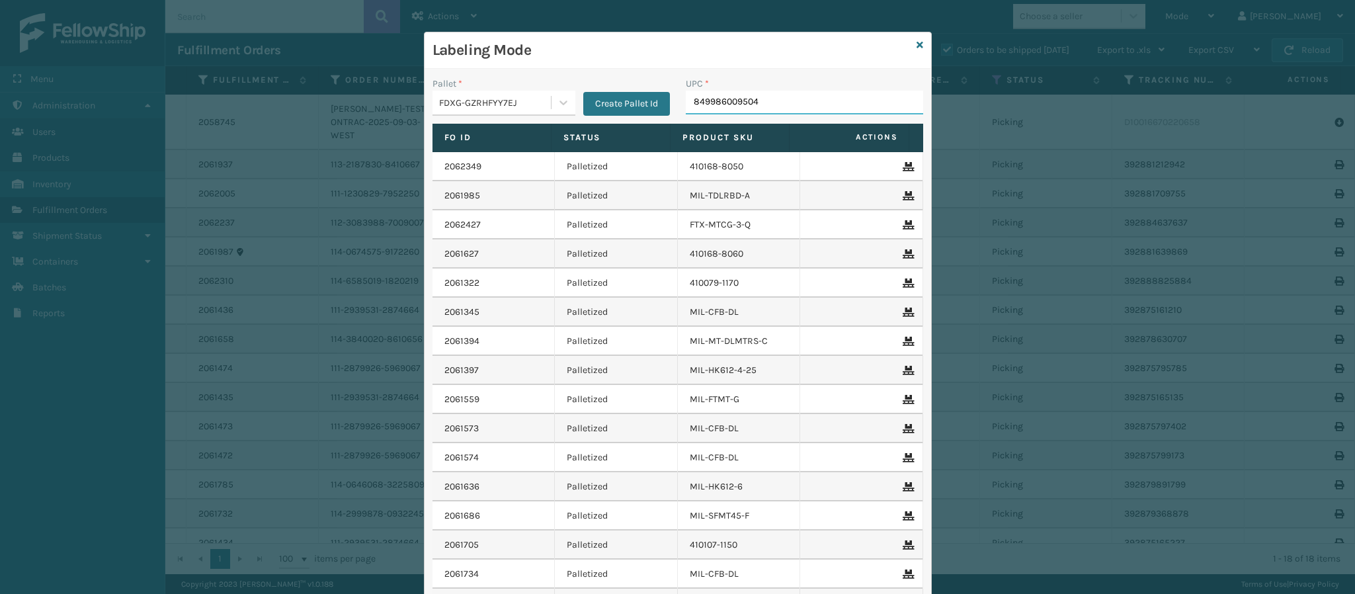
type input "849986009504"
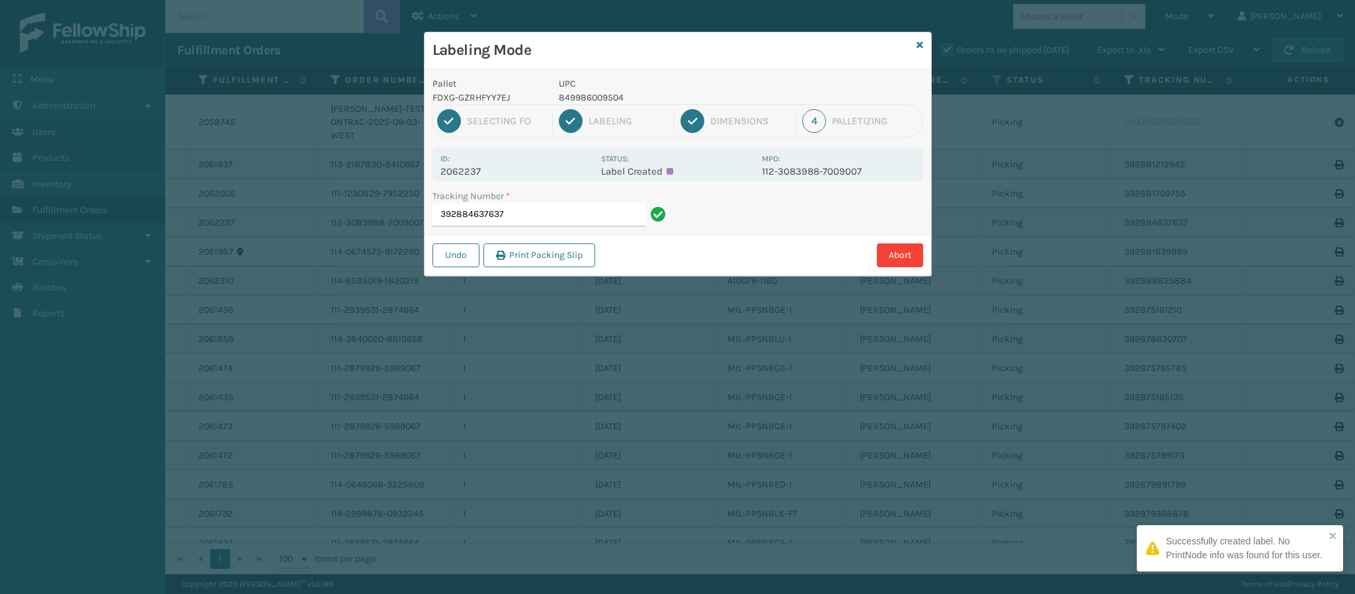
click at [485, 171] on p "2062237" at bounding box center [516, 171] width 153 height 12
click at [532, 216] on input "392884637637" at bounding box center [540, 215] width 214 height 24
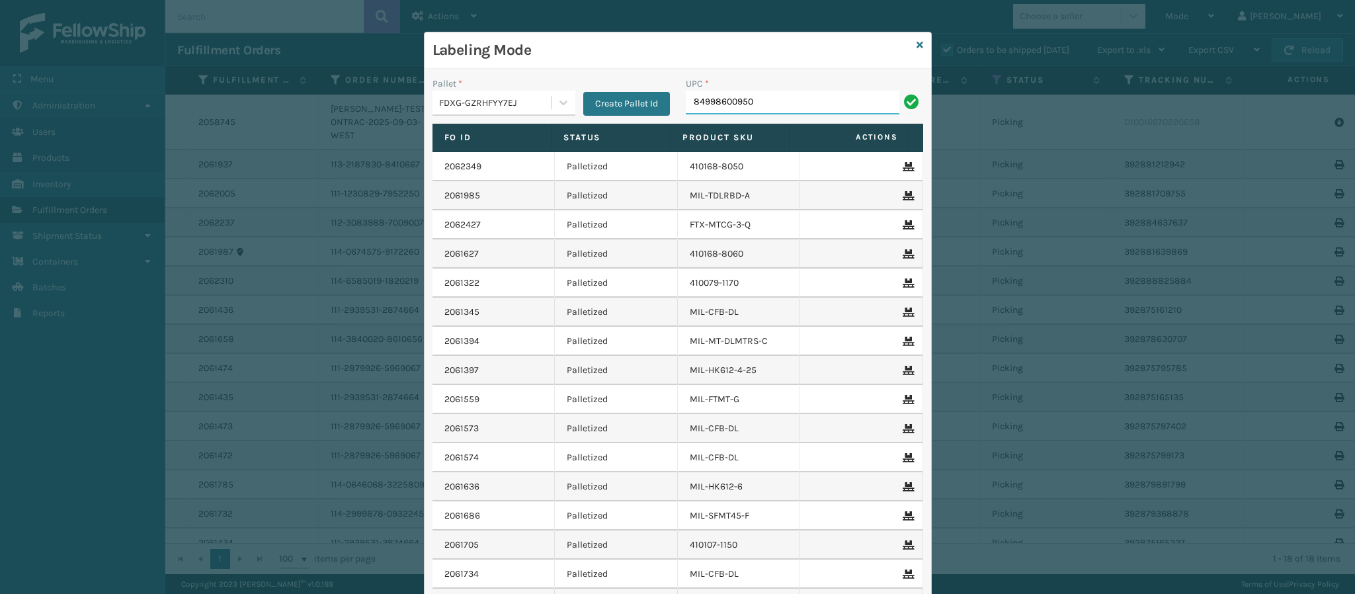
type input "849986009504"
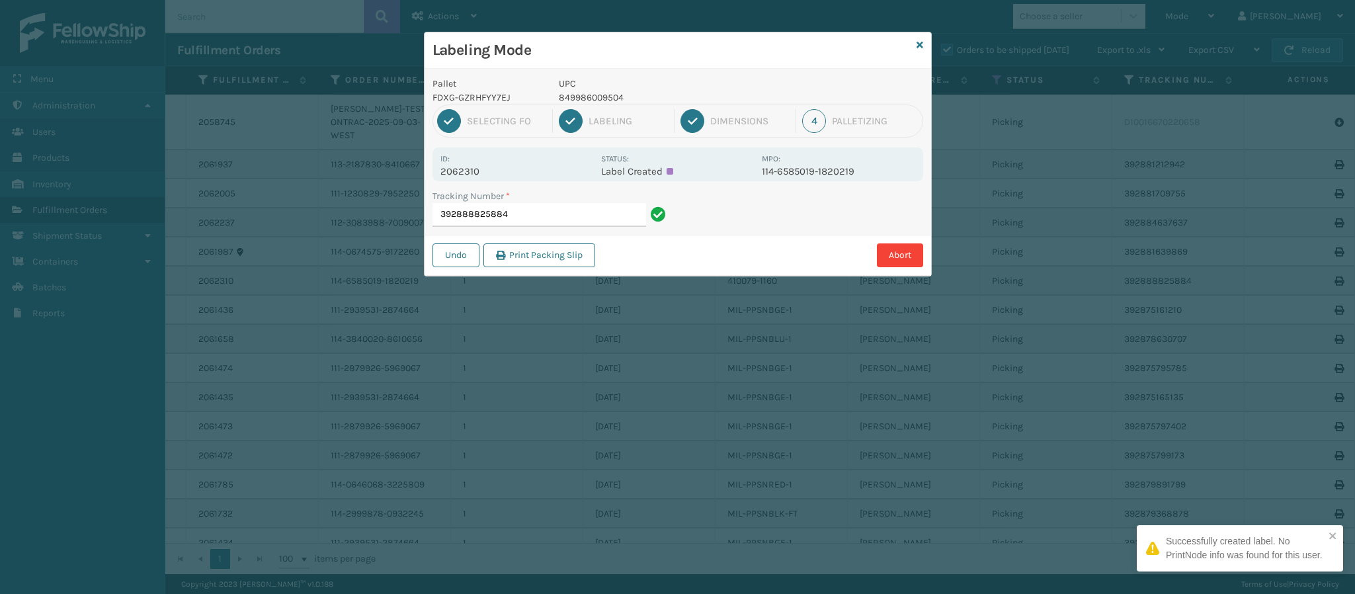
click at [482, 169] on p "2062310" at bounding box center [516, 171] width 153 height 12
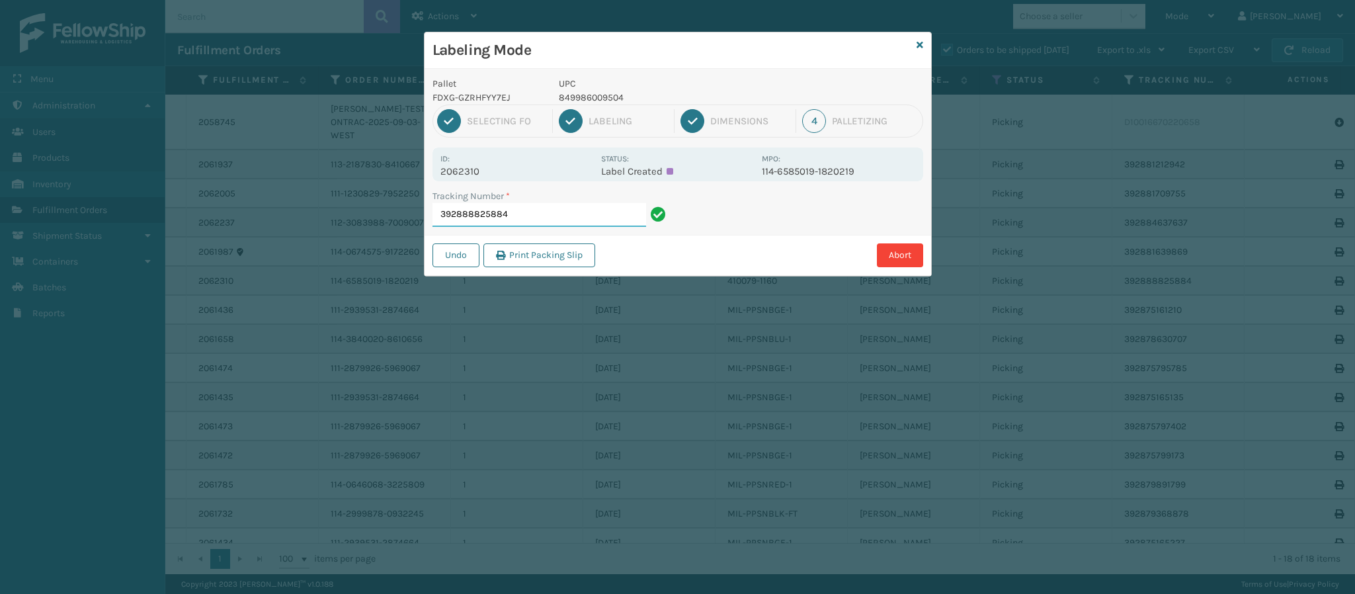
click at [518, 219] on input "392888825884" at bounding box center [540, 215] width 214 height 24
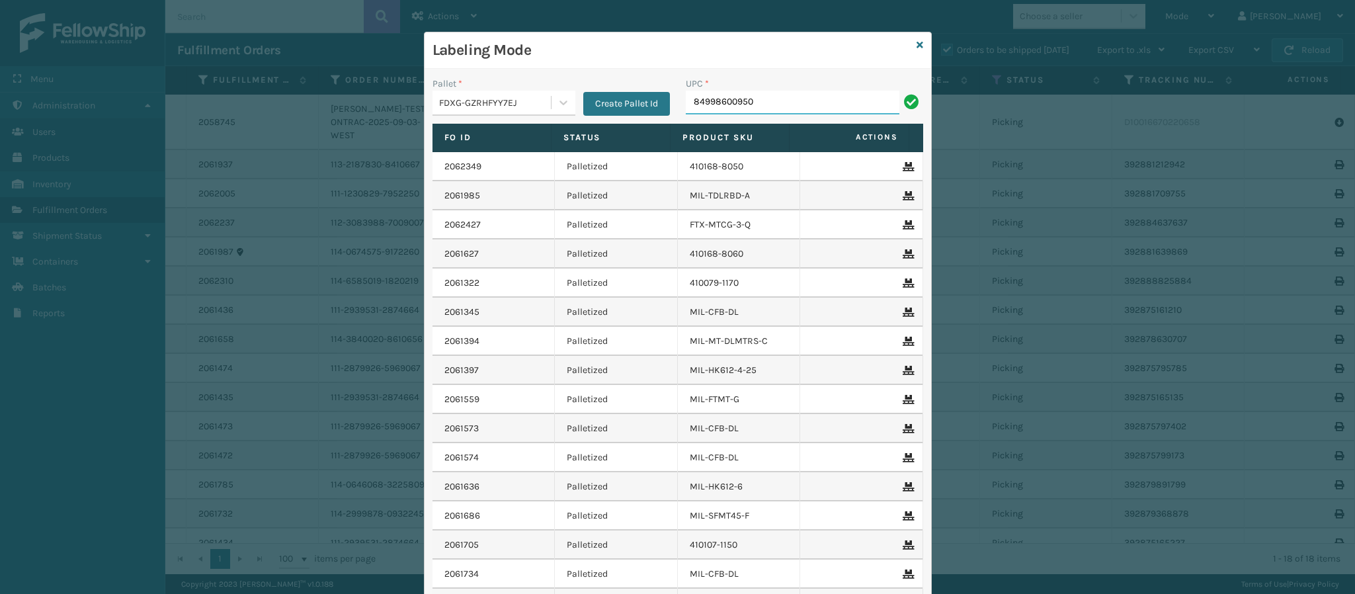
type input "849986009504"
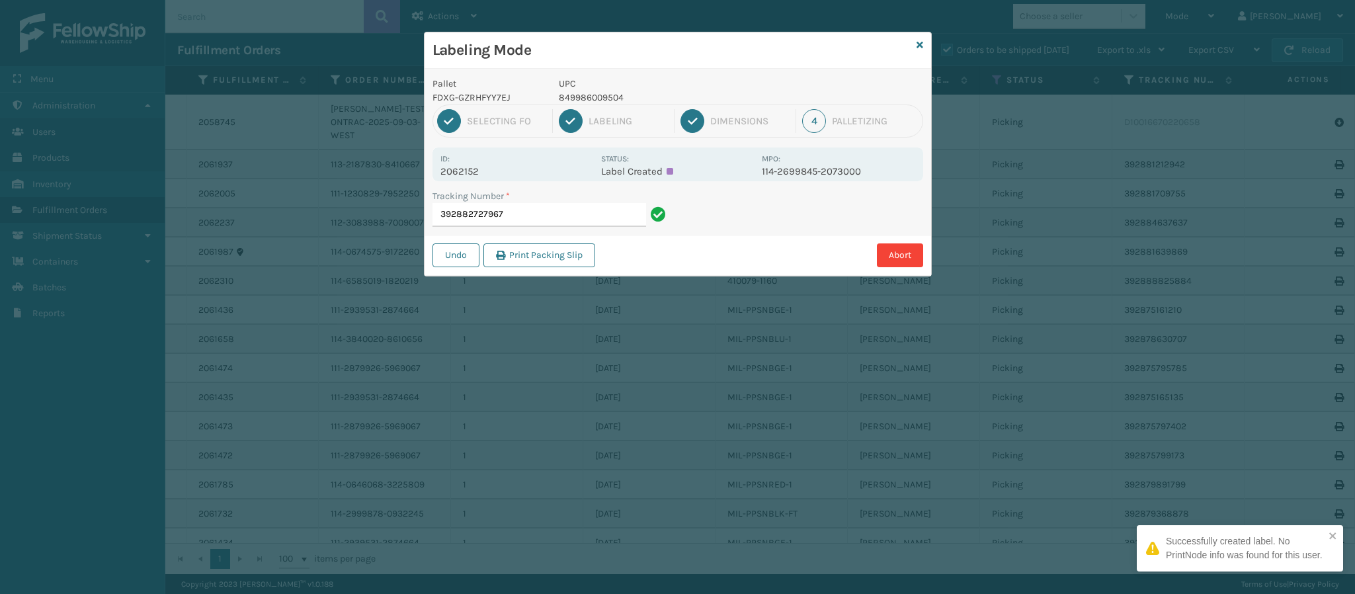
click at [480, 167] on p "2062152" at bounding box center [516, 171] width 153 height 12
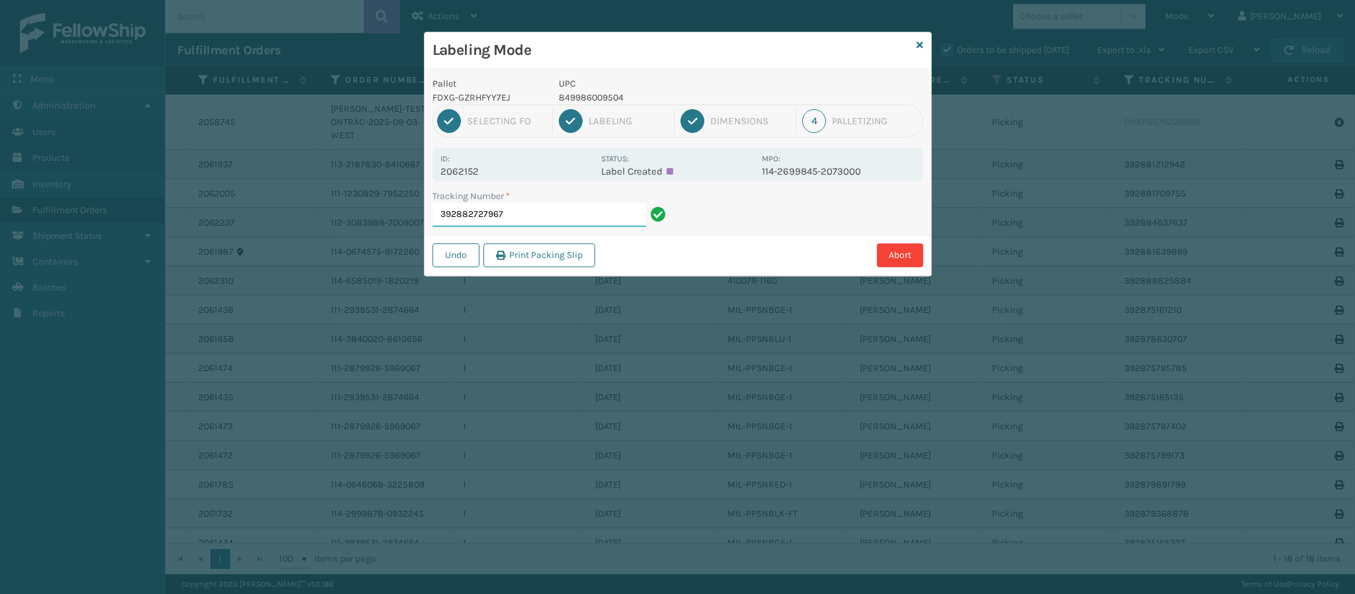
click at [528, 220] on input "392882727967" at bounding box center [540, 215] width 214 height 24
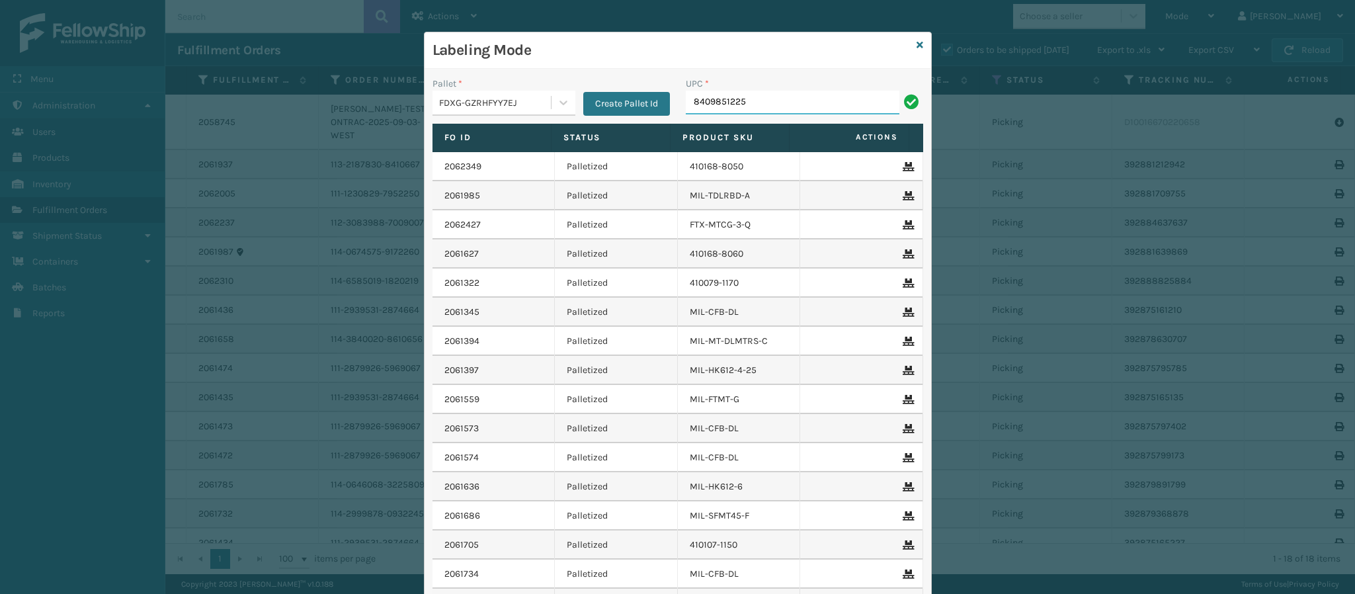
type input "84098512254"
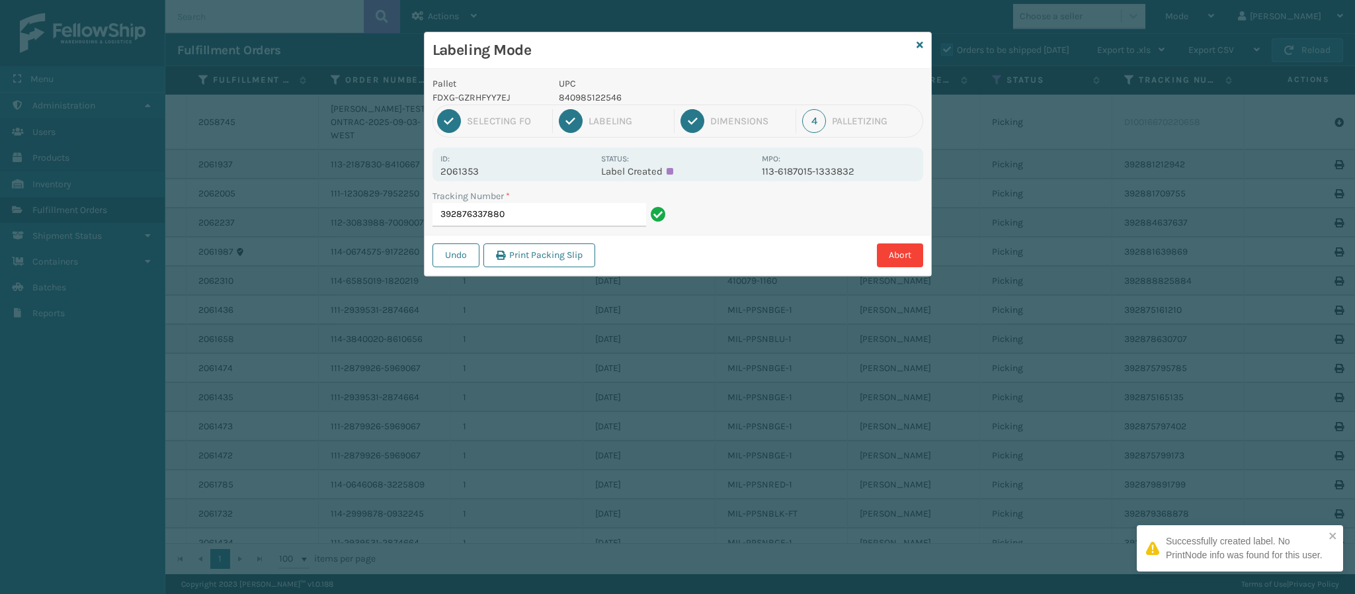
click at [477, 169] on p "2061353" at bounding box center [516, 171] width 153 height 12
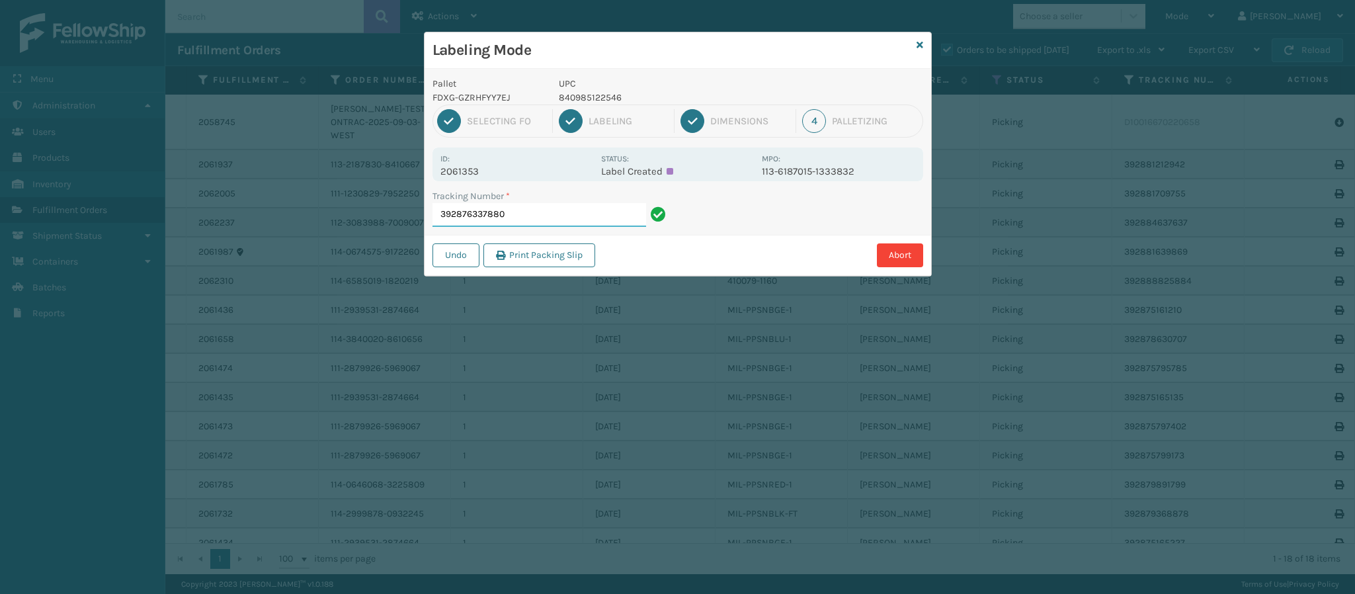
click at [566, 220] on input "392876337880" at bounding box center [540, 215] width 214 height 24
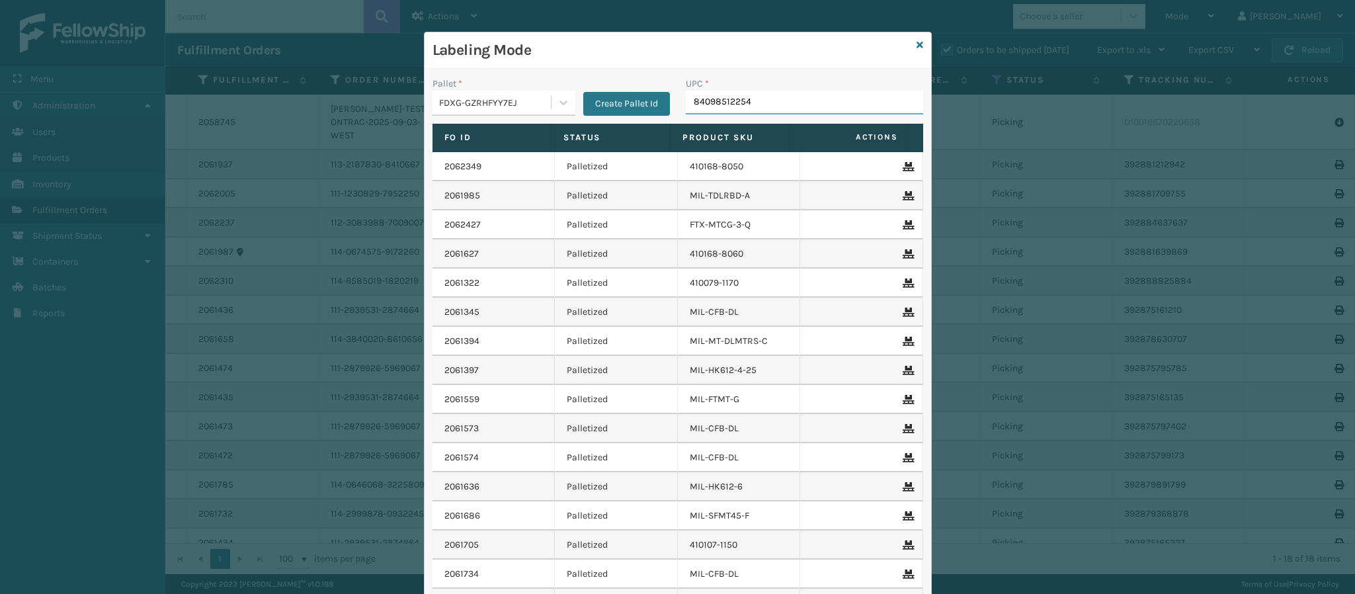
type input "840985122546"
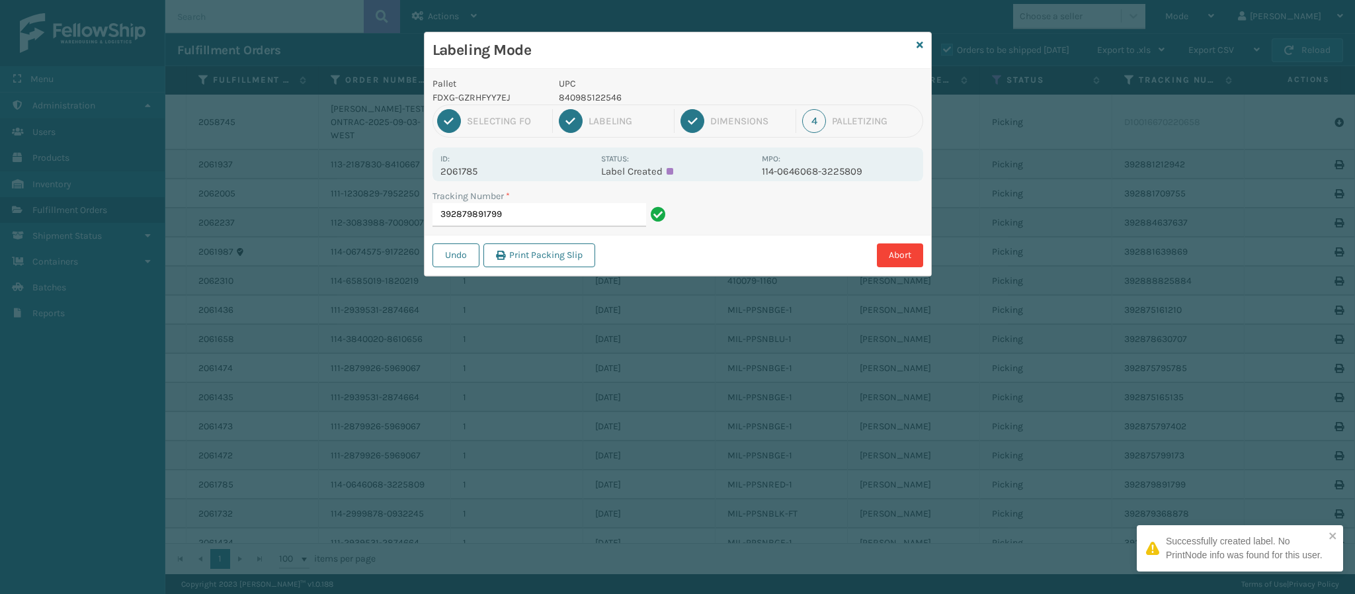
click at [472, 171] on p "2061785" at bounding box center [516, 171] width 153 height 12
click at [548, 205] on input "392879891799" at bounding box center [540, 215] width 214 height 24
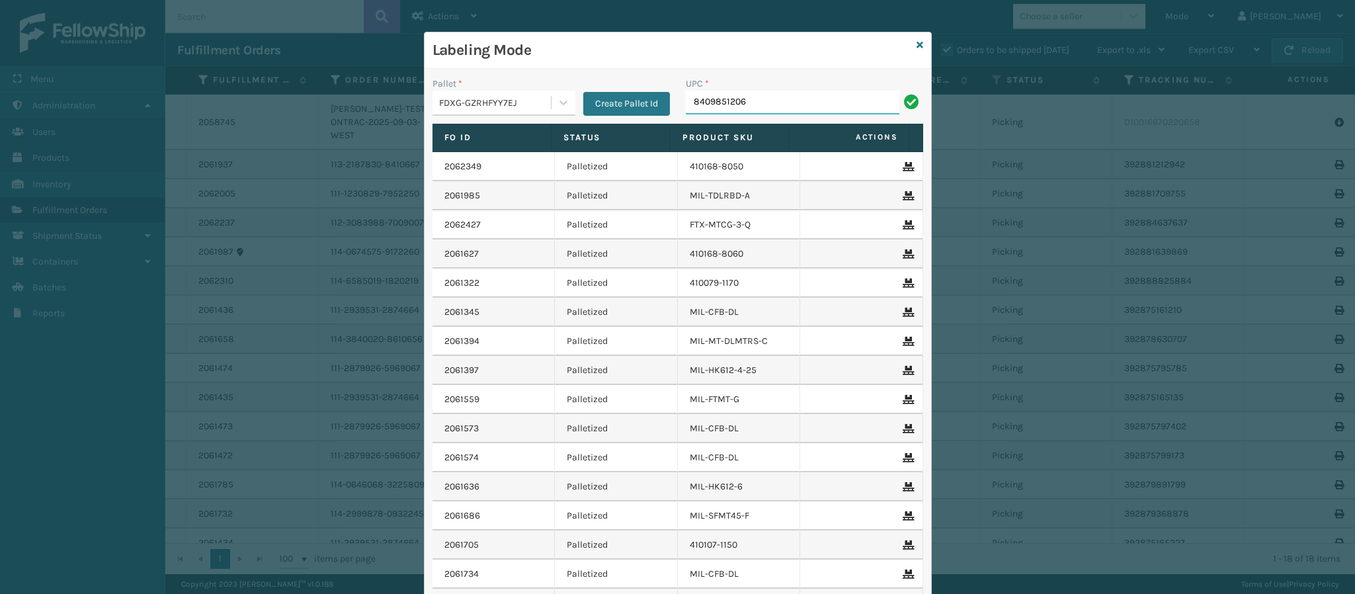
type input "84098512064"
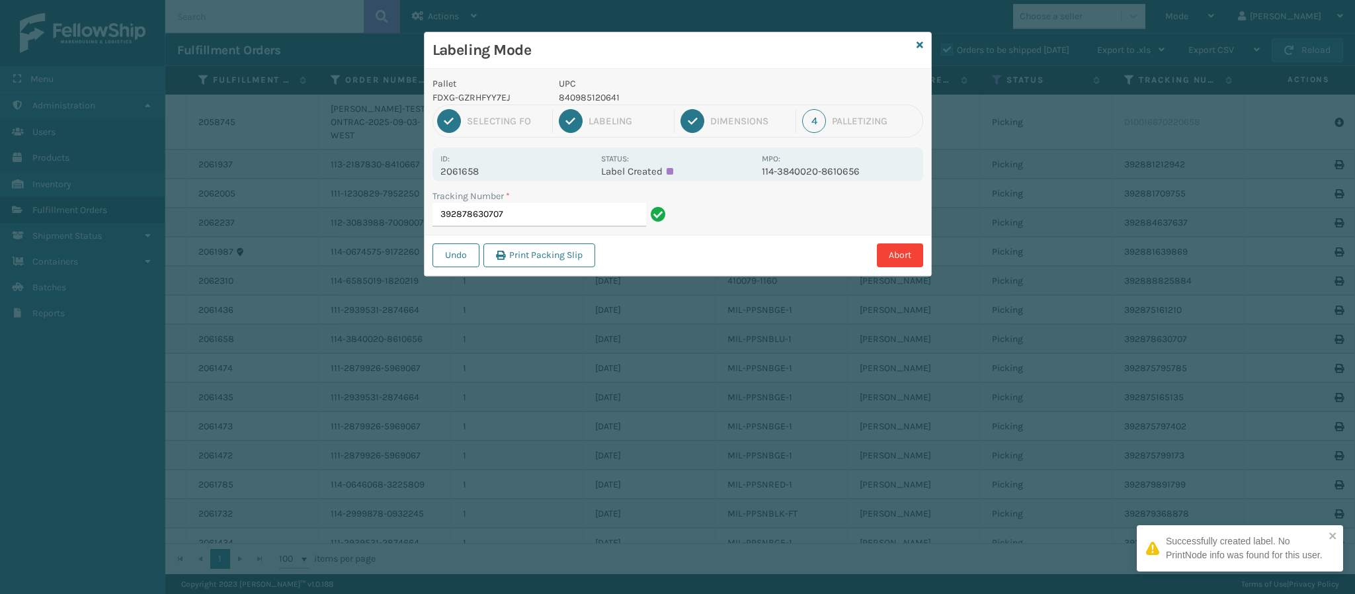
click at [464, 171] on p "2061658" at bounding box center [516, 171] width 153 height 12
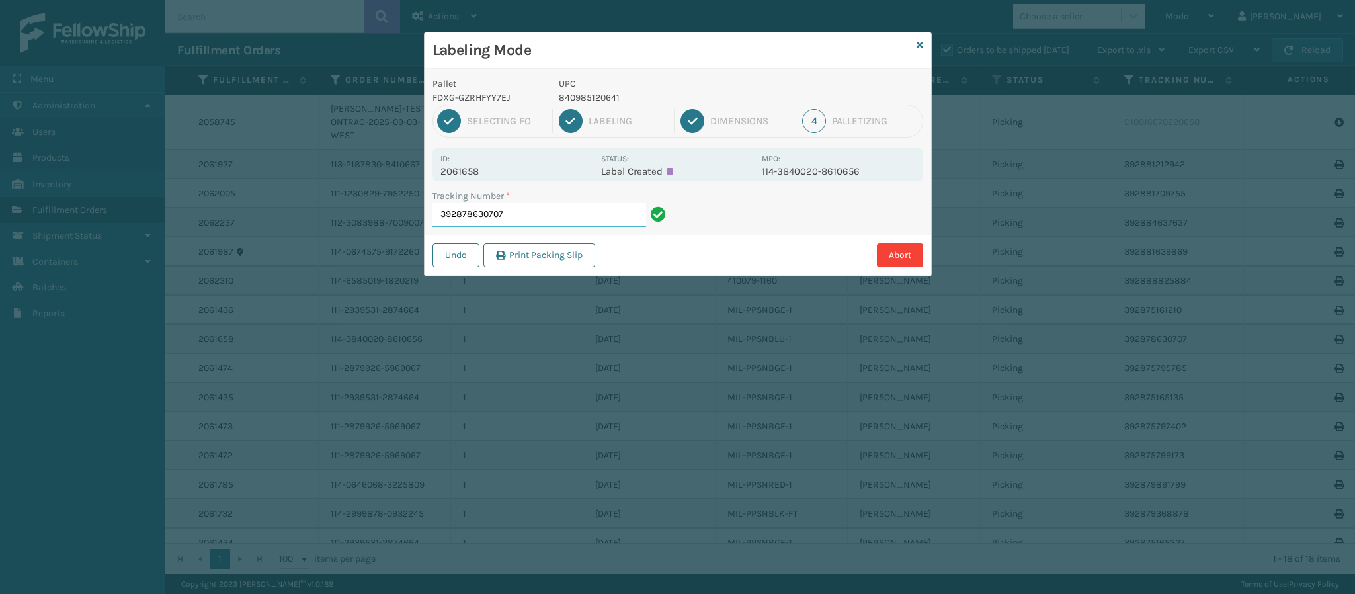
click at [566, 217] on input "392878630707" at bounding box center [540, 215] width 214 height 24
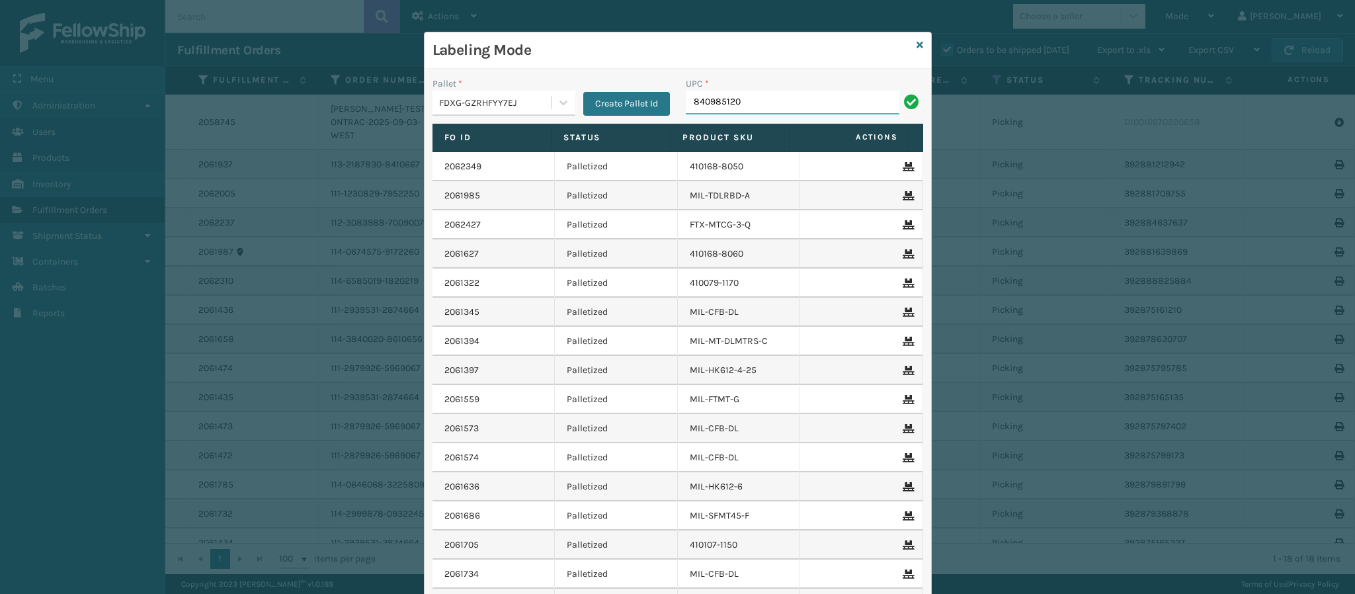
type input "8409851206"
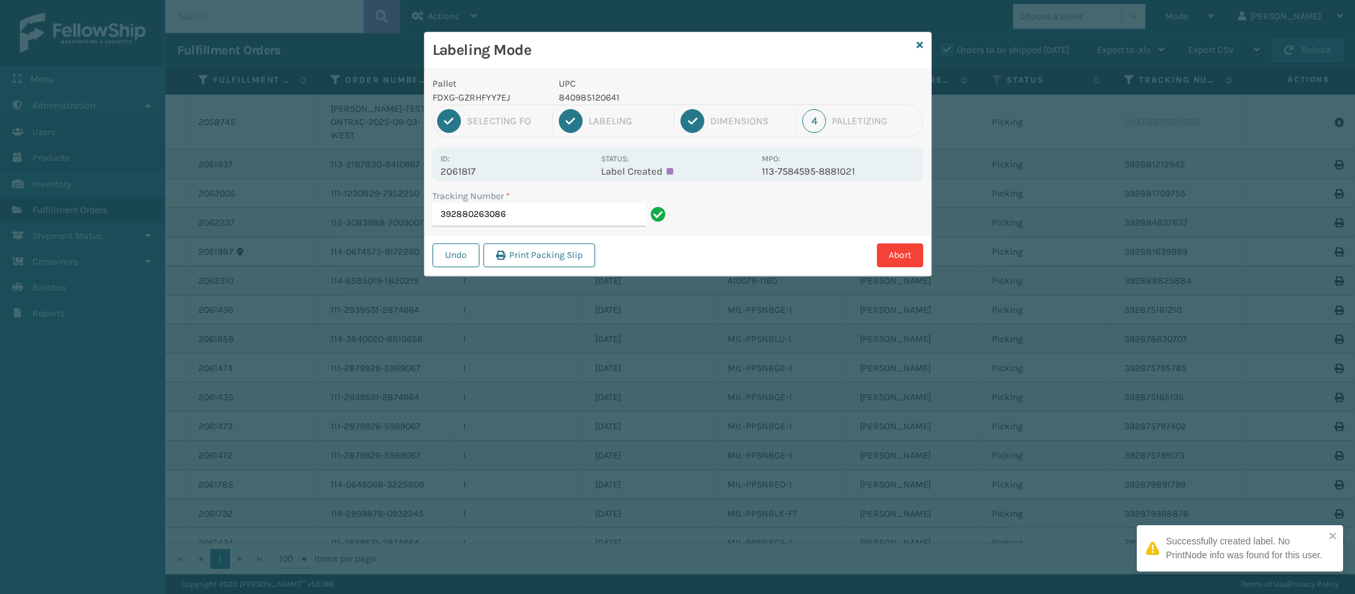
click at [468, 171] on p "2061817" at bounding box center [516, 171] width 153 height 12
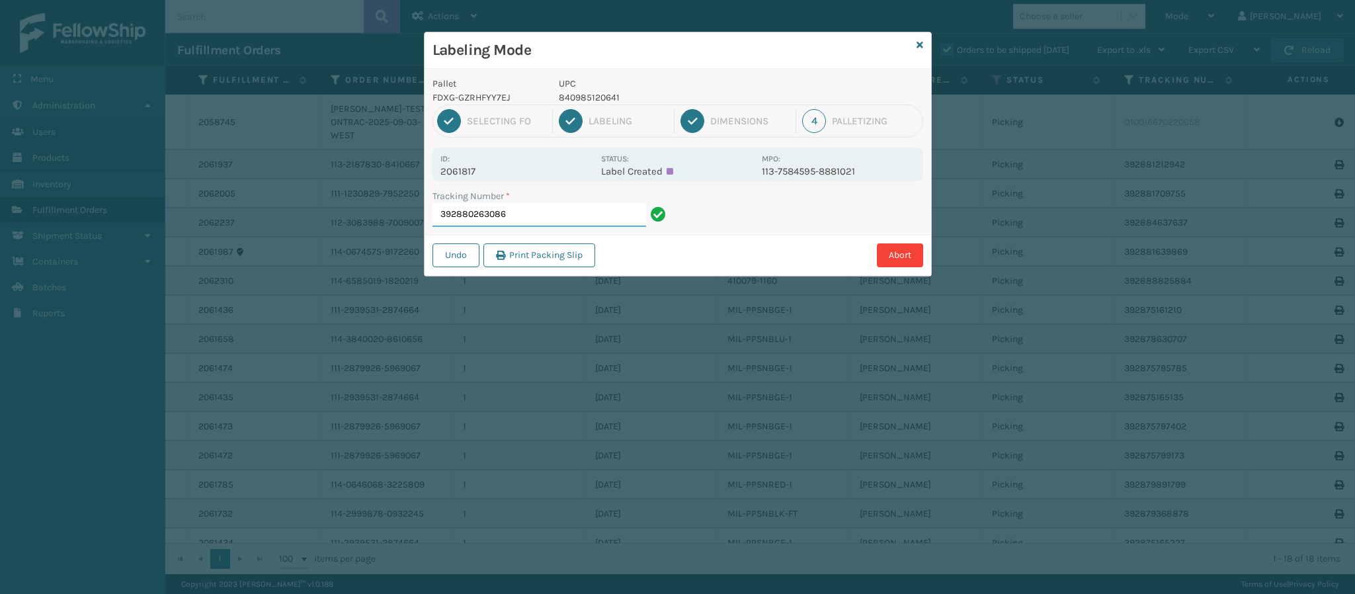
click at [550, 219] on input "392880263086" at bounding box center [540, 215] width 214 height 24
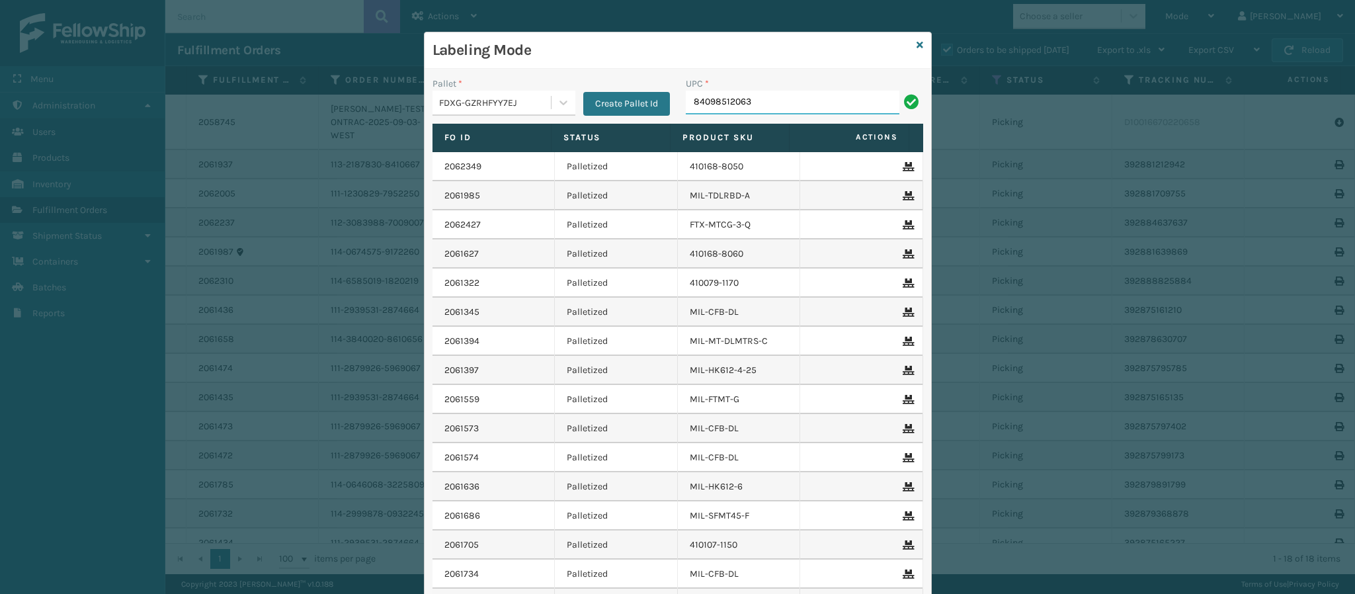
type input "840985120634"
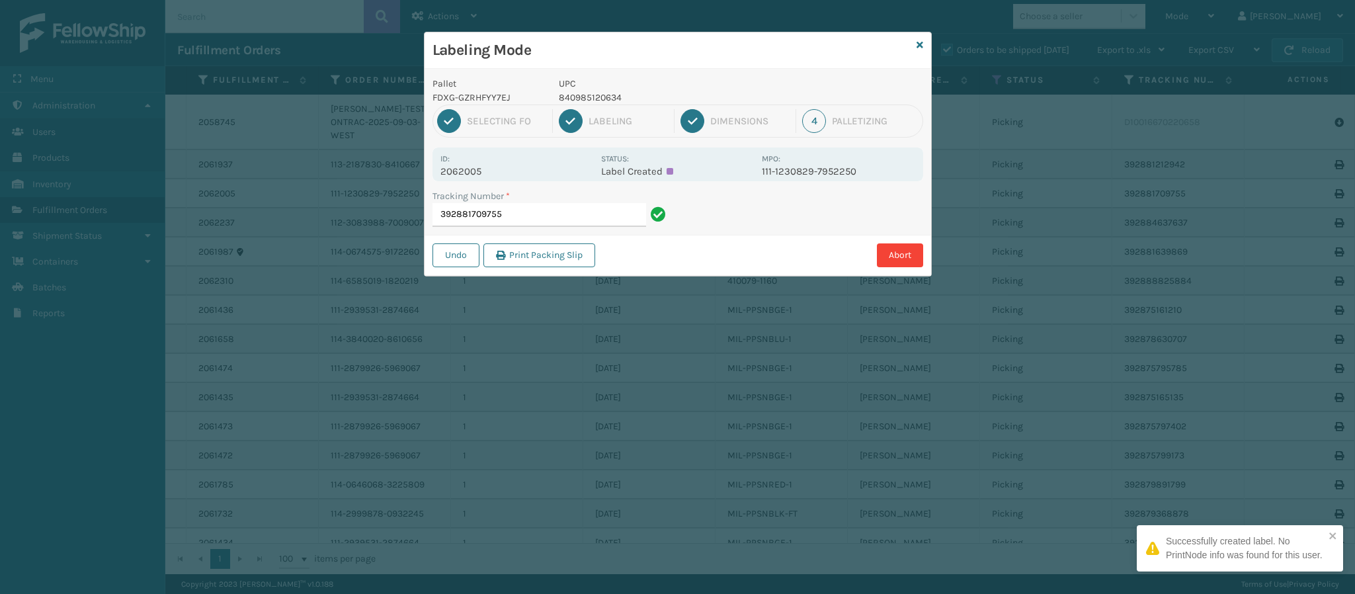
click at [485, 169] on p "2062005" at bounding box center [516, 171] width 153 height 12
click at [518, 213] on input "392881709755" at bounding box center [540, 215] width 214 height 24
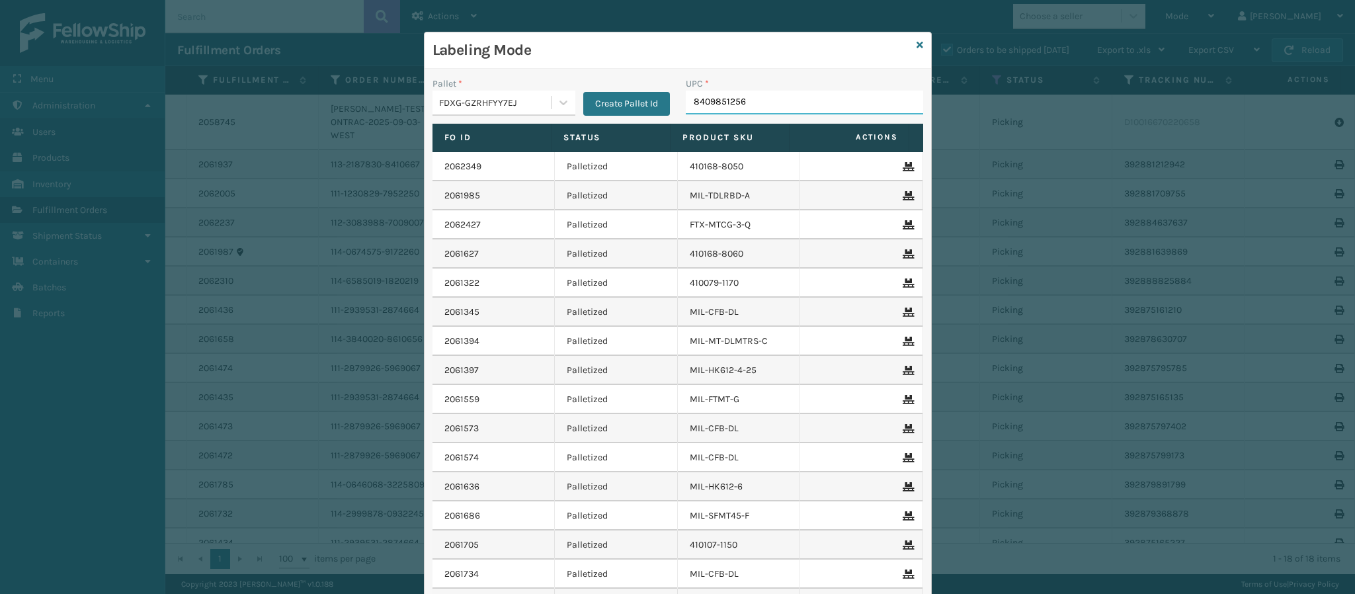
type input "84098512567"
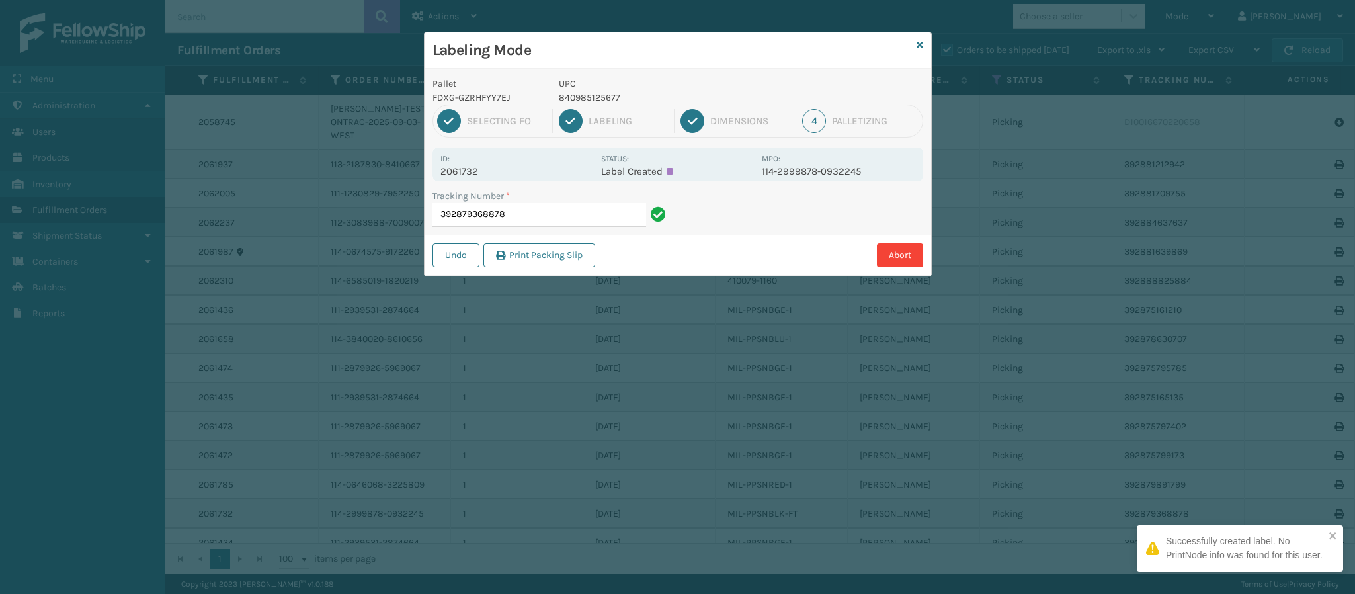
click at [478, 169] on p "2061732" at bounding box center [516, 171] width 153 height 12
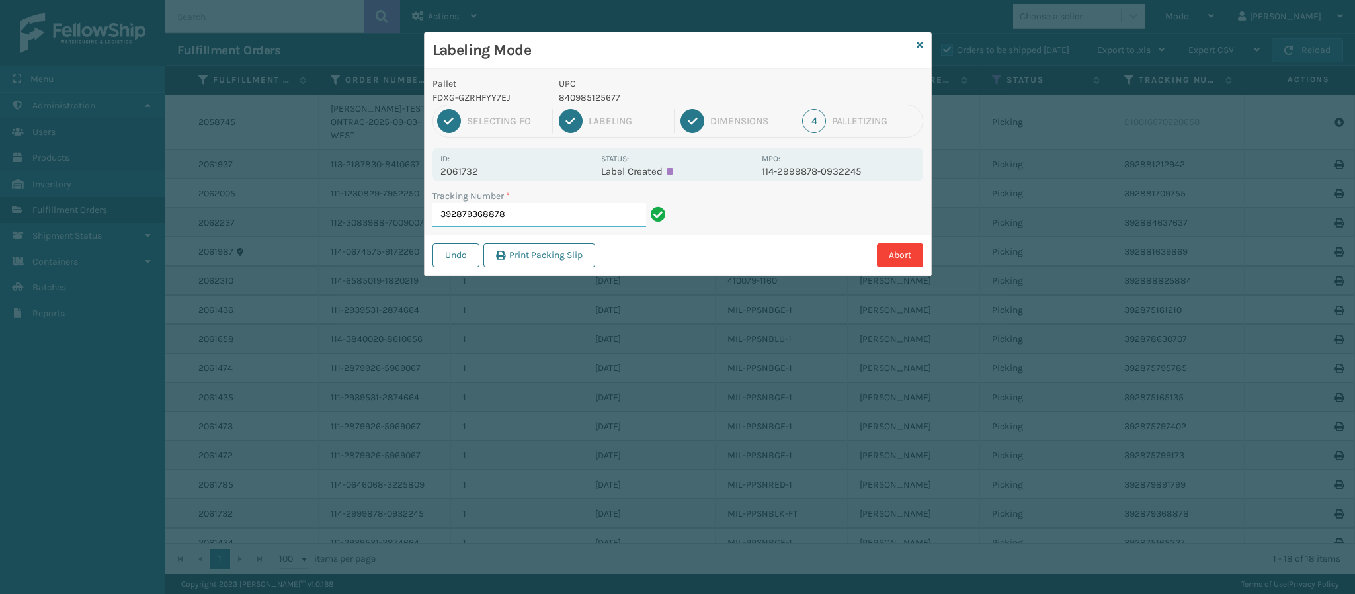
click at [578, 211] on input "392879368878" at bounding box center [540, 215] width 214 height 24
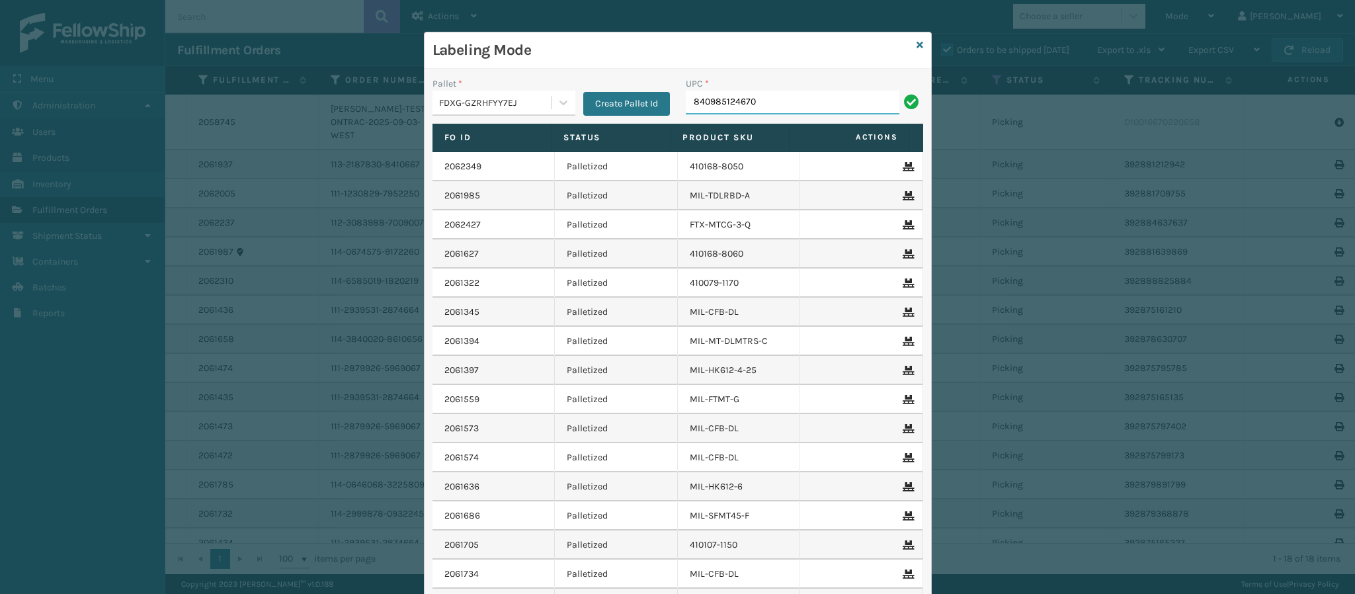
type input "840985124670"
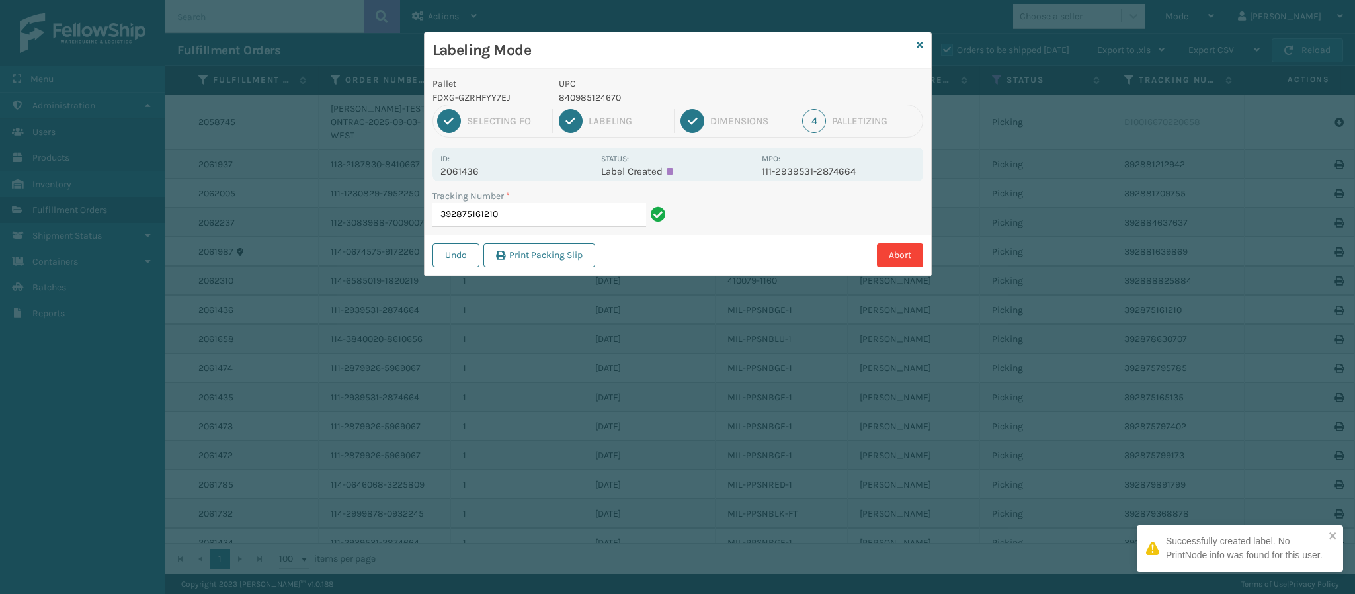
click at [480, 179] on div "Id: 2061436 Status: Label Created MPO: 111-2939531-2874664" at bounding box center [678, 164] width 491 height 34
click at [554, 212] on input "392875161210" at bounding box center [540, 215] width 214 height 24
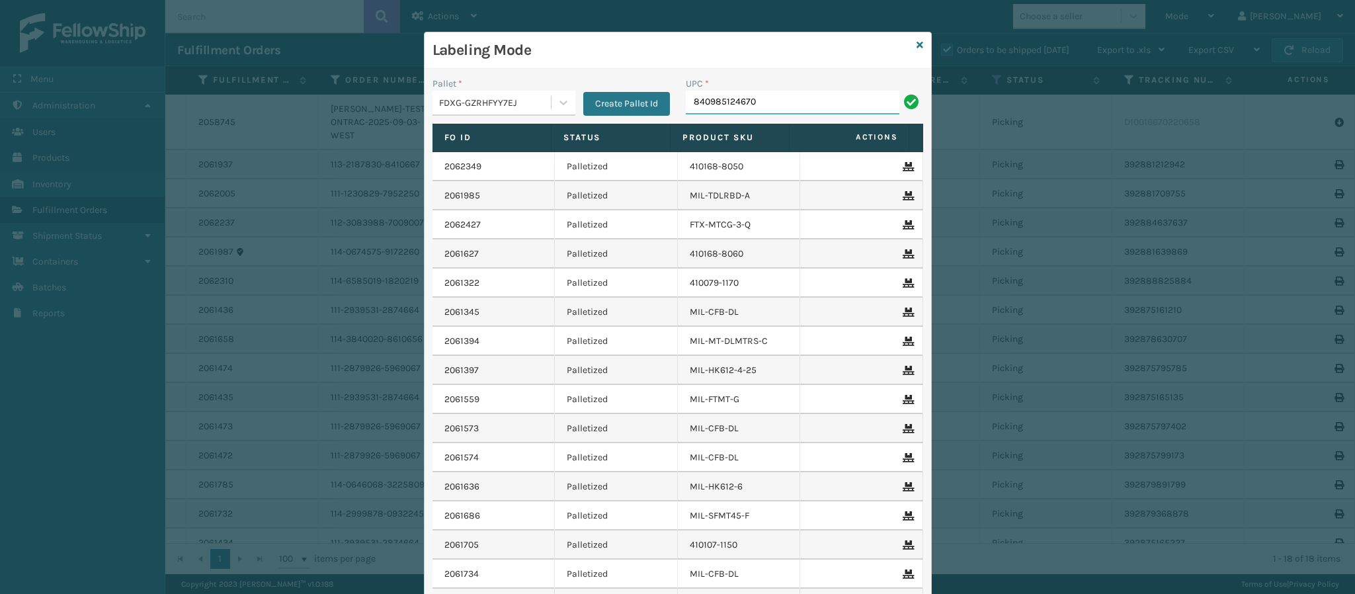
type input "840985124670"
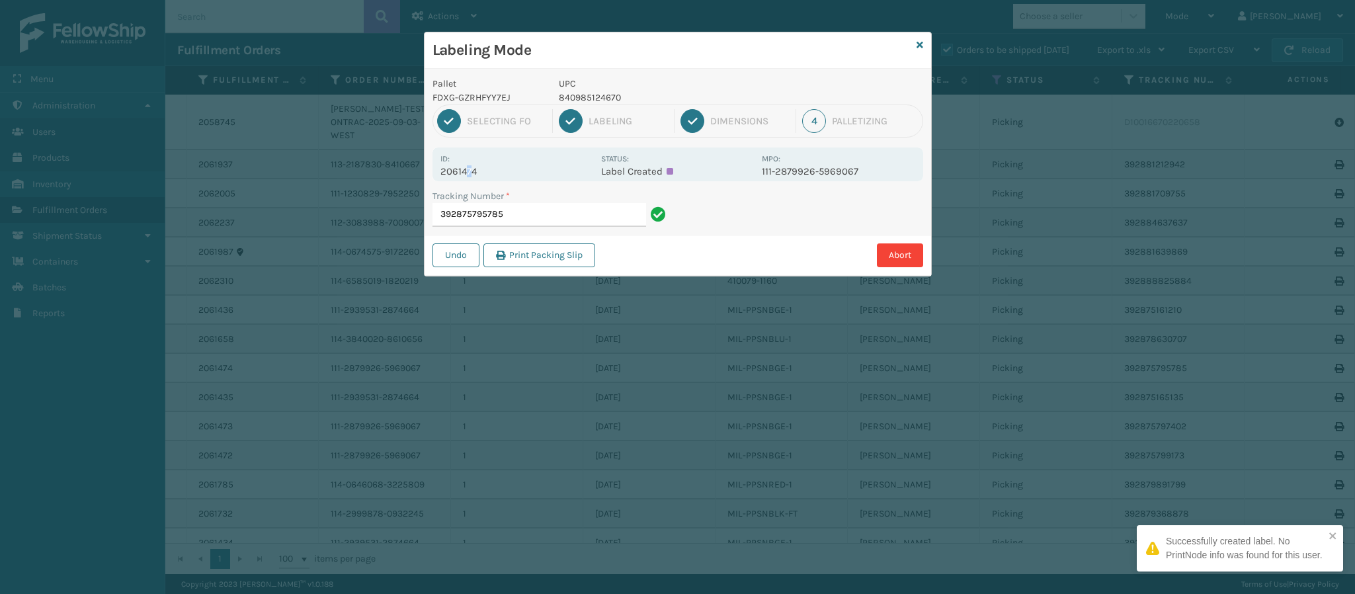
click at [469, 173] on p "2061474" at bounding box center [516, 171] width 153 height 12
click at [526, 216] on input "392875795785" at bounding box center [540, 215] width 214 height 24
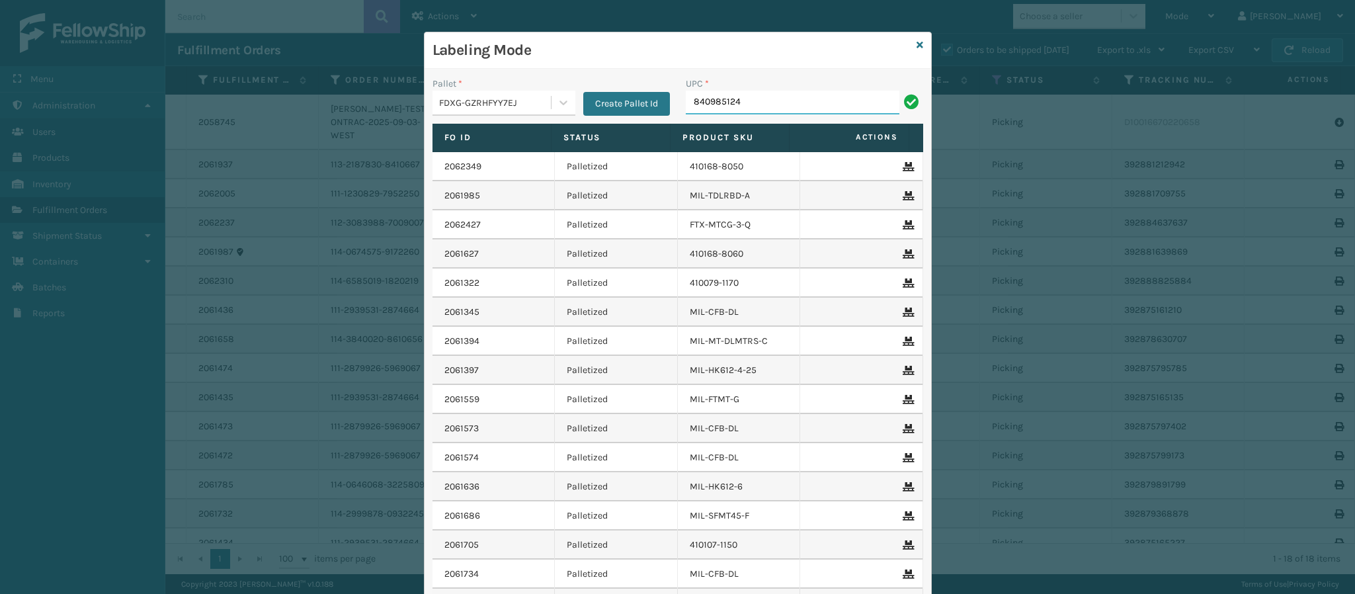
type input "8409851246"
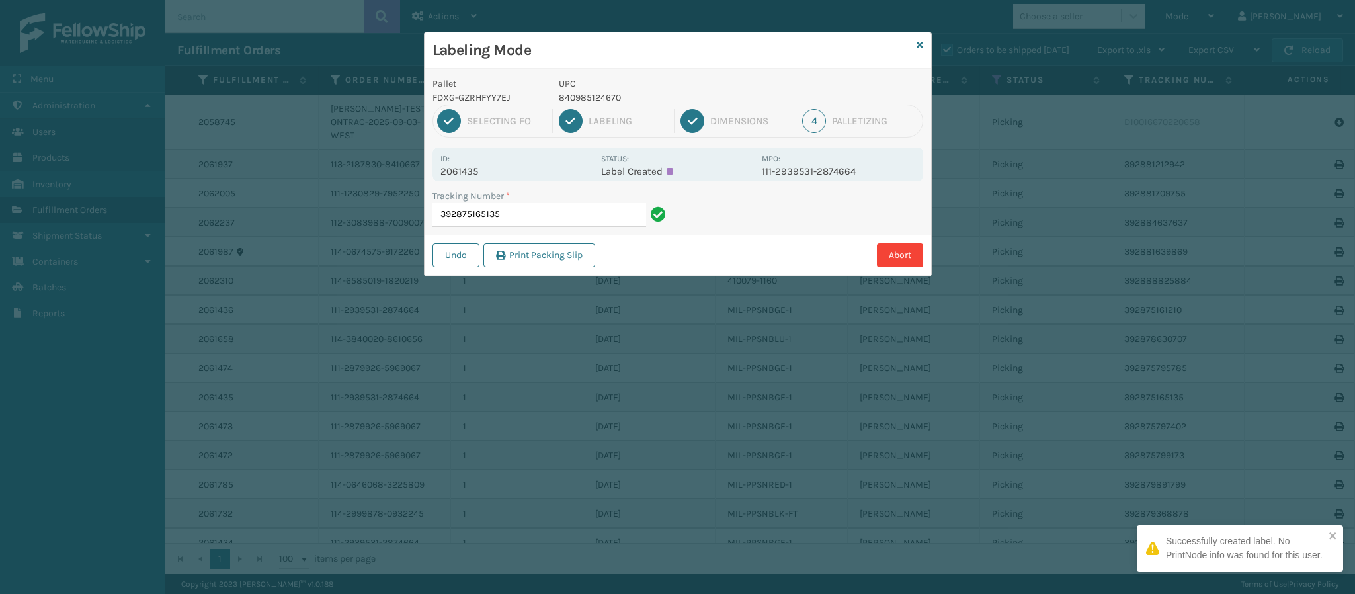
click at [483, 167] on p "2061435" at bounding box center [516, 171] width 153 height 12
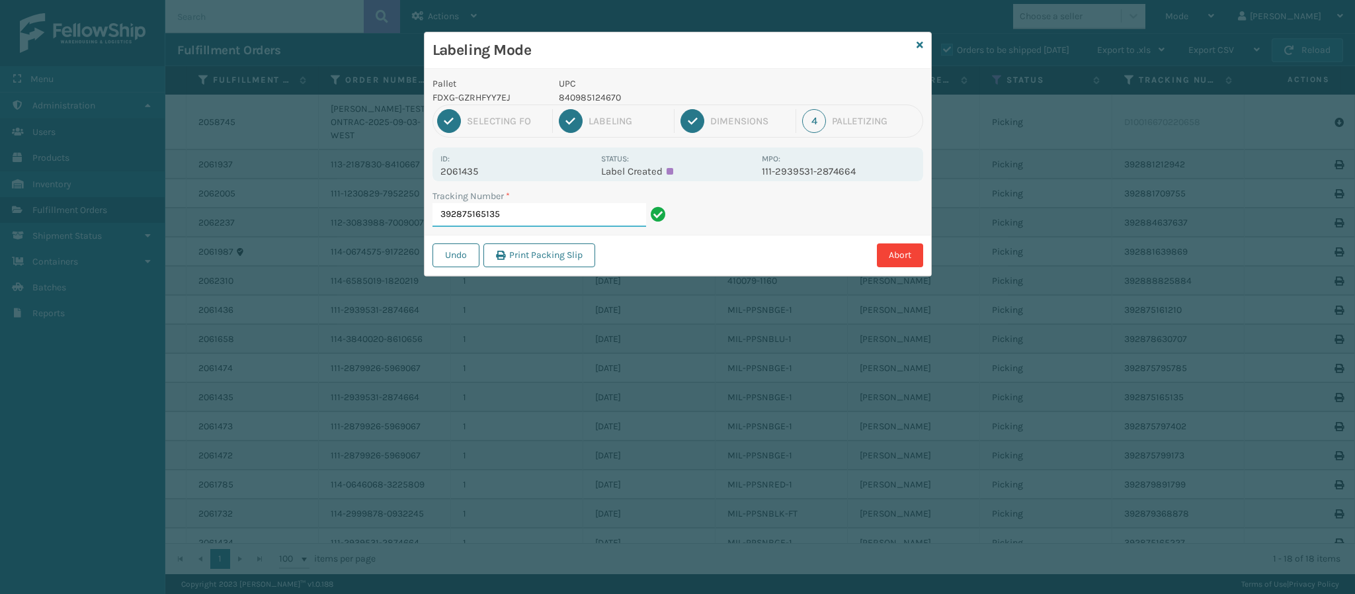
click at [532, 216] on input "392875165135" at bounding box center [540, 215] width 214 height 24
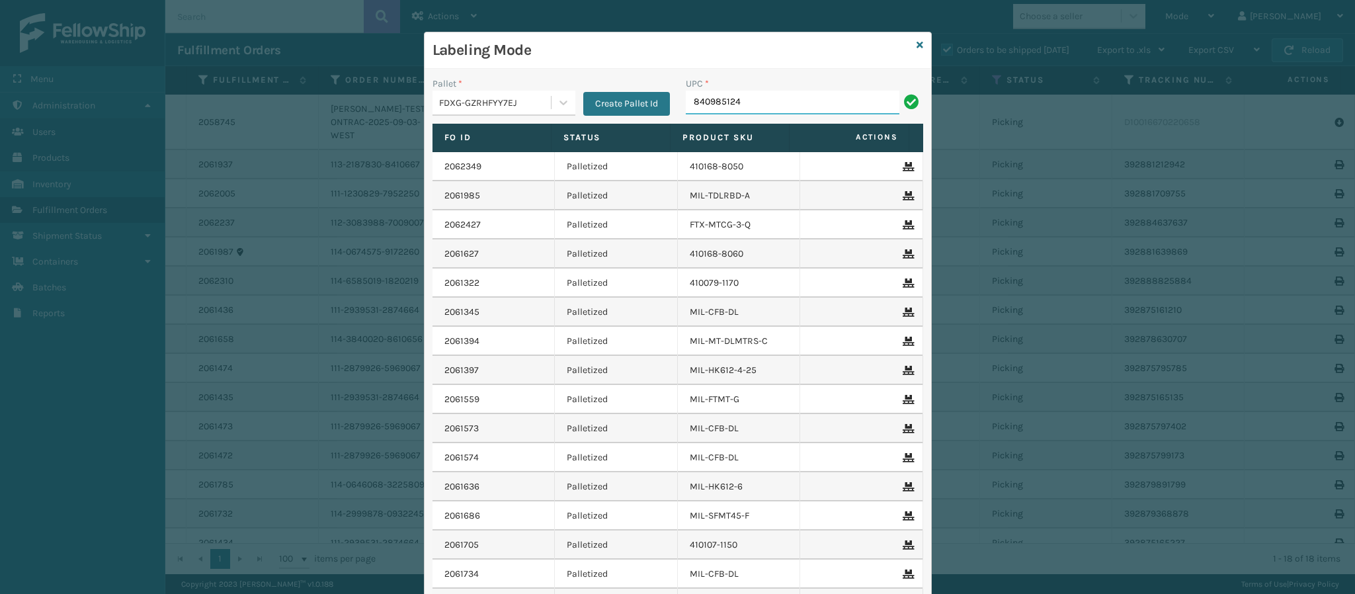
type input "8409851246"
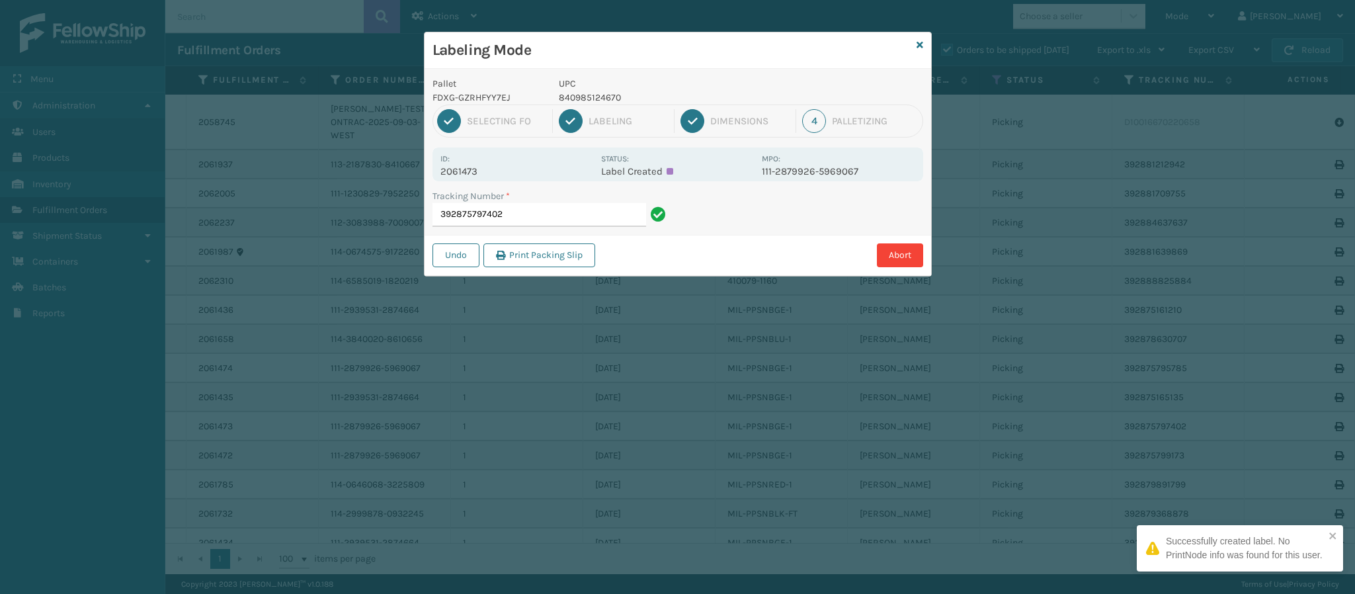
click at [478, 169] on p "2061473" at bounding box center [516, 171] width 153 height 12
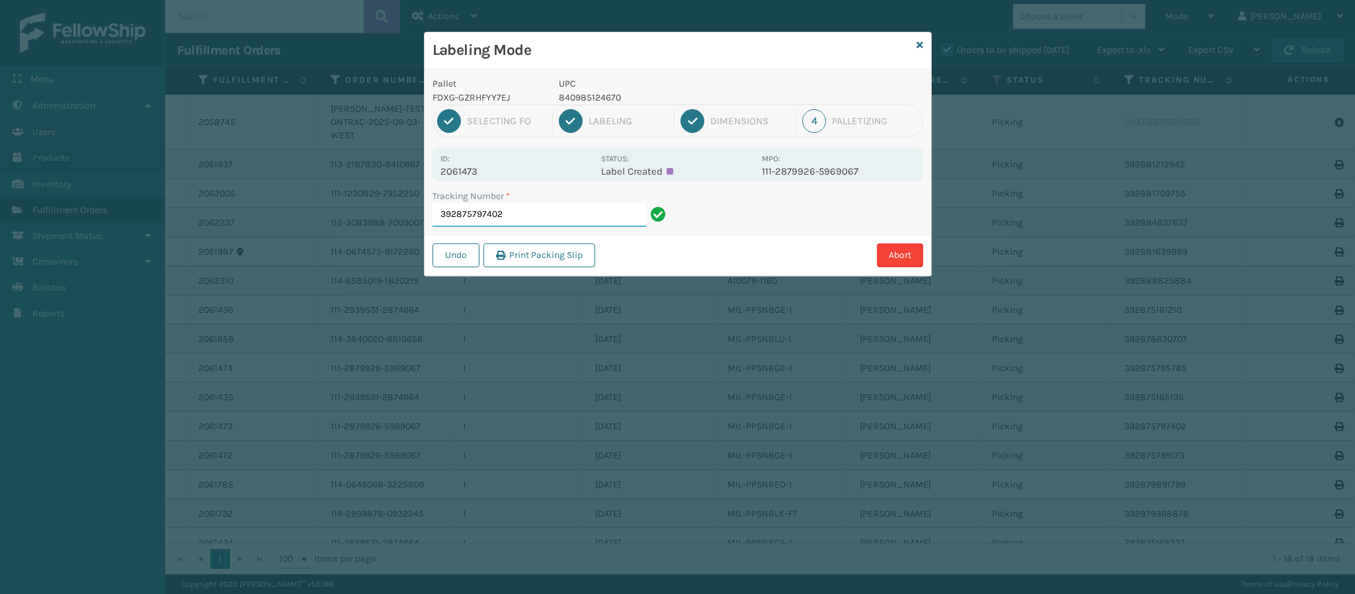
click at [528, 213] on input "392875797402" at bounding box center [540, 215] width 214 height 24
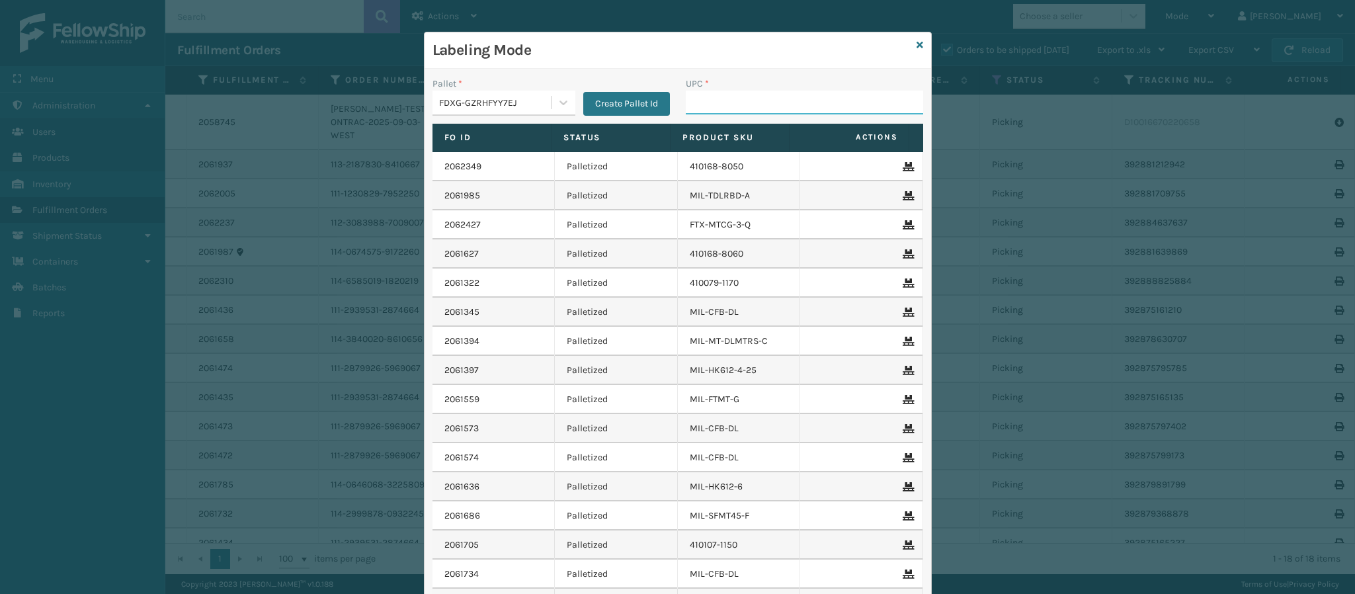
click at [724, 102] on input "UPC *" at bounding box center [804, 103] width 237 height 24
type input "840985124670"
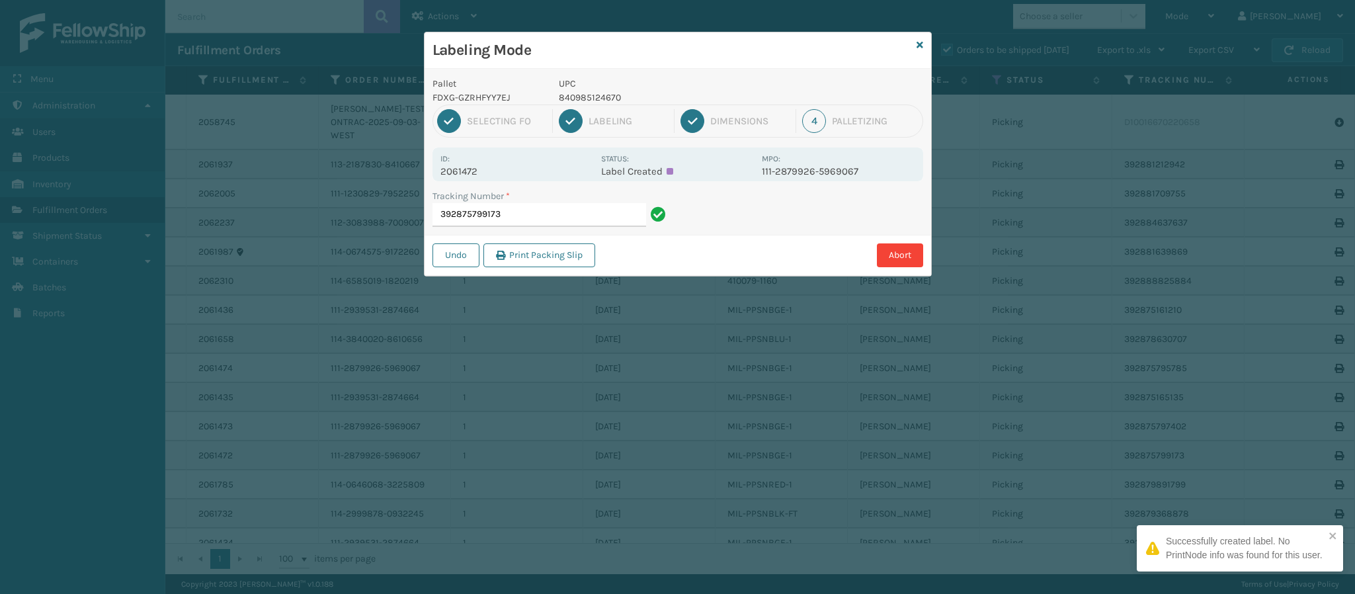
click at [474, 171] on p "2061472" at bounding box center [516, 171] width 153 height 12
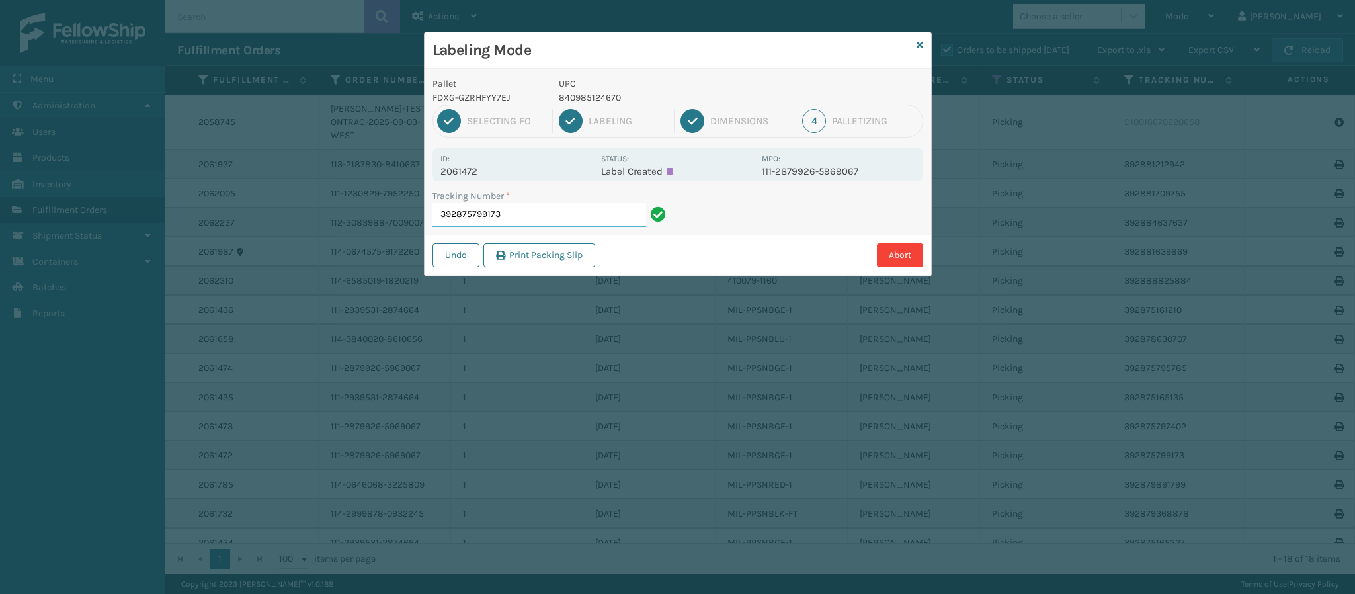
click at [524, 217] on input "392875799173" at bounding box center [540, 215] width 214 height 24
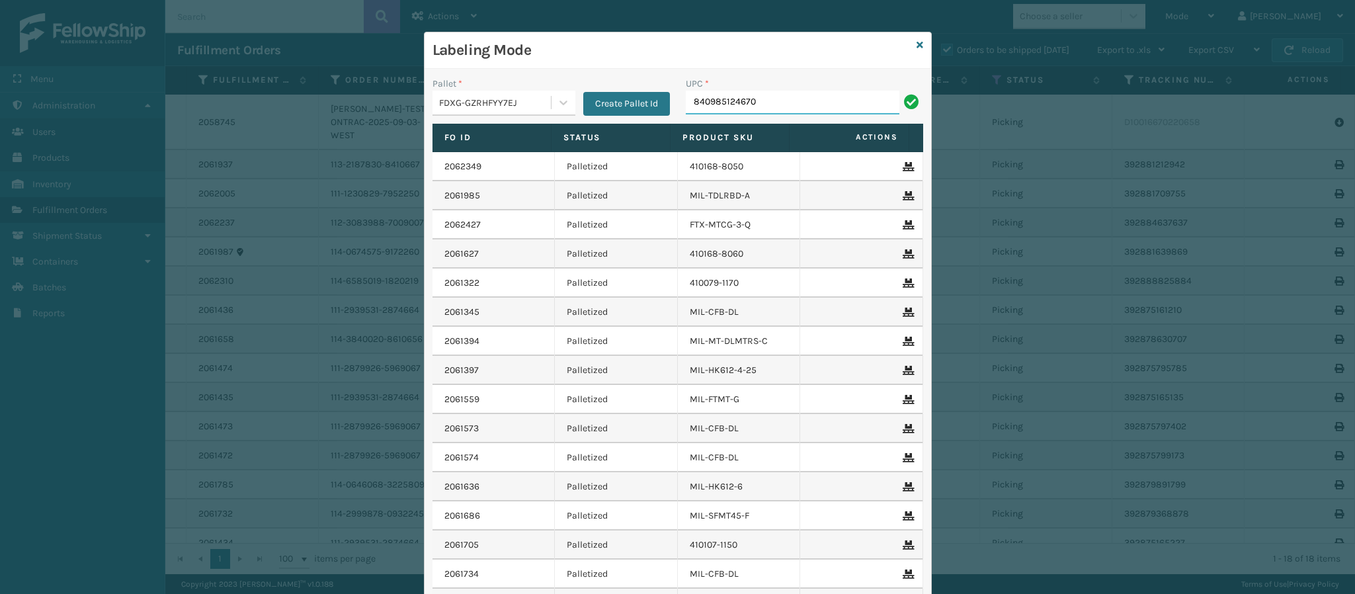
type input "840985124670"
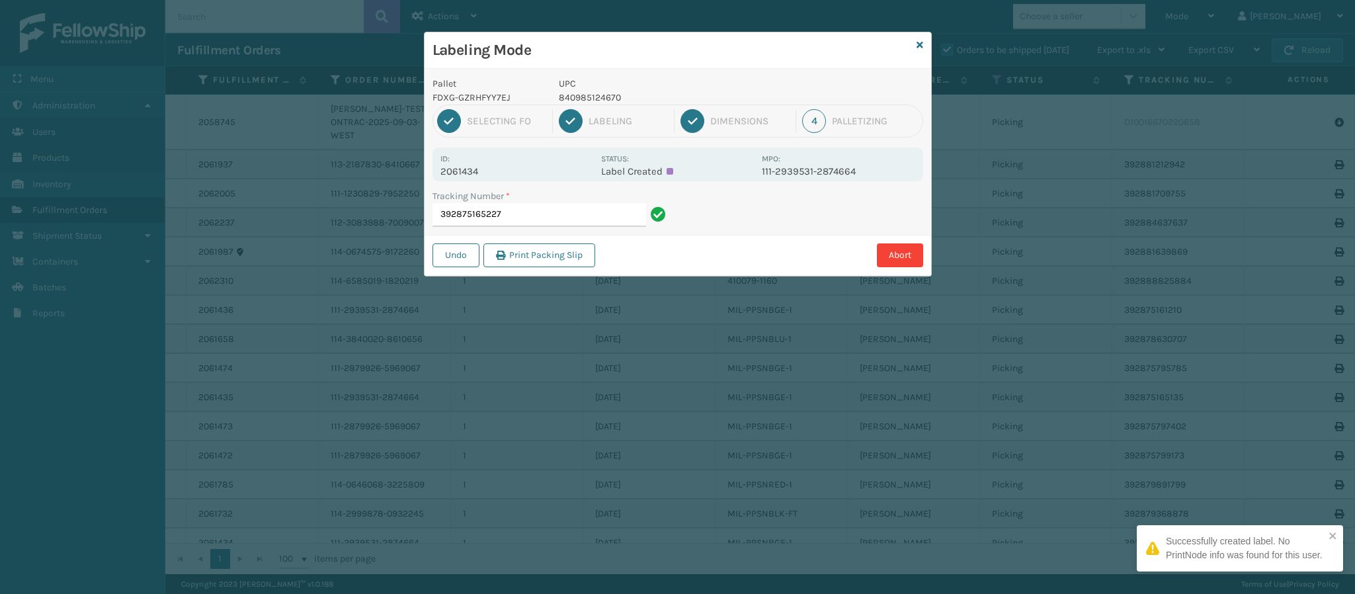
click at [474, 171] on p "2061434" at bounding box center [516, 171] width 153 height 12
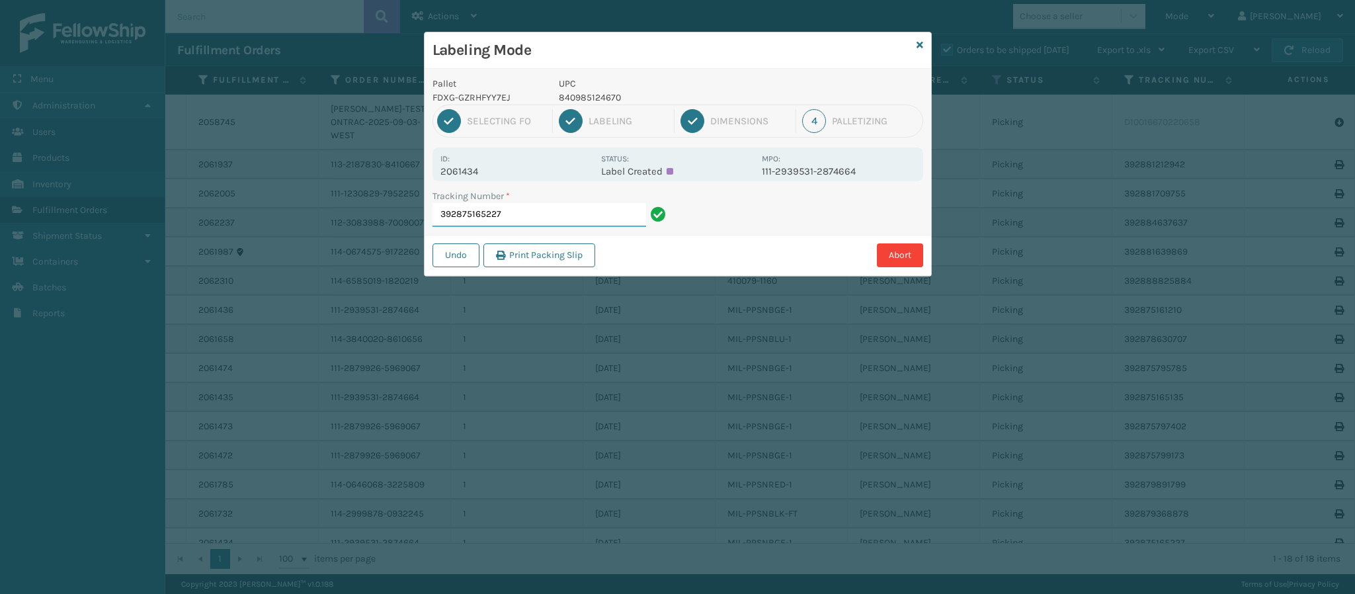
click at [542, 217] on input "392875165227" at bounding box center [540, 215] width 214 height 24
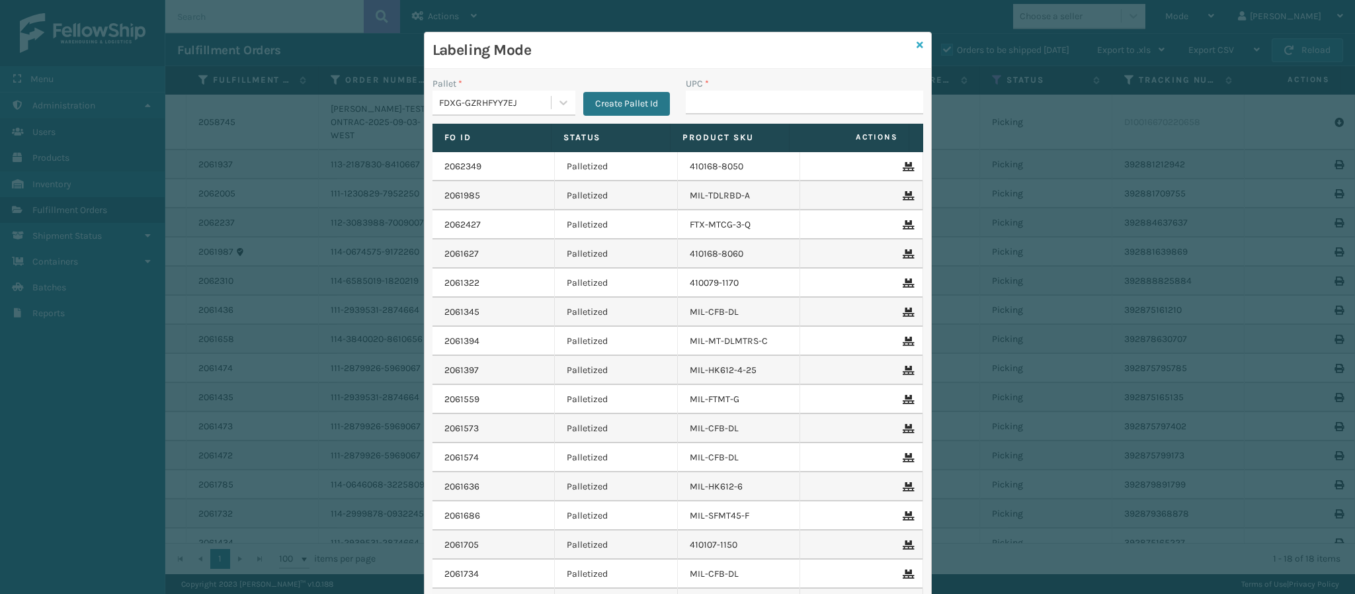
click at [917, 42] on icon at bounding box center [920, 44] width 7 height 9
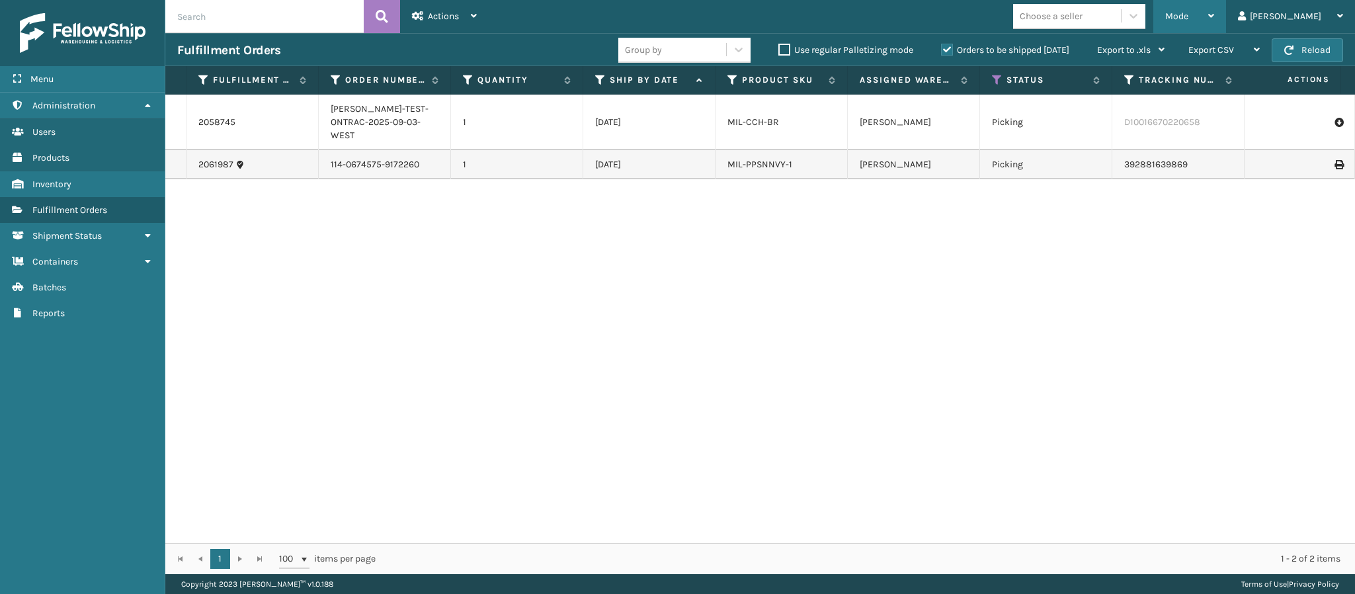
click at [1214, 9] on div "Mode" at bounding box center [1189, 16] width 49 height 33
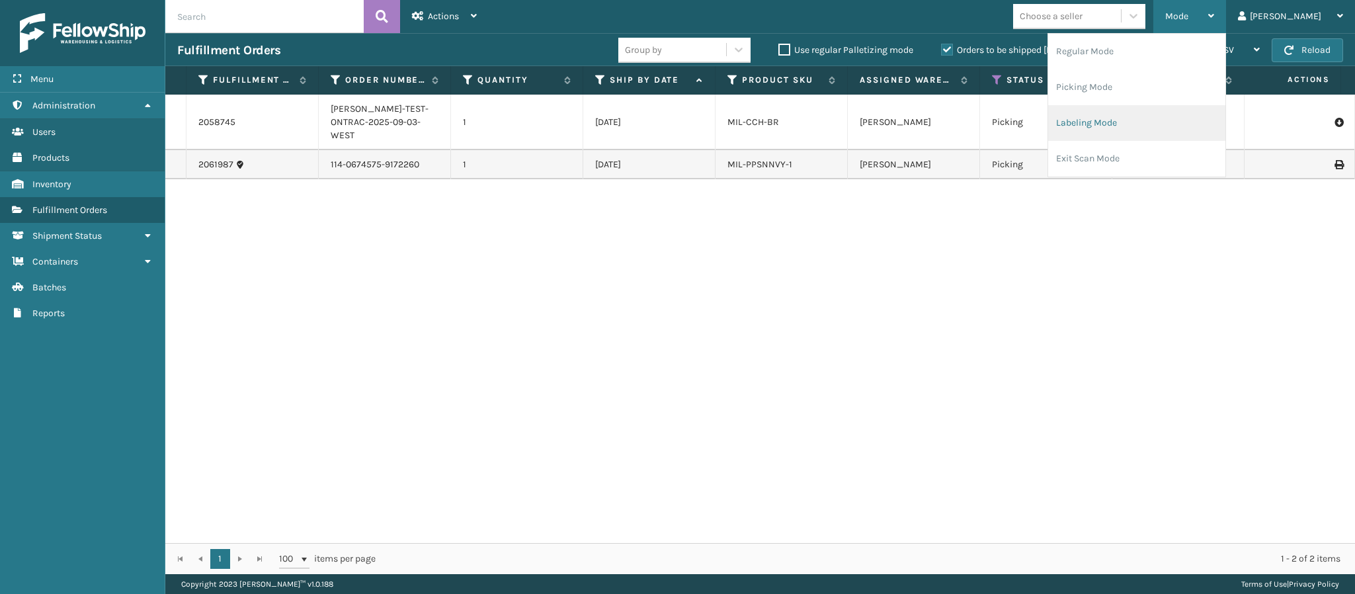
click at [1169, 106] on li "Labeling Mode" at bounding box center [1136, 123] width 177 height 36
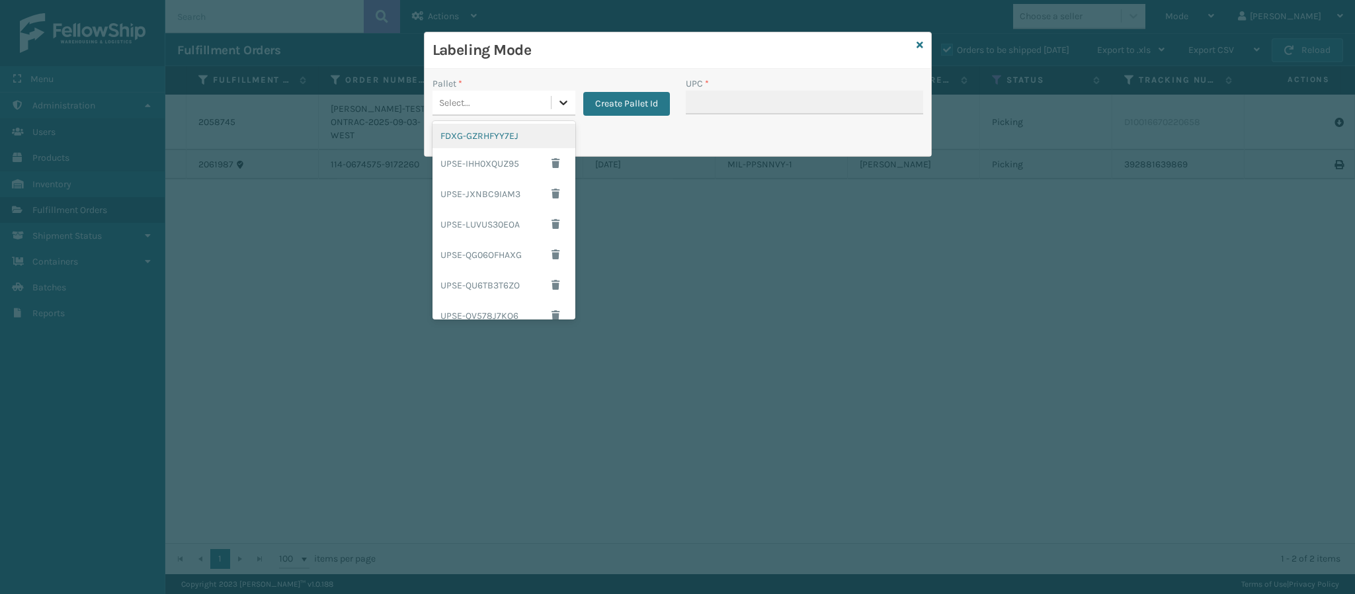
click at [570, 99] on div at bounding box center [564, 103] width 24 height 24
click at [497, 144] on div "FDXG-GZRHFYY7EJ" at bounding box center [504, 136] width 143 height 24
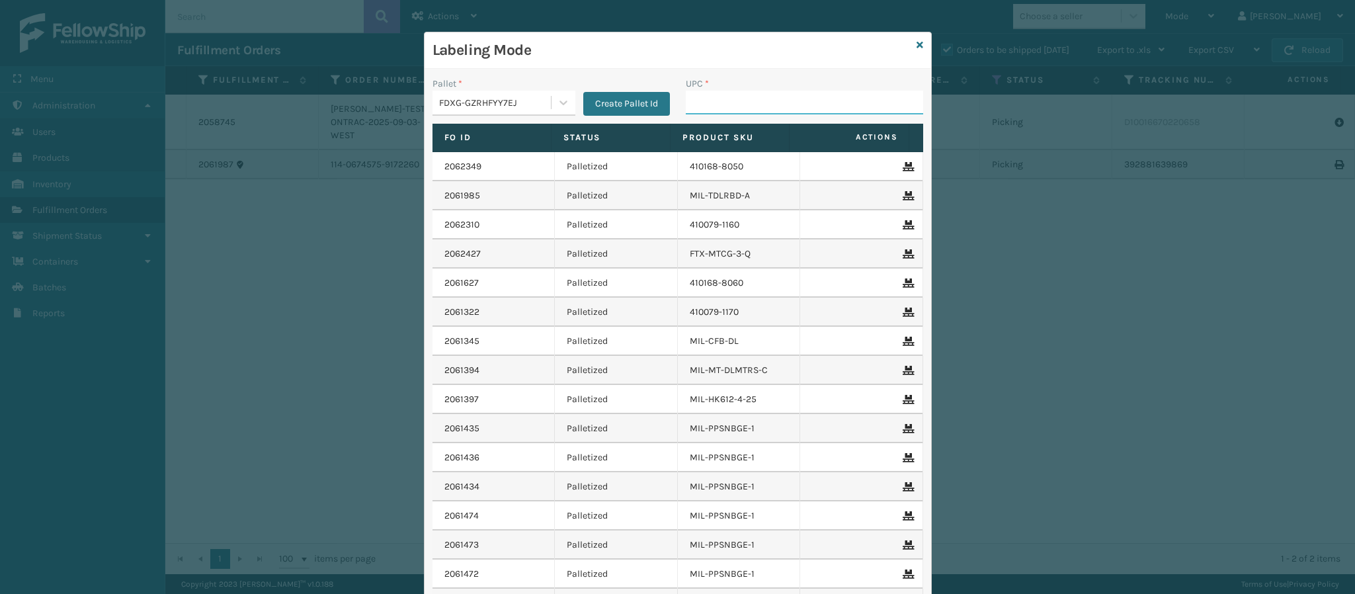
click at [687, 111] on input "UPC *" at bounding box center [804, 103] width 237 height 24
type input "84098512"
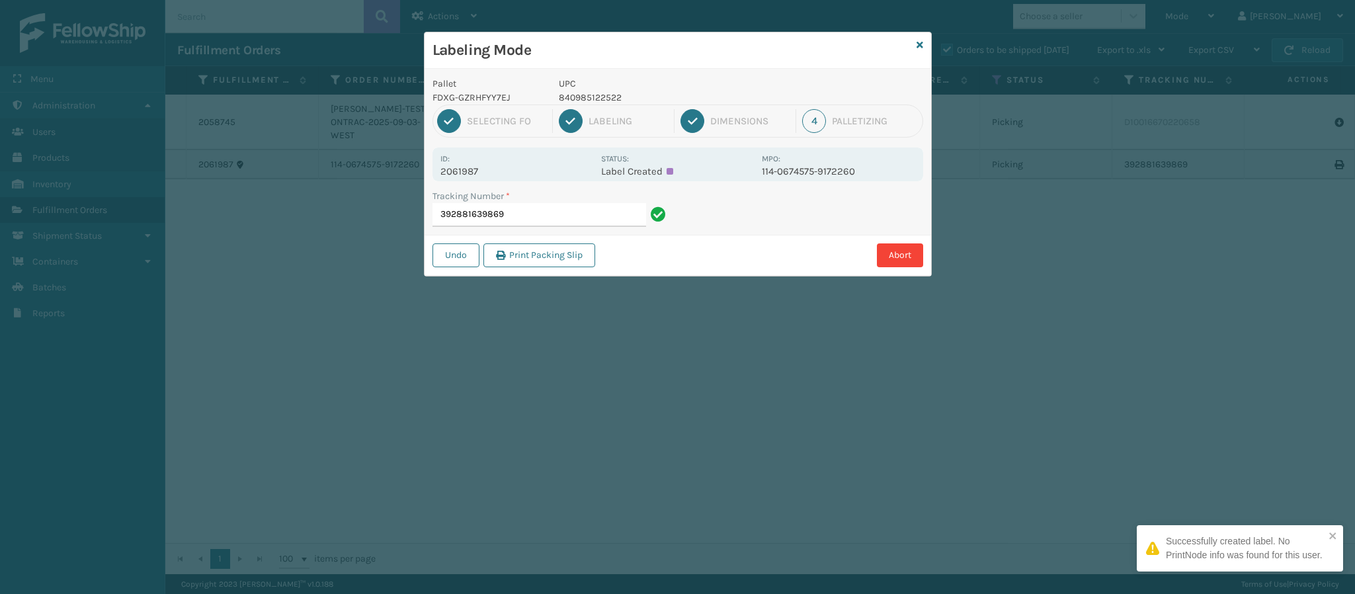
click at [470, 169] on p "2061987" at bounding box center [516, 171] width 153 height 12
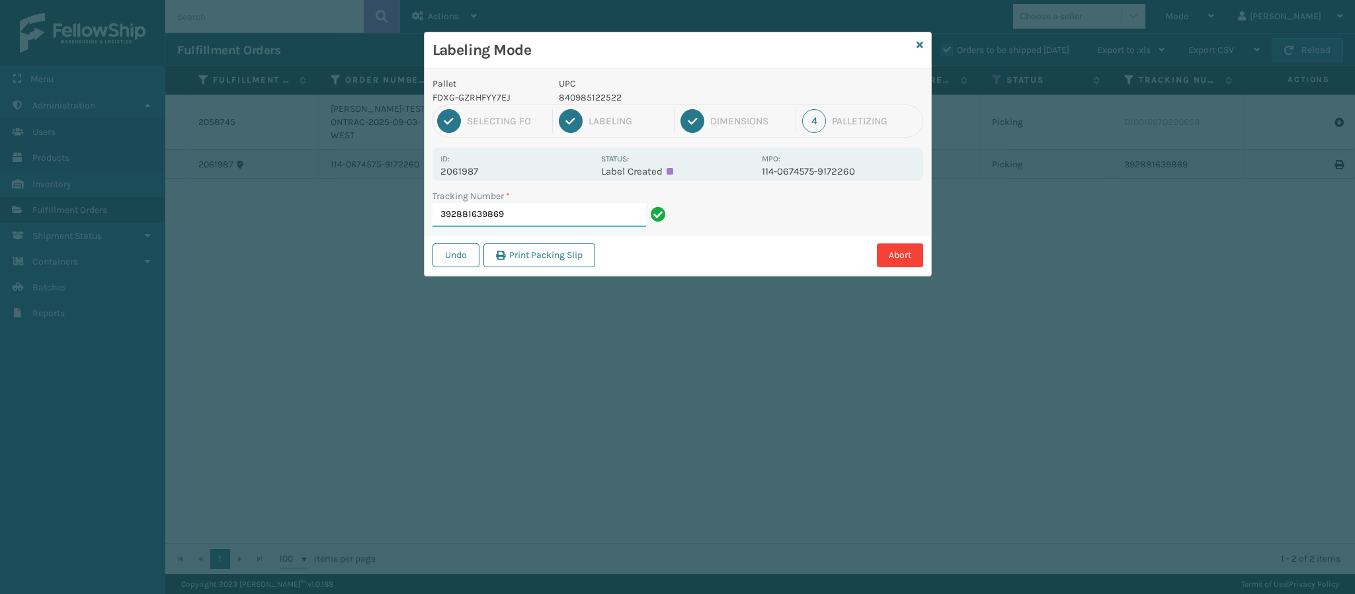
click at [532, 223] on input "392881639869" at bounding box center [540, 215] width 214 height 24
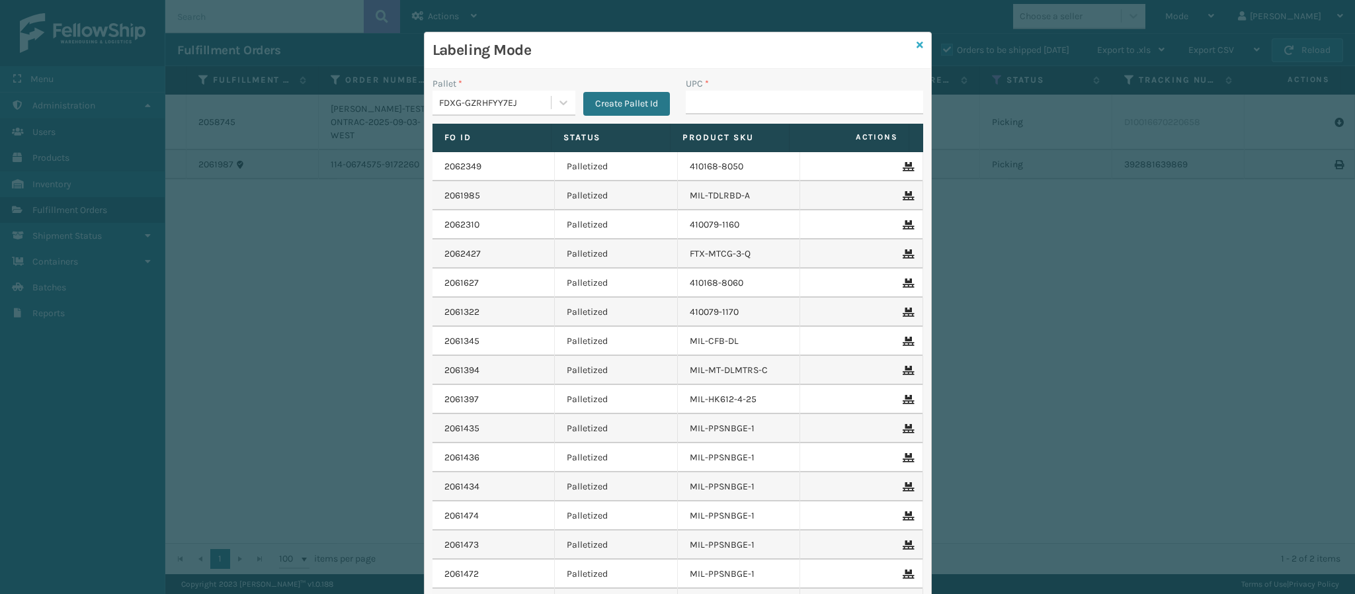
click at [917, 46] on icon at bounding box center [920, 44] width 7 height 9
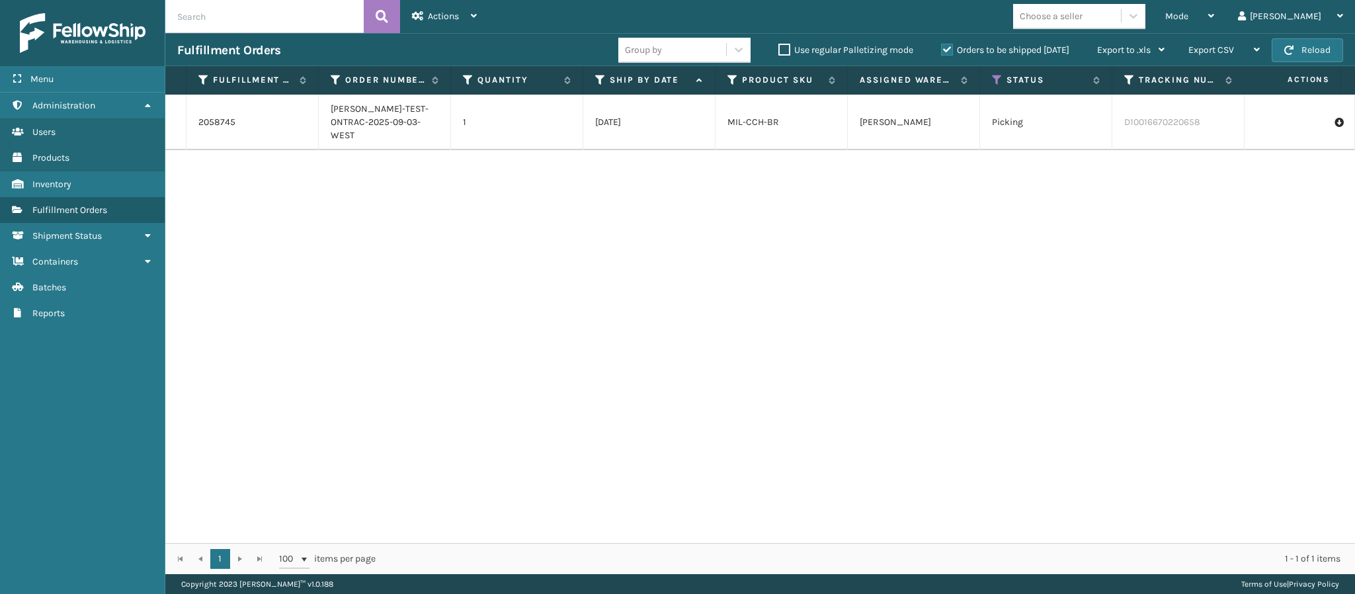
click at [996, 137] on td "Picking" at bounding box center [1046, 123] width 132 height 56
click at [1214, 19] on icon at bounding box center [1211, 15] width 6 height 9
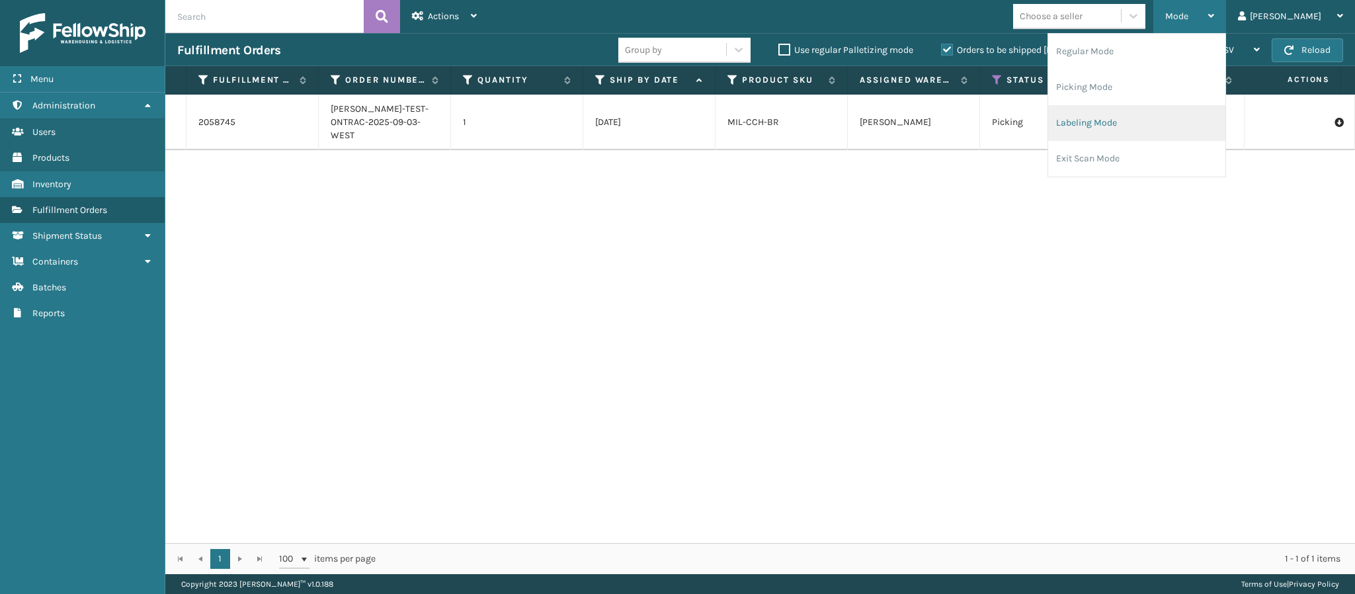
click at [1141, 121] on li "Labeling Mode" at bounding box center [1136, 123] width 177 height 36
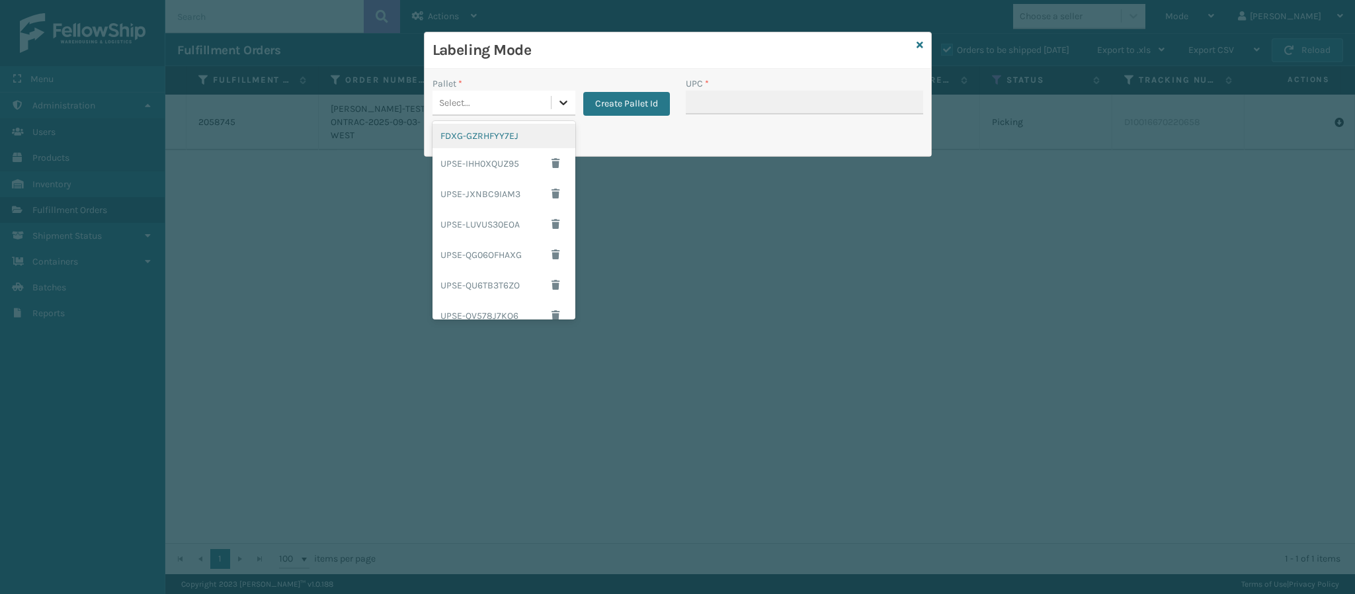
click at [559, 108] on icon at bounding box center [563, 102] width 13 height 13
click at [493, 145] on div "FDXG-GZRHFYY7EJ" at bounding box center [504, 136] width 143 height 24
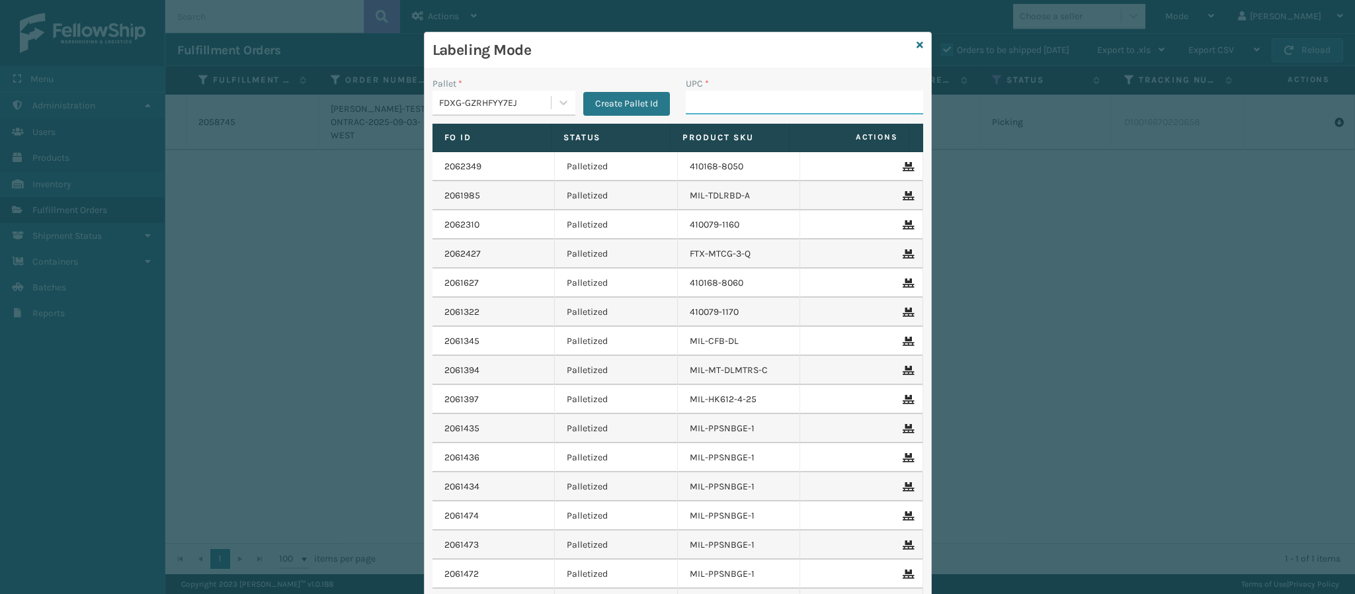
click at [766, 93] on input "UPC *" at bounding box center [804, 103] width 237 height 24
type input "849986033899"
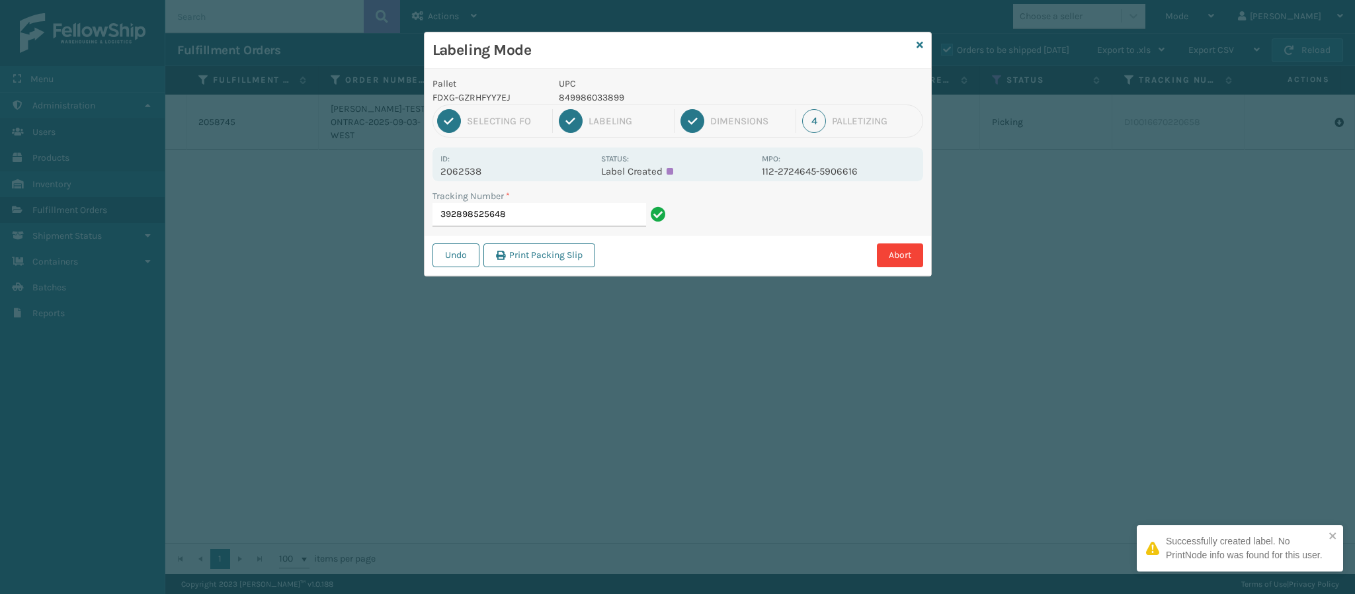
click at [478, 169] on p "2062538" at bounding box center [516, 171] width 153 height 12
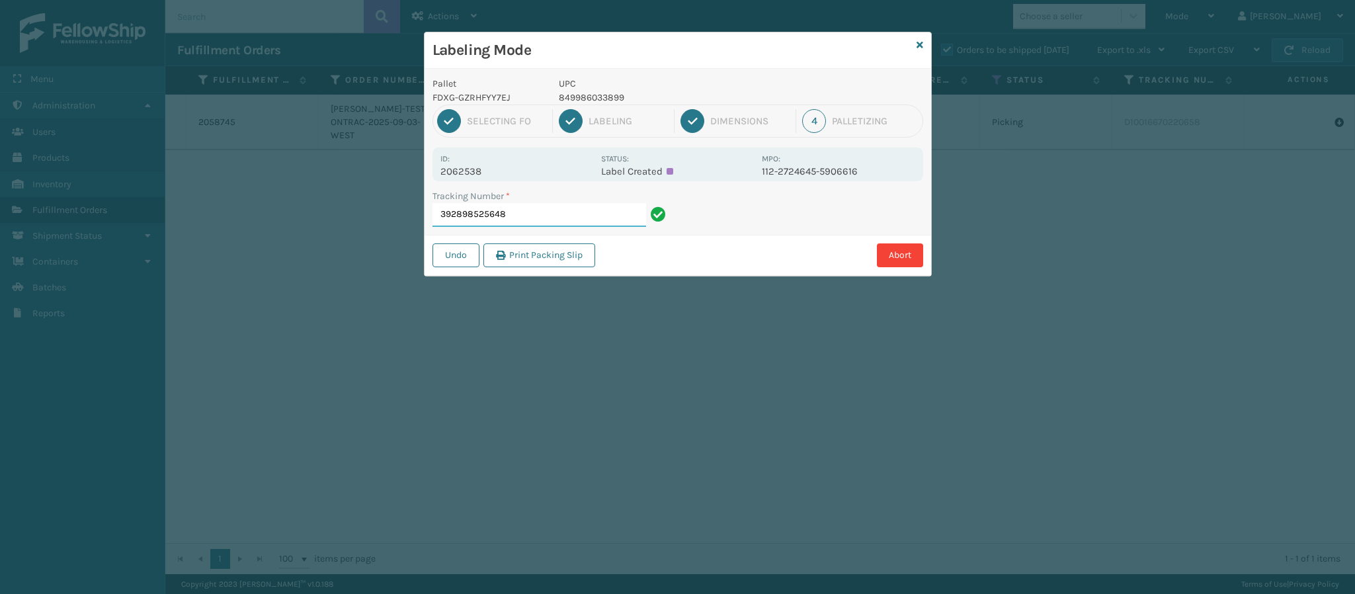
click at [515, 218] on input "392898525648" at bounding box center [540, 215] width 214 height 24
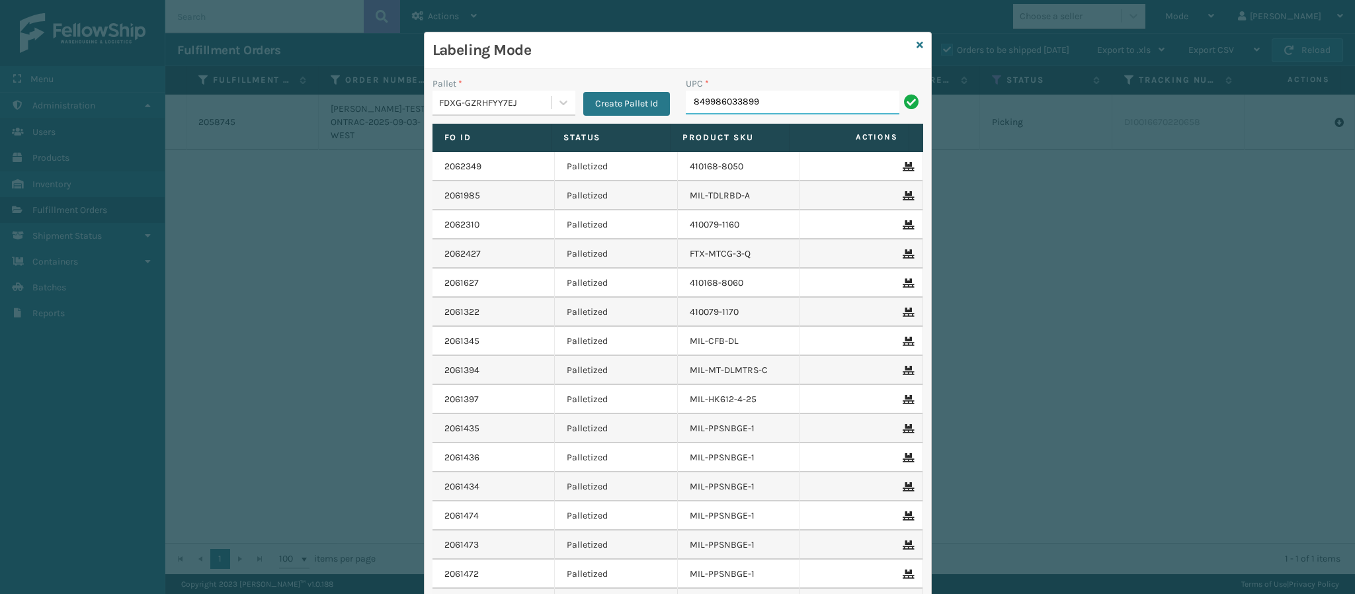
type input "849986033899"
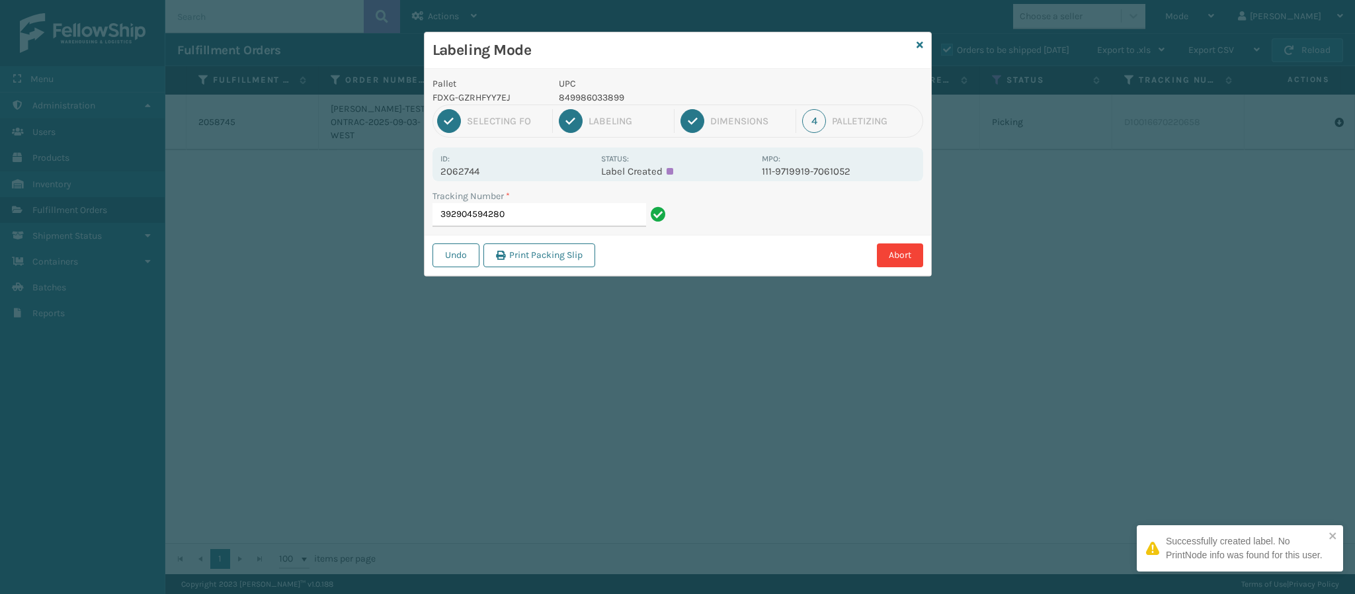
click at [484, 173] on p "2062744" at bounding box center [516, 171] width 153 height 12
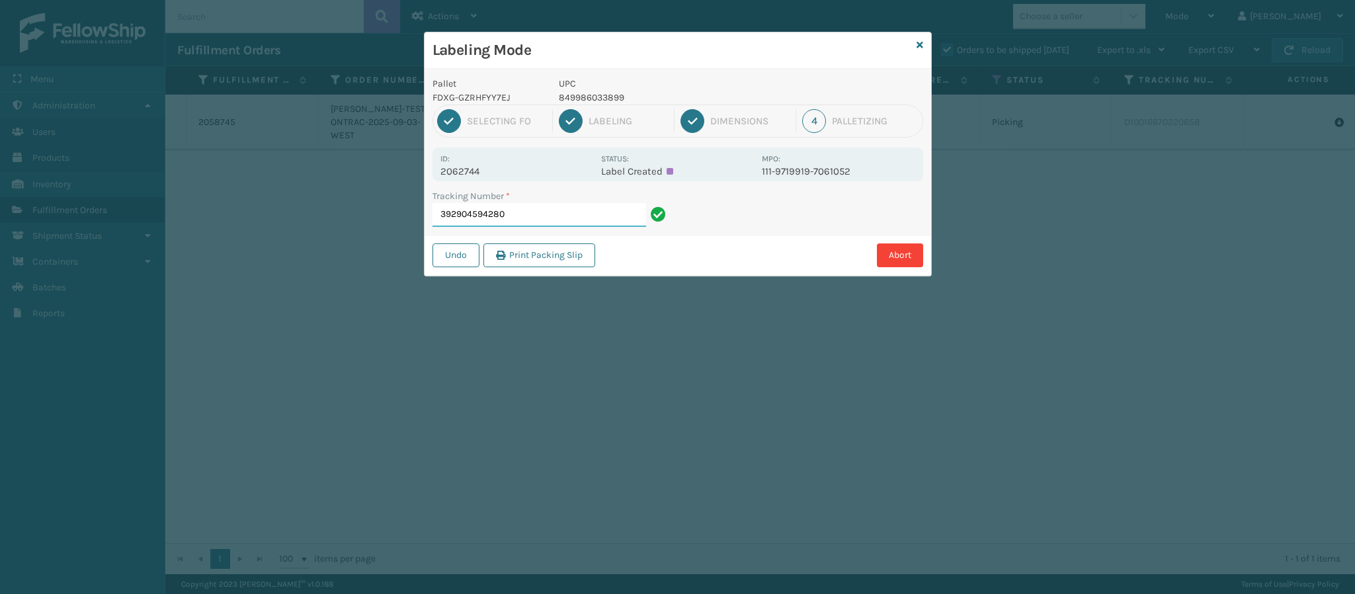
click at [544, 216] on input "392904594280" at bounding box center [540, 215] width 214 height 24
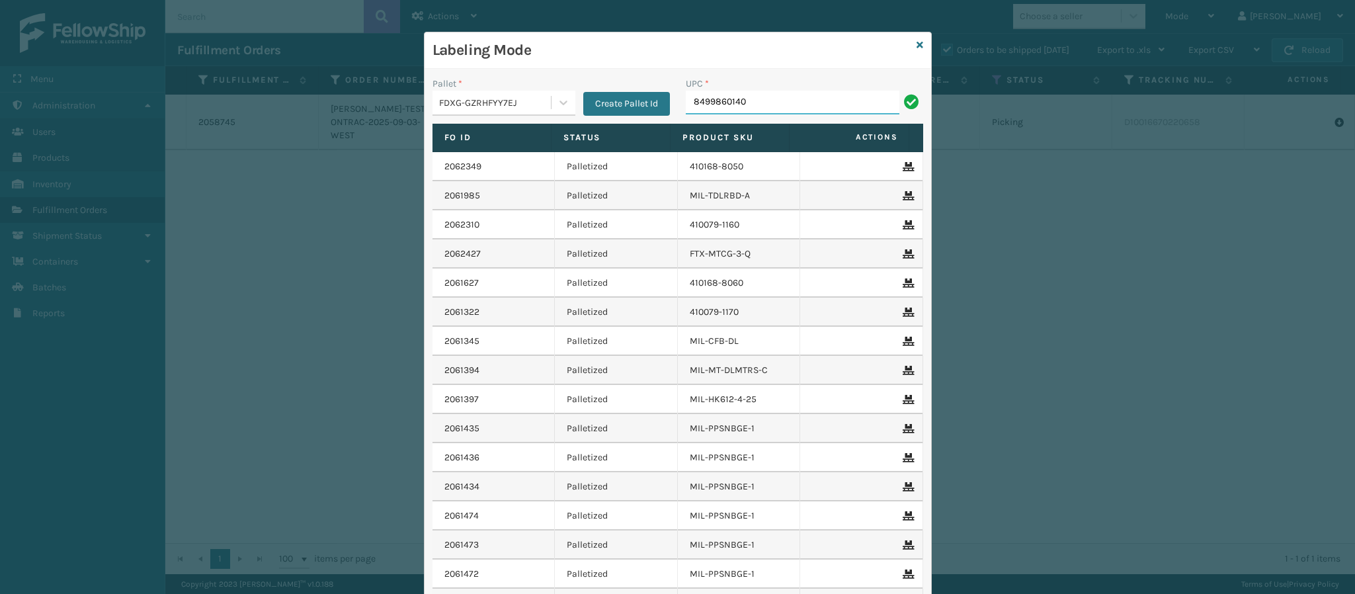
type input "84998601403"
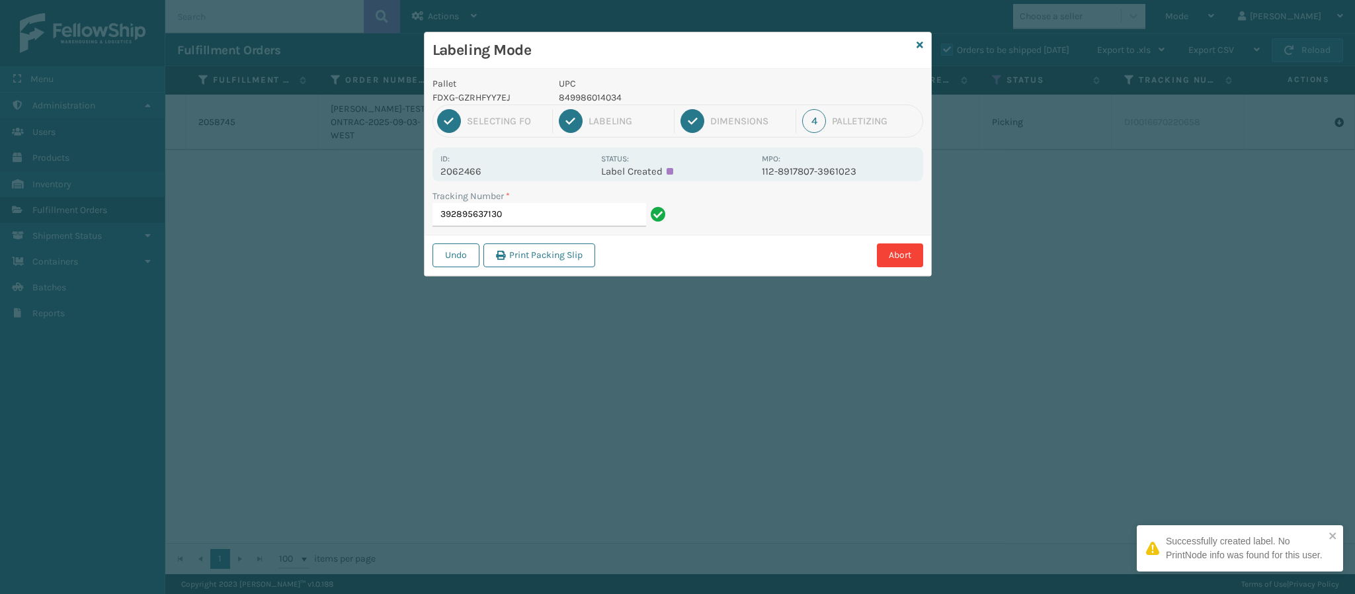
click at [462, 171] on p "2062466" at bounding box center [516, 171] width 153 height 12
click at [532, 232] on div "Tracking Number * 392895637130" at bounding box center [551, 212] width 253 height 46
click at [532, 219] on input "392895637130" at bounding box center [540, 215] width 214 height 24
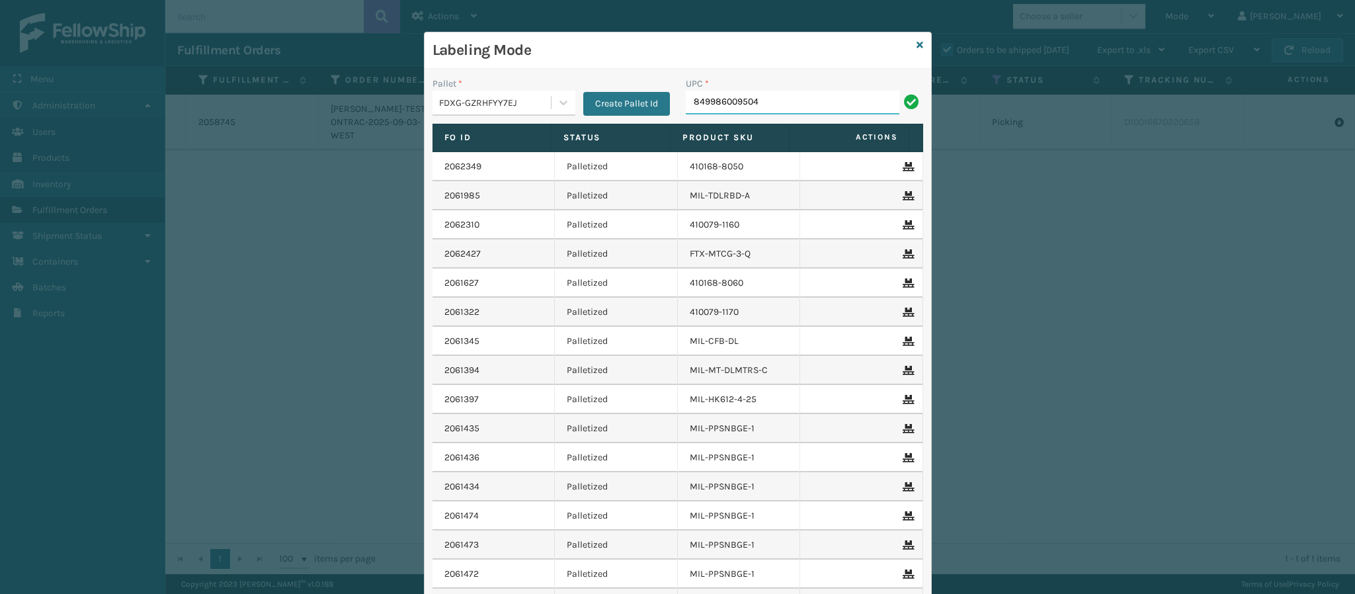
type input "849986009504"
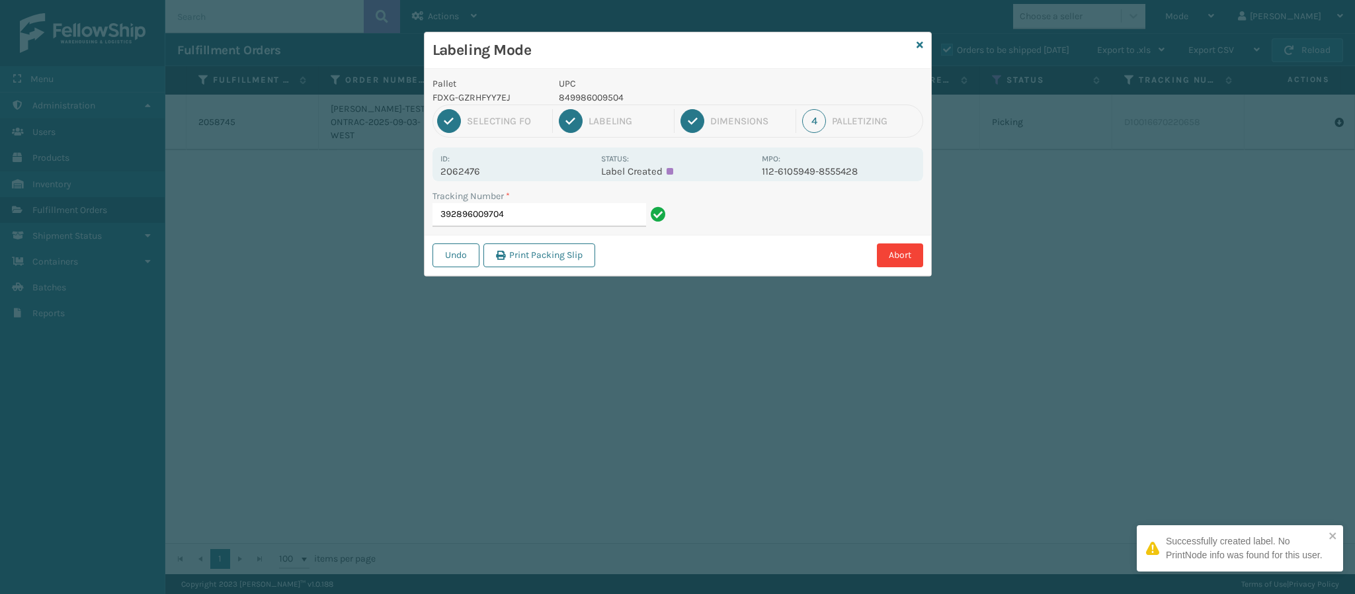
click at [474, 171] on p "2062476" at bounding box center [516, 171] width 153 height 12
click at [559, 220] on input "392896009704" at bounding box center [540, 215] width 214 height 24
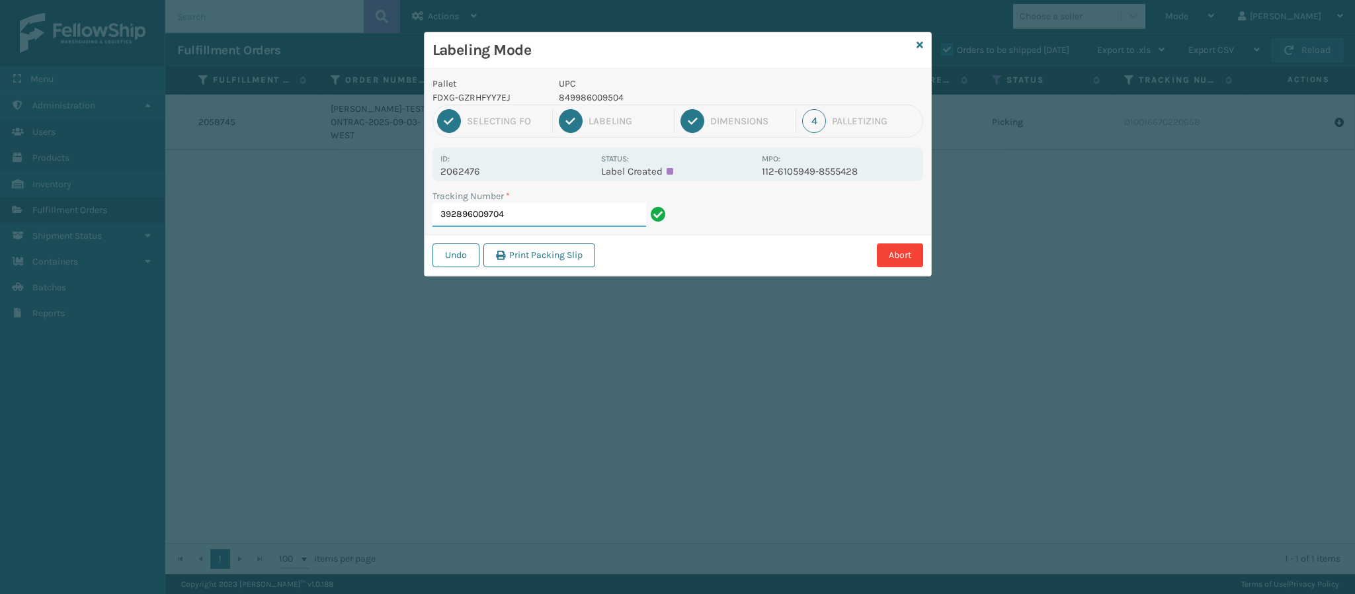
click at [559, 220] on input "392896009704" at bounding box center [540, 215] width 214 height 24
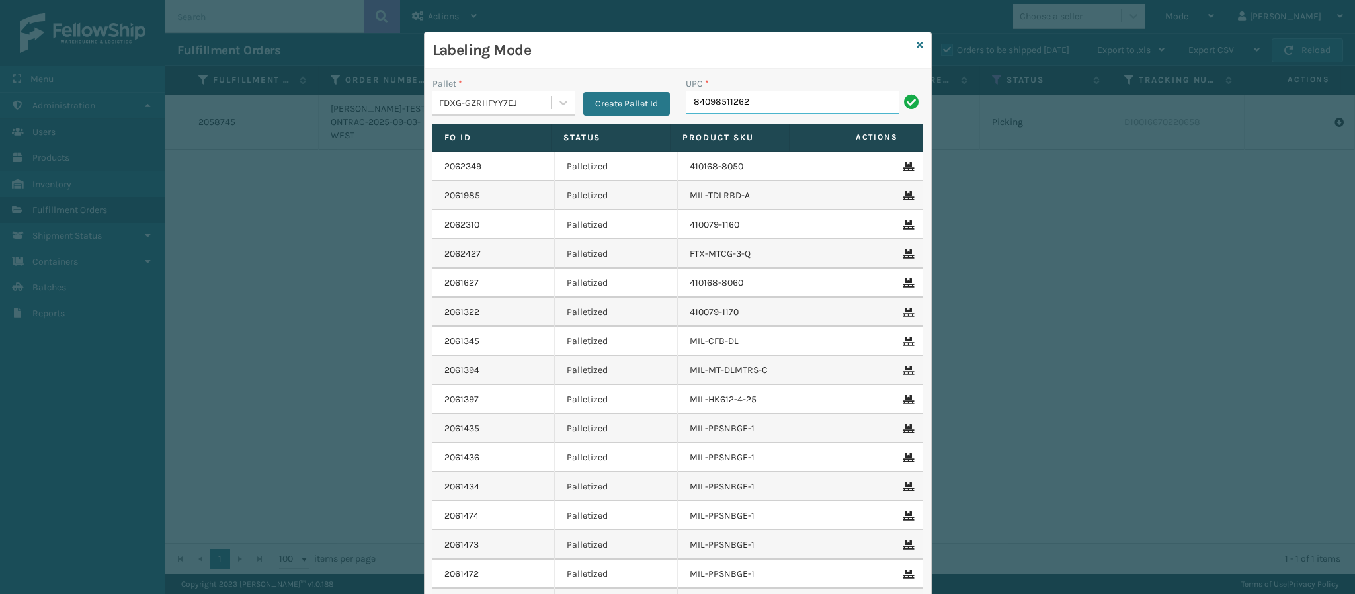
type input "840985112622"
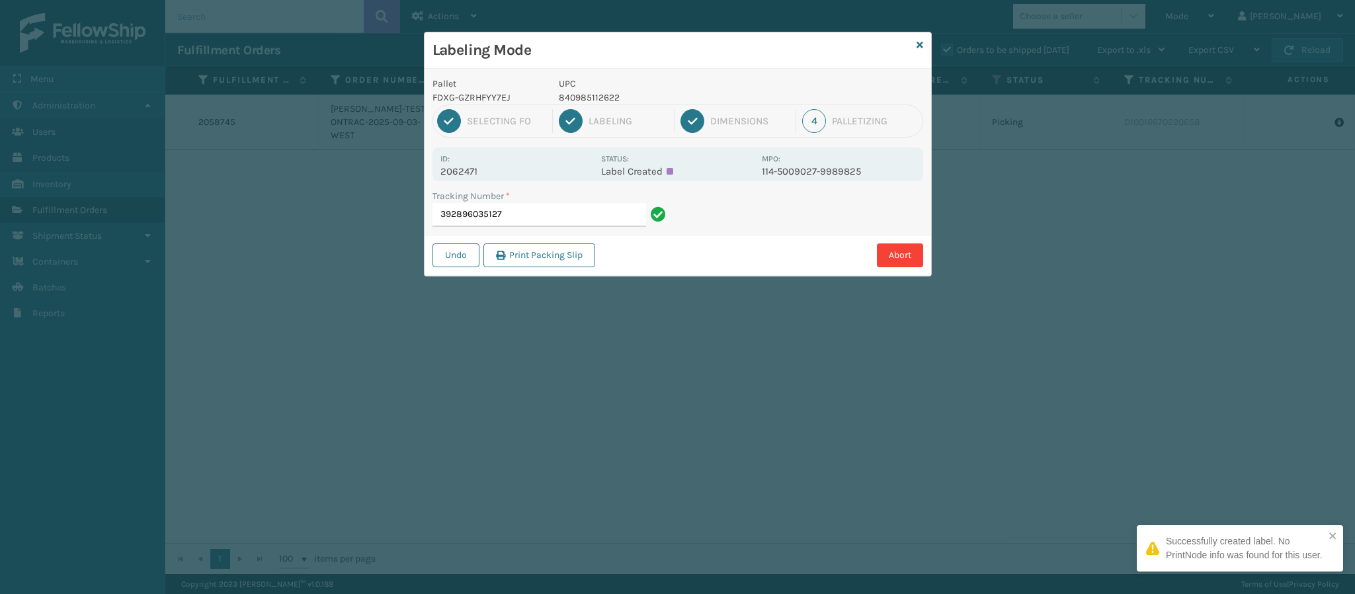
click at [464, 177] on p "2062471" at bounding box center [516, 171] width 153 height 12
click at [536, 217] on input "392896035127" at bounding box center [540, 215] width 214 height 24
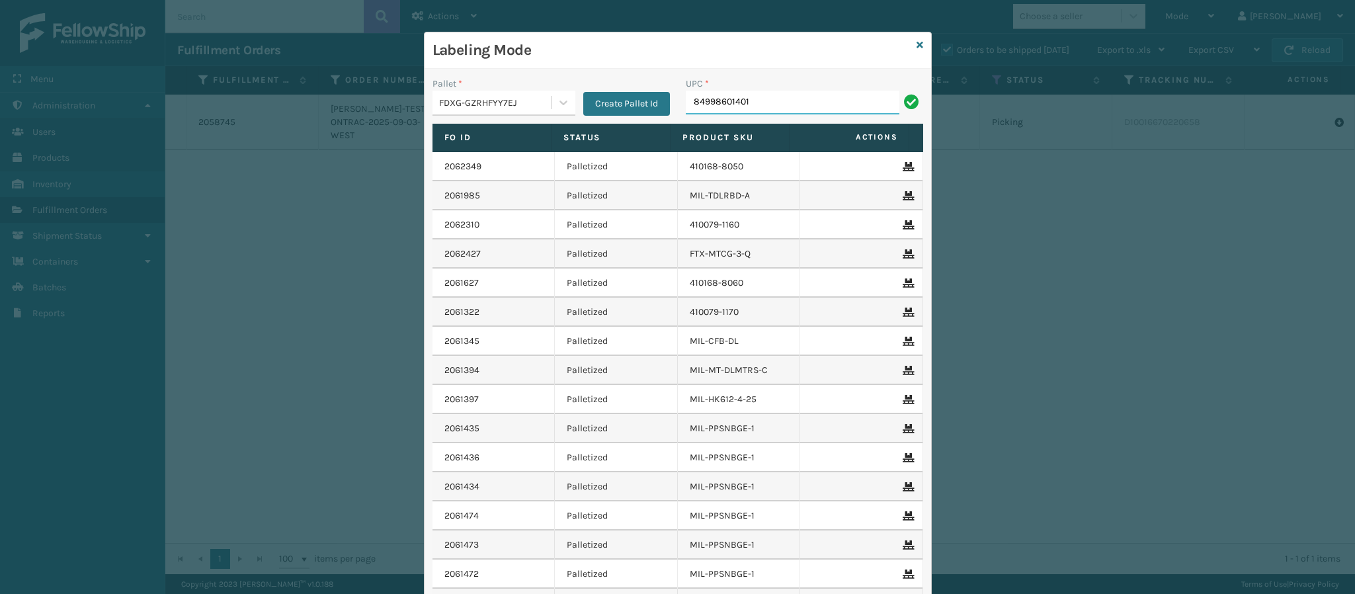
type input "849986014010"
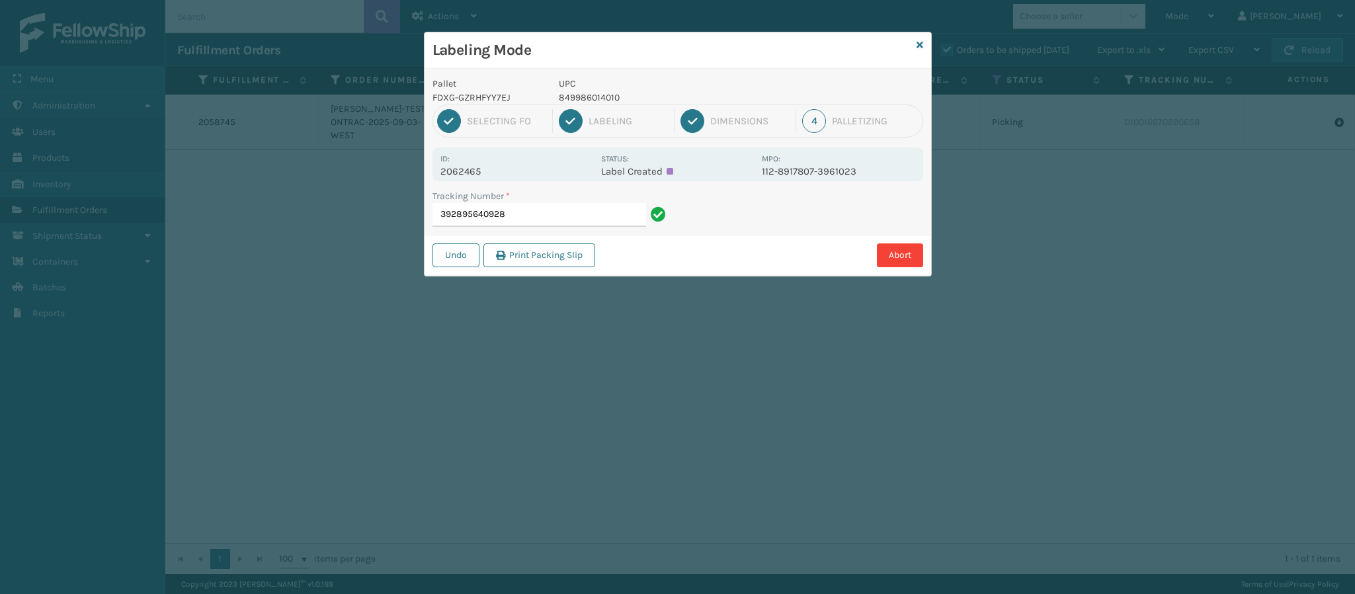
click at [477, 171] on p "2062465" at bounding box center [516, 171] width 153 height 12
click at [544, 212] on input "392895640928" at bounding box center [540, 215] width 214 height 24
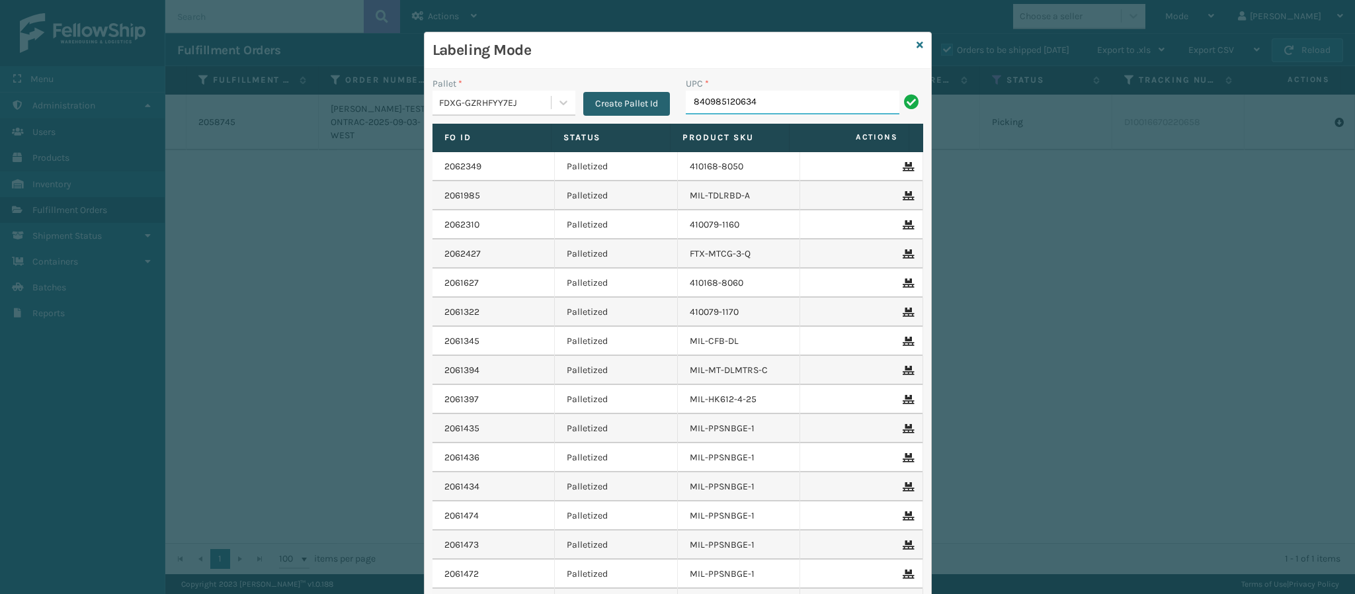
type input "840985120634"
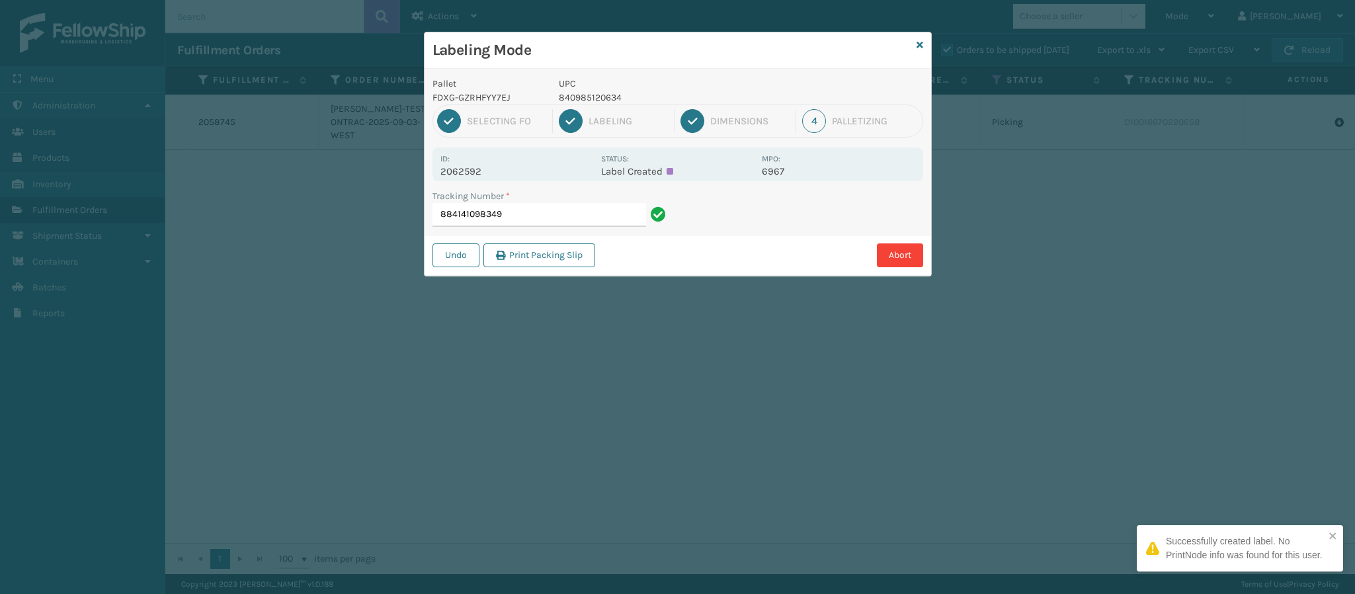
click at [470, 169] on p "2062592" at bounding box center [516, 171] width 153 height 12
click at [542, 208] on input "884141098349" at bounding box center [540, 215] width 214 height 24
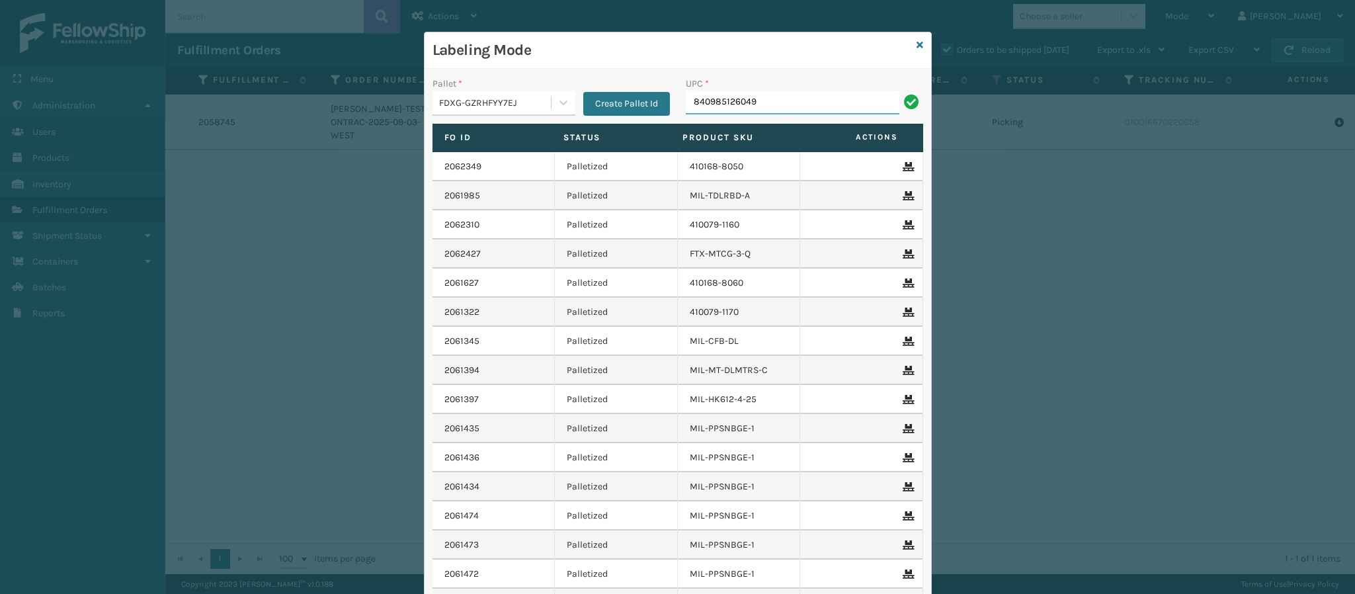
type input "840985126049"
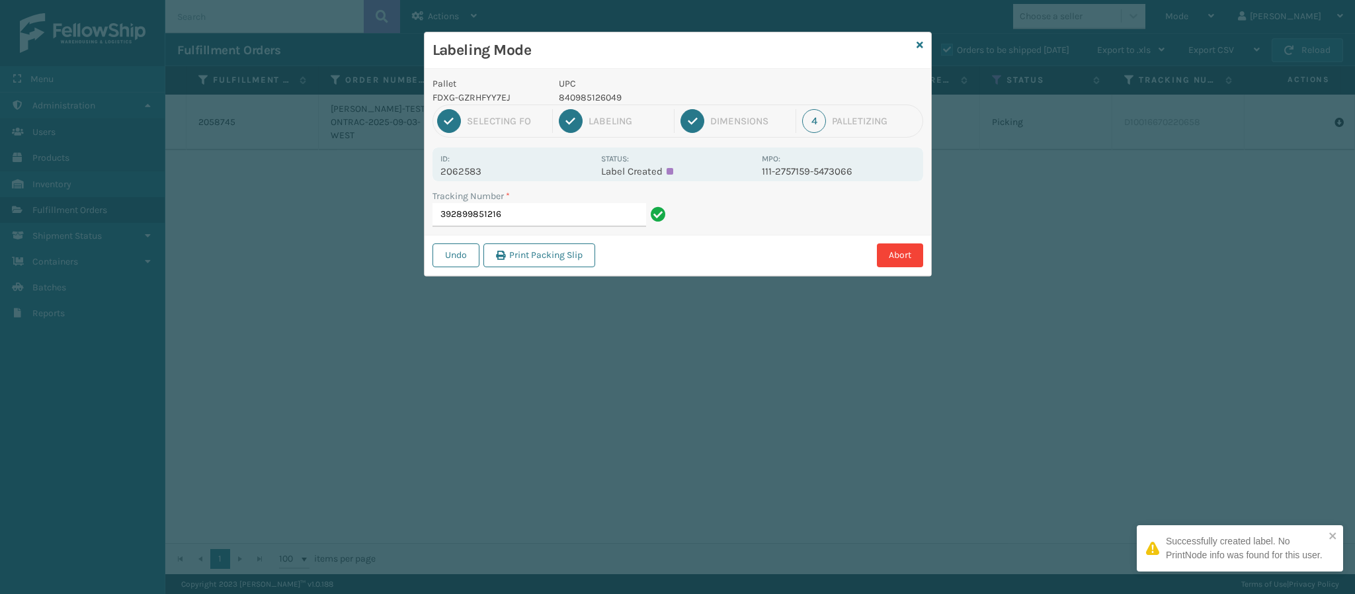
click at [485, 167] on p "2062583" at bounding box center [516, 171] width 153 height 12
click at [530, 213] on input "392899851216" at bounding box center [540, 215] width 214 height 24
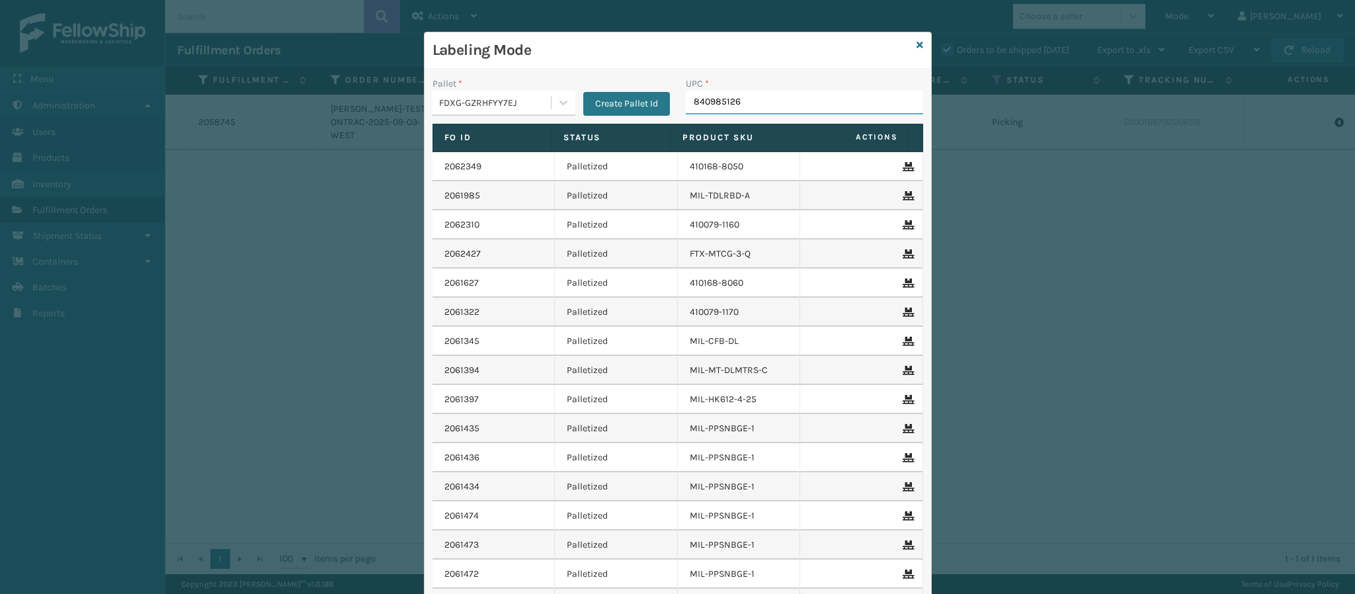
type input "8409851260"
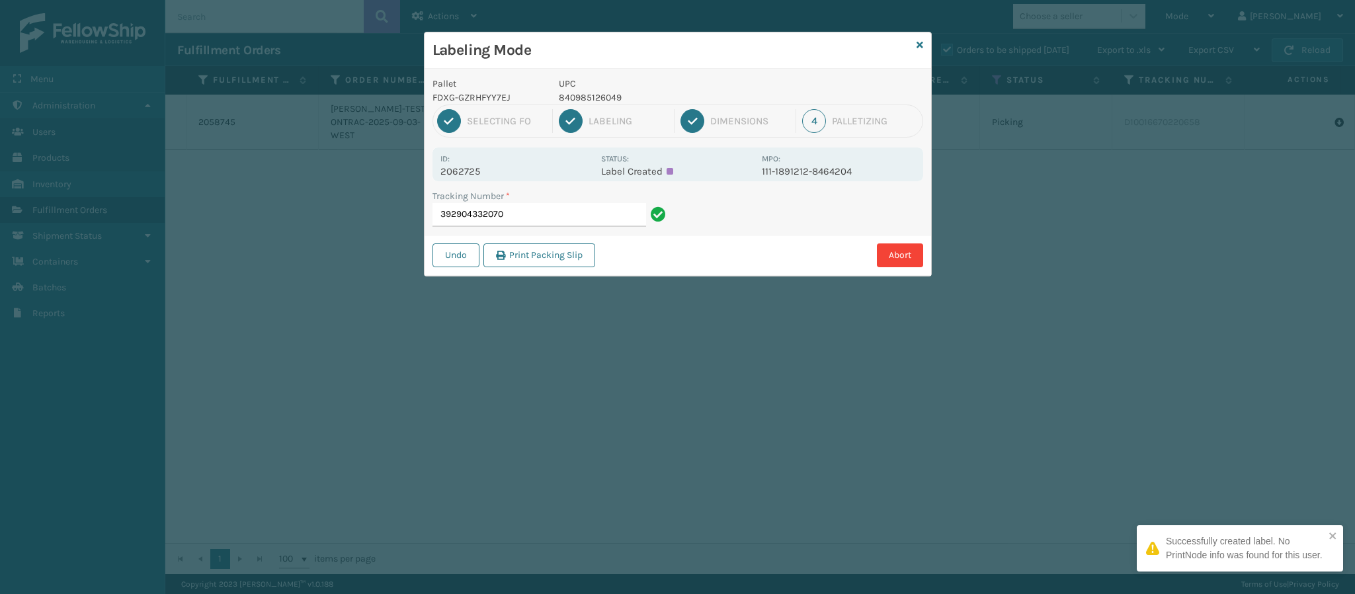
click at [486, 171] on p "2062725" at bounding box center [516, 171] width 153 height 12
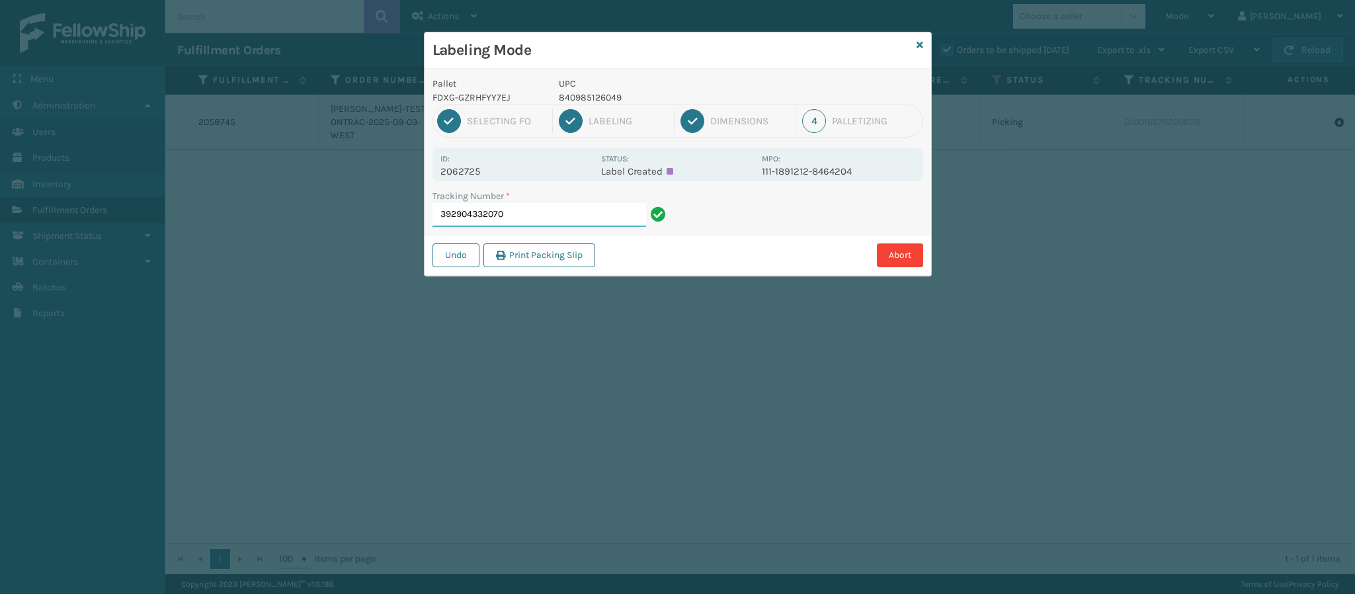
click at [530, 222] on input "392904332070" at bounding box center [540, 215] width 214 height 24
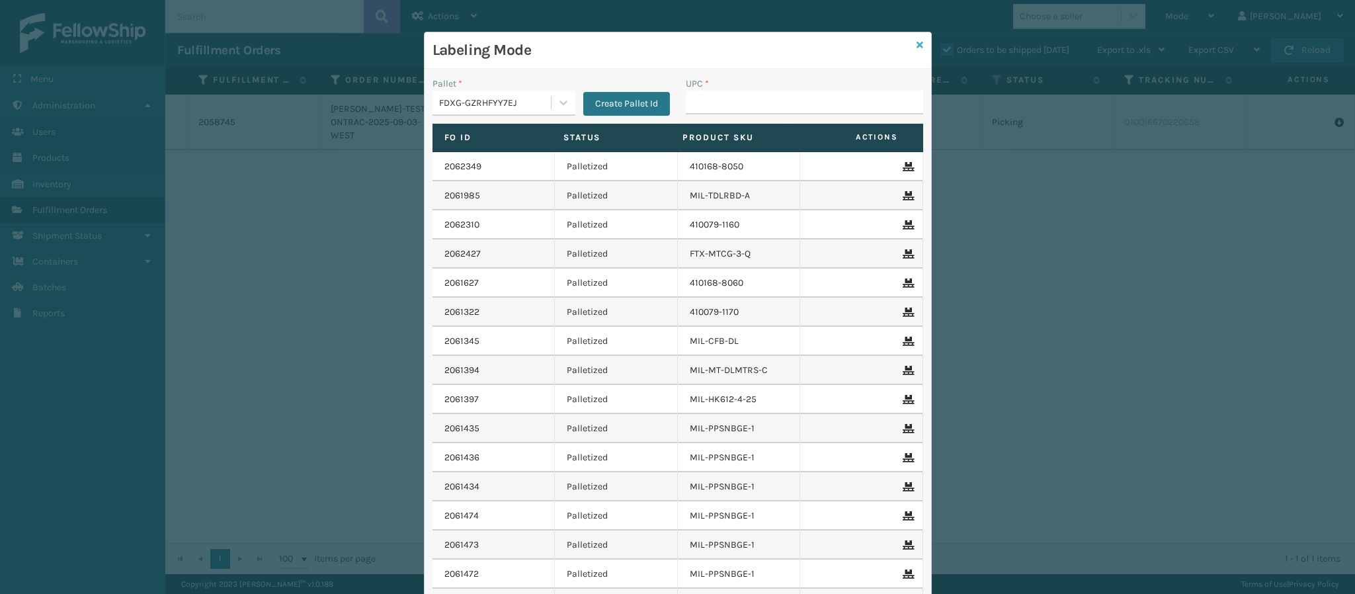
click at [917, 46] on icon at bounding box center [920, 44] width 7 height 9
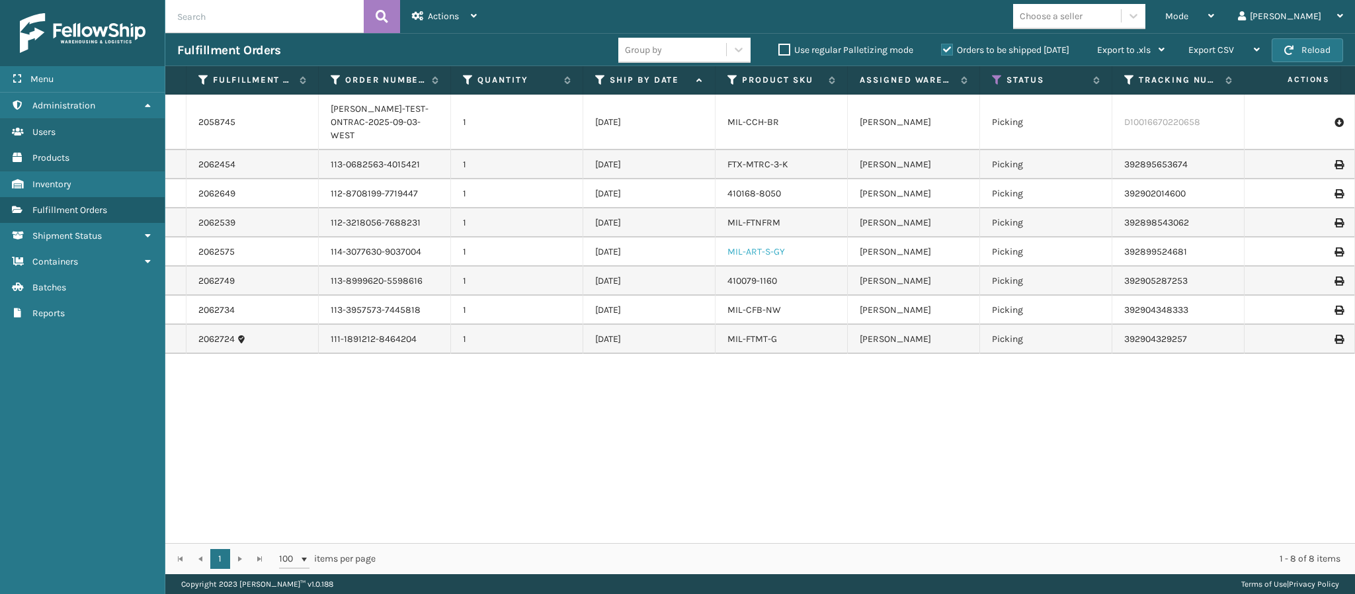
click at [747, 246] on link "MIL-ART-S-GY" at bounding box center [756, 251] width 58 height 11
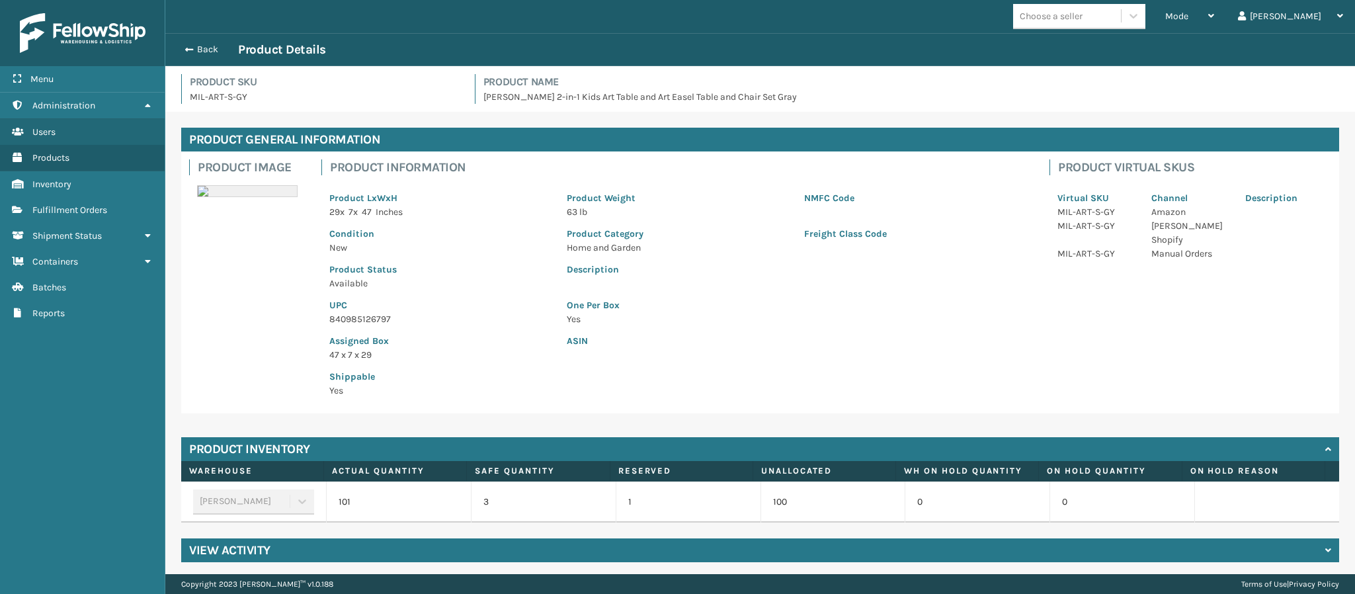
click at [376, 316] on p "840985126797" at bounding box center [440, 319] width 222 height 14
click at [194, 52] on button "Back" at bounding box center [207, 50] width 61 height 12
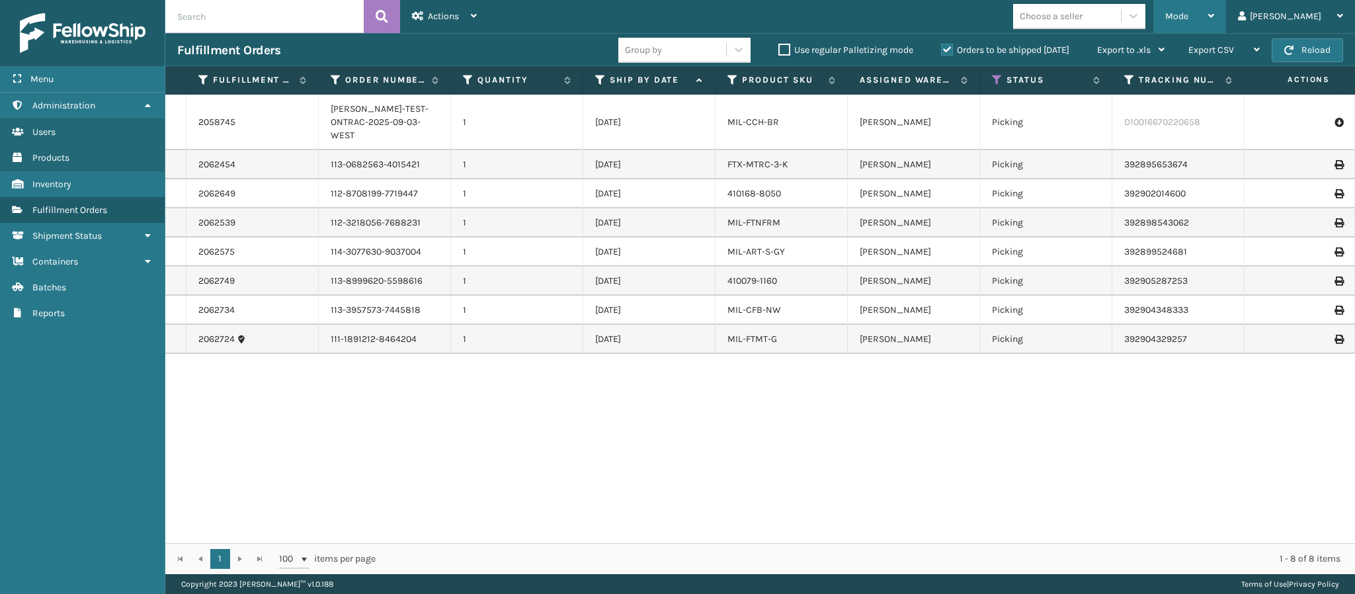
click at [1214, 18] on icon at bounding box center [1211, 15] width 6 height 9
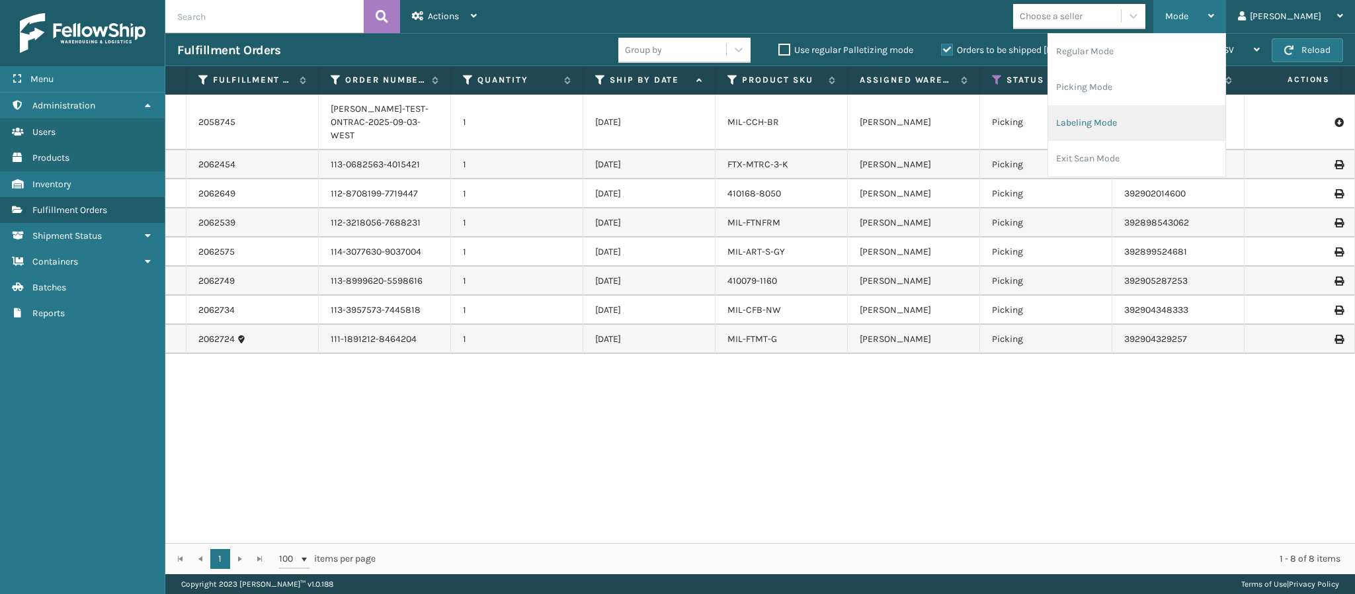
click at [1124, 130] on li "Labeling Mode" at bounding box center [1136, 123] width 177 height 36
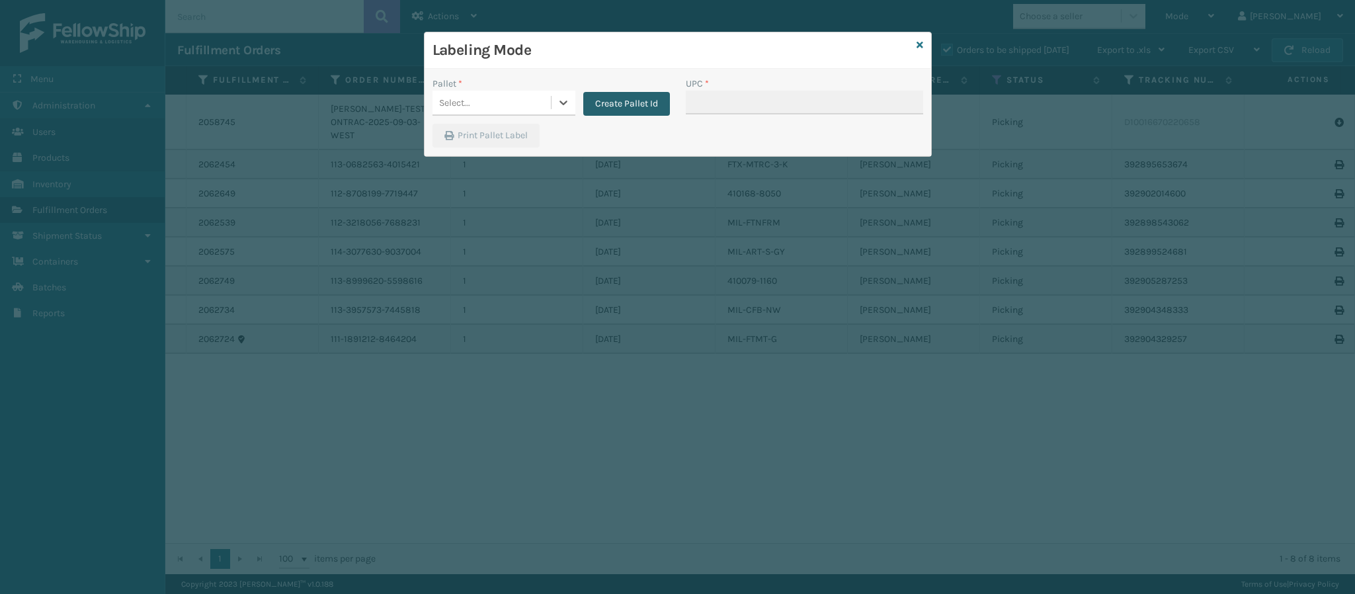
click at [583, 102] on button "Create Pallet Id" at bounding box center [626, 104] width 87 height 24
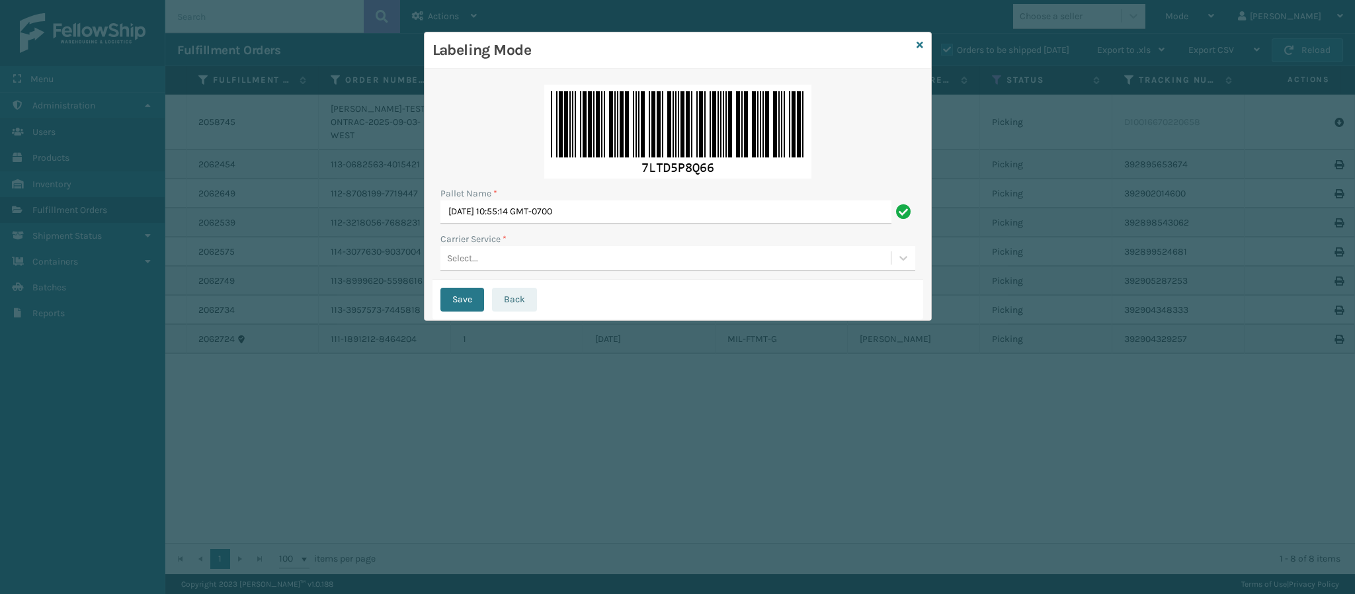
click at [522, 296] on button "Back" at bounding box center [514, 300] width 45 height 24
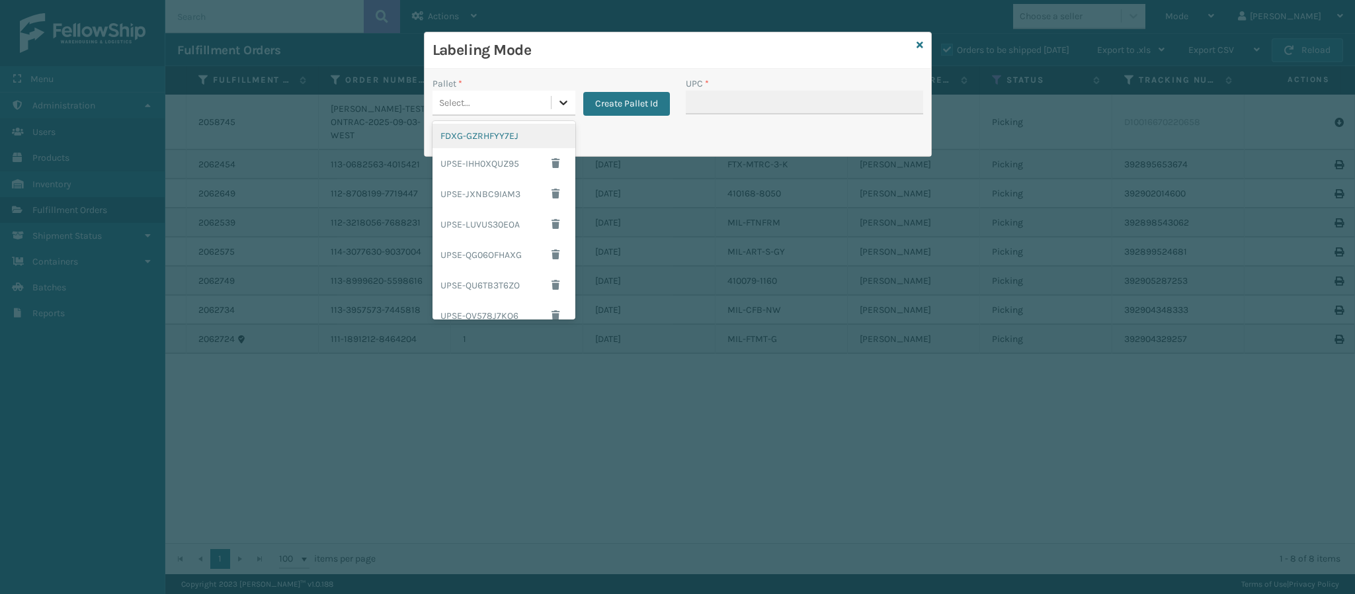
click at [563, 107] on icon at bounding box center [563, 102] width 13 height 13
click at [498, 136] on div "FDXG-GZRHFYY7EJ" at bounding box center [504, 136] width 143 height 24
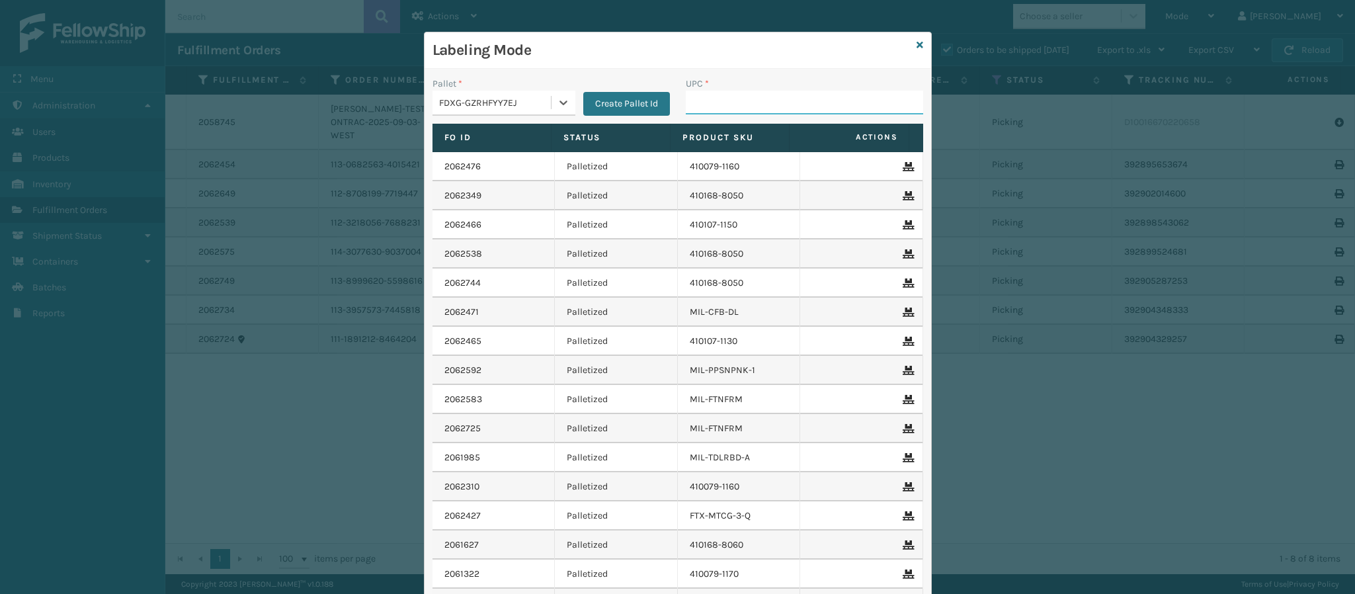
click at [697, 105] on input "UPC *" at bounding box center [804, 103] width 237 height 24
paste input "840985126797"
type input "840985126797"
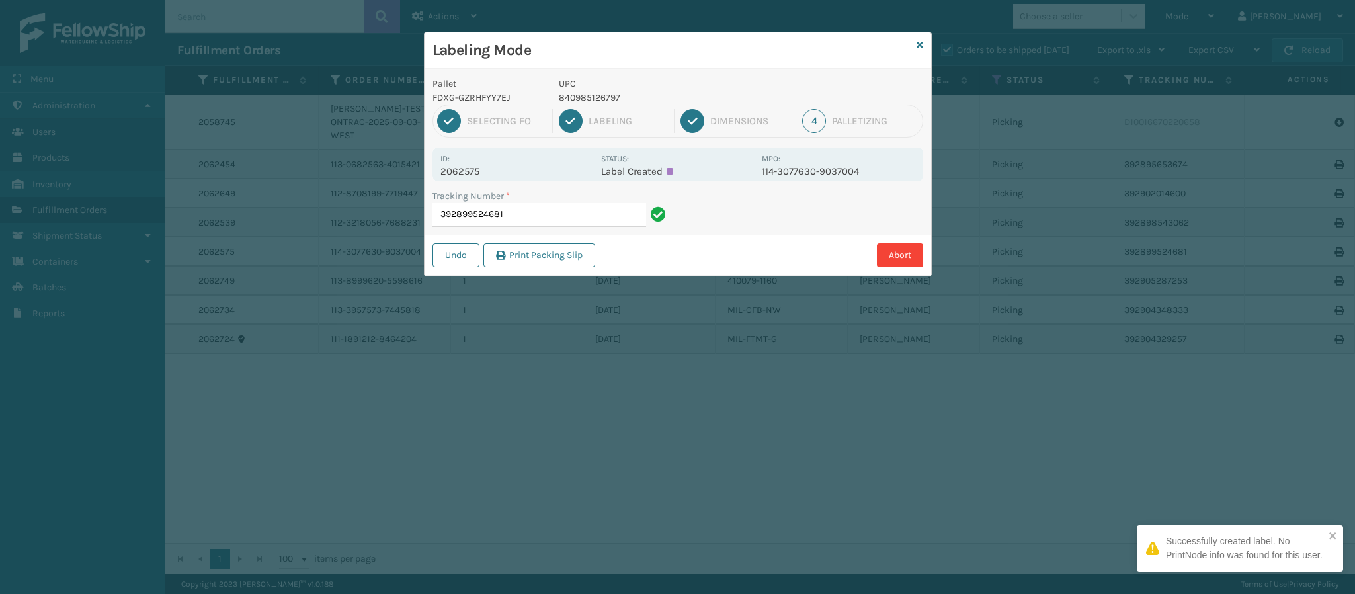
click at [476, 165] on p "2062575" at bounding box center [516, 171] width 153 height 12
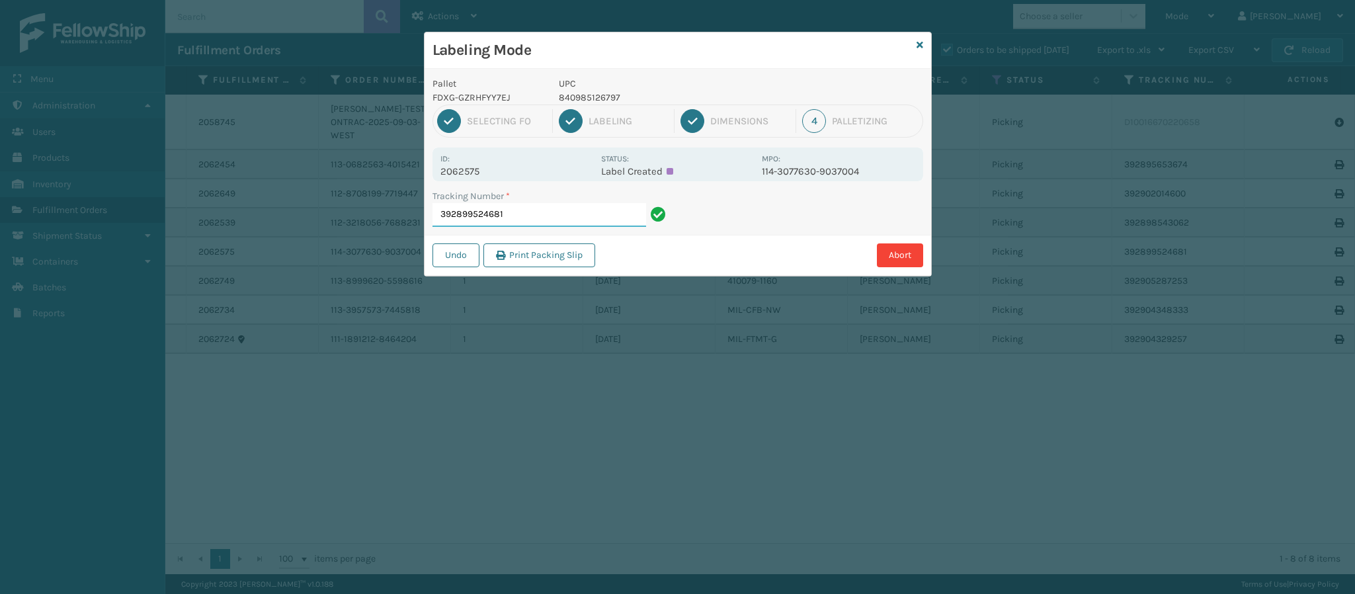
click at [559, 216] on input "392899524681" at bounding box center [540, 215] width 214 height 24
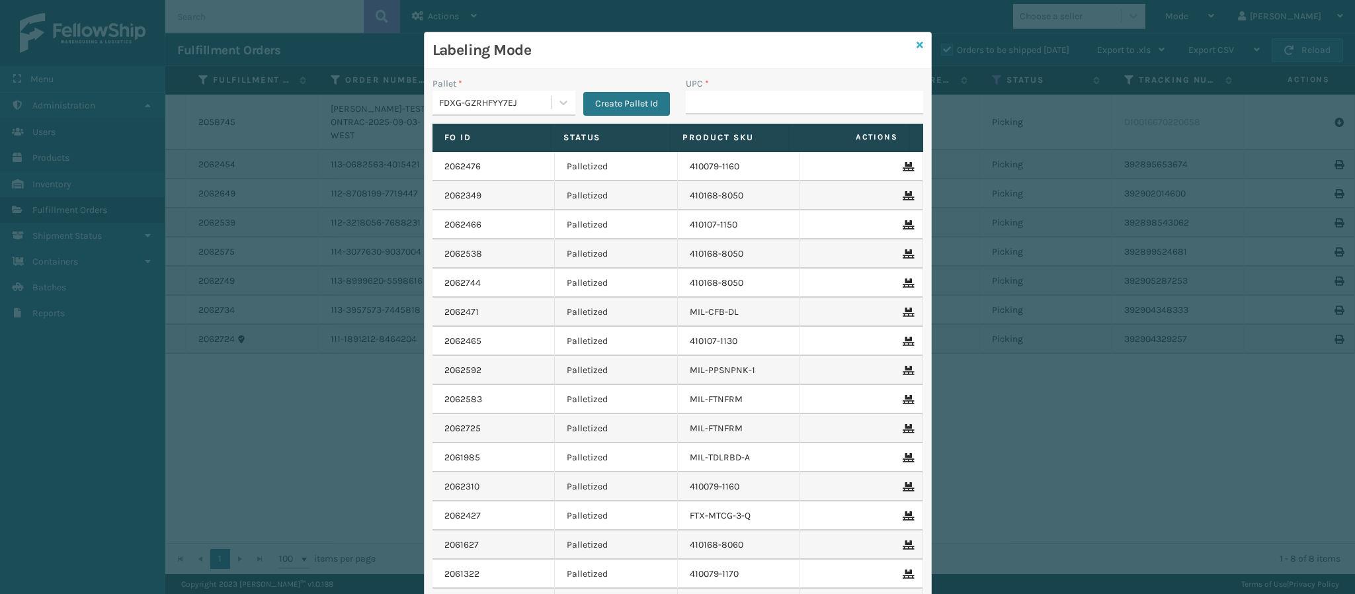
click at [917, 46] on icon at bounding box center [920, 44] width 7 height 9
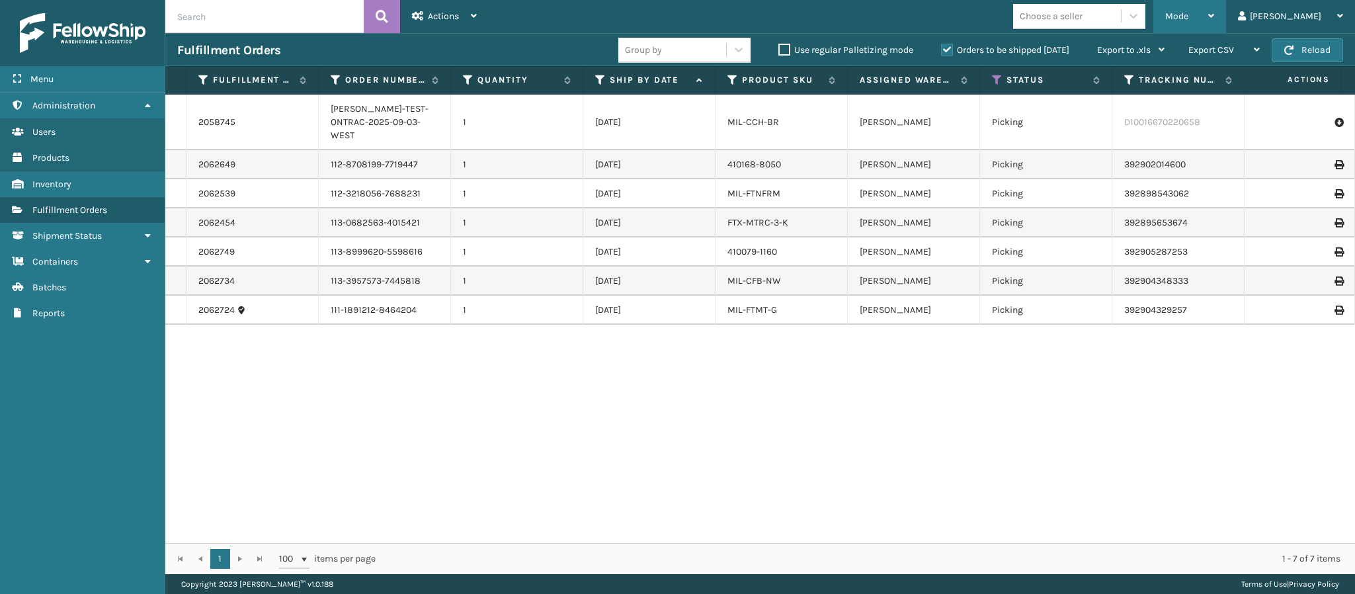
click at [1214, 8] on div "Mode" at bounding box center [1189, 16] width 49 height 33
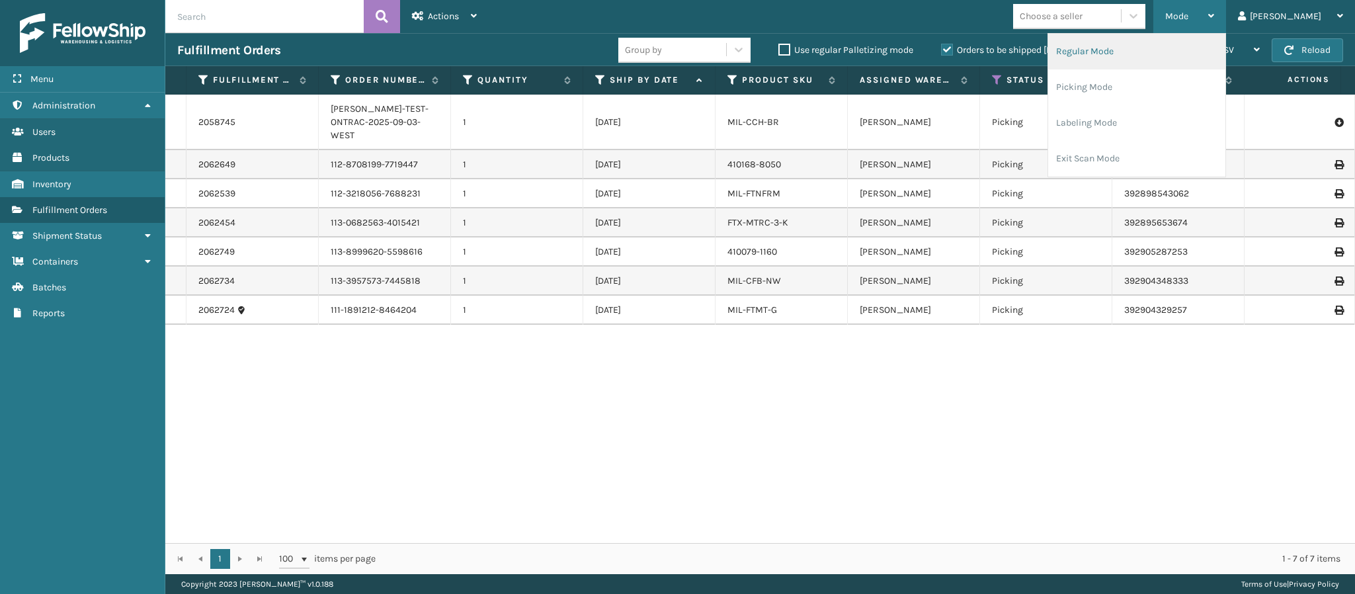
click at [1175, 44] on li "Regular Mode" at bounding box center [1136, 52] width 177 height 36
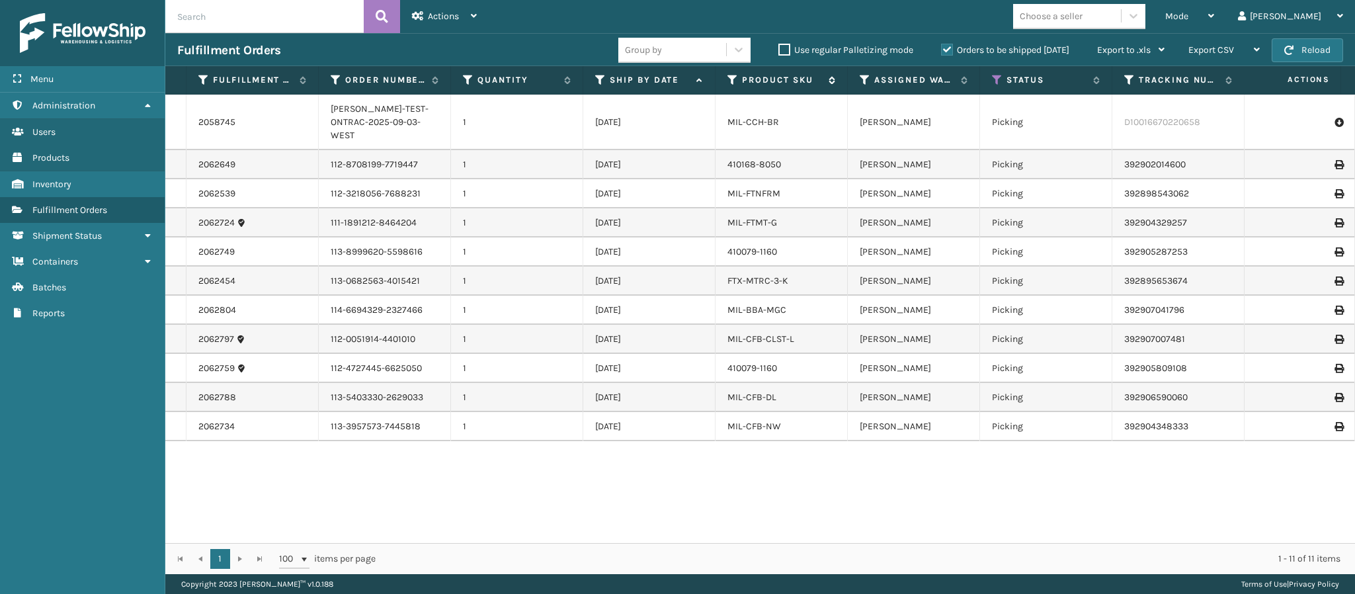
click at [828, 79] on icon at bounding box center [830, 80] width 11 height 8
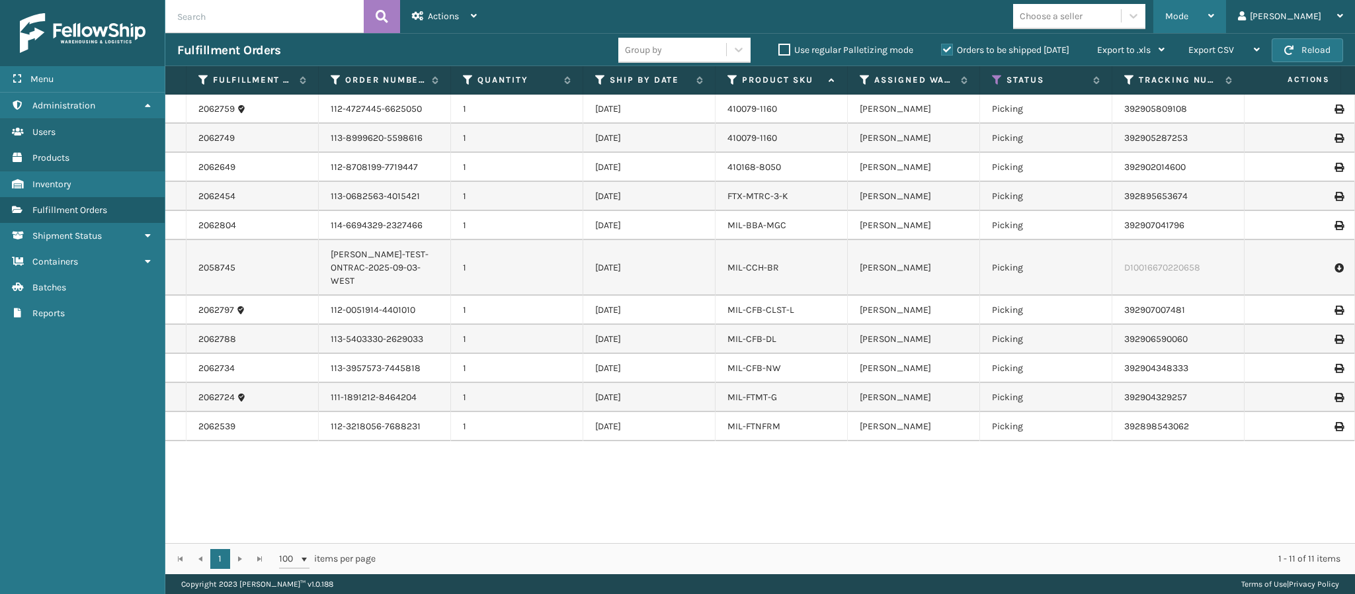
click at [1214, 12] on icon at bounding box center [1211, 15] width 6 height 9
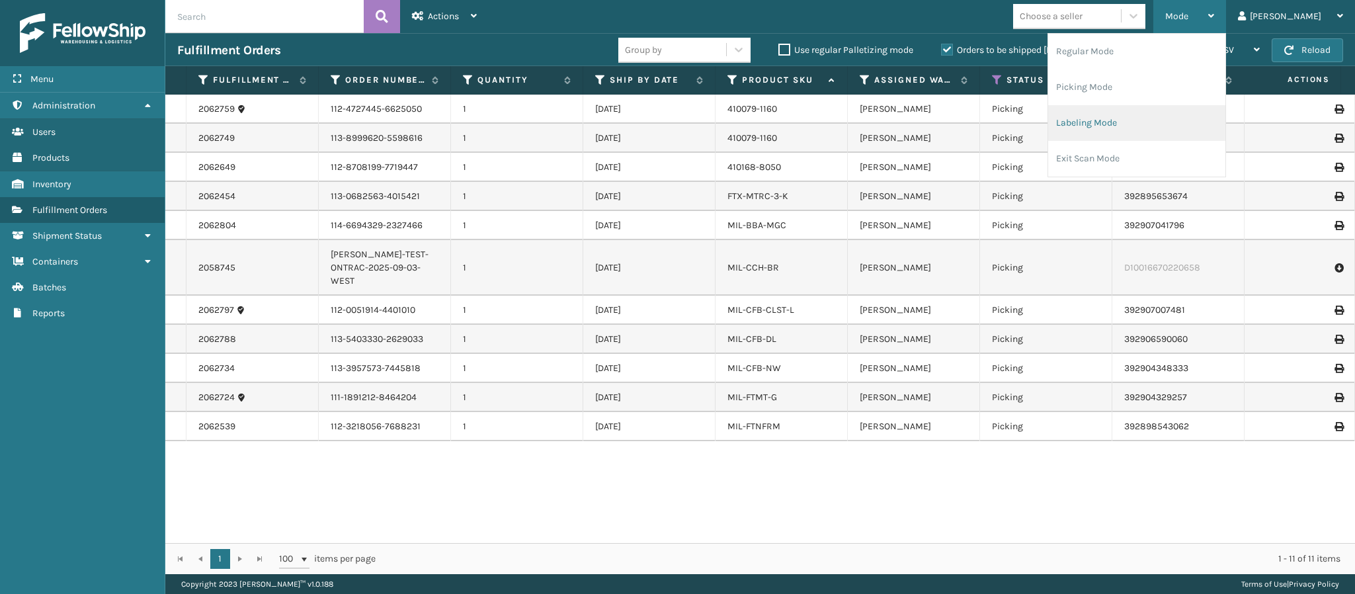
click at [1128, 123] on li "Labeling Mode" at bounding box center [1136, 123] width 177 height 36
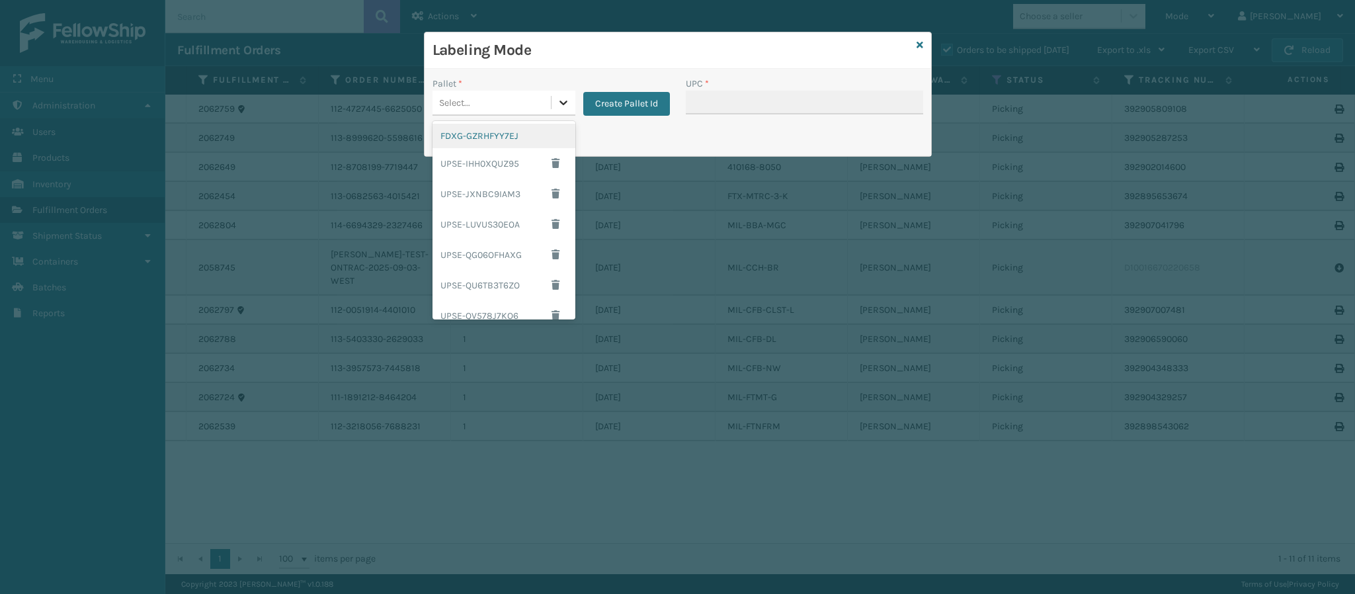
click at [556, 100] on div at bounding box center [564, 103] width 24 height 24
click at [512, 139] on div "FDXG-GZRHFYY7EJ" at bounding box center [504, 136] width 143 height 24
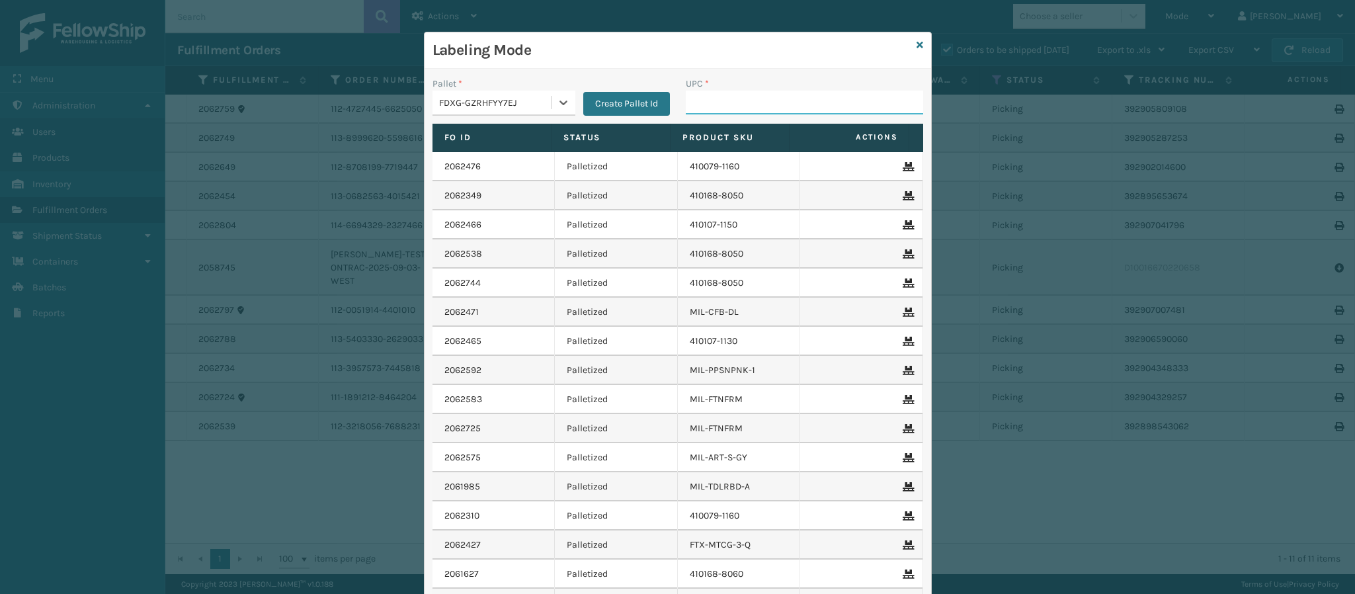
click at [749, 104] on input "UPC *" at bounding box center [804, 103] width 237 height 24
type input "8409851186"
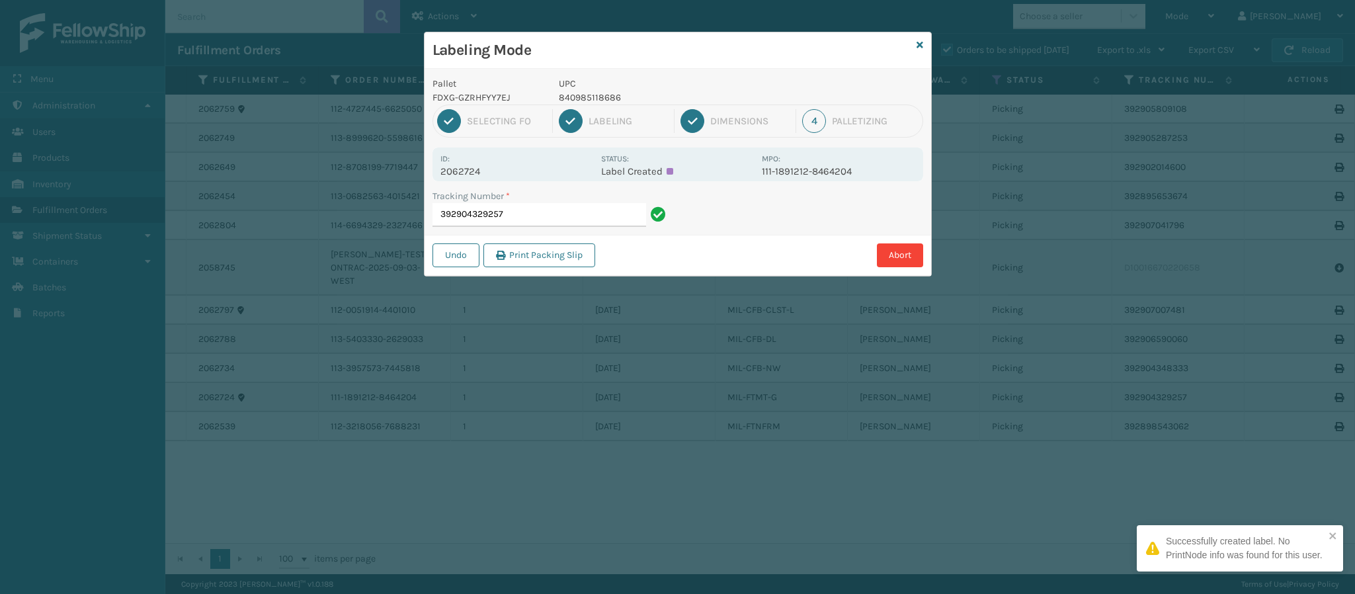
click at [458, 173] on p "2062724" at bounding box center [516, 171] width 153 height 12
click at [577, 222] on input "392904329257" at bounding box center [540, 215] width 214 height 24
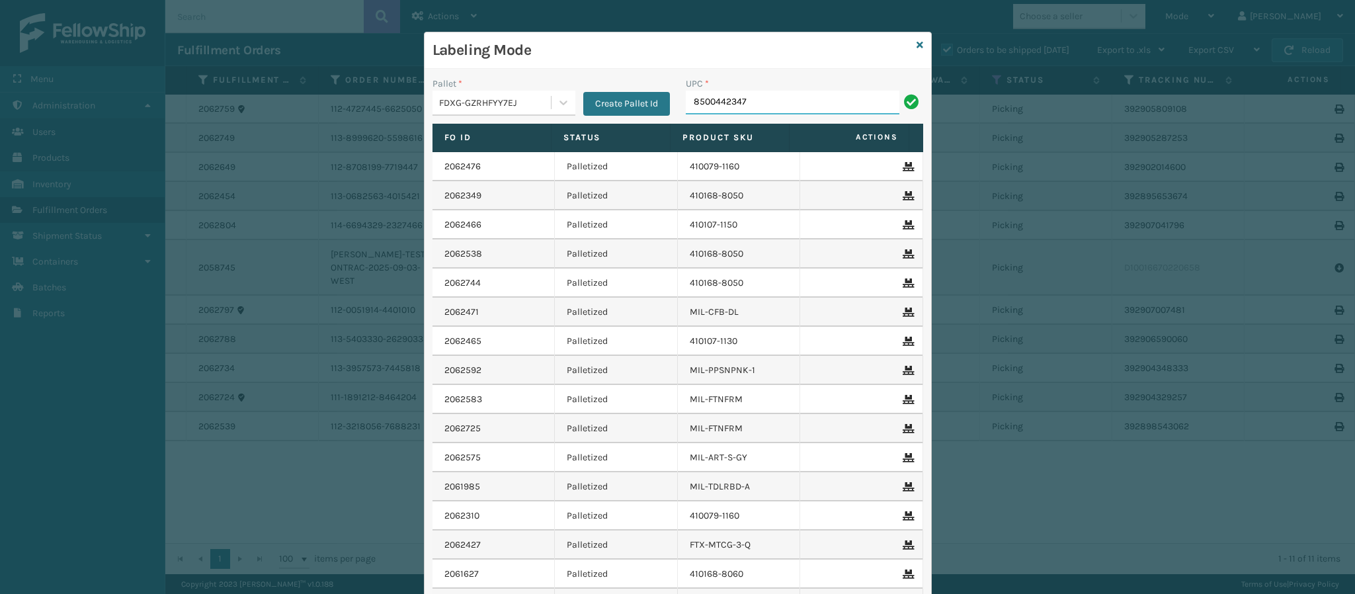
type input "85004423471"
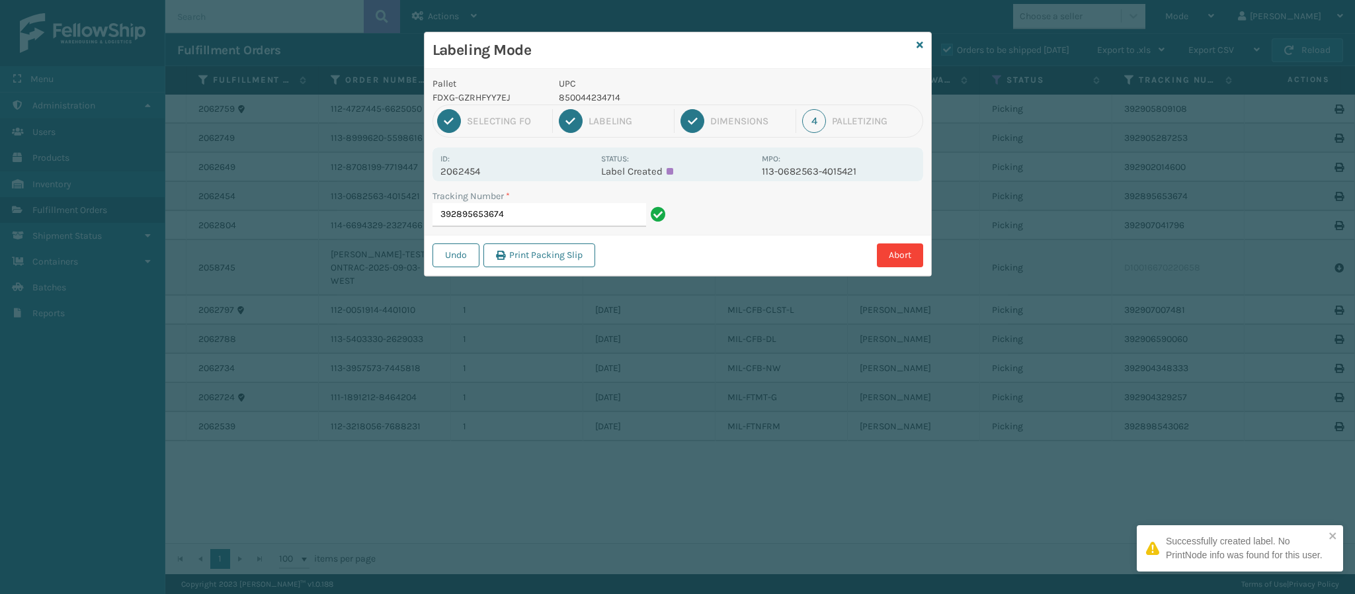
click at [457, 177] on p "2062454" at bounding box center [516, 171] width 153 height 12
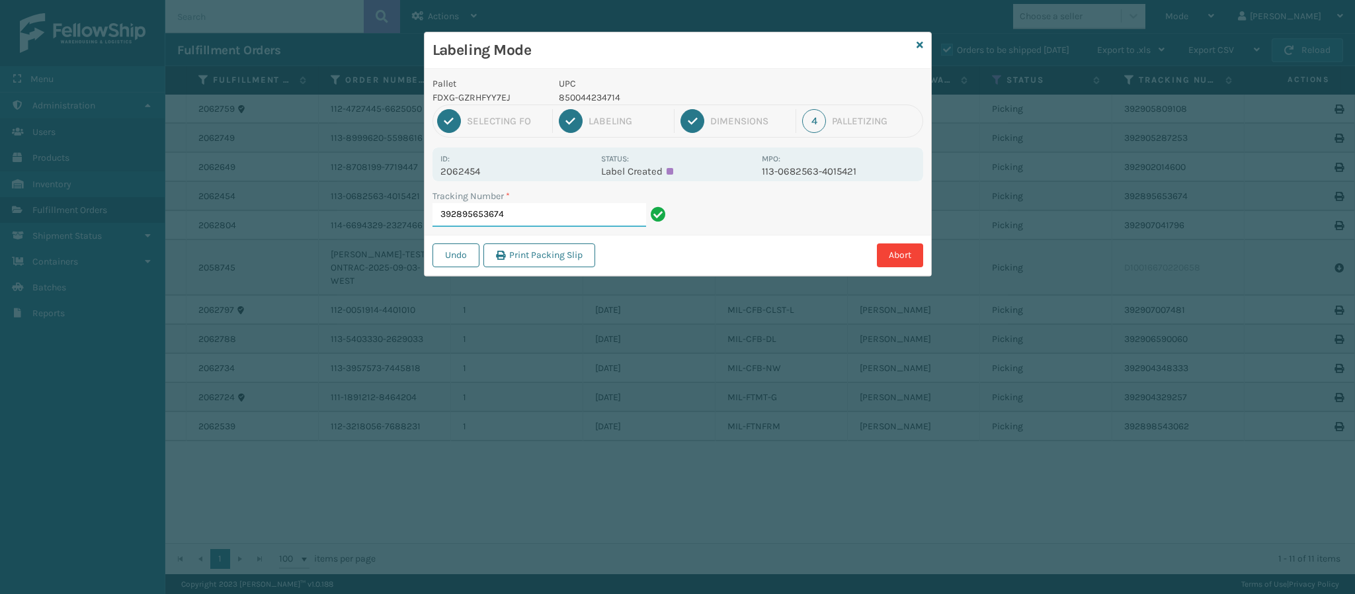
click at [546, 213] on input "392895653674" at bounding box center [540, 215] width 214 height 24
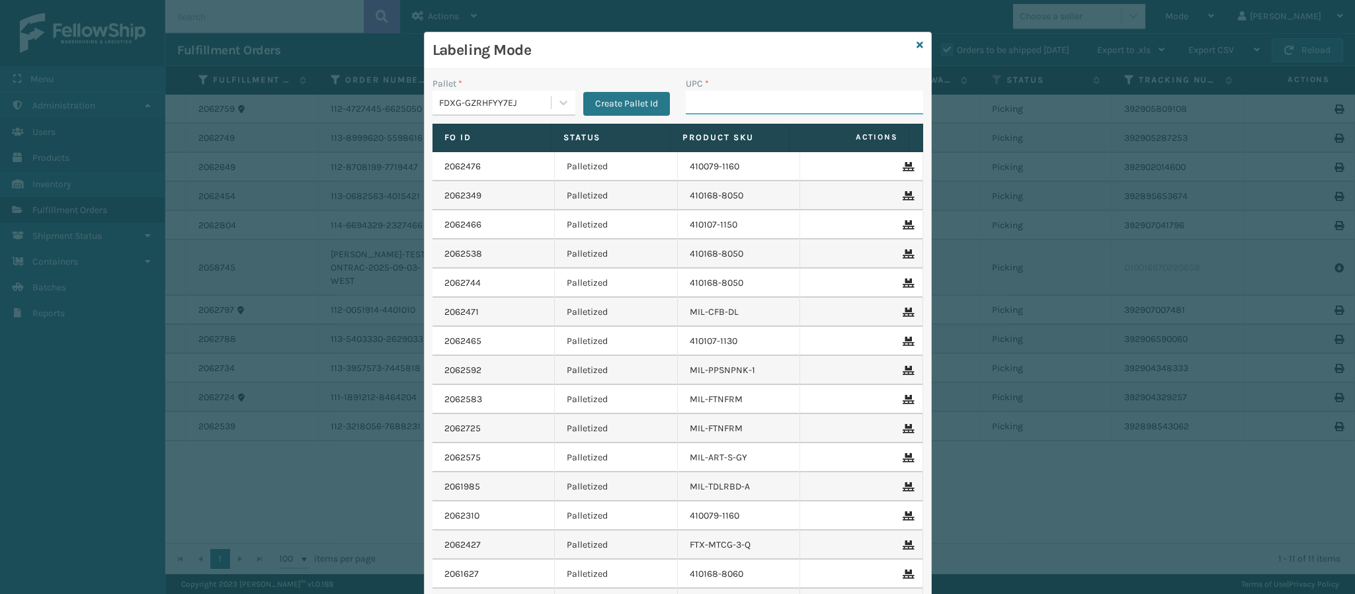
click at [694, 105] on input "UPC *" at bounding box center [804, 103] width 237 height 24
type input "840985126889"
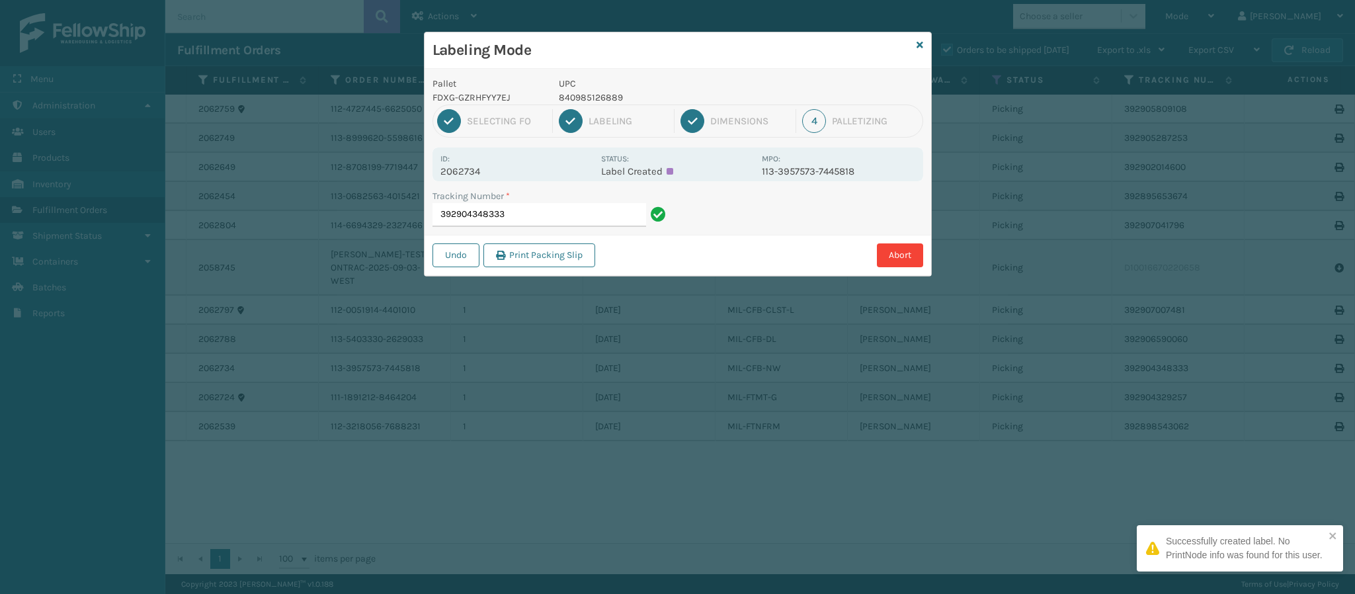
click at [481, 173] on p "2062734" at bounding box center [516, 171] width 153 height 12
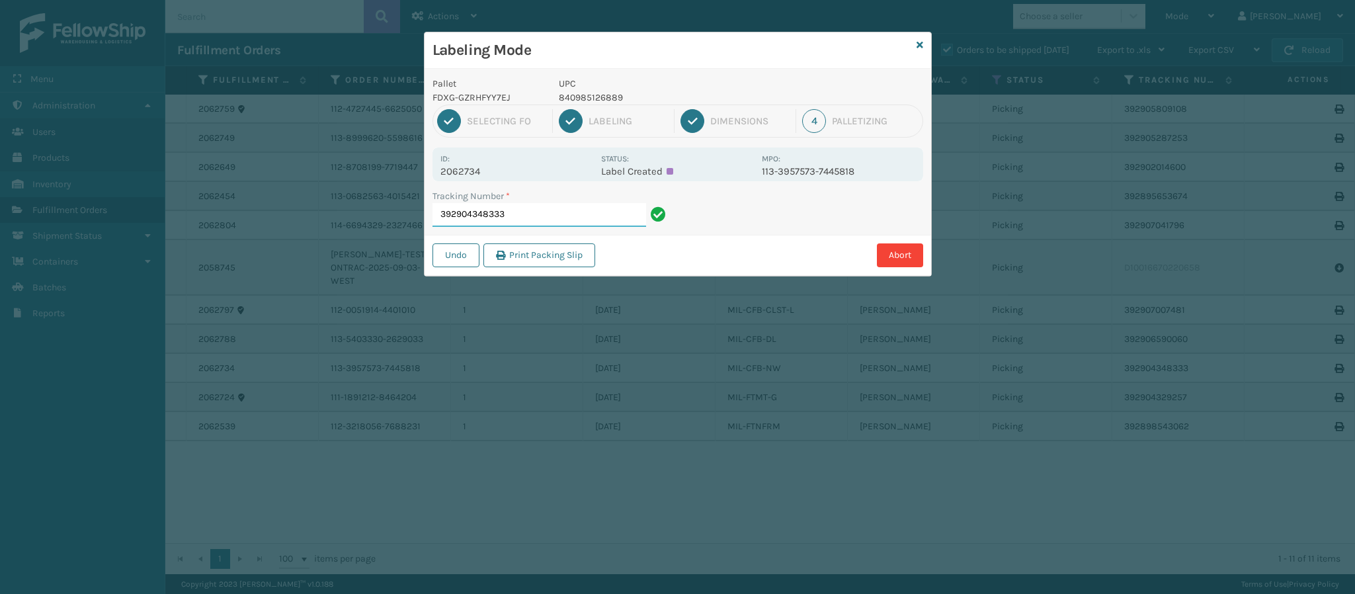
click at [513, 219] on input "392904348333" at bounding box center [540, 215] width 214 height 24
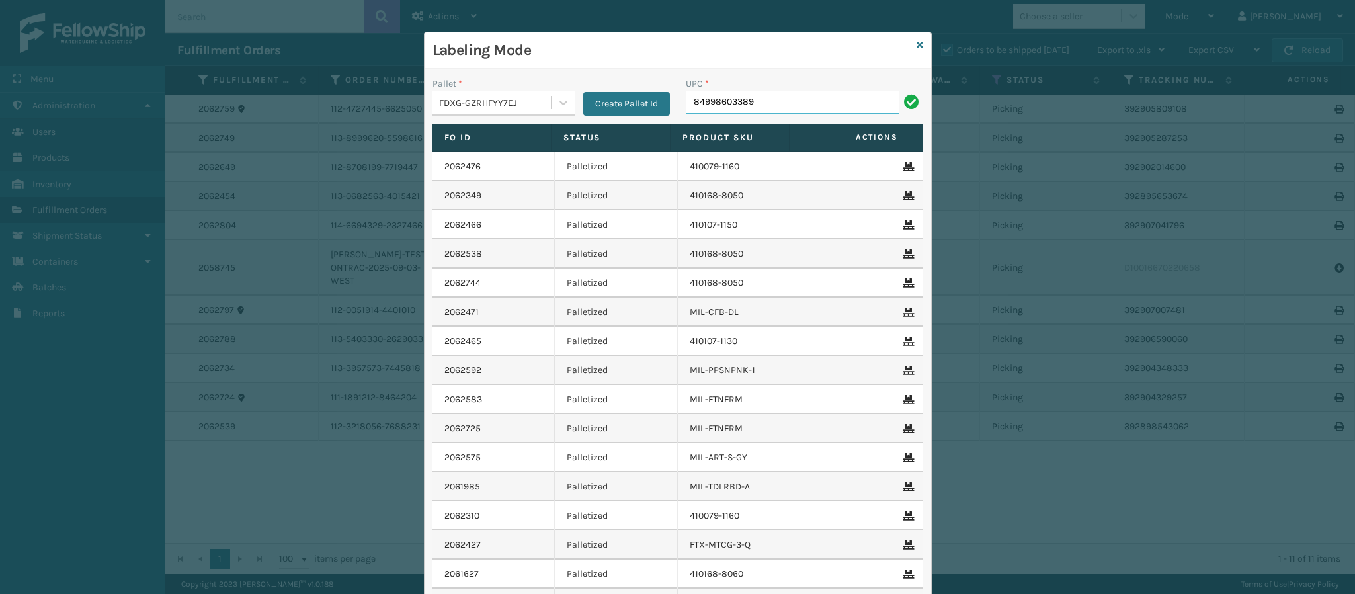
type input "849986033899"
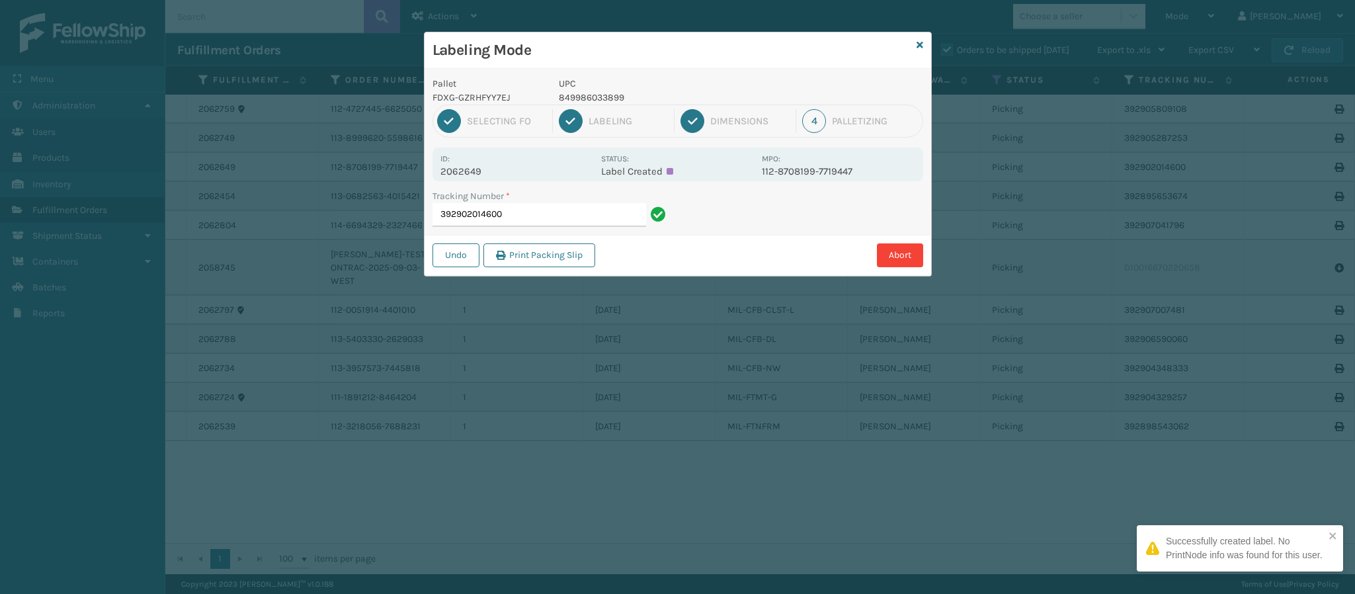
click at [481, 173] on p "2062649" at bounding box center [516, 171] width 153 height 12
click at [552, 210] on input "392902014600" at bounding box center [540, 215] width 214 height 24
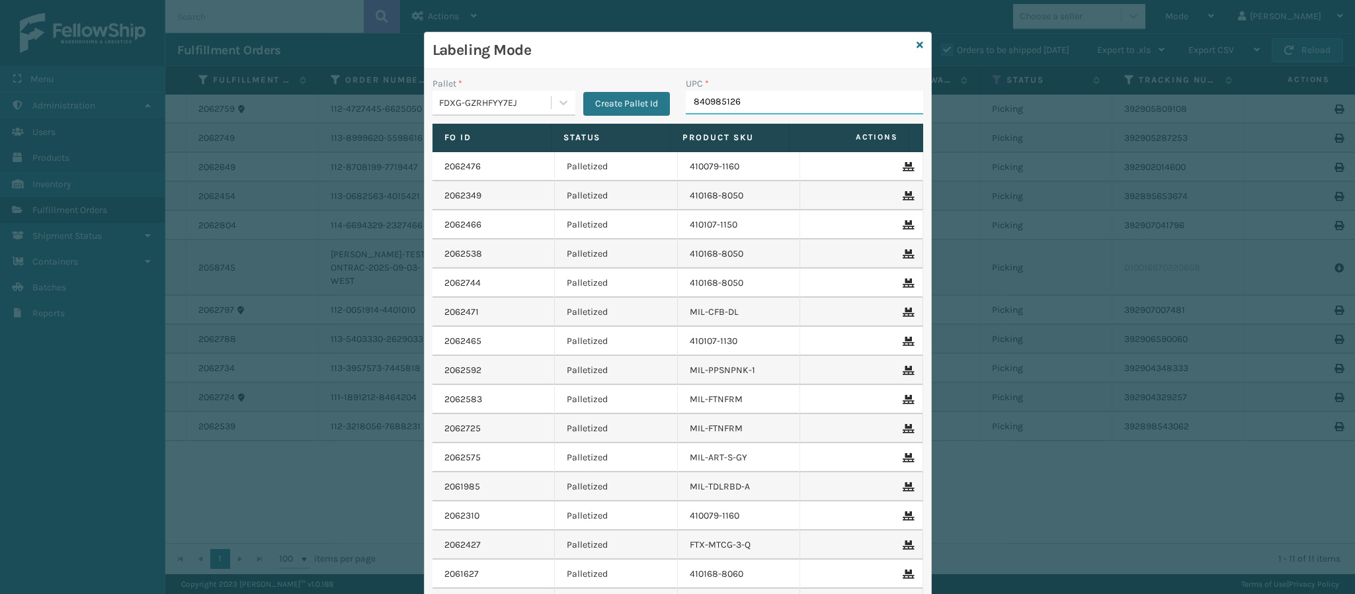
type input "8409851260"
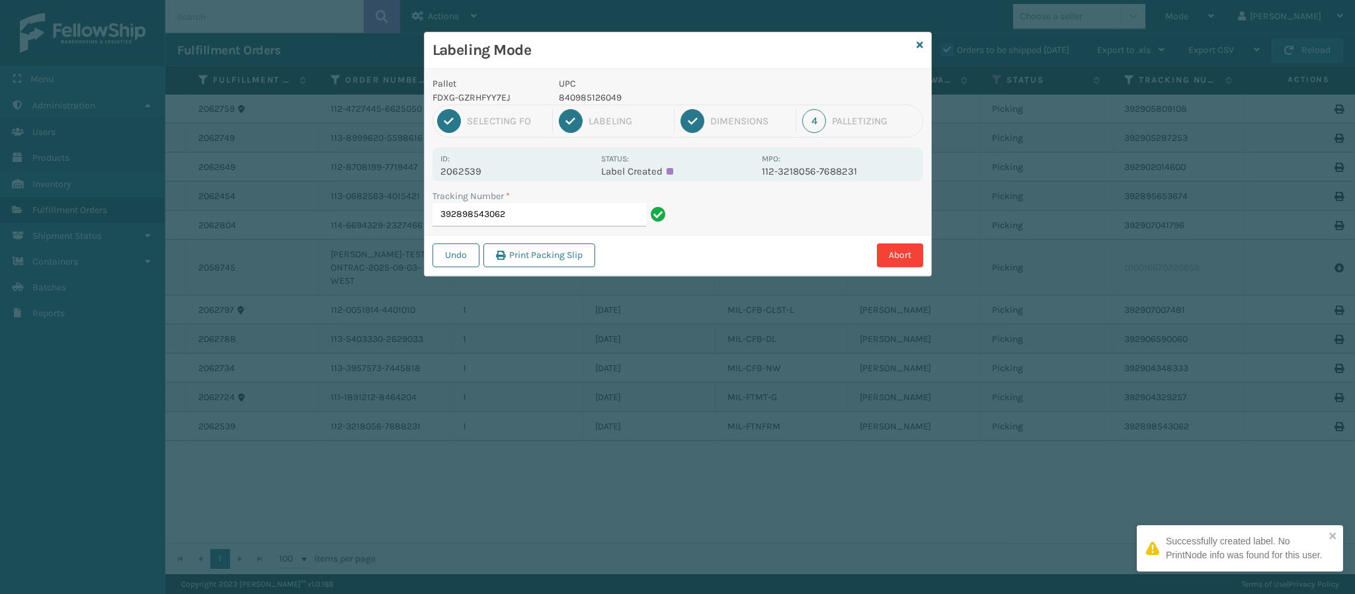
click at [460, 179] on div "Id: 2062539 Status: Label Created MPO: 112-3218056-7688231" at bounding box center [678, 164] width 491 height 34
click at [460, 177] on p "2062539" at bounding box center [516, 171] width 153 height 12
click at [544, 223] on input "392898543062" at bounding box center [540, 215] width 214 height 24
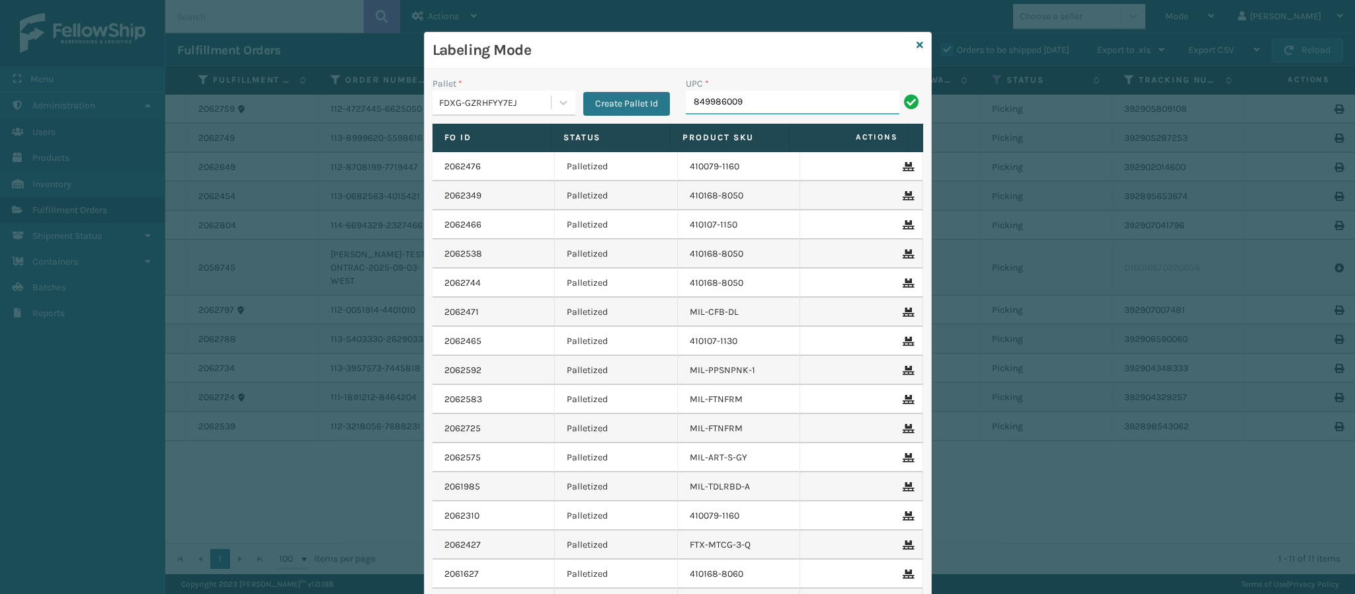
type input "8499860095"
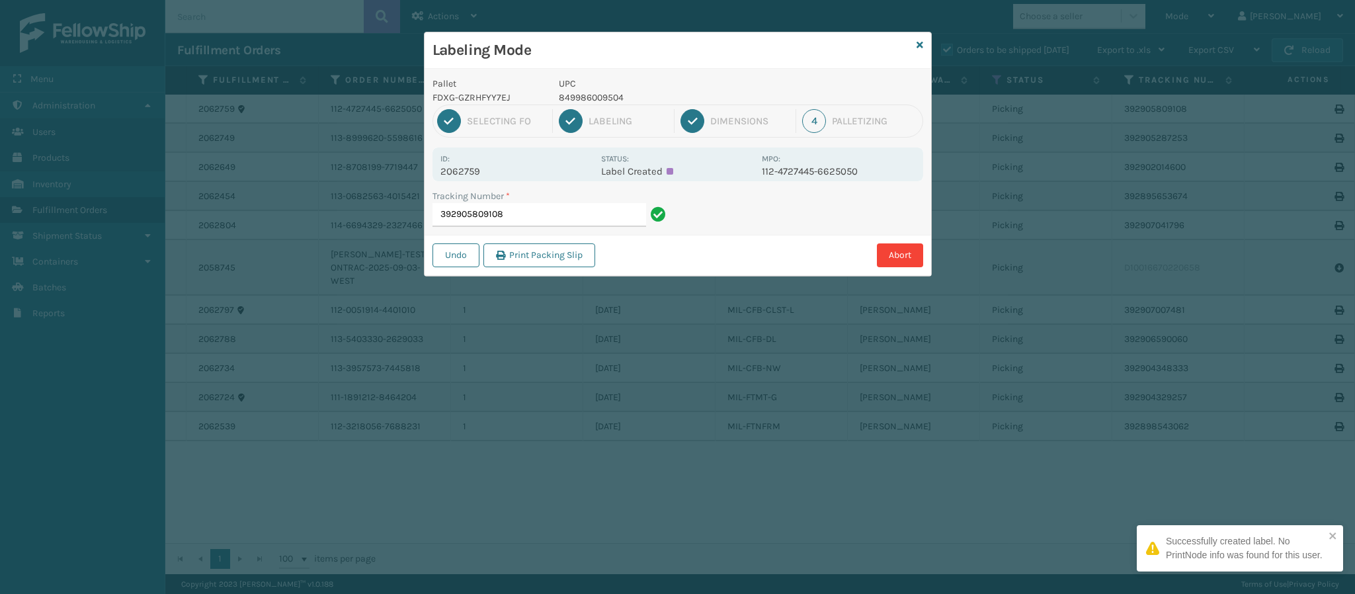
click at [475, 167] on p "2062759" at bounding box center [516, 171] width 153 height 12
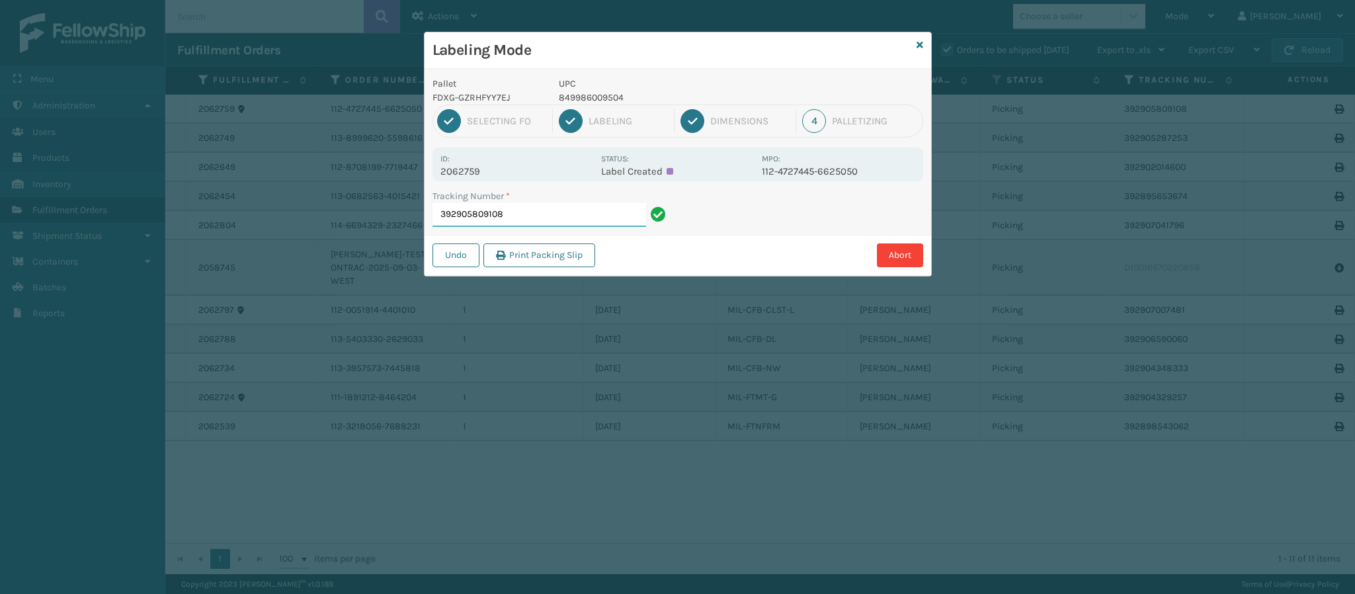
click at [526, 215] on input "392905809108" at bounding box center [540, 215] width 214 height 24
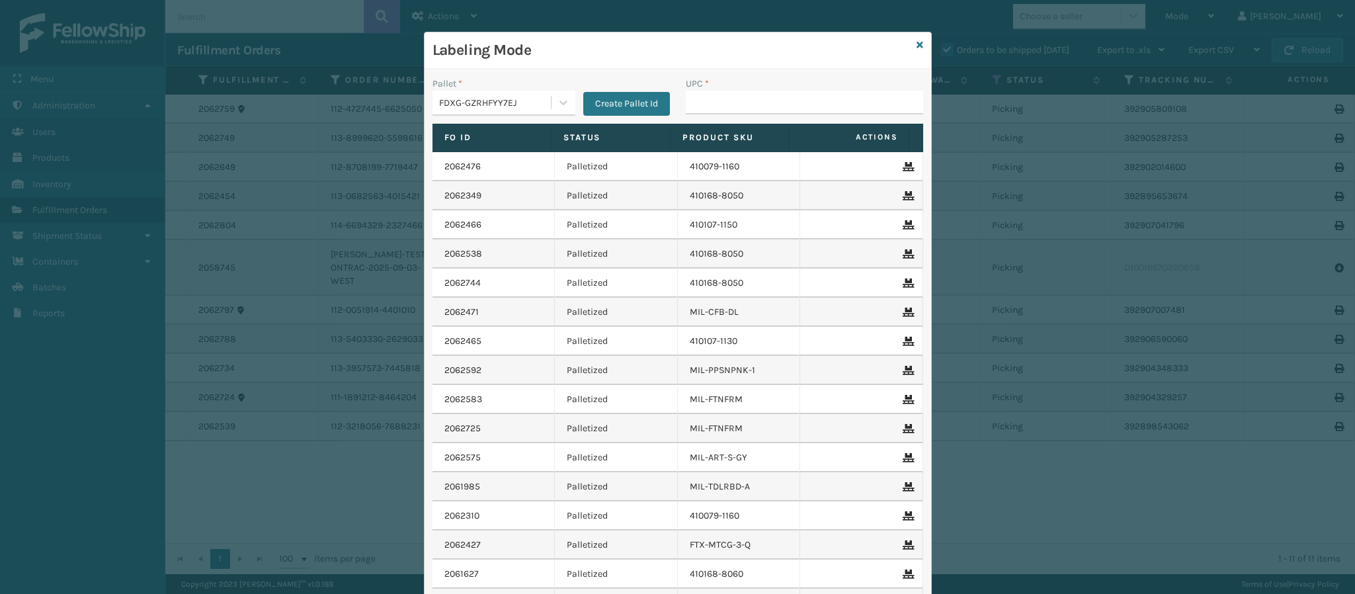
click at [915, 44] on div "Labeling Mode" at bounding box center [678, 50] width 507 height 36
click at [905, 44] on div "Labeling Mode" at bounding box center [678, 50] width 507 height 36
click at [907, 44] on div "Labeling Mode" at bounding box center [678, 50] width 507 height 36
click at [917, 44] on icon at bounding box center [920, 44] width 7 height 9
